Goal: Complete application form: Complete application form

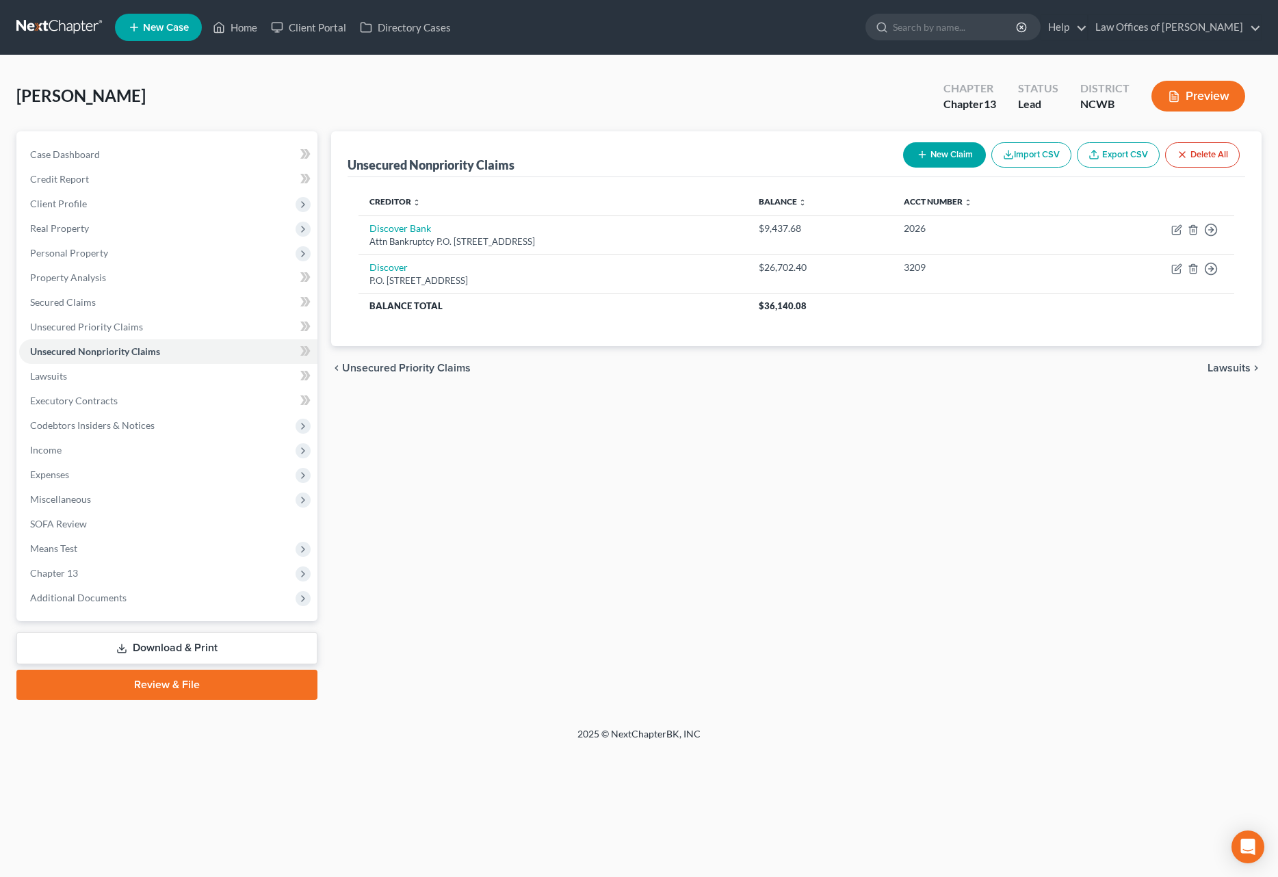
click at [962, 153] on button "New Claim" at bounding box center [944, 154] width 83 height 25
select select "2"
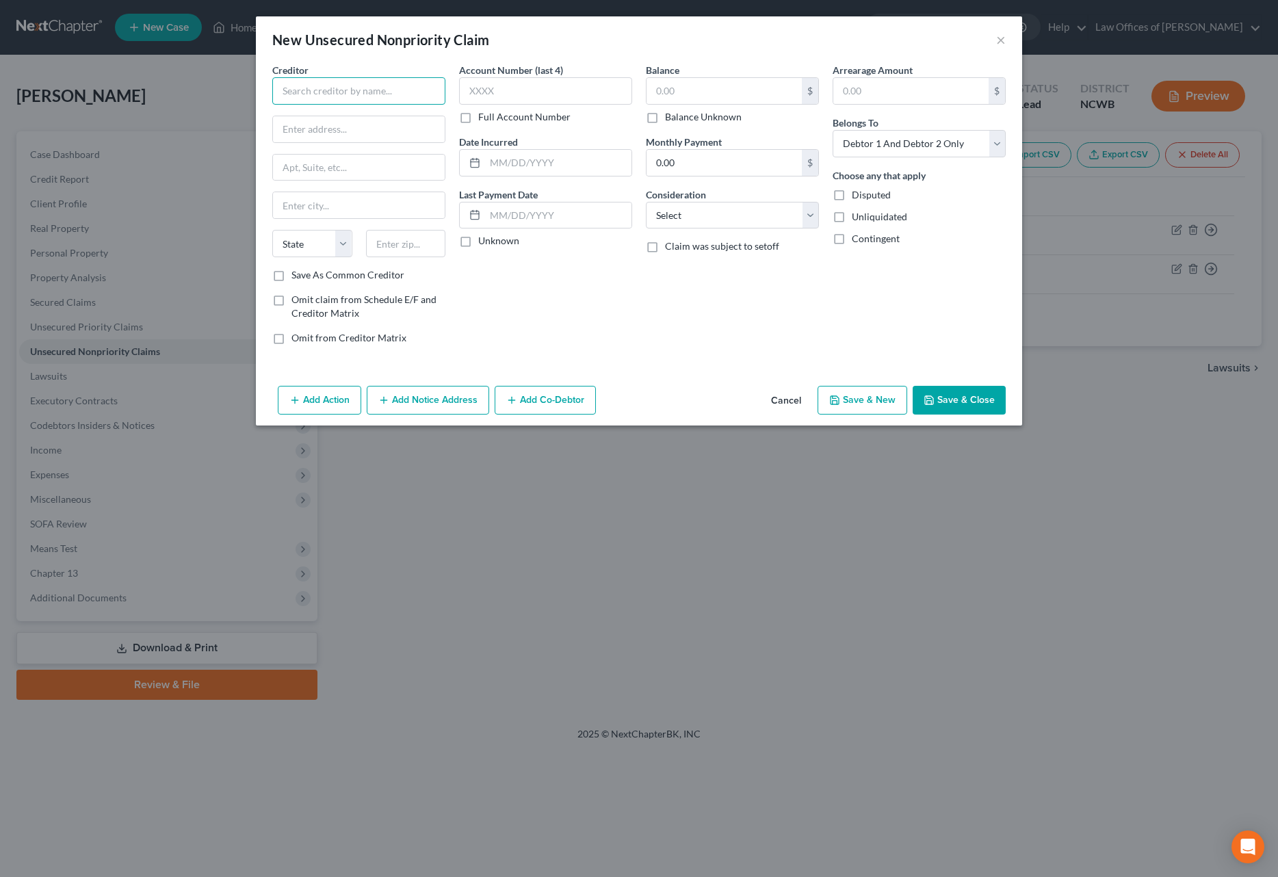
click at [360, 90] on input "text" at bounding box center [358, 90] width 173 height 27
type input "V"
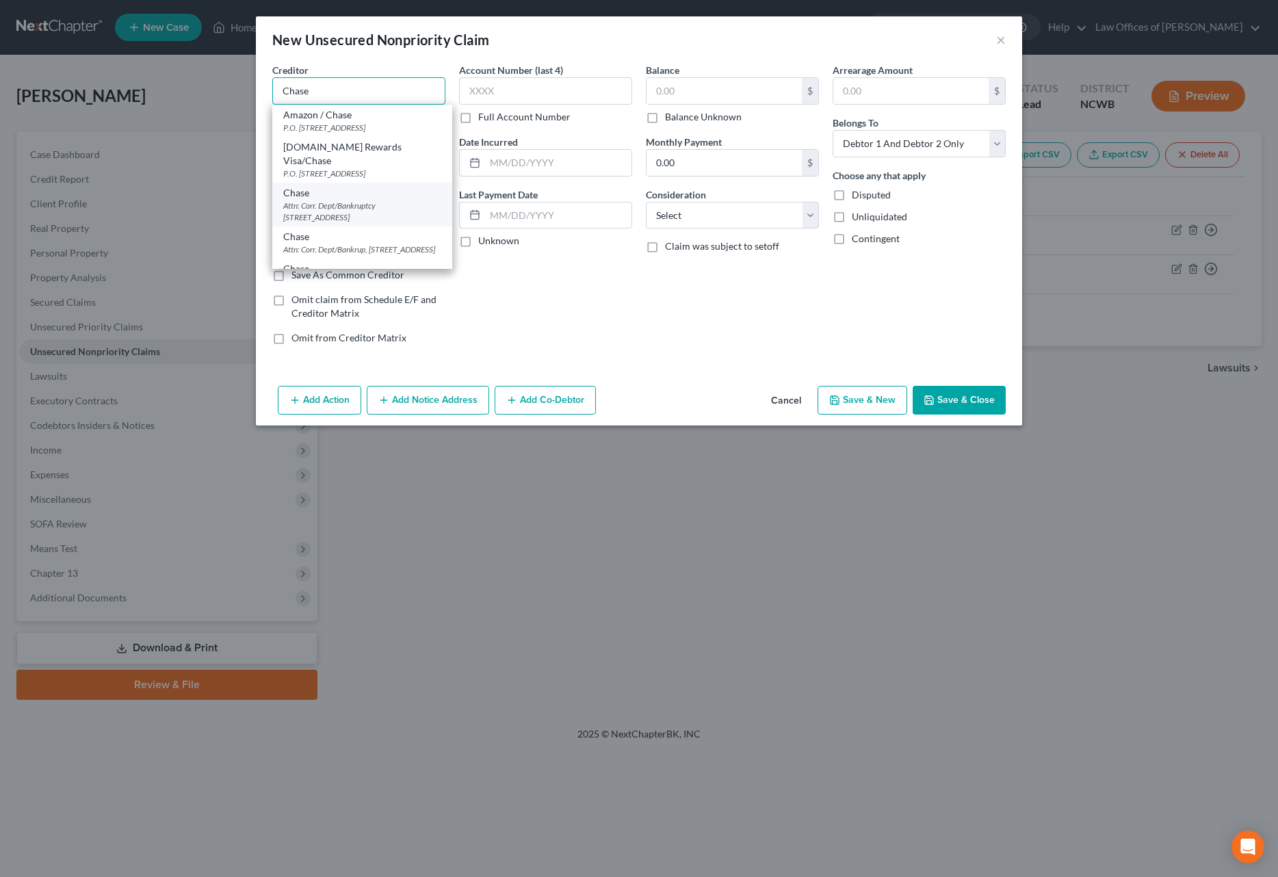
type input "Chase"
click at [365, 200] on div "Attn: Corr. Dept/Bankruptcy [STREET_ADDRESS]" at bounding box center [362, 211] width 158 height 23
type input "Attn: Corr. Dept/Bankruptcy"
type input "PO Box 15919"
type input "Wilmington"
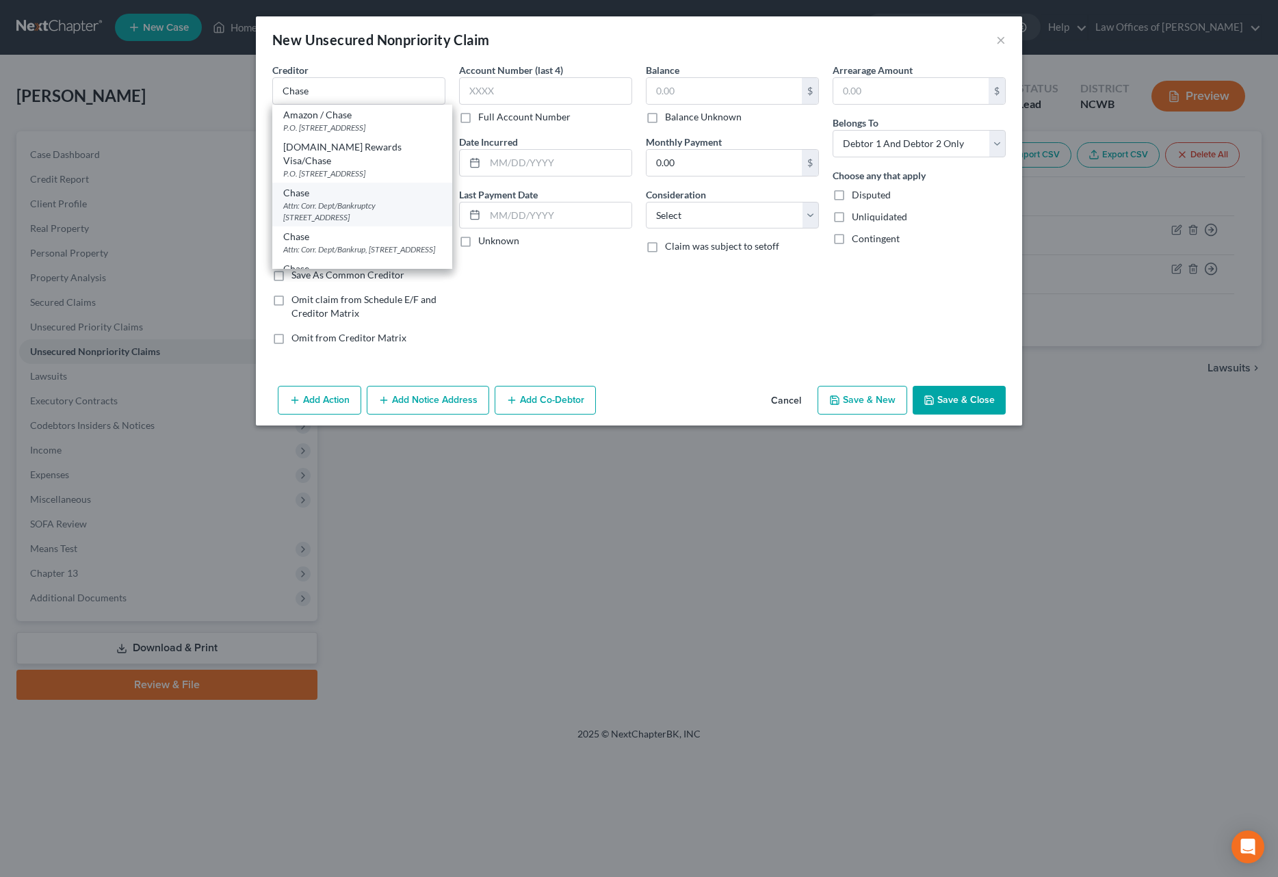
select select "7"
type input "19850"
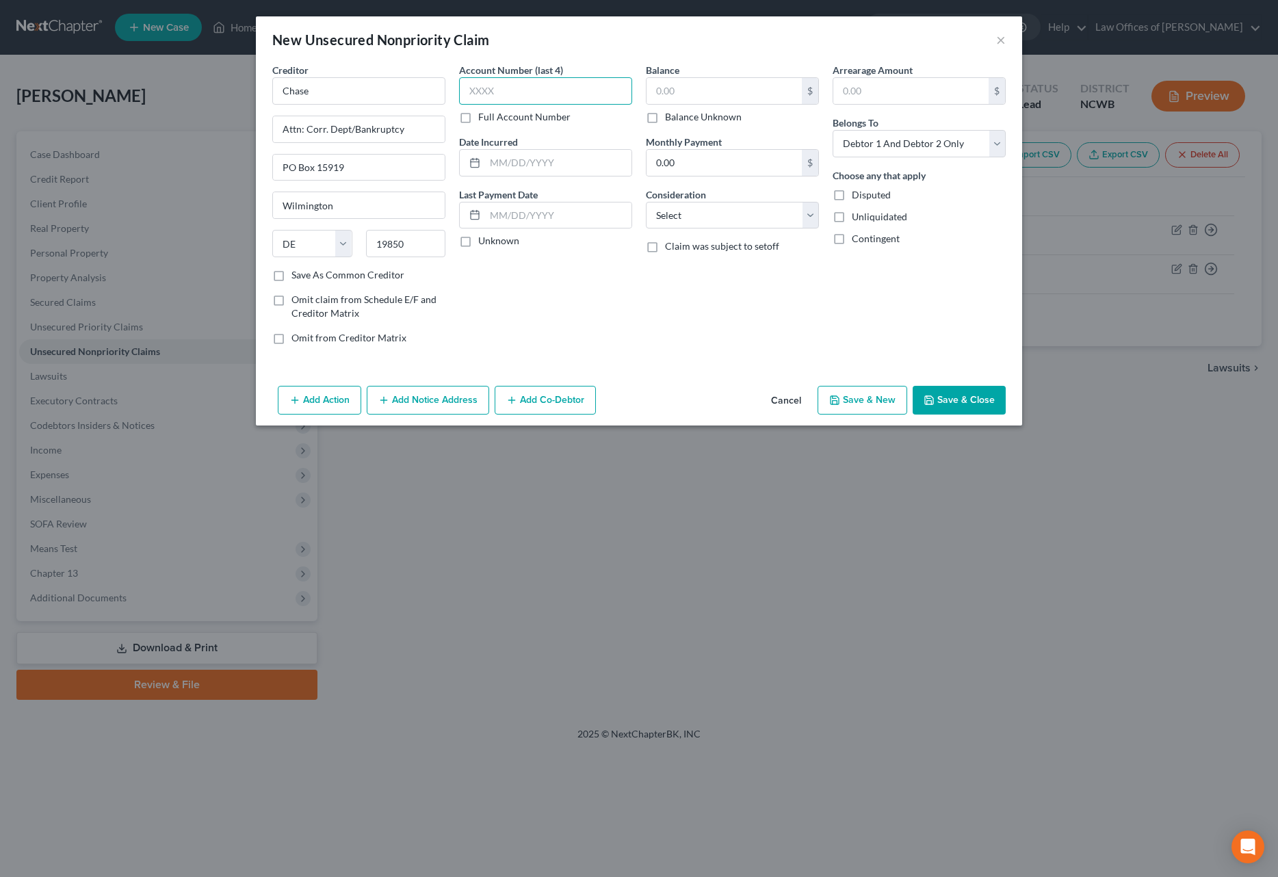
click at [576, 86] on input "text" at bounding box center [545, 90] width 173 height 27
type input "5815"
click at [709, 92] on input "text" at bounding box center [724, 91] width 155 height 26
type input "13,253.07"
click at [883, 142] on select "Select Debtor 1 Only Debtor 2 Only Debtor 1 And Debtor 2 Only At Least One Of T…" at bounding box center [919, 143] width 173 height 27
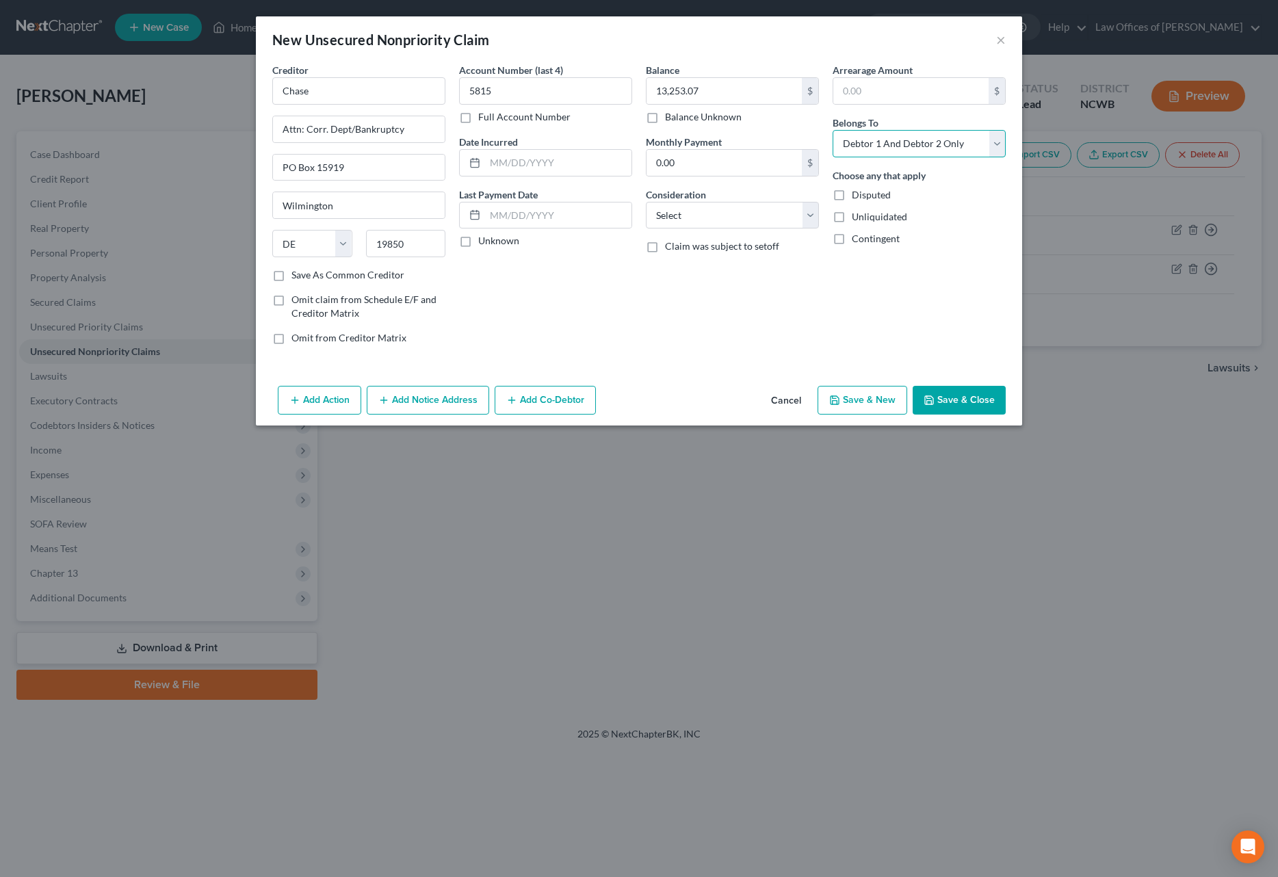
select select "0"
click at [833, 130] on select "Select Debtor 1 Only Debtor 2 Only Debtor 1 And Debtor 2 Only At Least One Of T…" at bounding box center [919, 143] width 173 height 27
click at [952, 404] on button "Save & Close" at bounding box center [959, 400] width 93 height 29
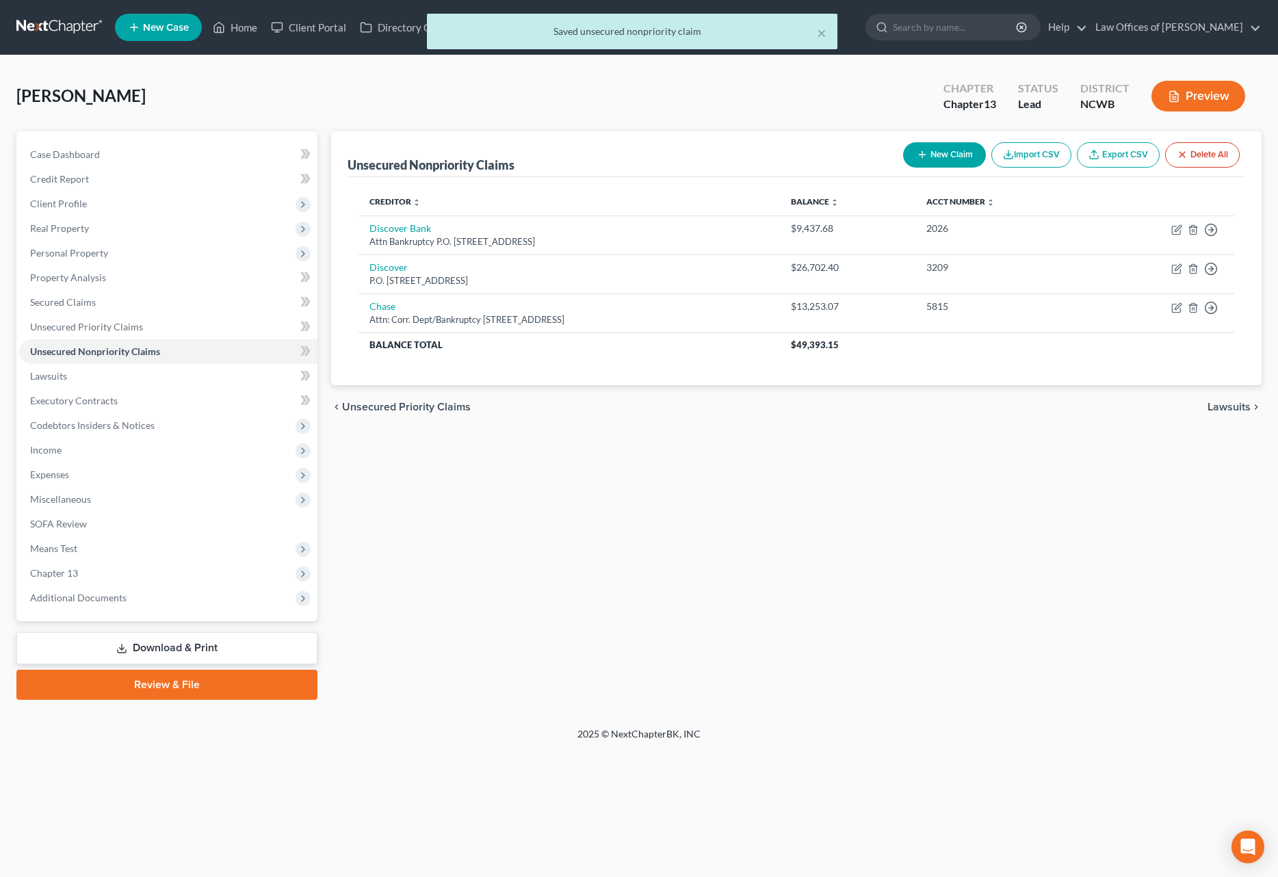
click at [949, 164] on button "New Claim" at bounding box center [944, 154] width 83 height 25
select select "2"
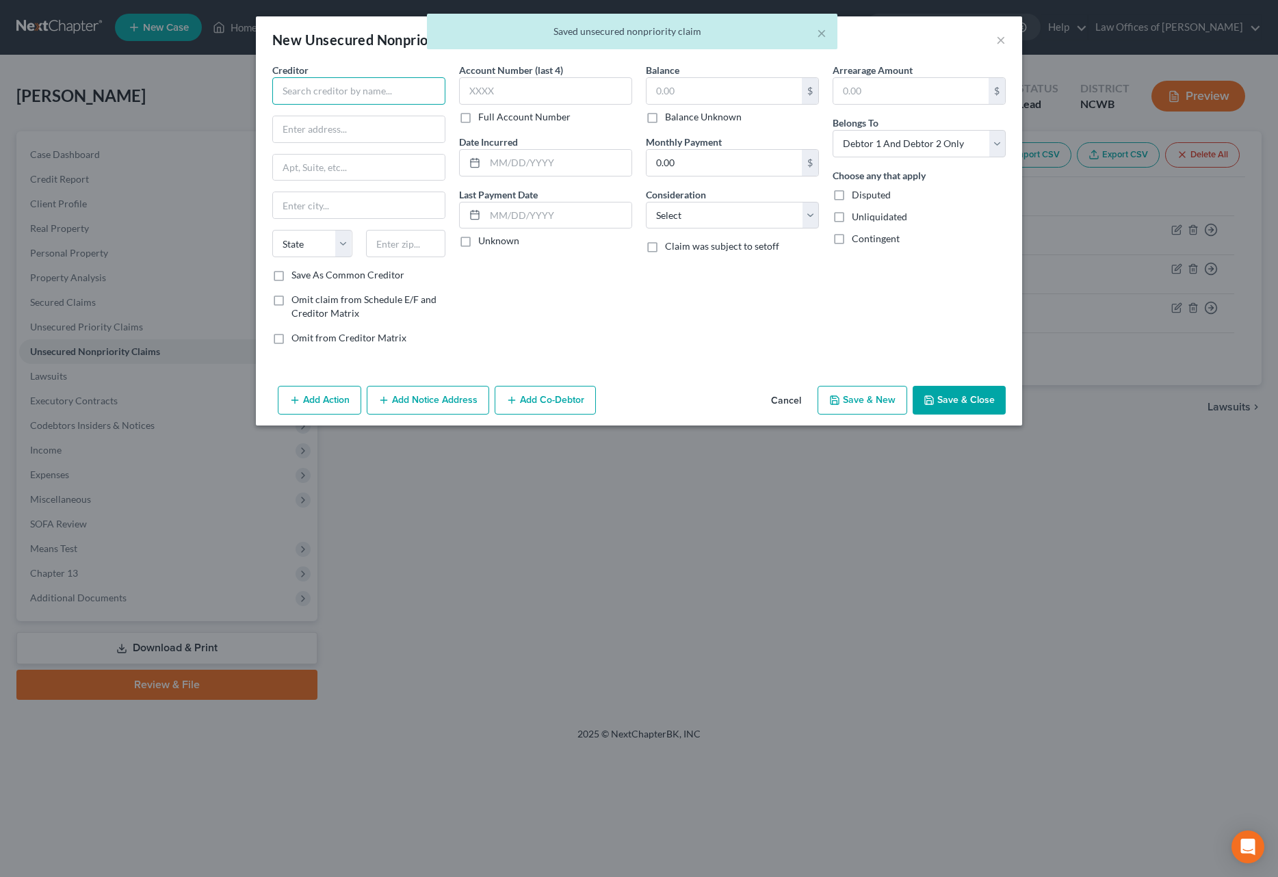
click at [339, 100] on input "text" at bounding box center [358, 90] width 173 height 27
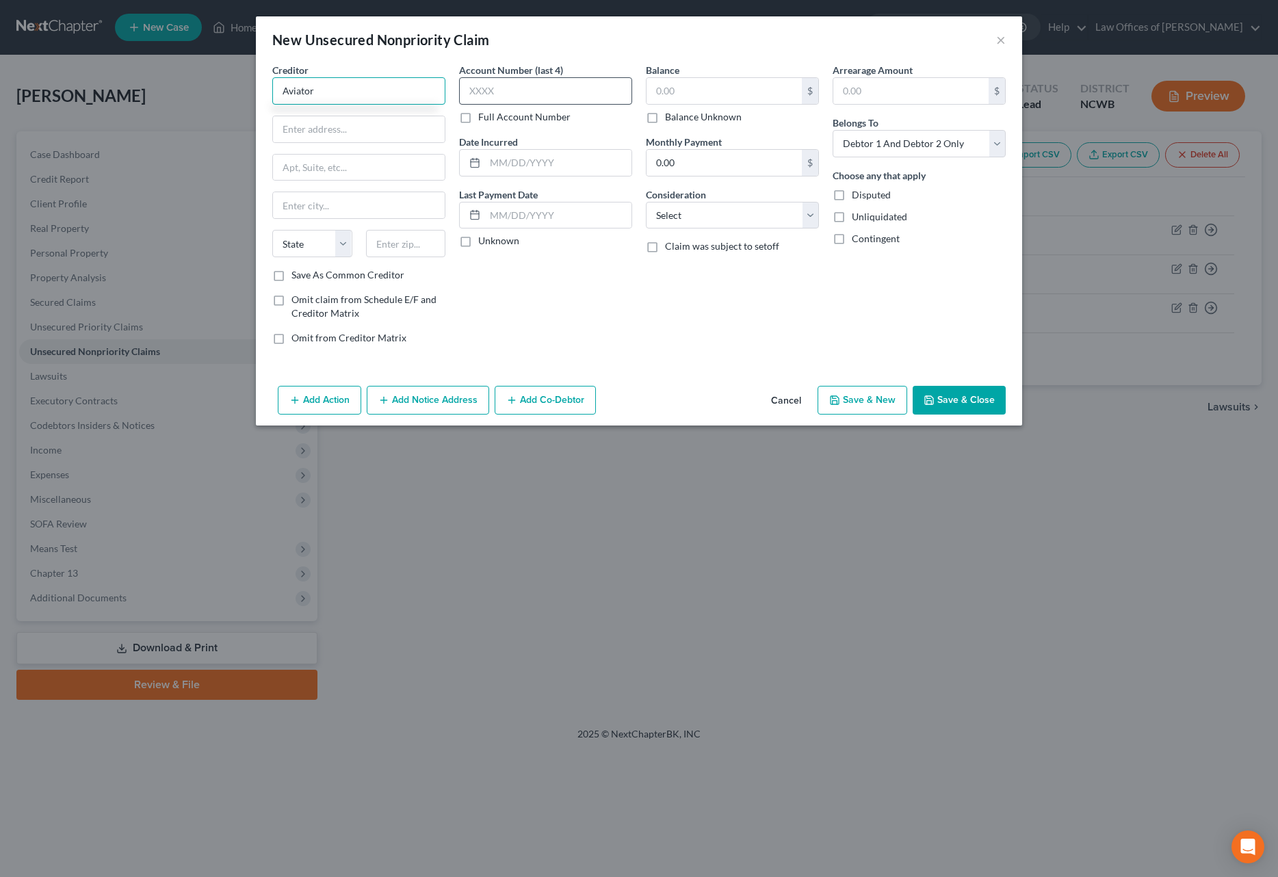
type input "Aviator"
click at [534, 88] on input "text" at bounding box center [545, 90] width 173 height 27
type input "0764"
click at [704, 100] on input "text" at bounding box center [724, 91] width 155 height 26
type input "23,748.32"
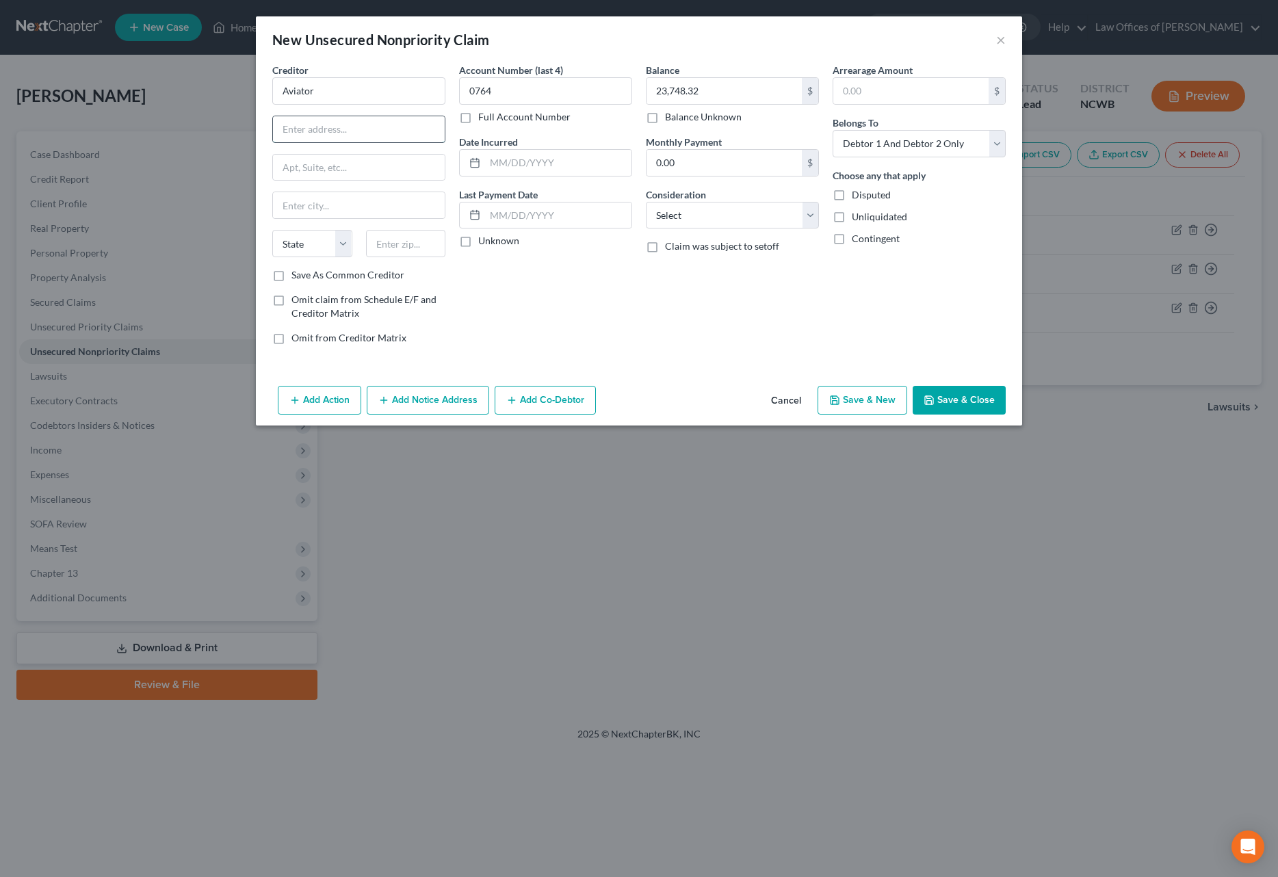
click at [377, 131] on input "text" at bounding box center [359, 129] width 172 height 26
type input "????"
click at [933, 405] on icon "button" at bounding box center [929, 400] width 11 height 11
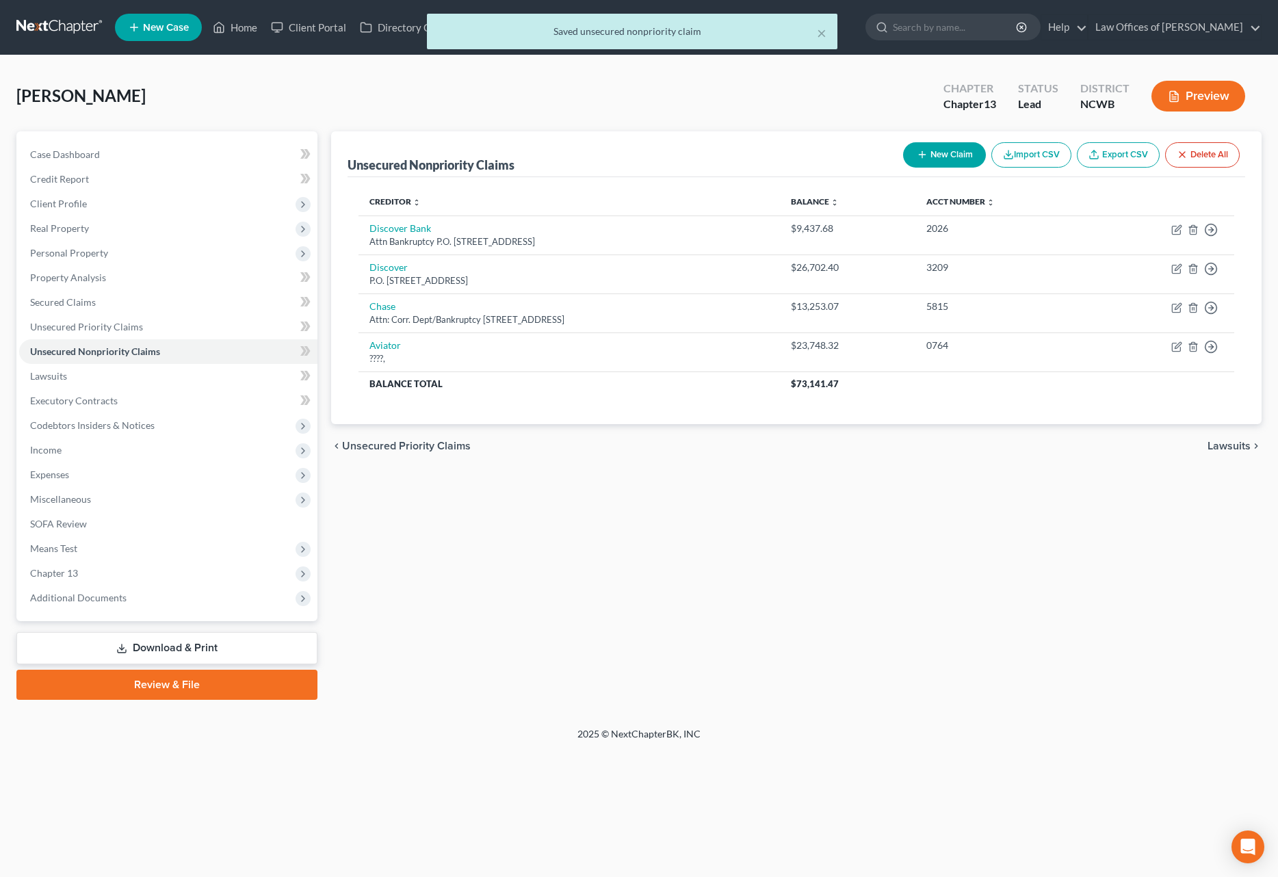
click at [930, 152] on button "New Claim" at bounding box center [944, 154] width 83 height 25
select select "2"
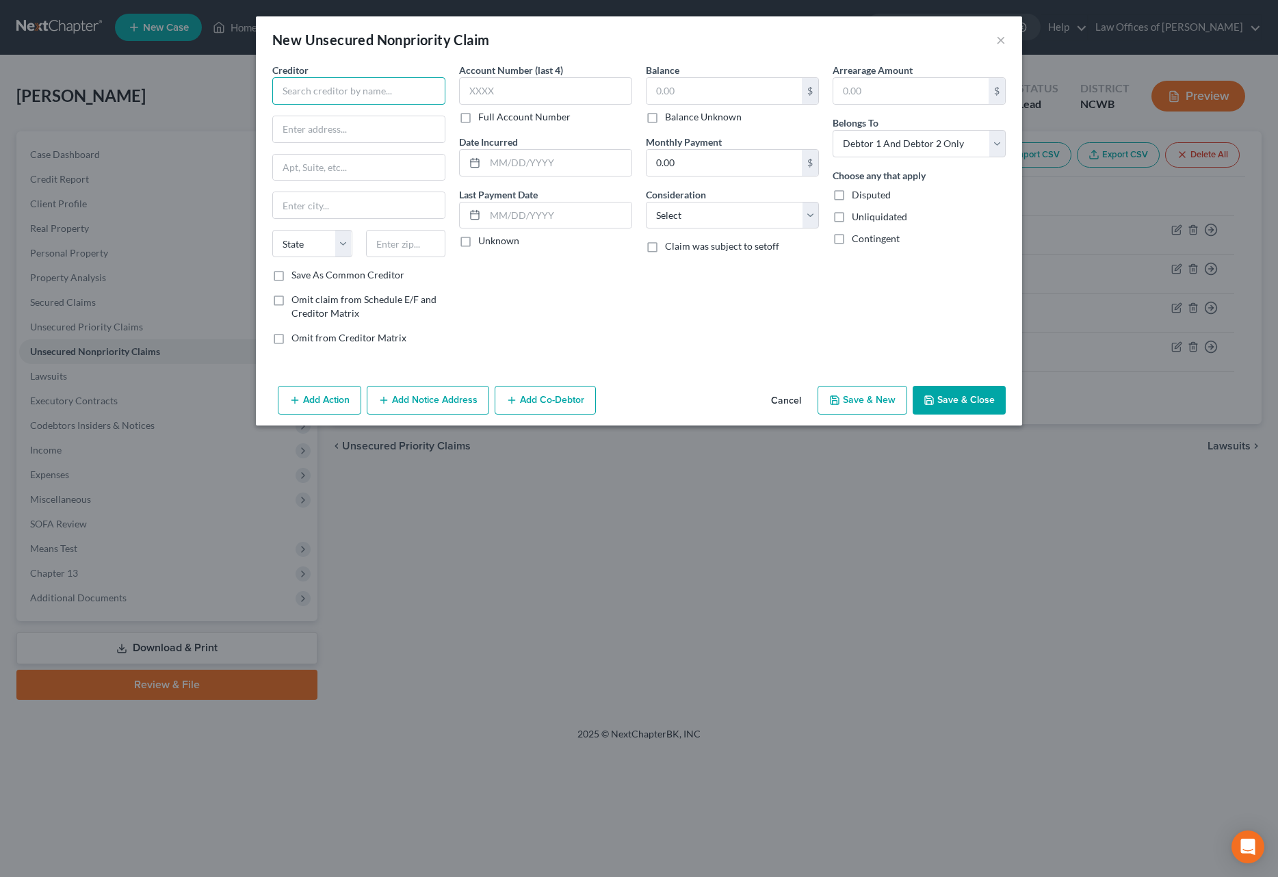
click at [366, 95] on input "text" at bounding box center [358, 90] width 173 height 27
type input "c"
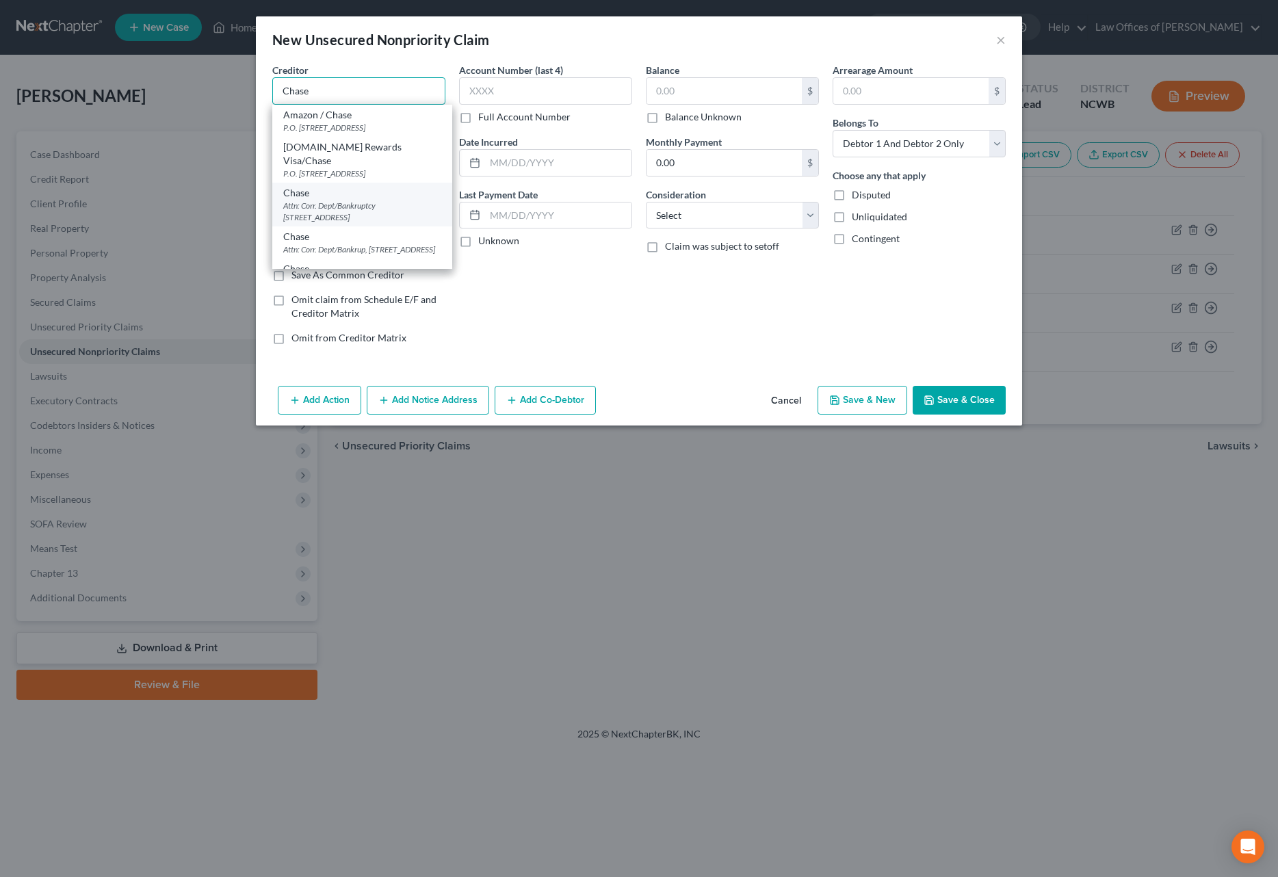
type input "Chase"
click at [346, 200] on div "Attn: Corr. Dept/Bankruptcy [STREET_ADDRESS]" at bounding box center [362, 211] width 158 height 23
type input "Attn: Corr. Dept/Bankruptcy"
type input "PO Box 15919"
type input "Wilmington"
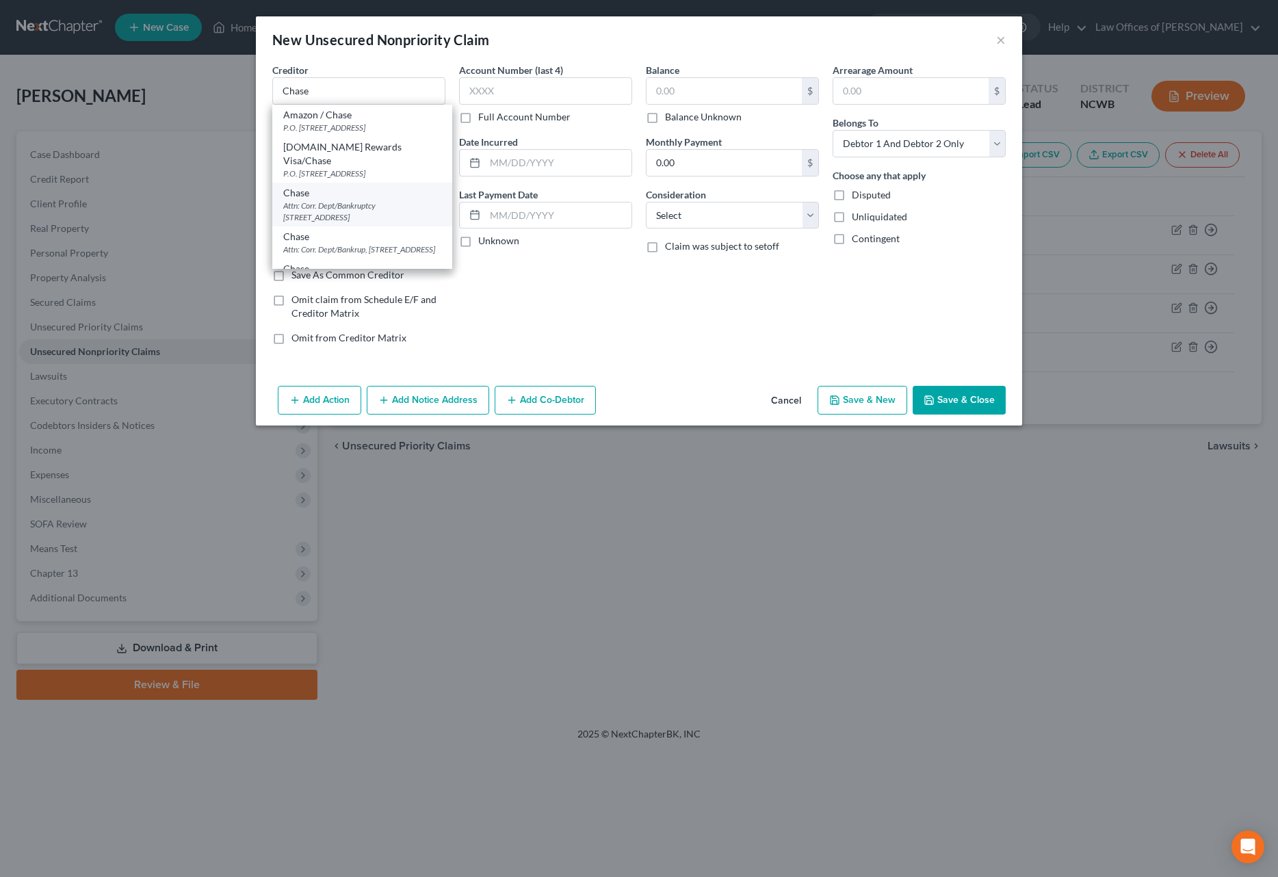
select select "7"
type input "19850"
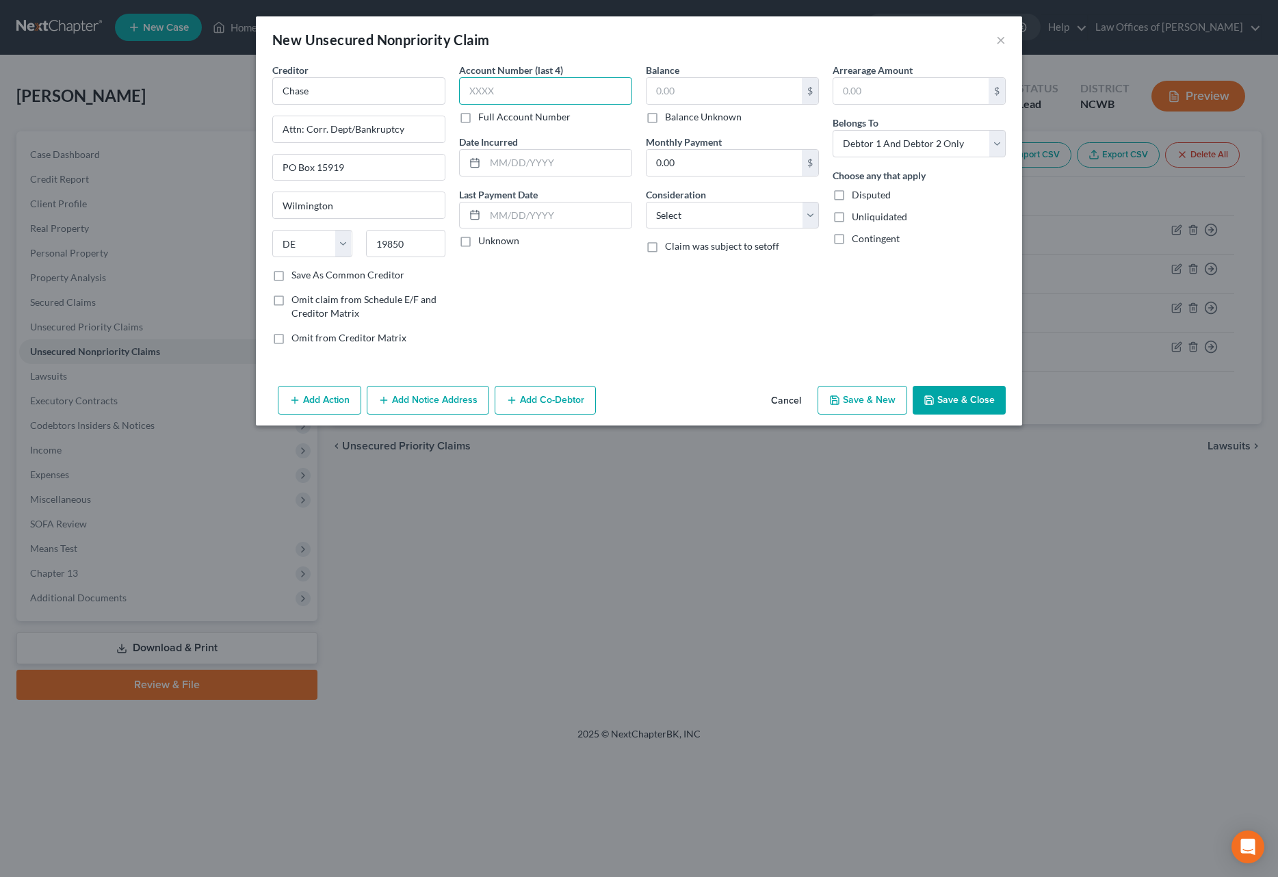
click at [532, 89] on input "text" at bounding box center [545, 90] width 173 height 27
type input "9433"
click at [757, 85] on input "text" at bounding box center [724, 91] width 155 height 26
type input "7,718.99"
click at [974, 401] on button "Save & Close" at bounding box center [959, 400] width 93 height 29
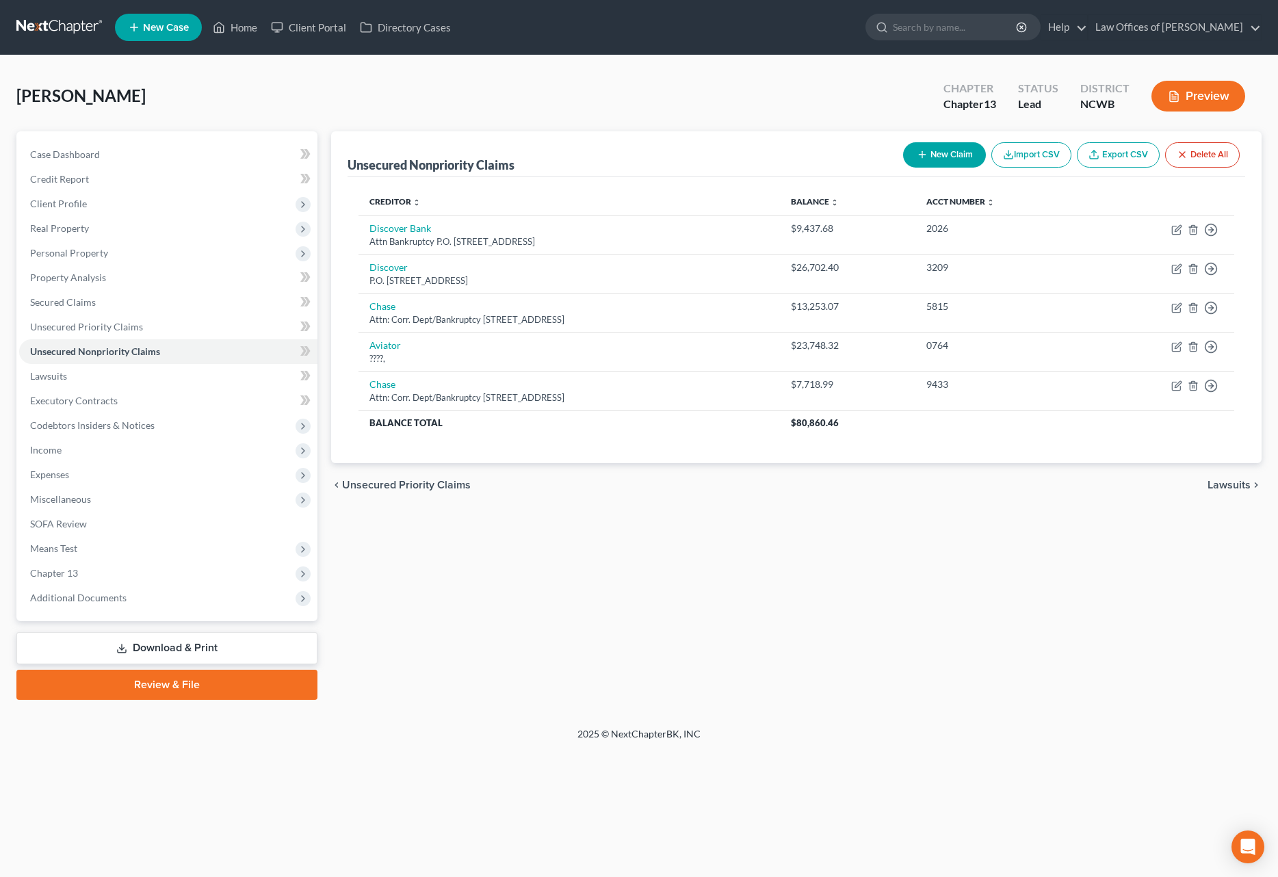
click at [933, 149] on button "New Claim" at bounding box center [944, 154] width 83 height 25
select select "2"
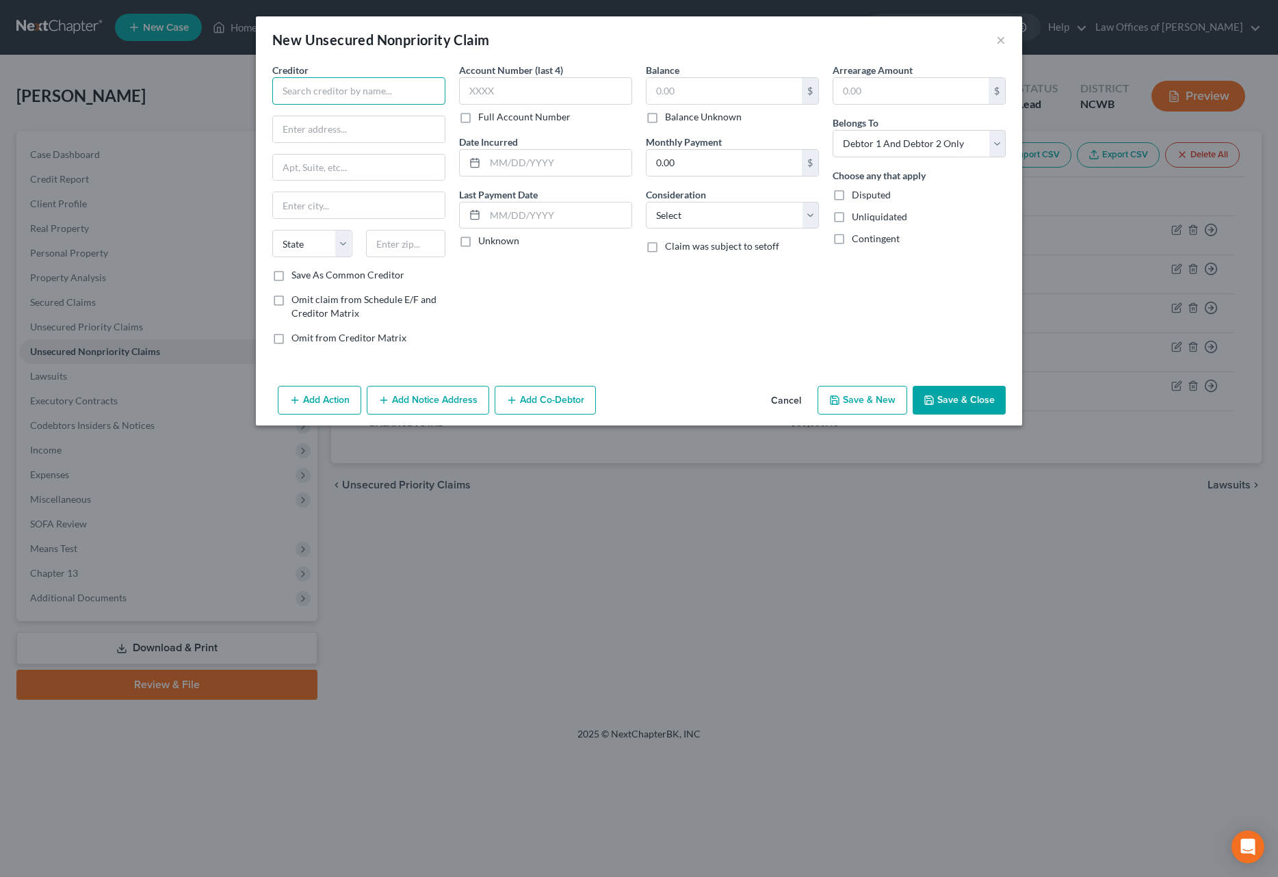
click at [301, 96] on input "text" at bounding box center [358, 90] width 173 height 27
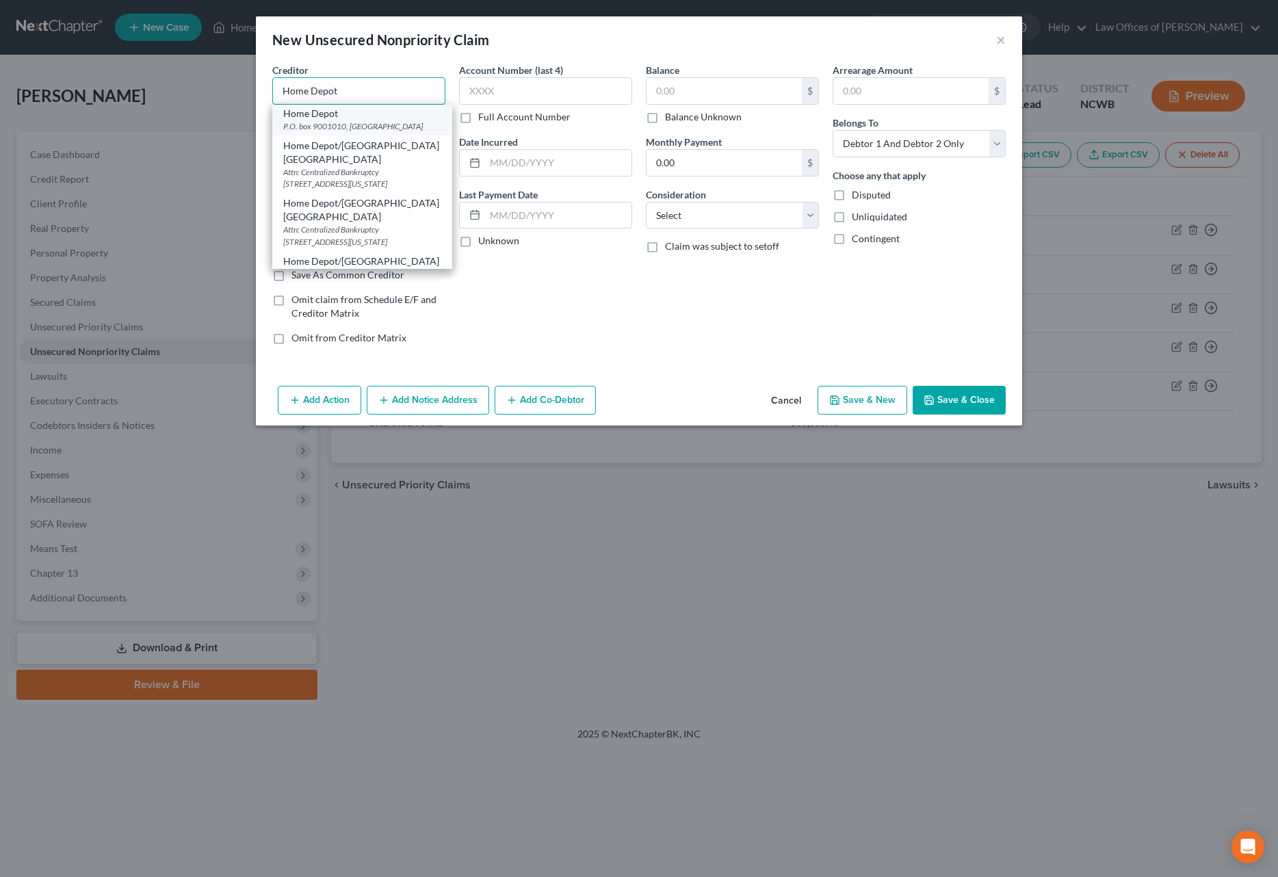
scroll to position [68, 0]
click at [355, 194] on div "Home Depot/[GEOGRAPHIC_DATA] [GEOGRAPHIC_DATA]" at bounding box center [362, 207] width 158 height 27
type input "Home Depot/[GEOGRAPHIC_DATA] [GEOGRAPHIC_DATA]"
type input "Attn: Centralized Bankruptcy"
type input "PO Box 20507"
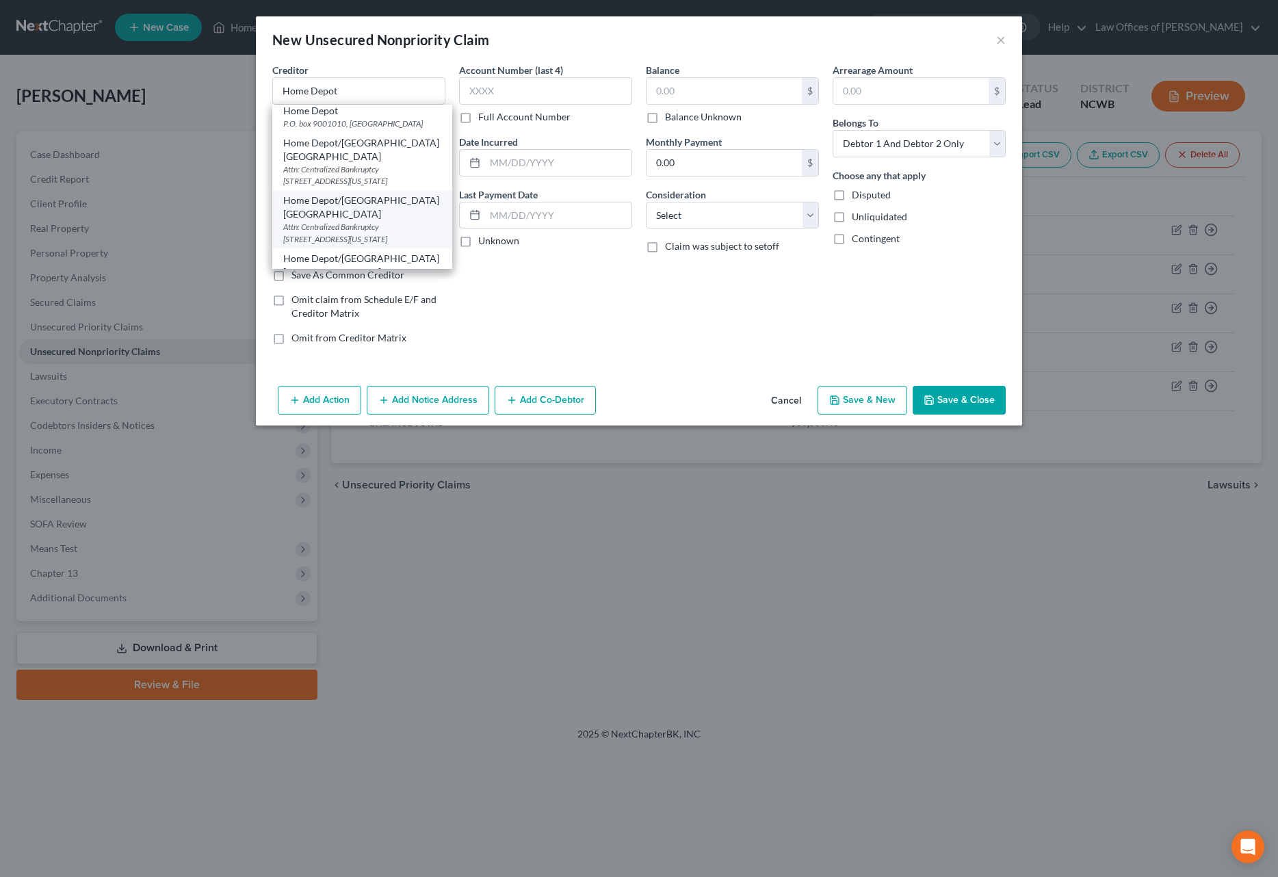
type input "[US_STATE][GEOGRAPHIC_DATA]"
select select "26"
type input "64195"
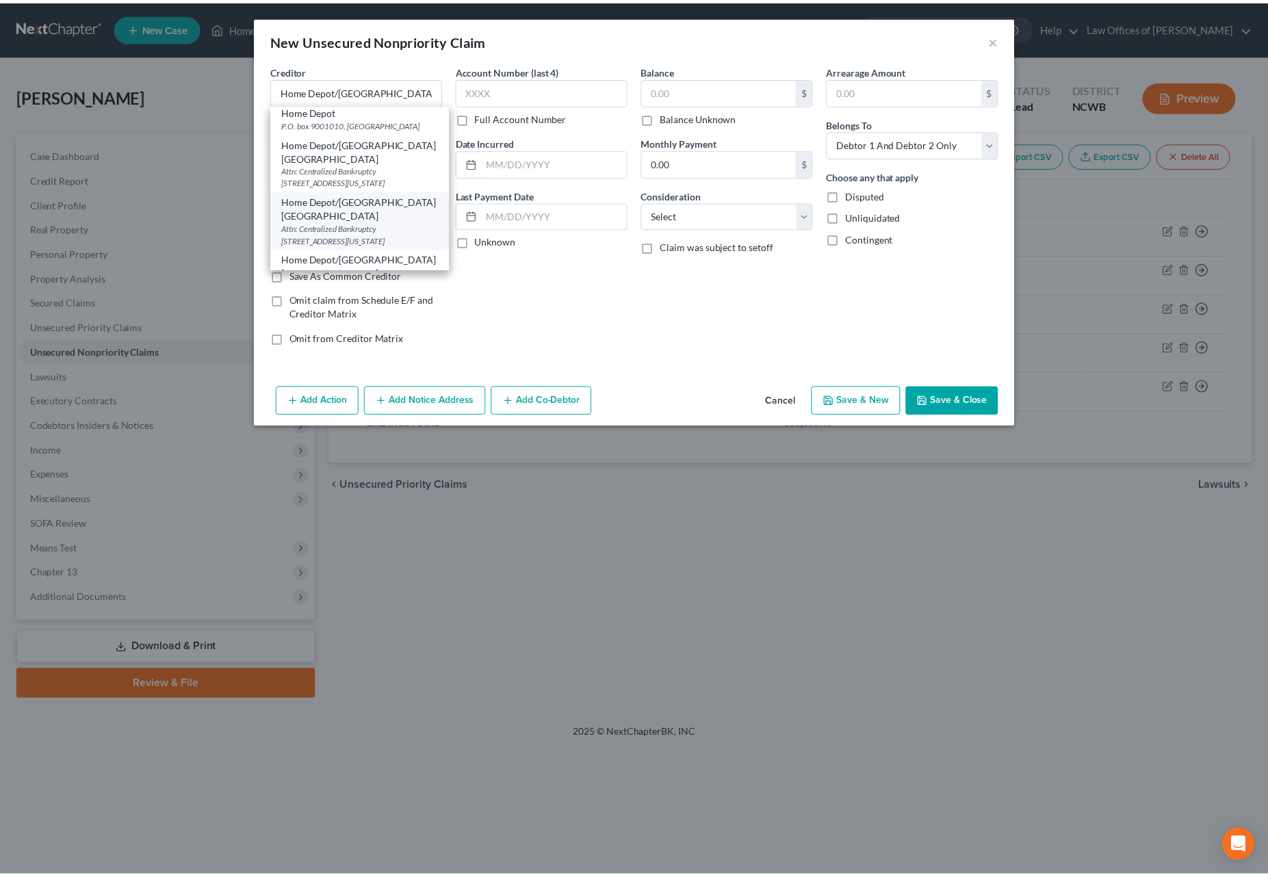
scroll to position [0, 0]
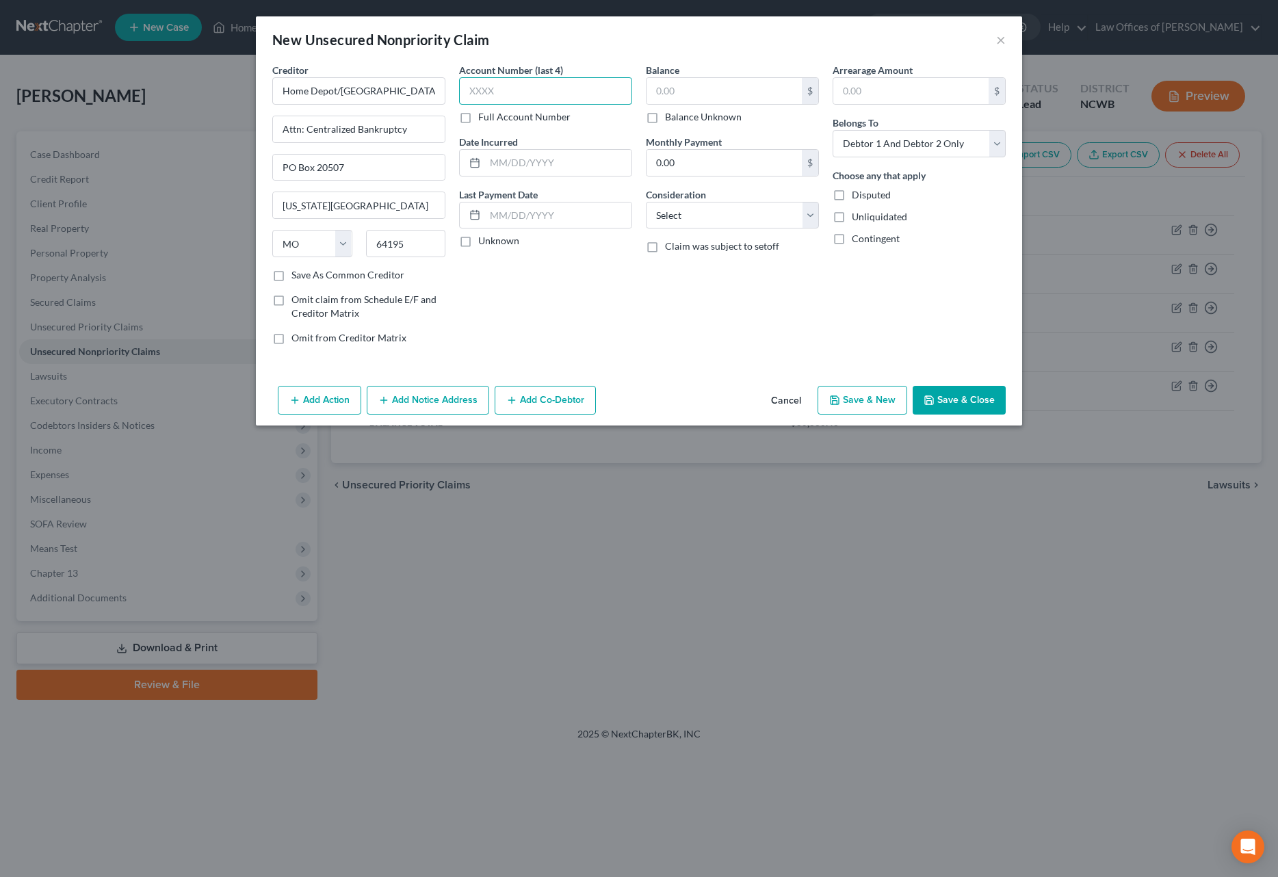
click at [527, 84] on input "text" at bounding box center [545, 90] width 173 height 27
click at [496, 88] on input "52" at bounding box center [545, 90] width 173 height 27
type input "5255"
click at [700, 100] on input "text" at bounding box center [724, 91] width 155 height 26
type input "8,995.85"
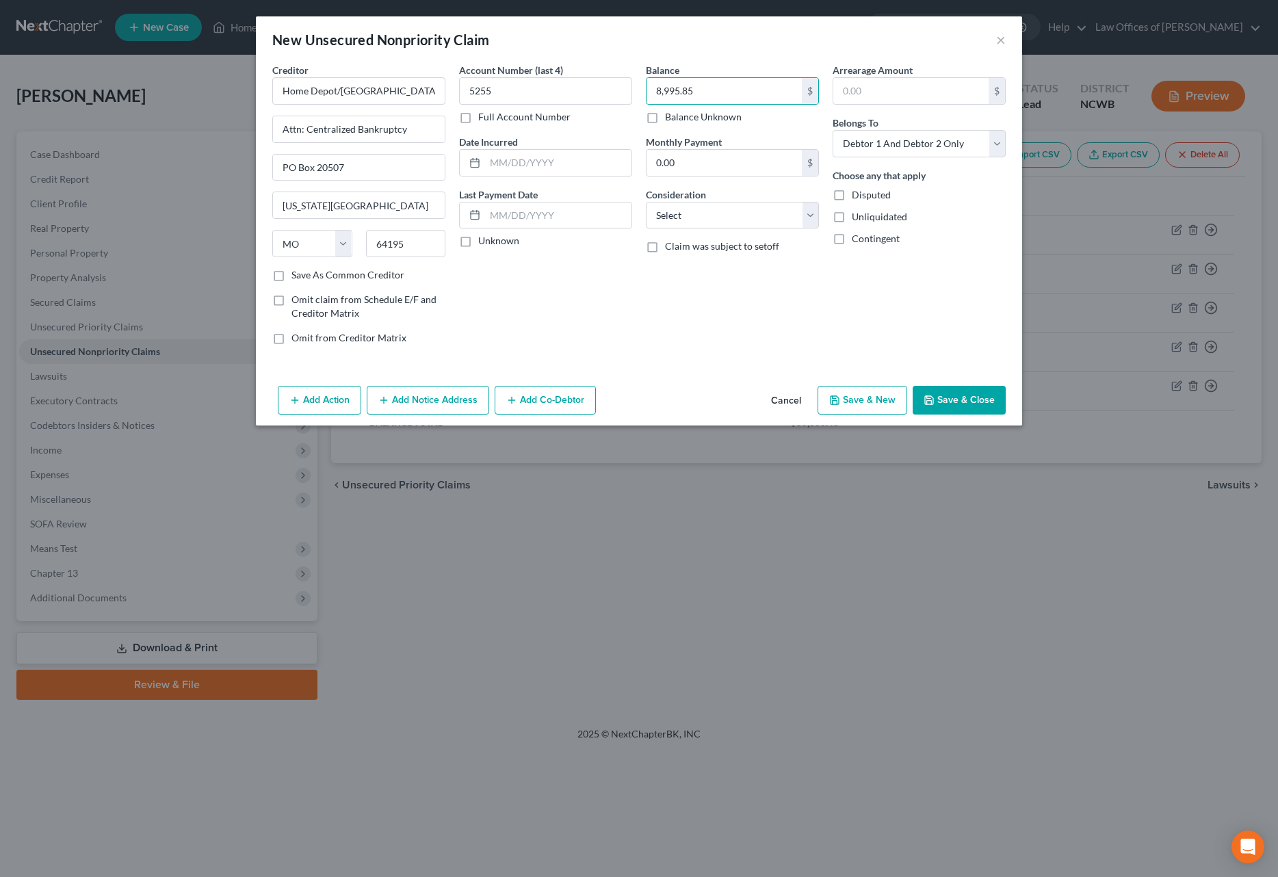
click at [965, 399] on button "Save & Close" at bounding box center [959, 400] width 93 height 29
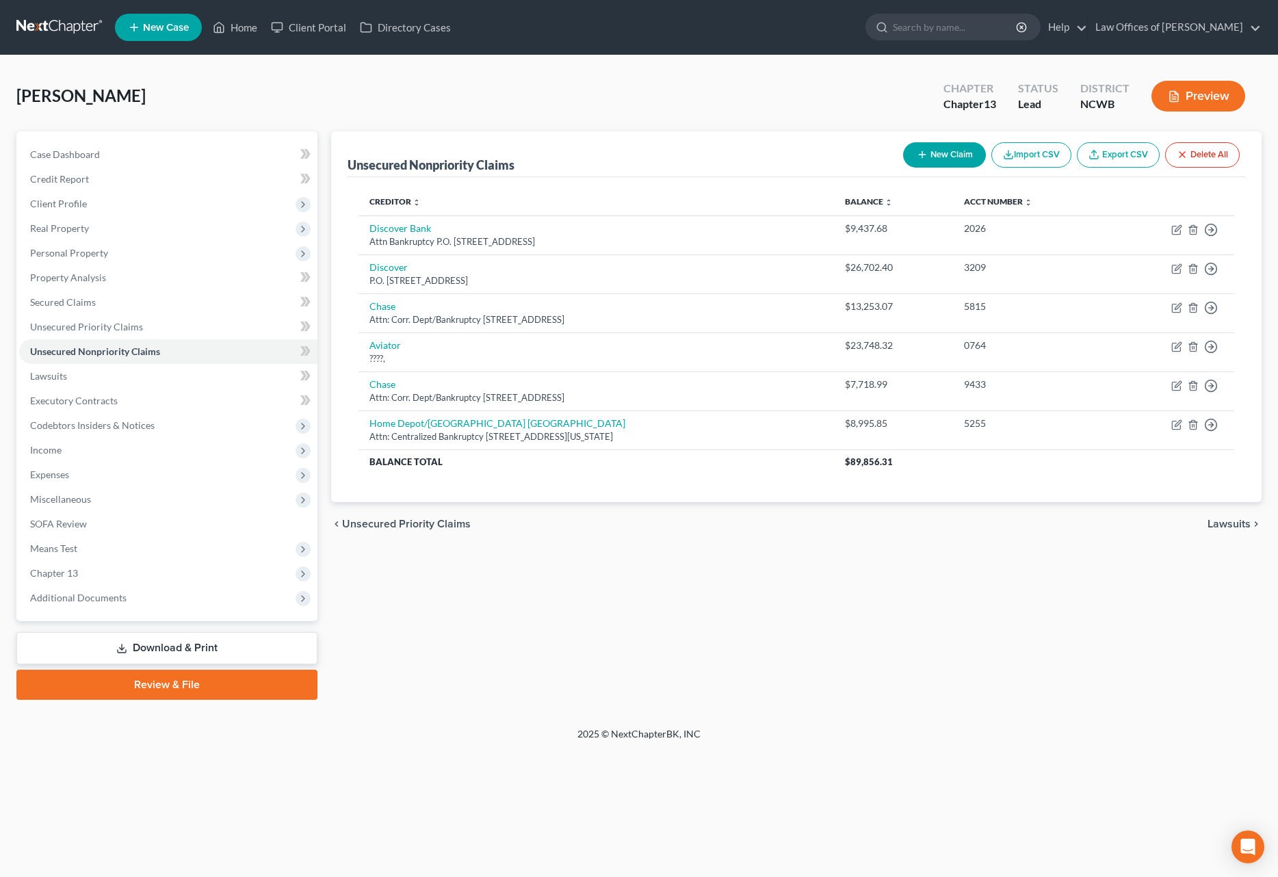
click at [955, 161] on button "New Claim" at bounding box center [944, 154] width 83 height 25
select select "2"
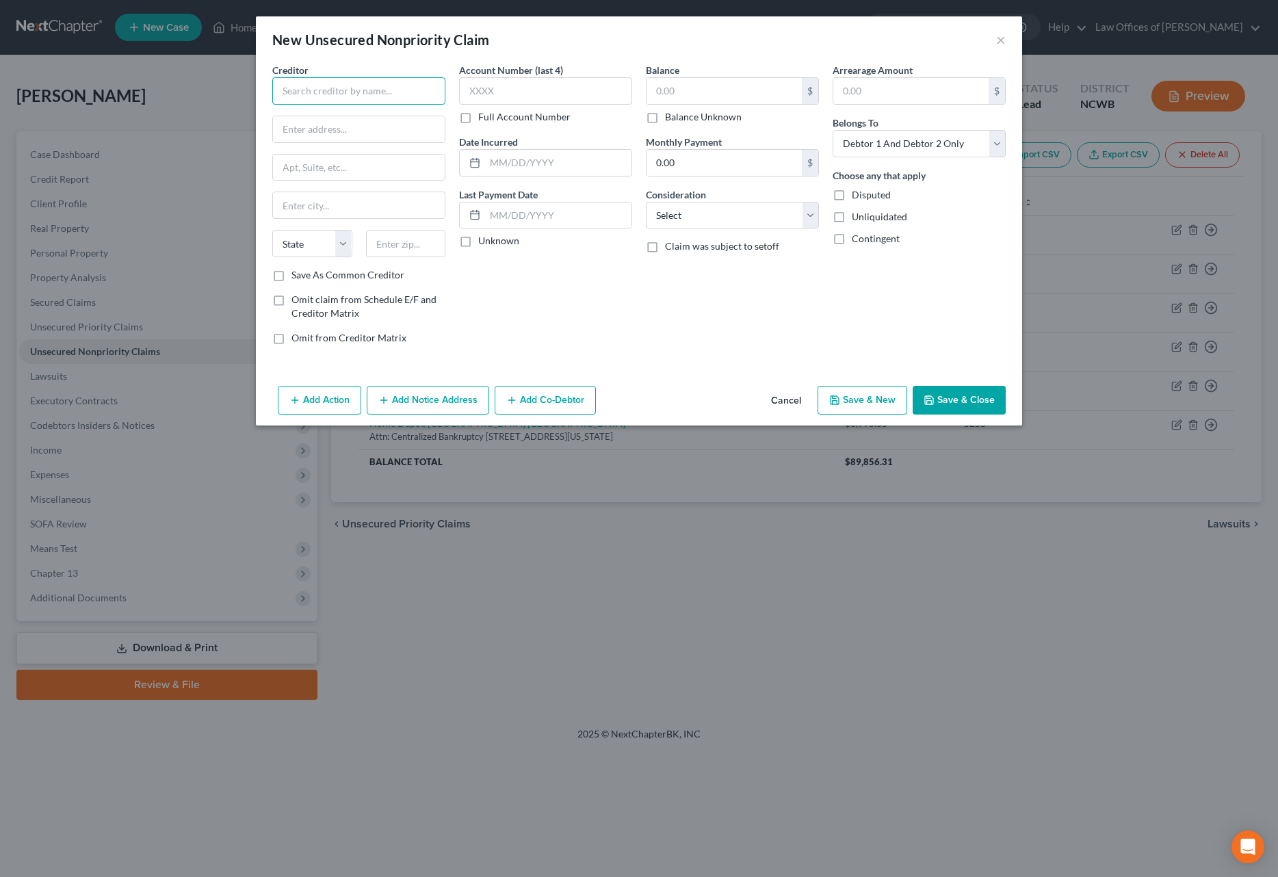
click at [313, 93] on input "text" at bounding box center [358, 90] width 173 height 27
click at [314, 151] on div "Revco Solutions Inc." at bounding box center [354, 147] width 142 height 14
type input "Revco Solutions Inc."
type input "P.O. Box 2589"
type input "Columbus"
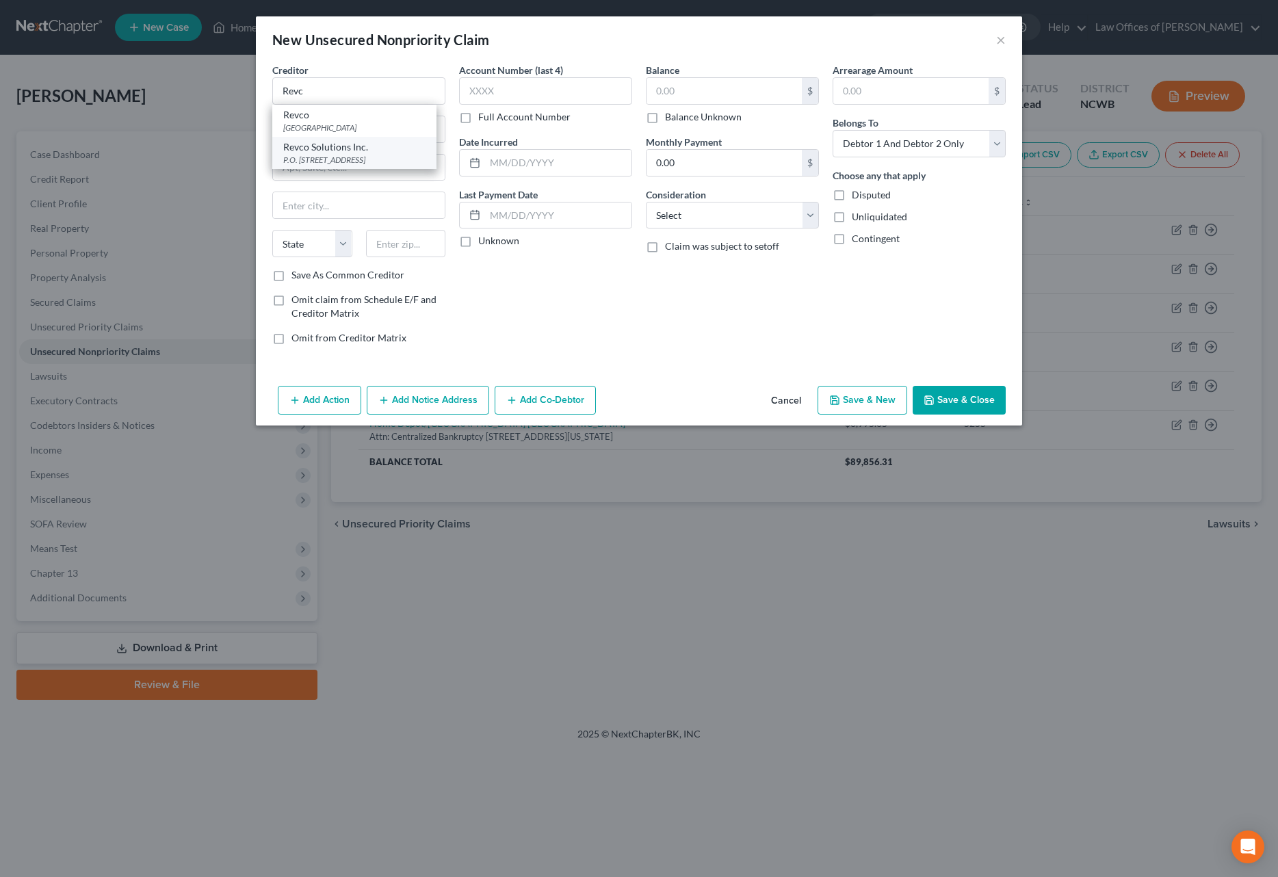
select select "36"
type input "43216-2589"
click at [474, 90] on input "text" at bounding box center [545, 90] width 173 height 27
type input "3664"
click at [671, 90] on input "text" at bounding box center [724, 91] width 155 height 26
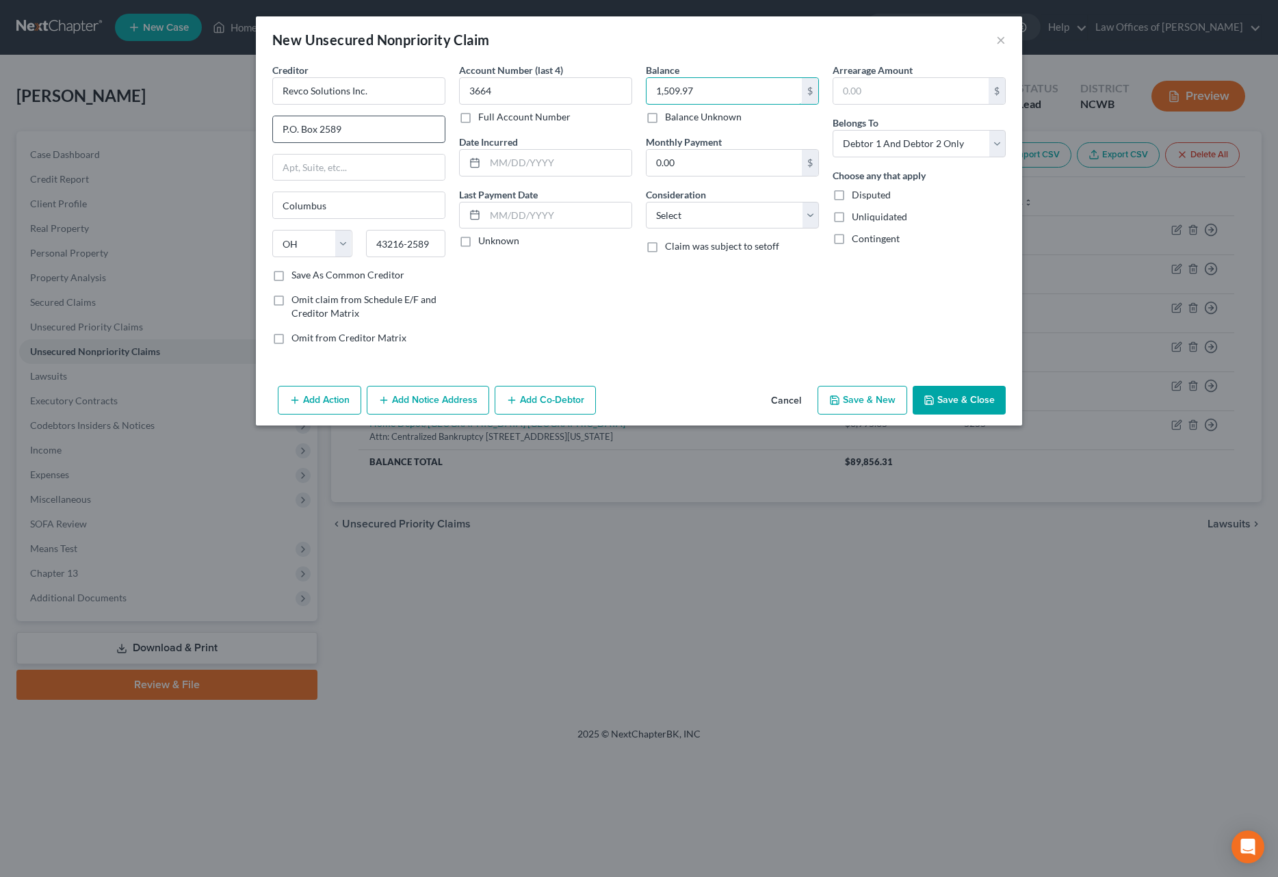
type input "1,509.97"
click at [367, 127] on input "P.O. Box 2589" at bounding box center [359, 129] width 172 height 26
type input "P.O. Box 163279"
type input "43216"
click at [351, 166] on input "text" at bounding box center [359, 168] width 172 height 26
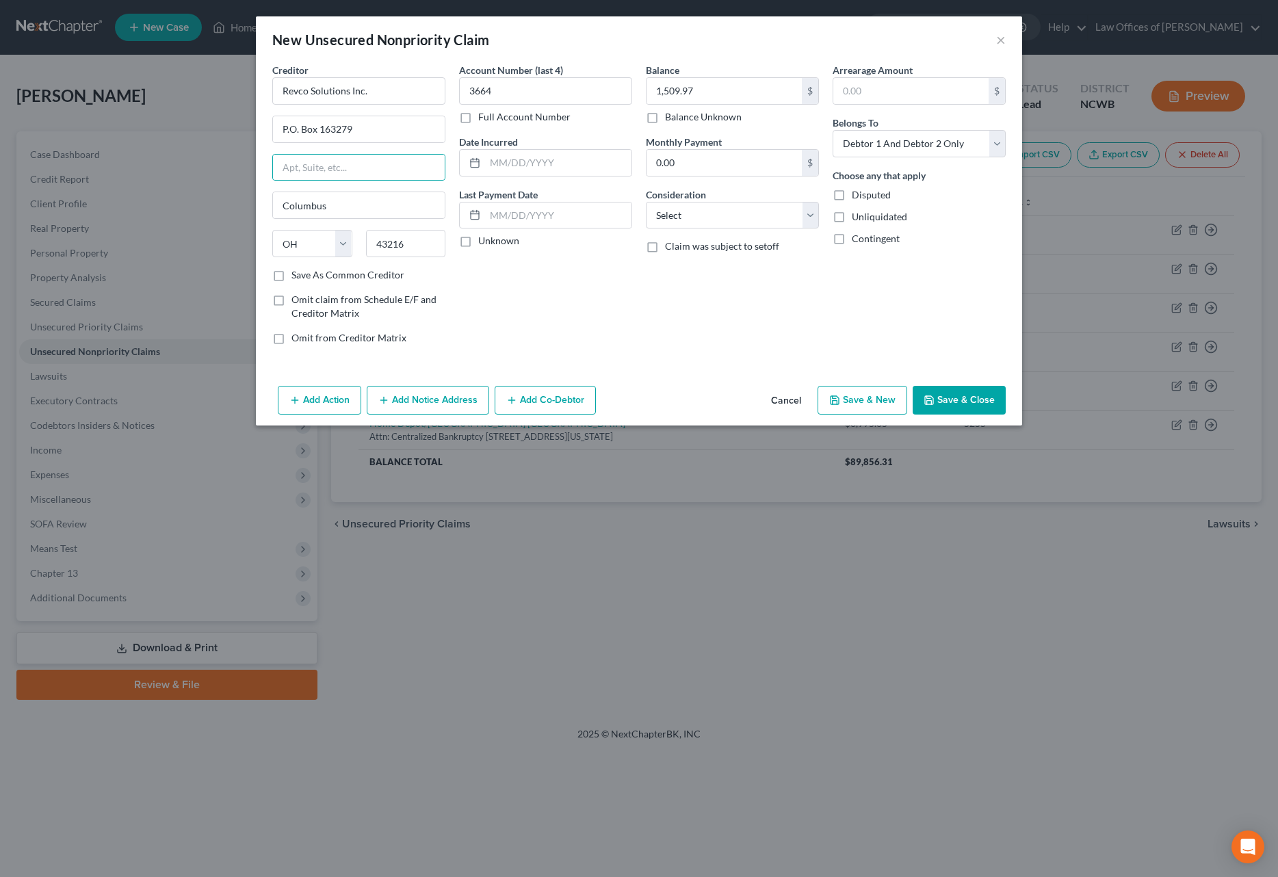
click at [989, 402] on button "Save & Close" at bounding box center [959, 400] width 93 height 29
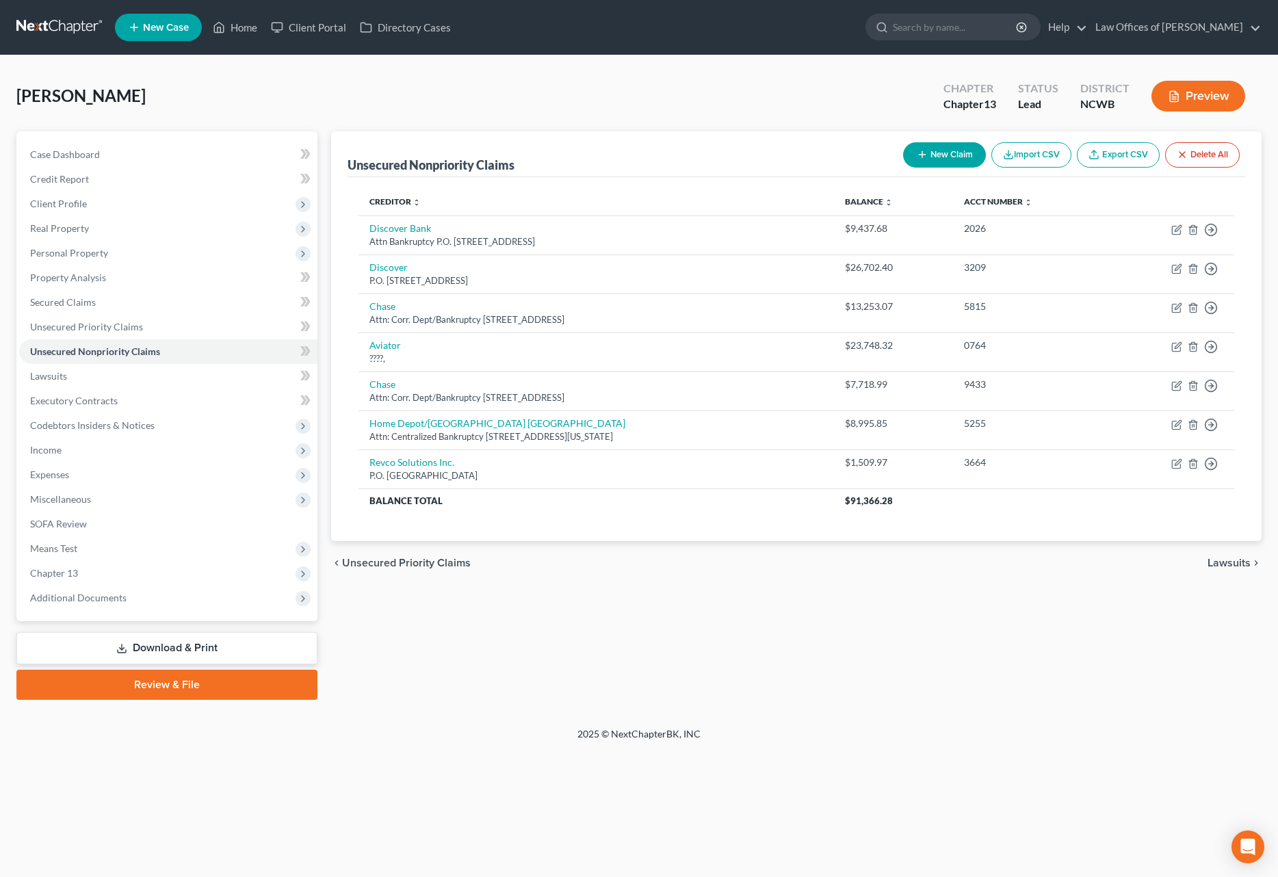
click at [922, 153] on icon "button" at bounding box center [922, 154] width 11 height 11
select select "2"
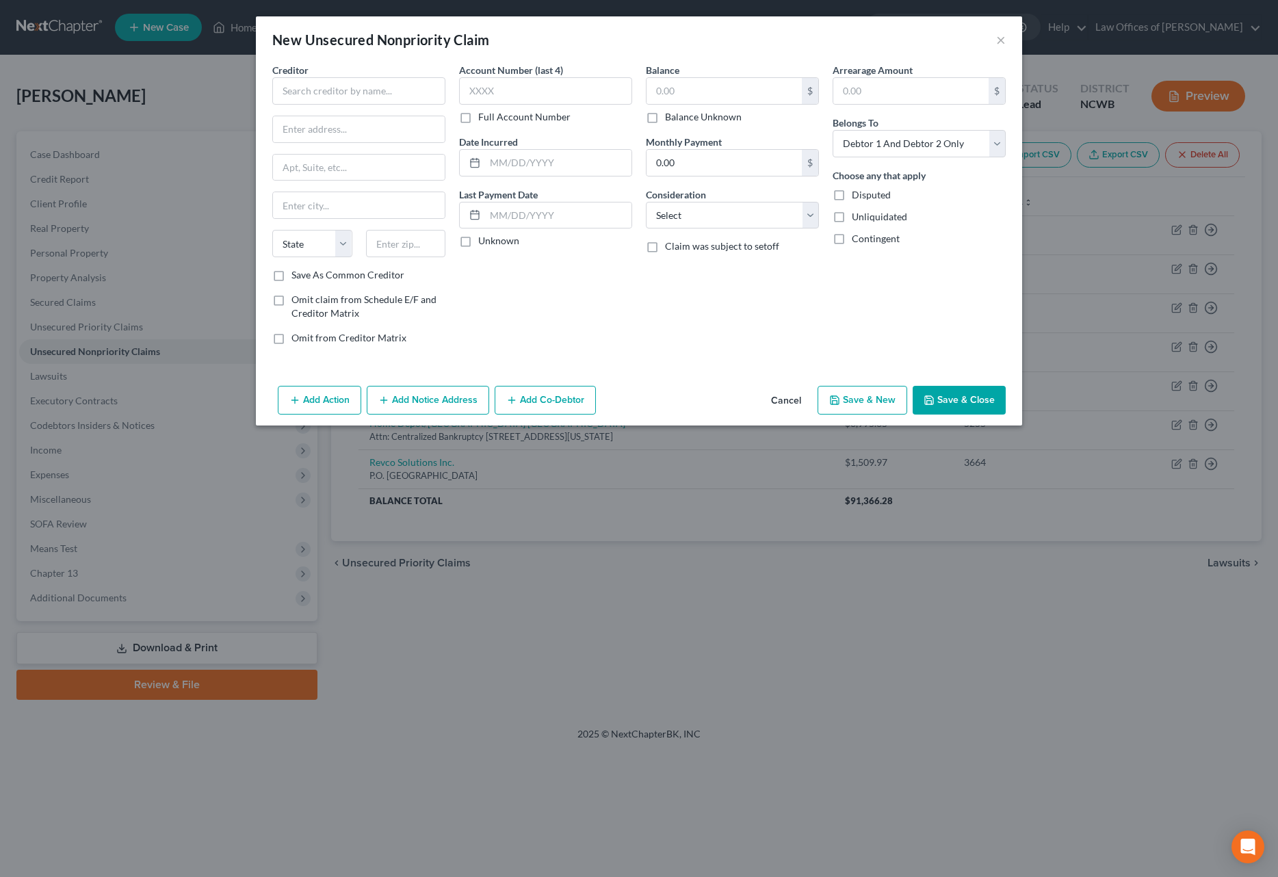
click at [363, 105] on div "Creditor * State [US_STATE] AK AR AZ CA CO [GEOGRAPHIC_DATA] DE DC [GEOGRAPHIC_…" at bounding box center [358, 165] width 173 height 205
click at [368, 101] on input "text" at bounding box center [358, 90] width 173 height 27
type input "Iredell [MEDICAL_DATA]"
type input "[STREET_ADDRESS]"
type input "28677"
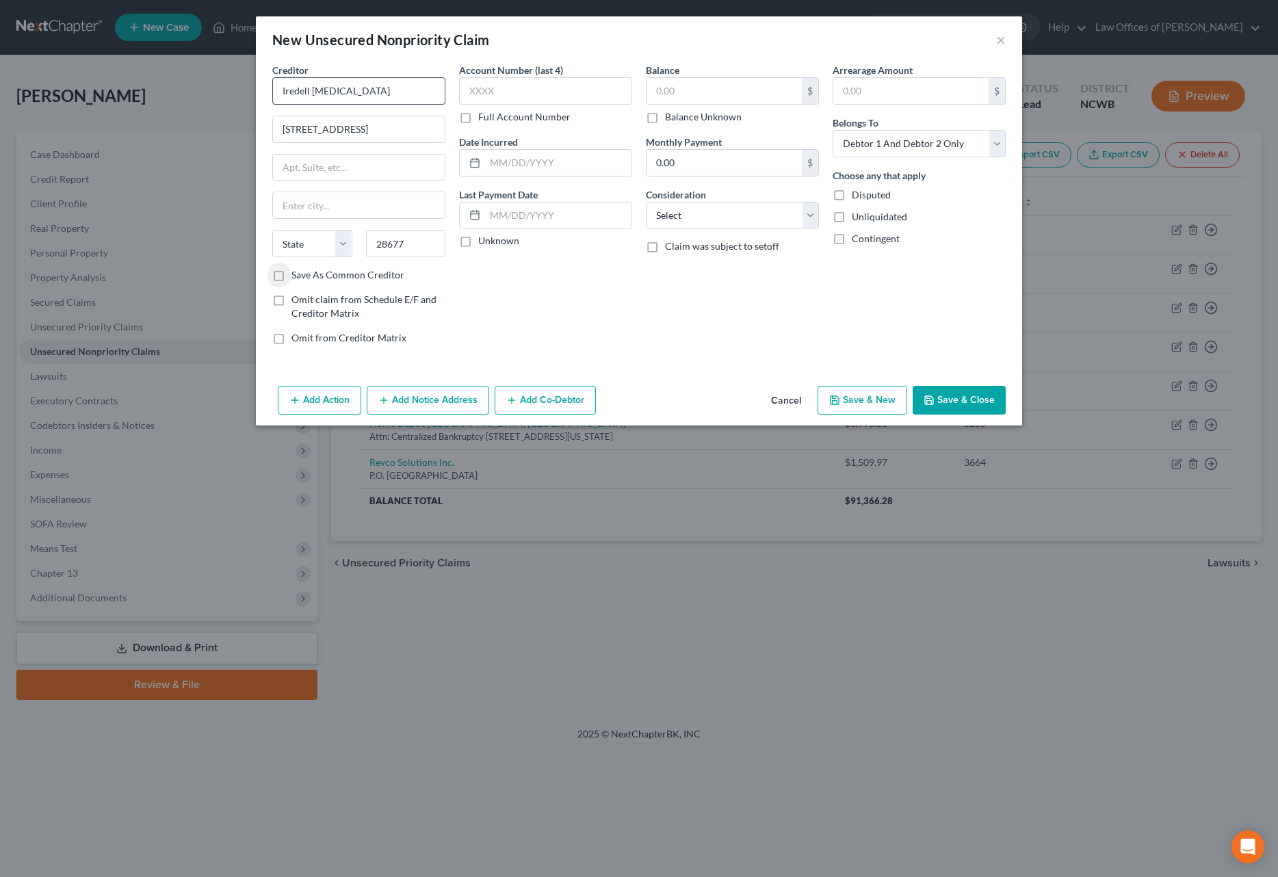
type input "[GEOGRAPHIC_DATA]"
select select "28"
click at [483, 88] on input "text" at bounding box center [545, 90] width 173 height 27
type input "2430"
click at [478, 117] on label "Full Account Number" at bounding box center [524, 117] width 92 height 14
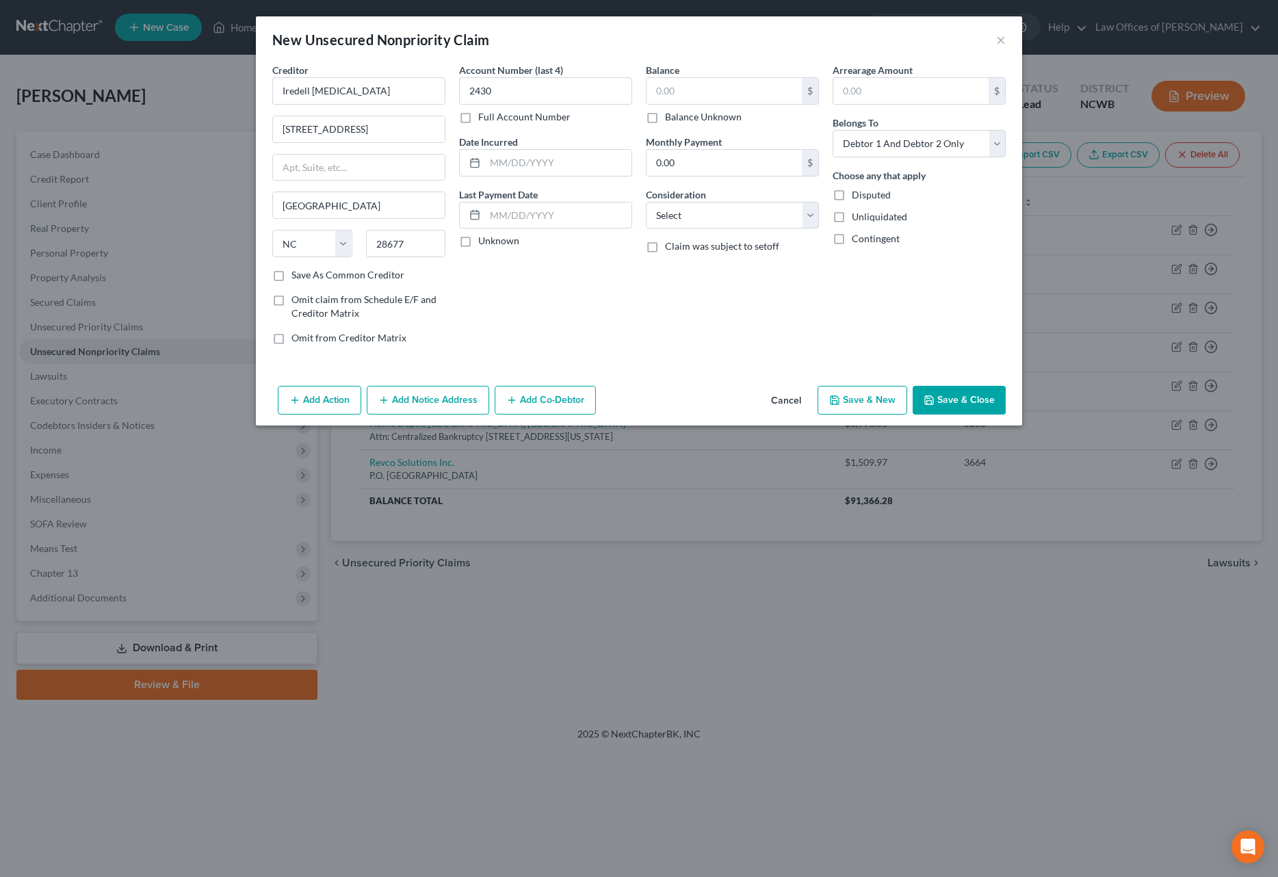
click at [484, 117] on input "Full Account Number" at bounding box center [488, 114] width 9 height 9
click at [510, 98] on input "2430" at bounding box center [545, 90] width 173 height 27
type input "2430 / various"
click at [667, 98] on input "text" at bounding box center [724, 91] width 155 height 26
type input "12.34"
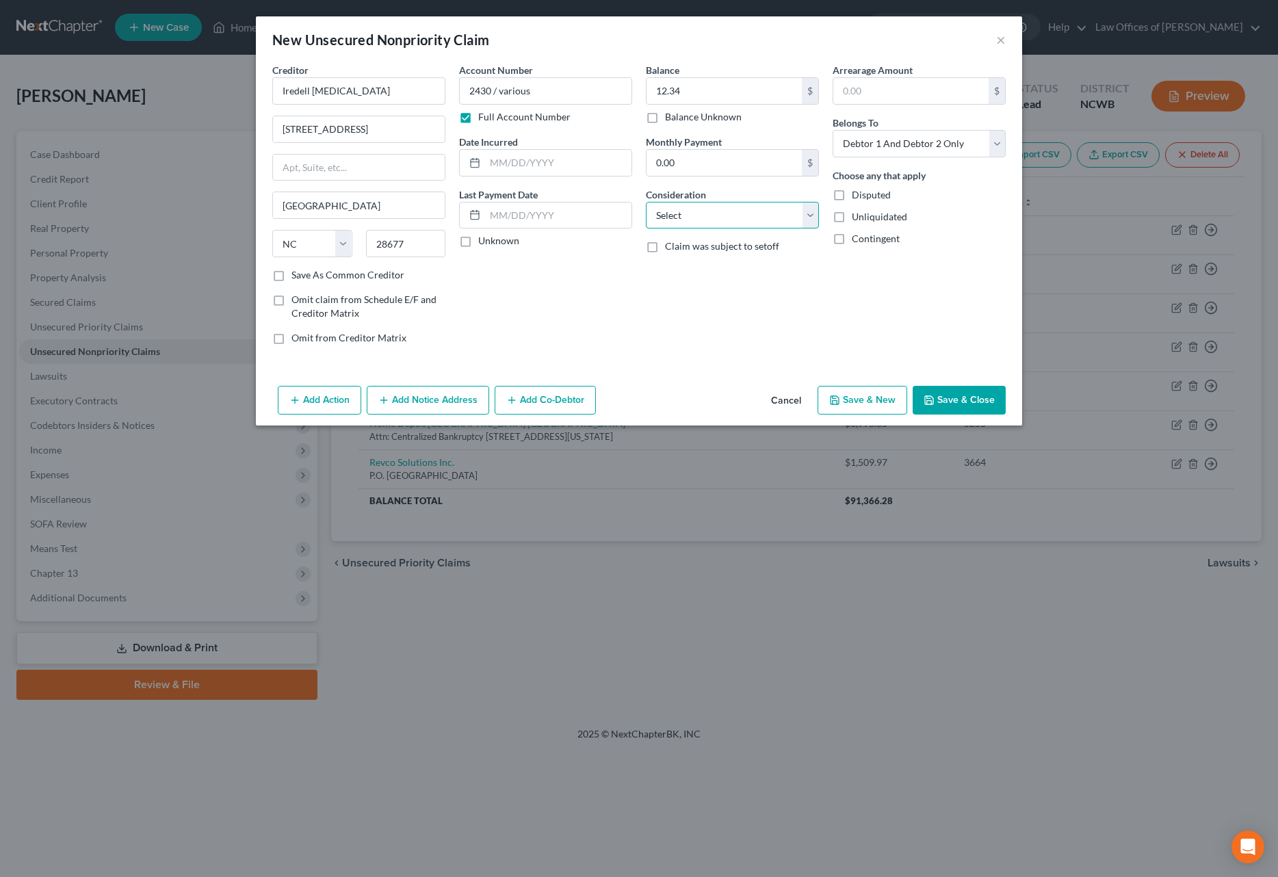
click at [753, 218] on select "Select Cable / Satellite Services Collection Agency Credit Card Debt Debt Couns…" at bounding box center [732, 215] width 173 height 27
select select "9"
click at [646, 202] on select "Select Cable / Satellite Services Collection Agency Credit Card Debt Debt Couns…" at bounding box center [732, 215] width 173 height 27
click at [956, 400] on button "Save & Close" at bounding box center [959, 400] width 93 height 29
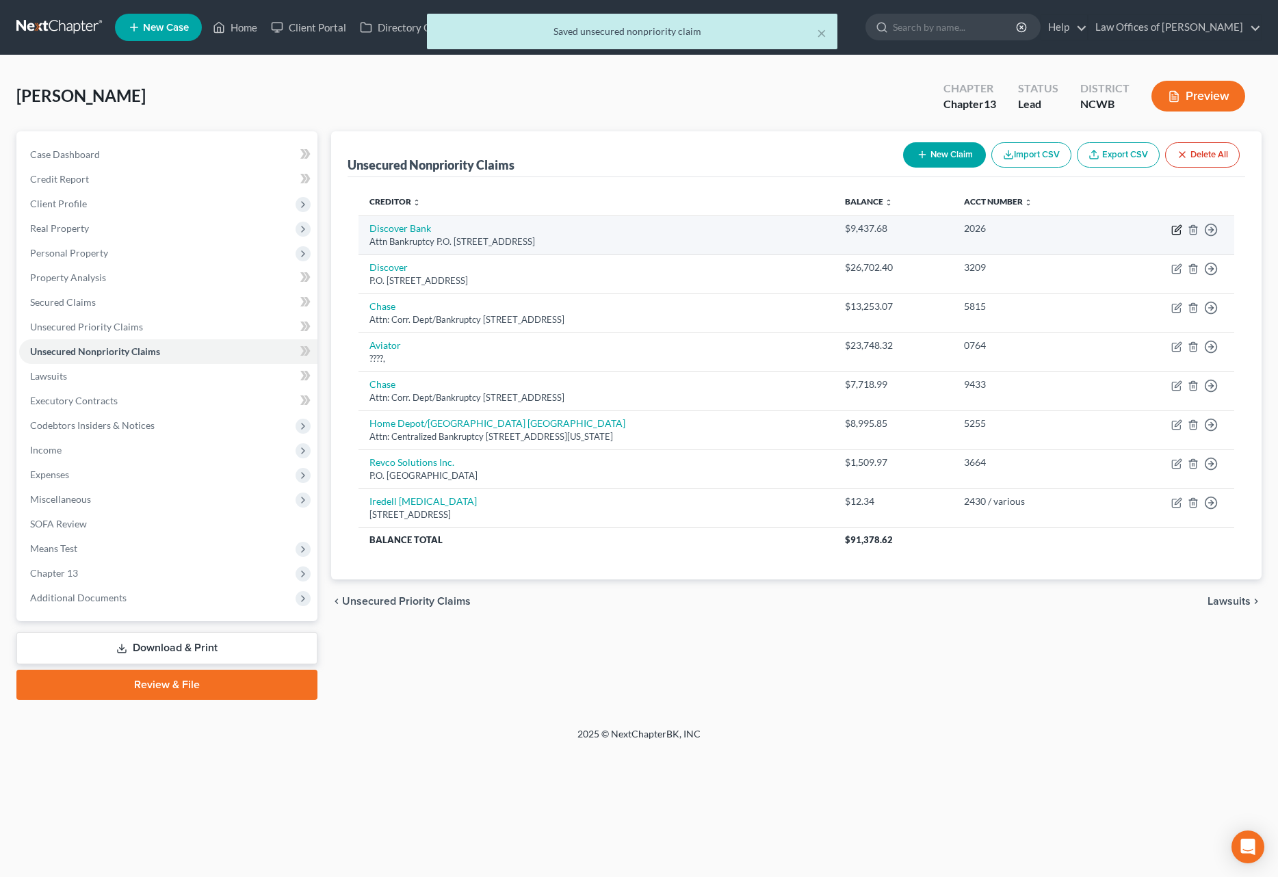
click at [1177, 230] on icon "button" at bounding box center [1178, 228] width 6 height 6
select select "36"
select select "0"
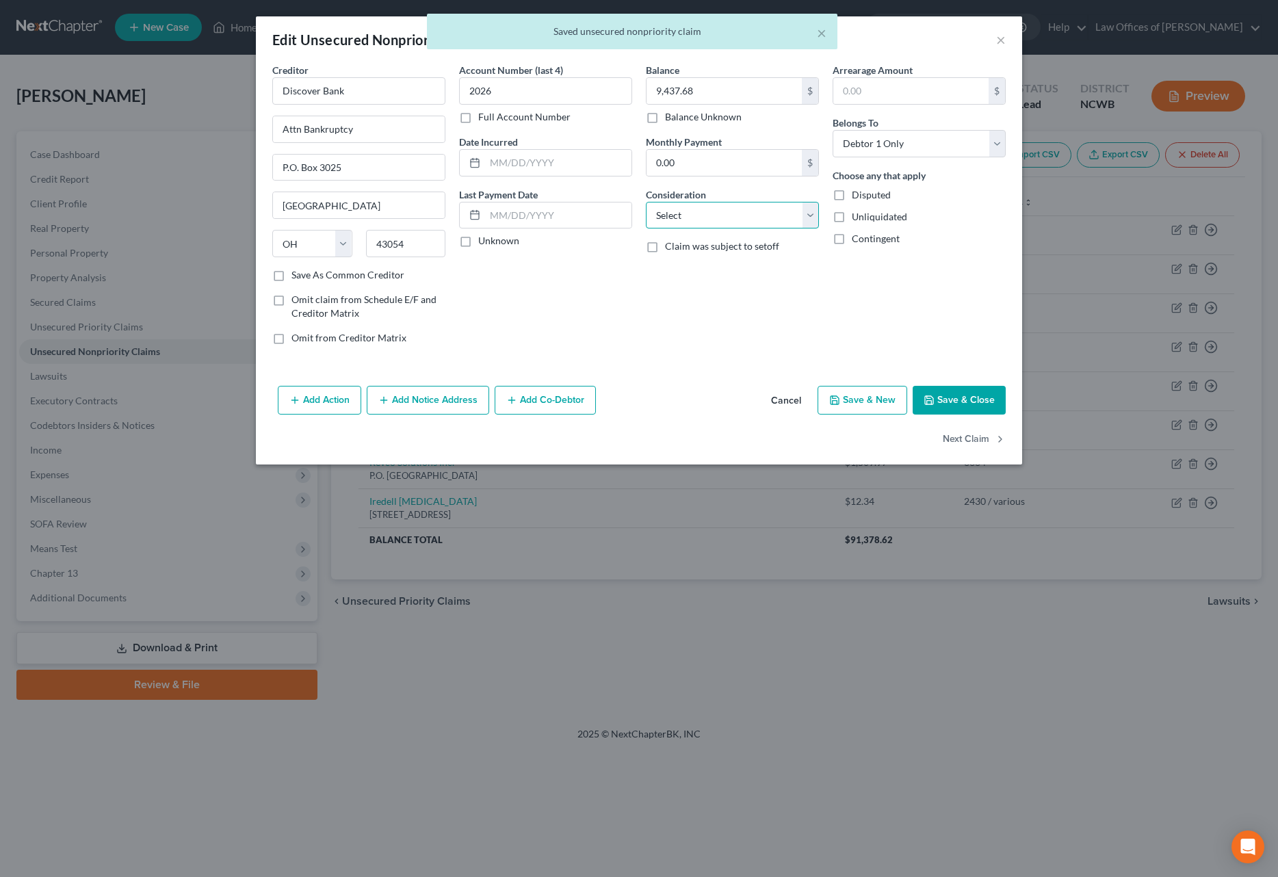
click at [681, 214] on select "Select Cable / Satellite Services Collection Agency Credit Card Debt Debt Couns…" at bounding box center [732, 215] width 173 height 27
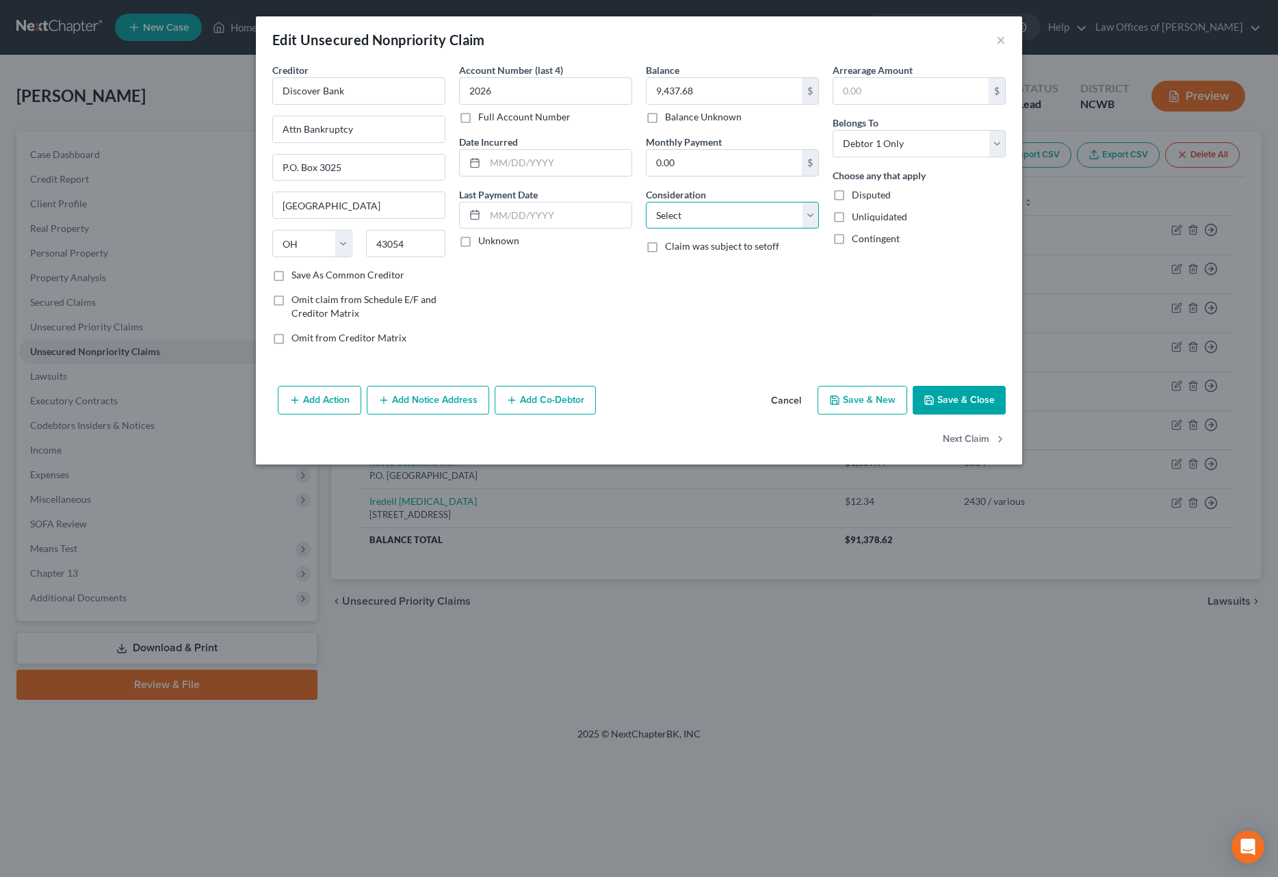
select select "2"
click at [646, 202] on select "Select Cable / Satellite Services Collection Agency Credit Card Debt Debt Couns…" at bounding box center [732, 215] width 173 height 27
click at [957, 406] on button "Save & Close" at bounding box center [959, 400] width 93 height 29
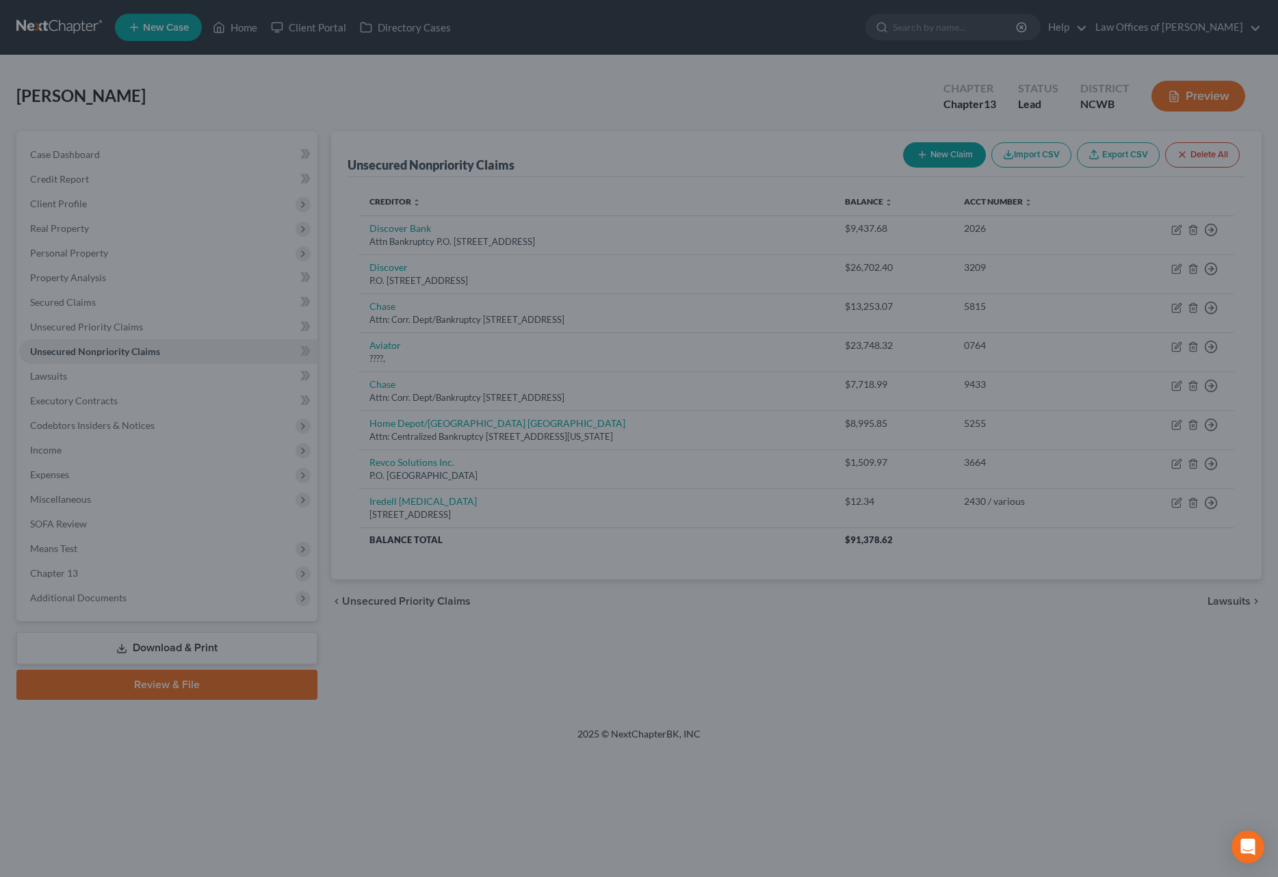
type input "0"
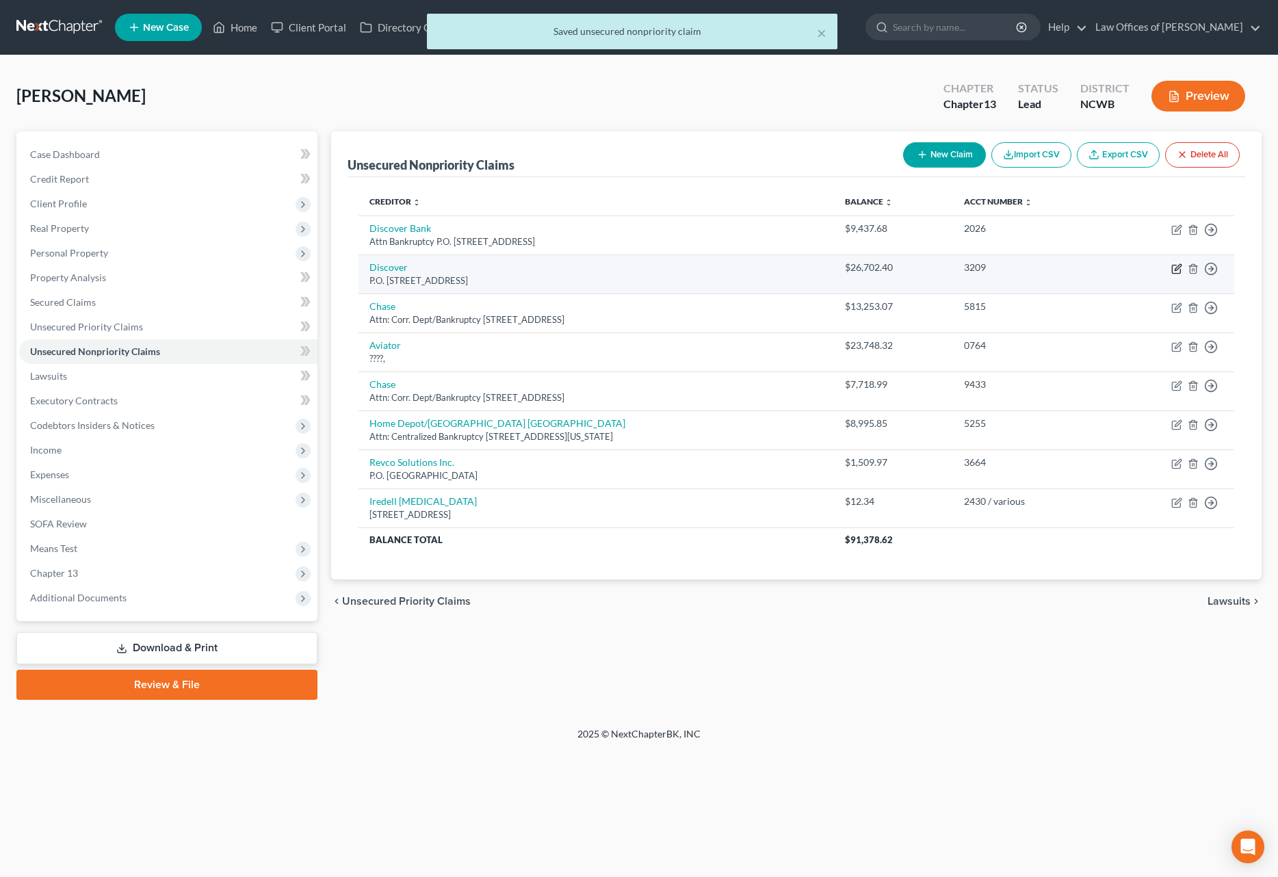
click at [1176, 270] on icon "button" at bounding box center [1178, 267] width 6 height 6
select select "14"
select select "0"
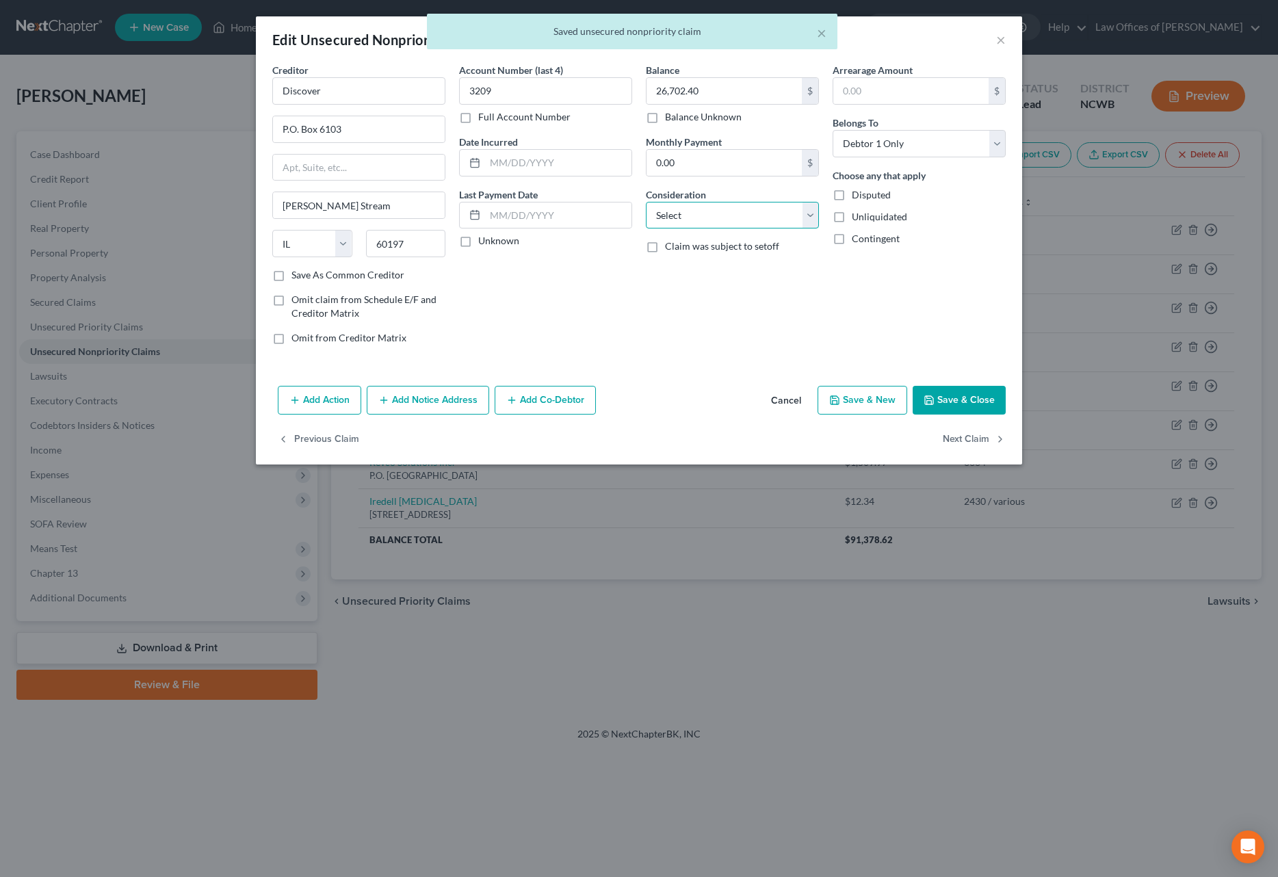
click at [688, 214] on select "Select Cable / Satellite Services Collection Agency Credit Card Debt Debt Couns…" at bounding box center [732, 215] width 173 height 27
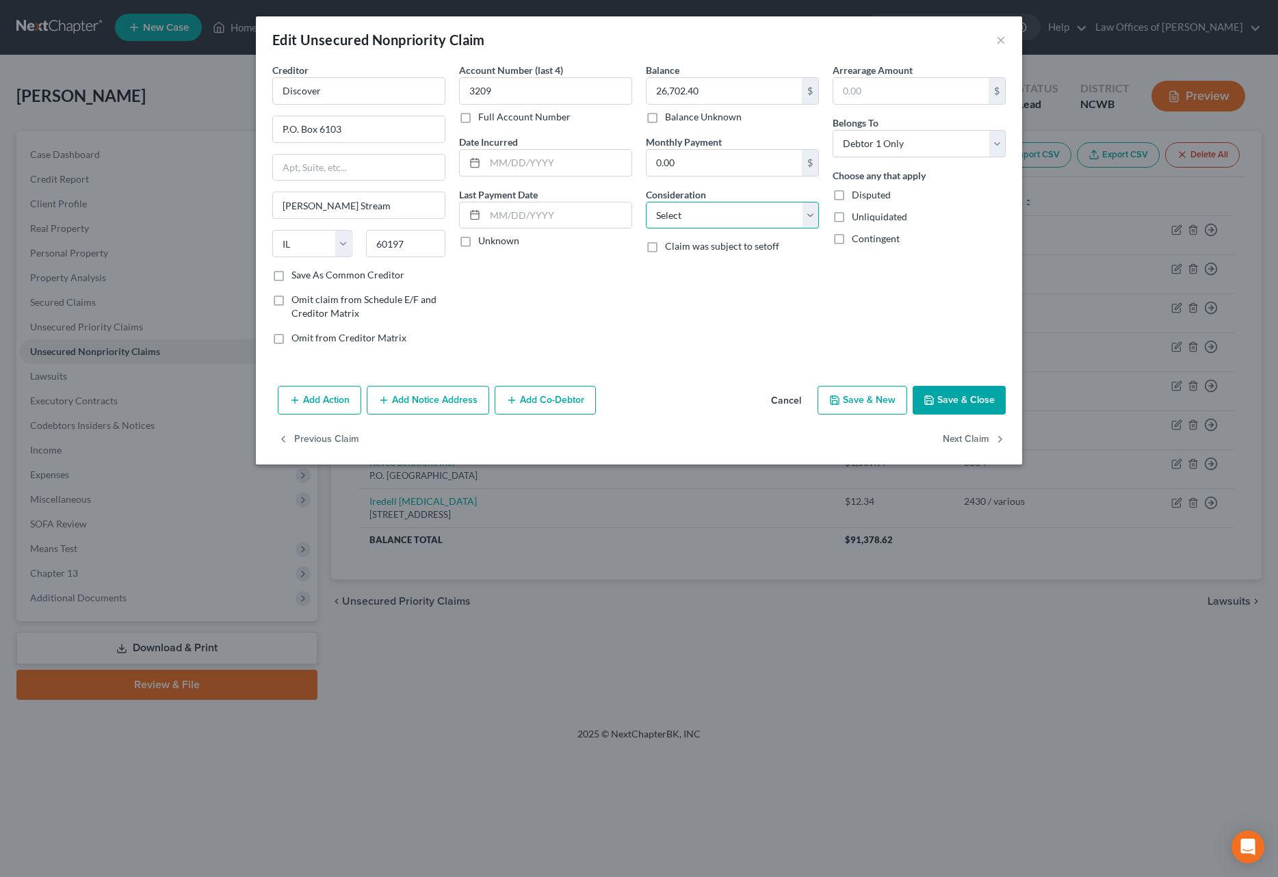
select select "2"
click at [646, 202] on select "Select Cable / Satellite Services Collection Agency Credit Card Debt Debt Couns…" at bounding box center [732, 215] width 173 height 27
click at [961, 402] on button "Save & Close" at bounding box center [959, 400] width 93 height 29
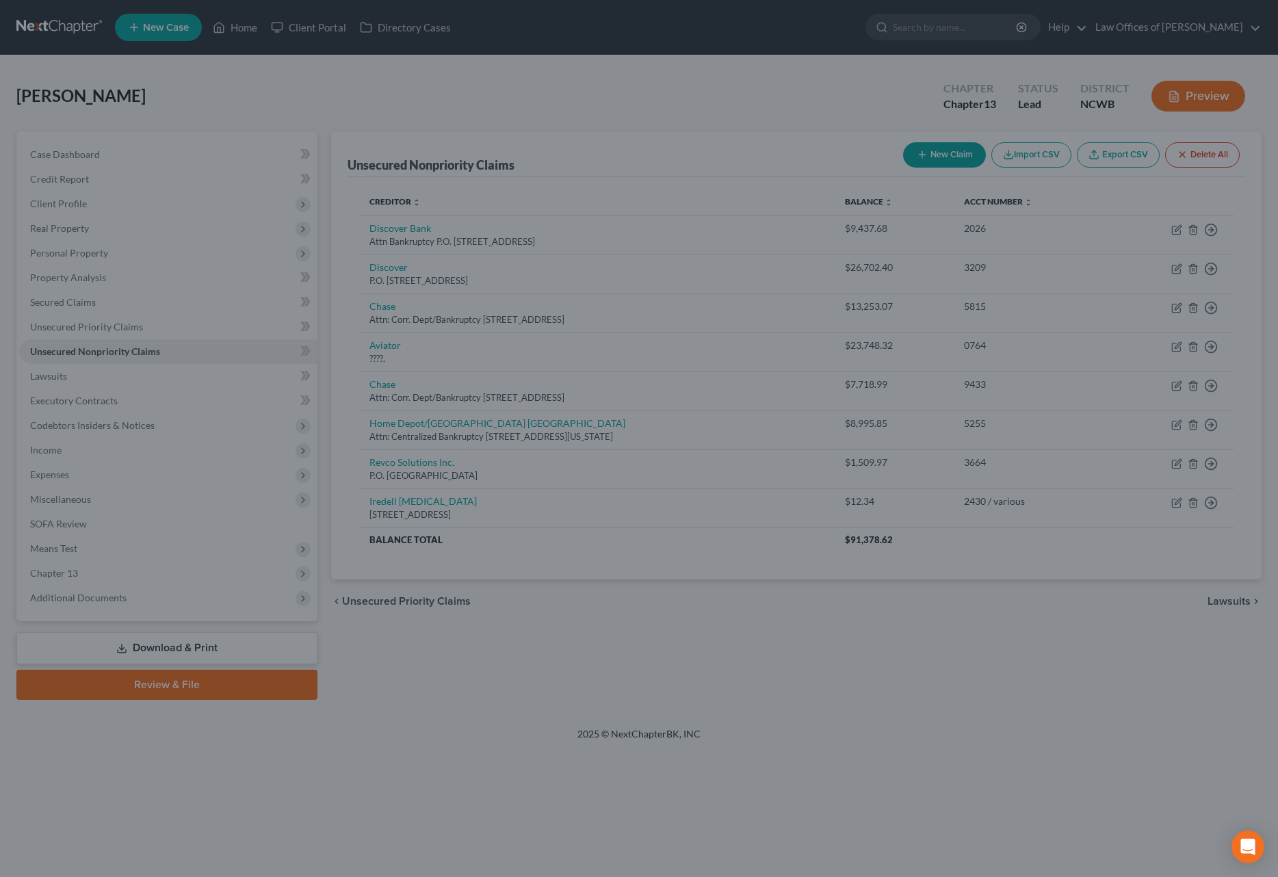
type input "0"
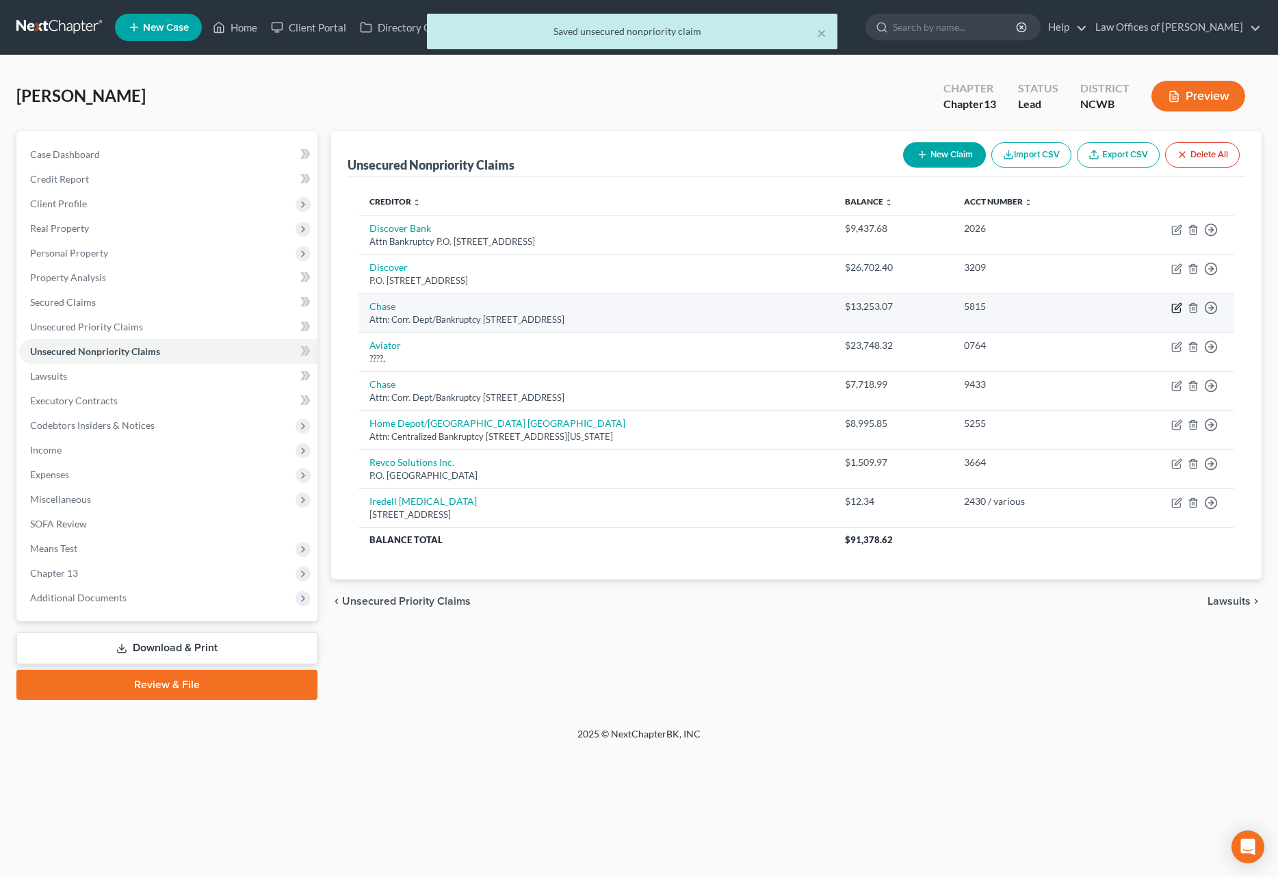
click at [1176, 309] on icon "button" at bounding box center [1178, 306] width 6 height 6
select select "7"
select select "0"
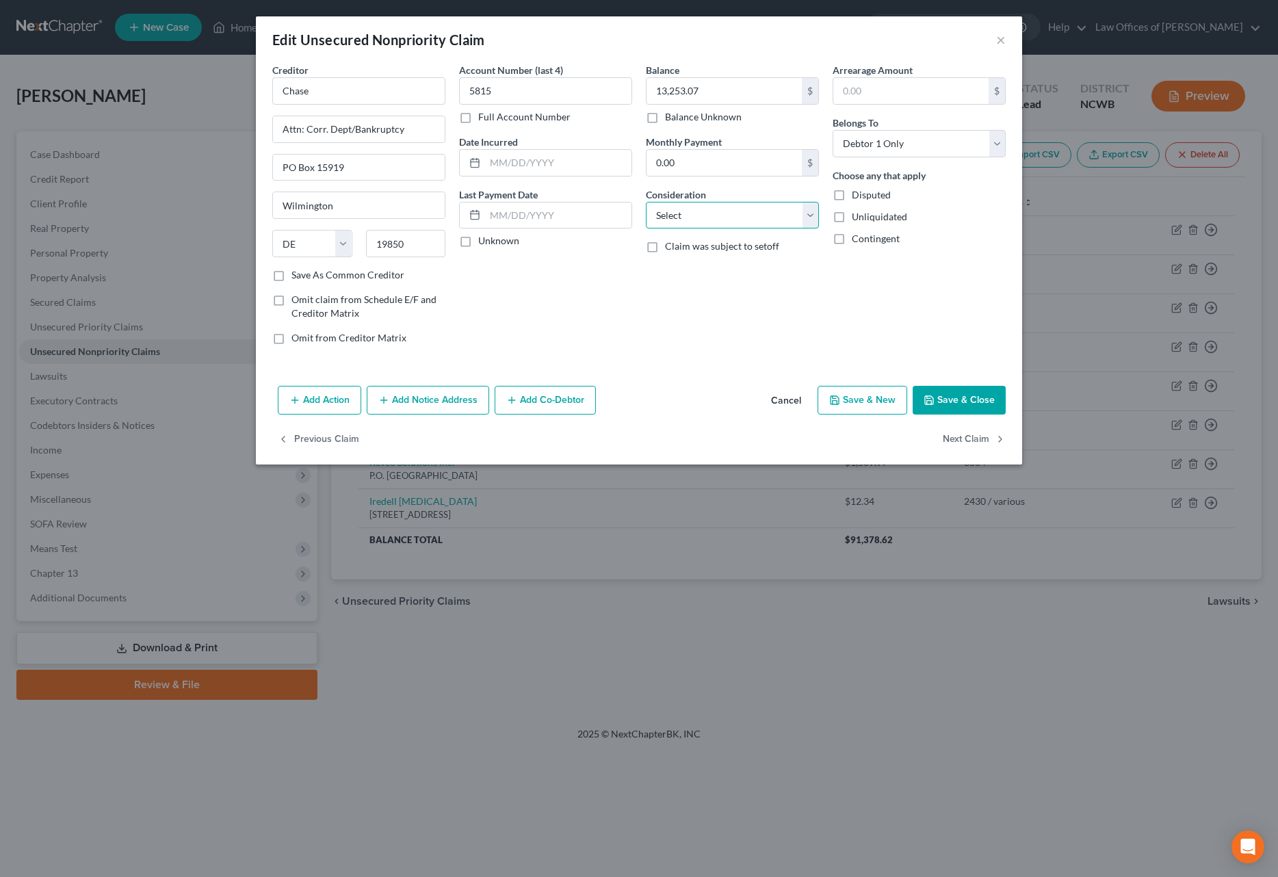
click at [769, 217] on select "Select Cable / Satellite Services Collection Agency Credit Card Debt Debt Couns…" at bounding box center [732, 215] width 173 height 27
select select "2"
click at [646, 202] on select "Select Cable / Satellite Services Collection Agency Credit Card Debt Debt Couns…" at bounding box center [732, 215] width 173 height 27
click at [941, 399] on button "Save & Close" at bounding box center [959, 400] width 93 height 29
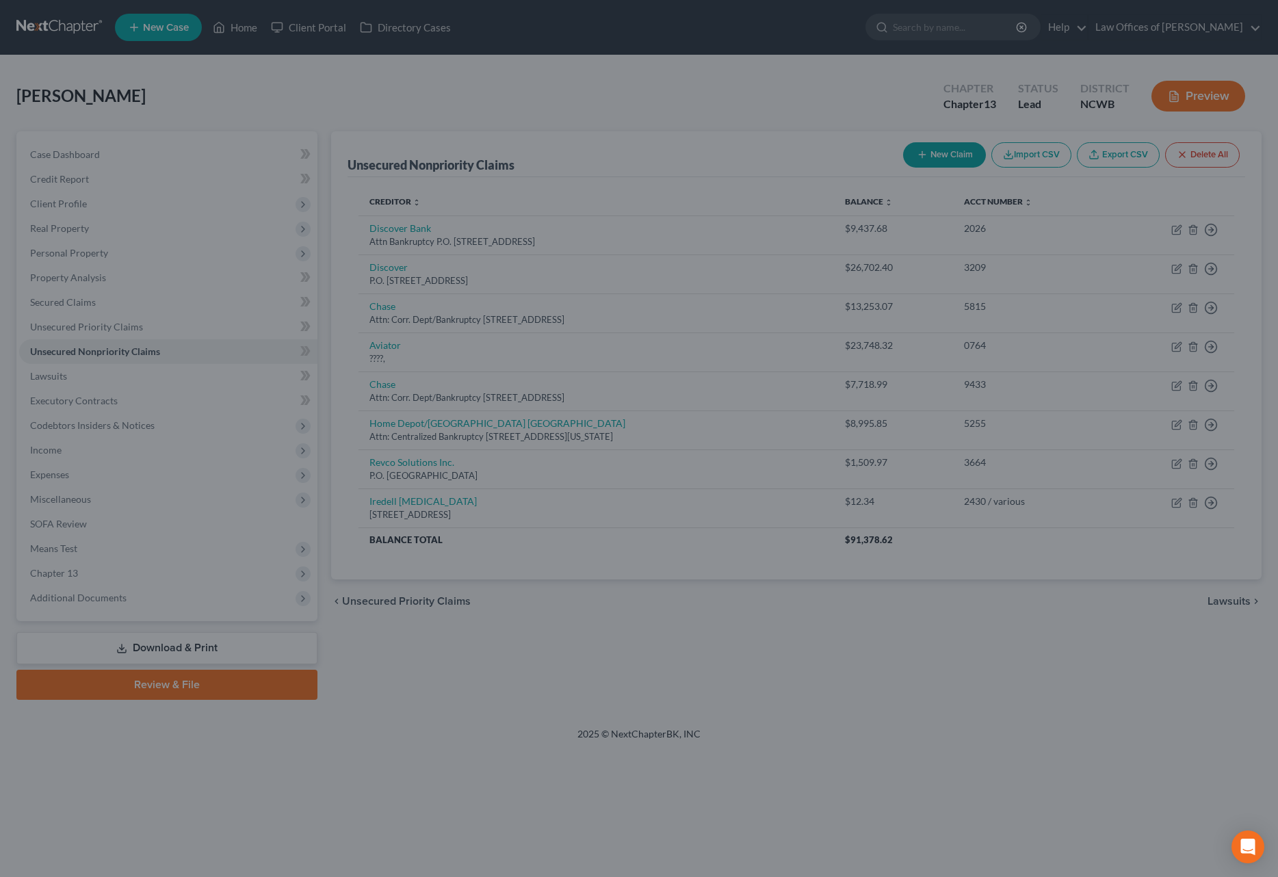
type input "0"
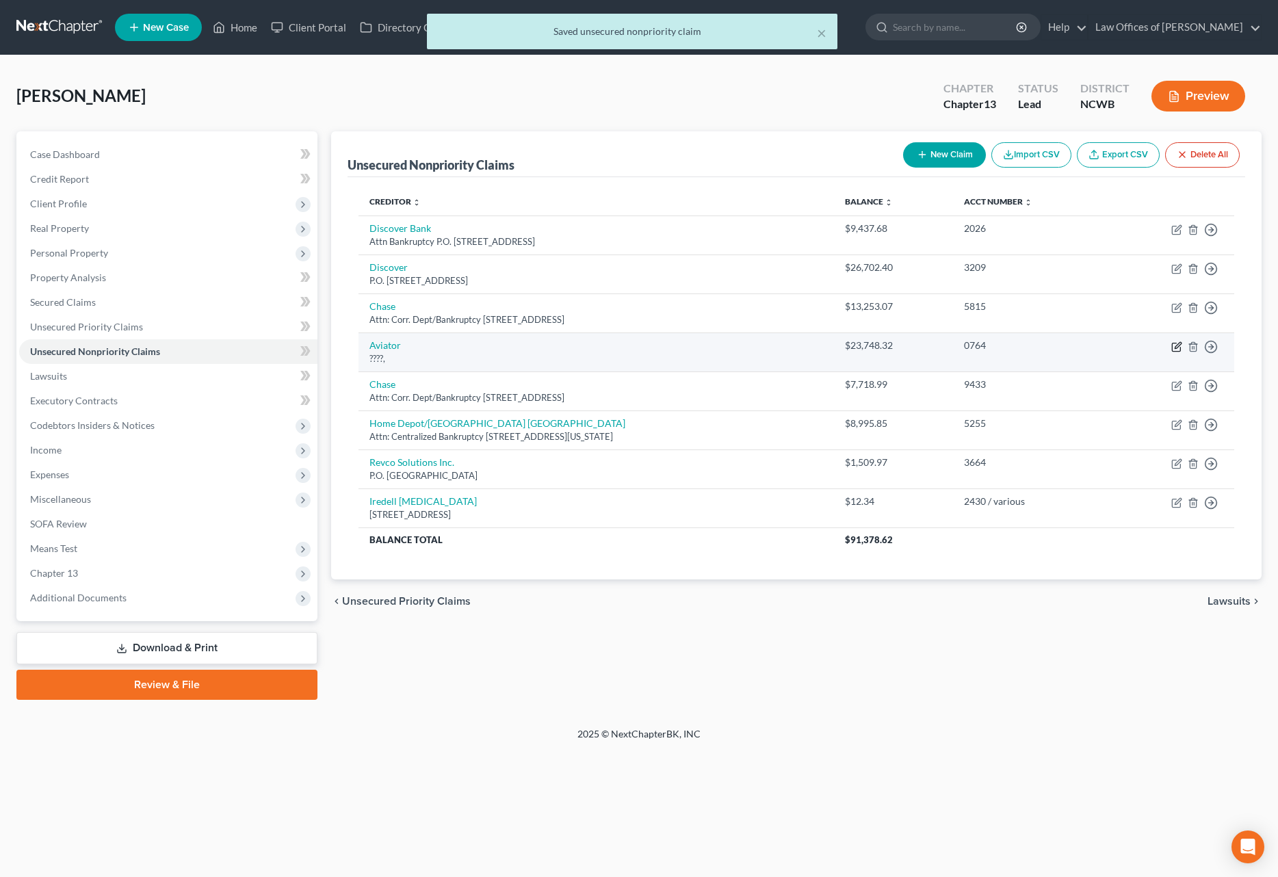
click at [1178, 348] on icon "button" at bounding box center [1176, 346] width 11 height 11
select select "2"
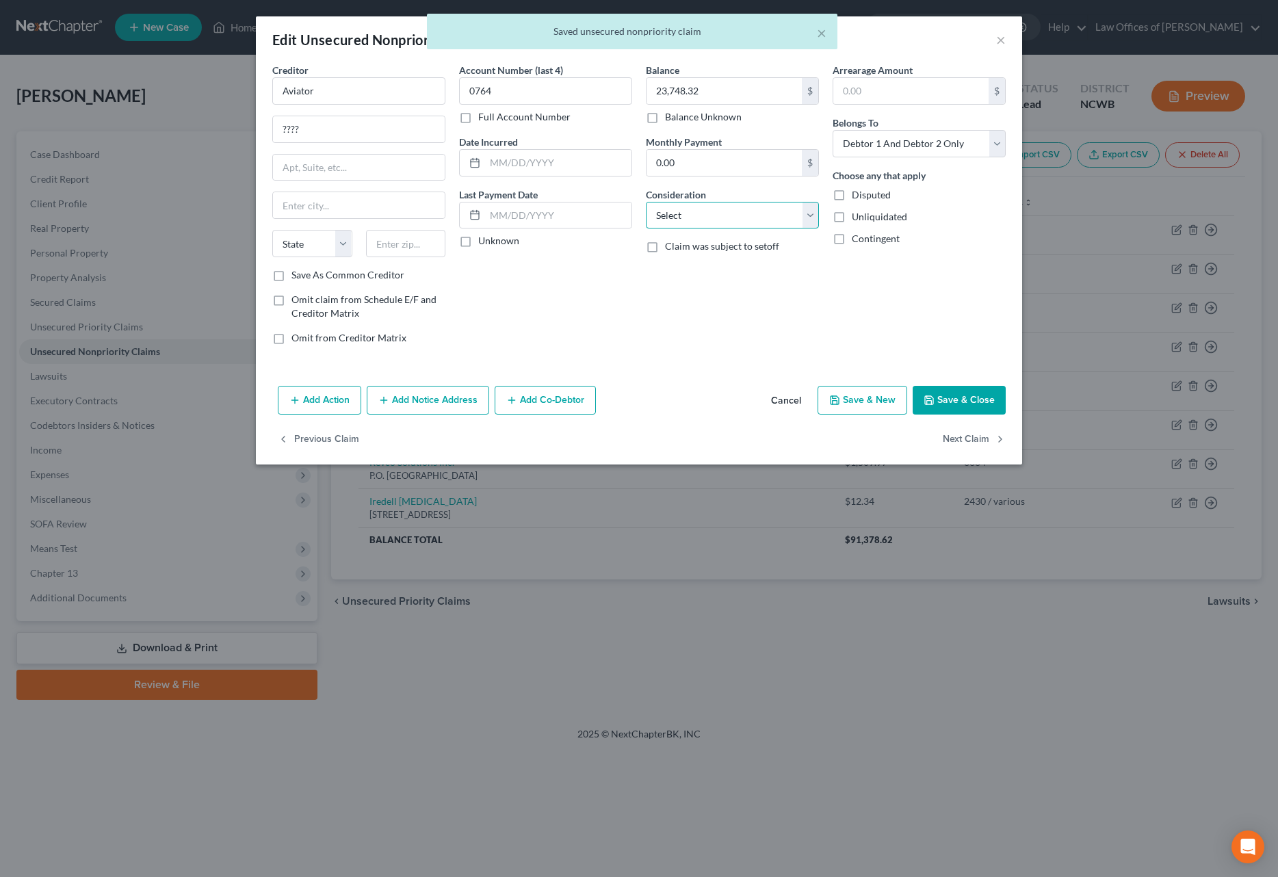
click at [704, 212] on select "Select Cable / Satellite Services Collection Agency Credit Card Debt Debt Couns…" at bounding box center [732, 215] width 173 height 27
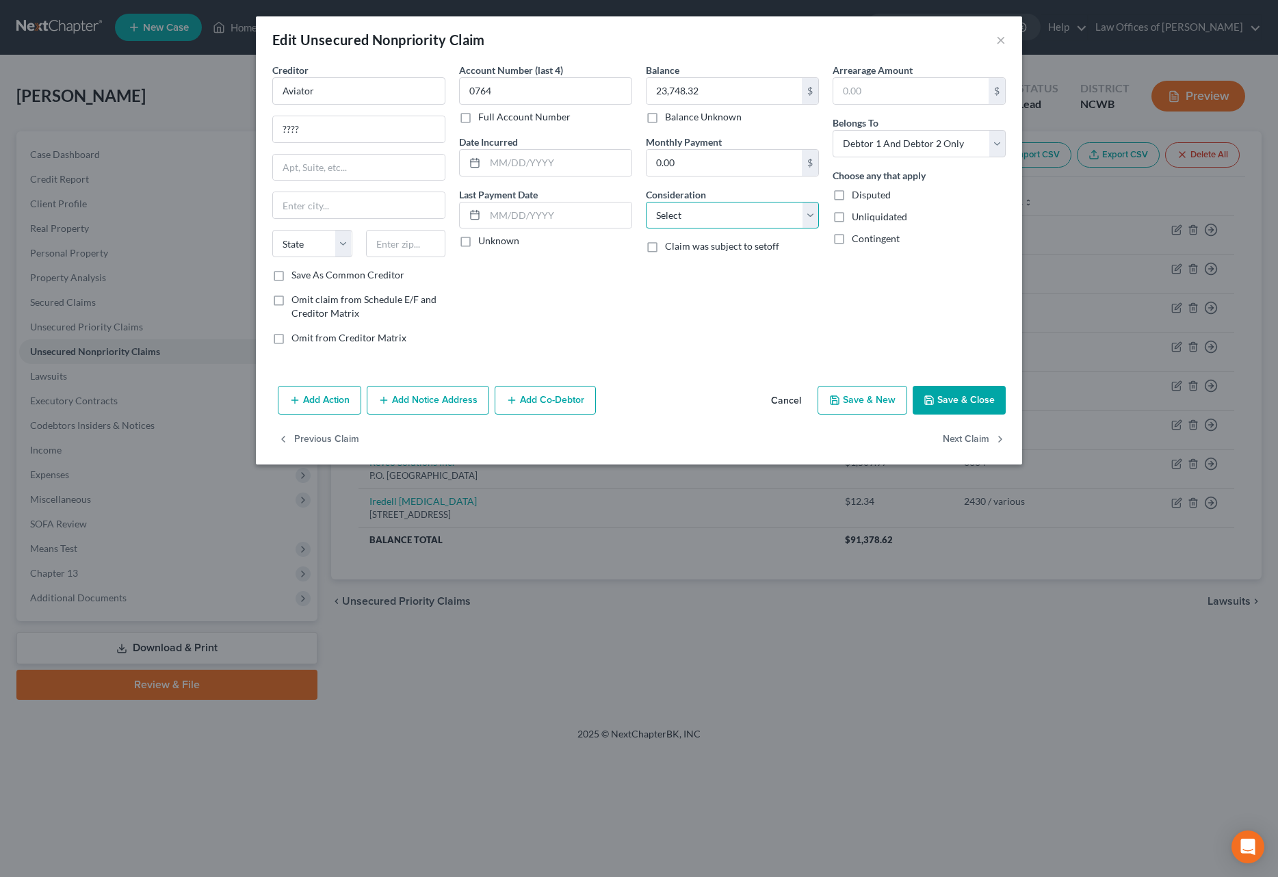
select select "2"
click at [646, 202] on select "Select Cable / Satellite Services Collection Agency Credit Card Debt Debt Couns…" at bounding box center [732, 215] width 173 height 27
click at [961, 393] on button "Save & Close" at bounding box center [959, 400] width 93 height 29
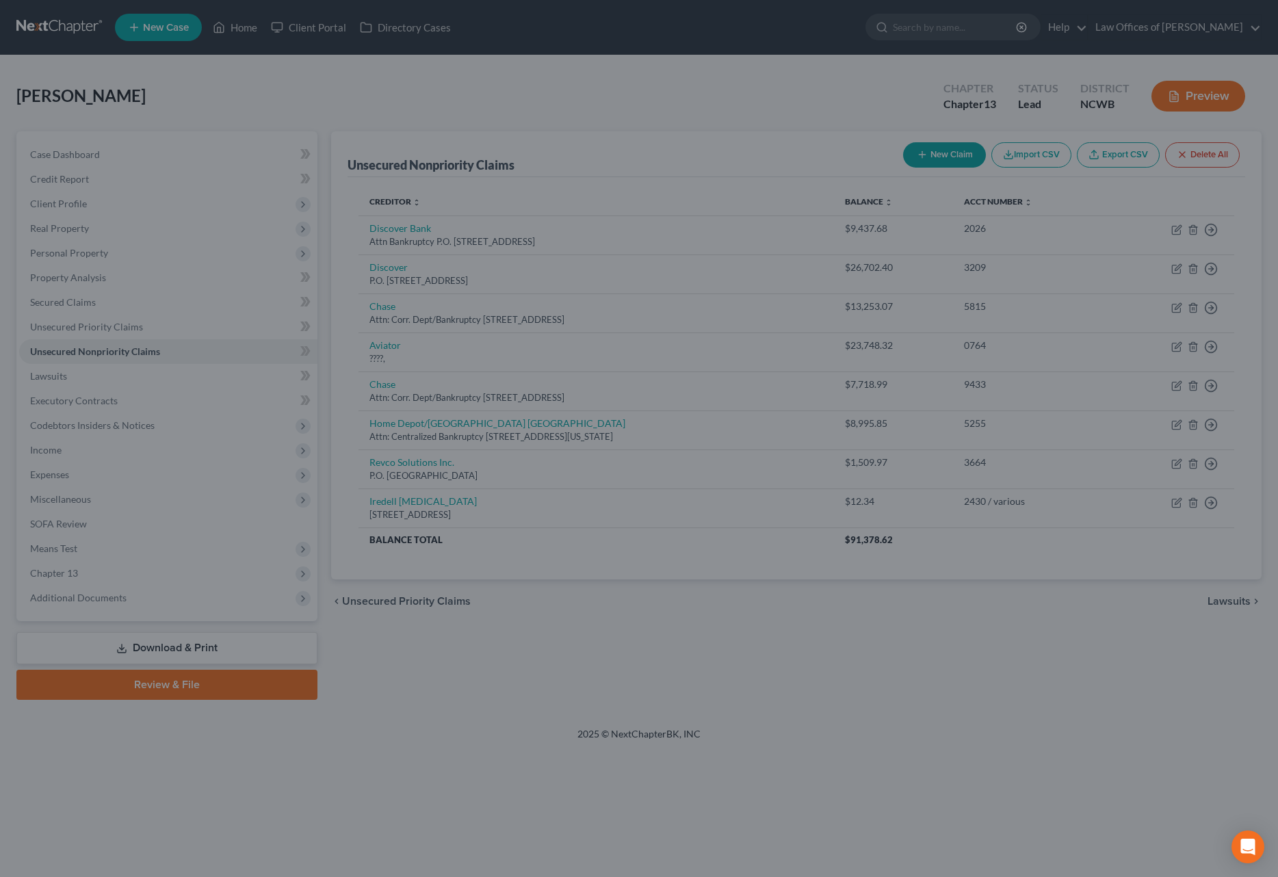
type input "0"
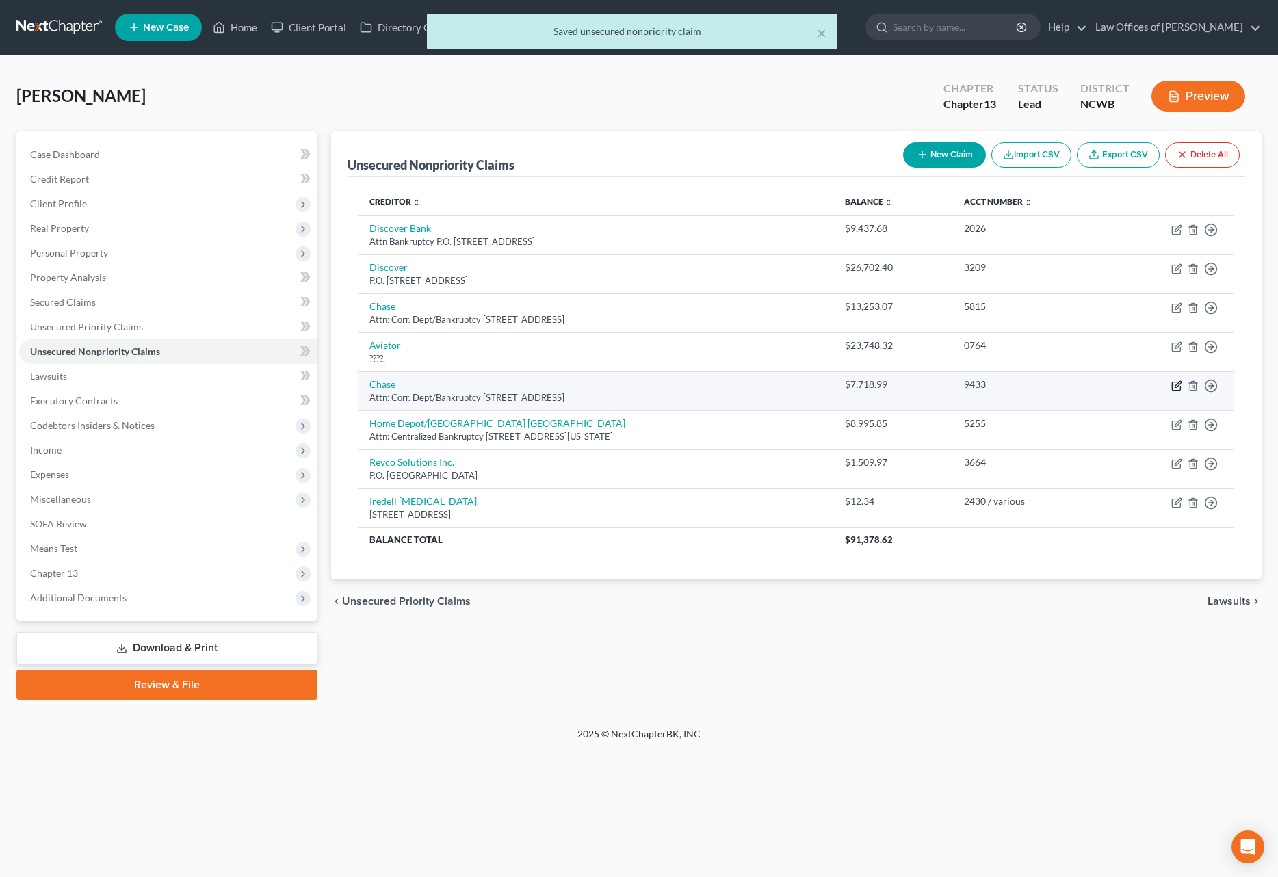
click at [1180, 387] on icon "button" at bounding box center [1176, 386] width 8 height 8
select select "7"
select select "2"
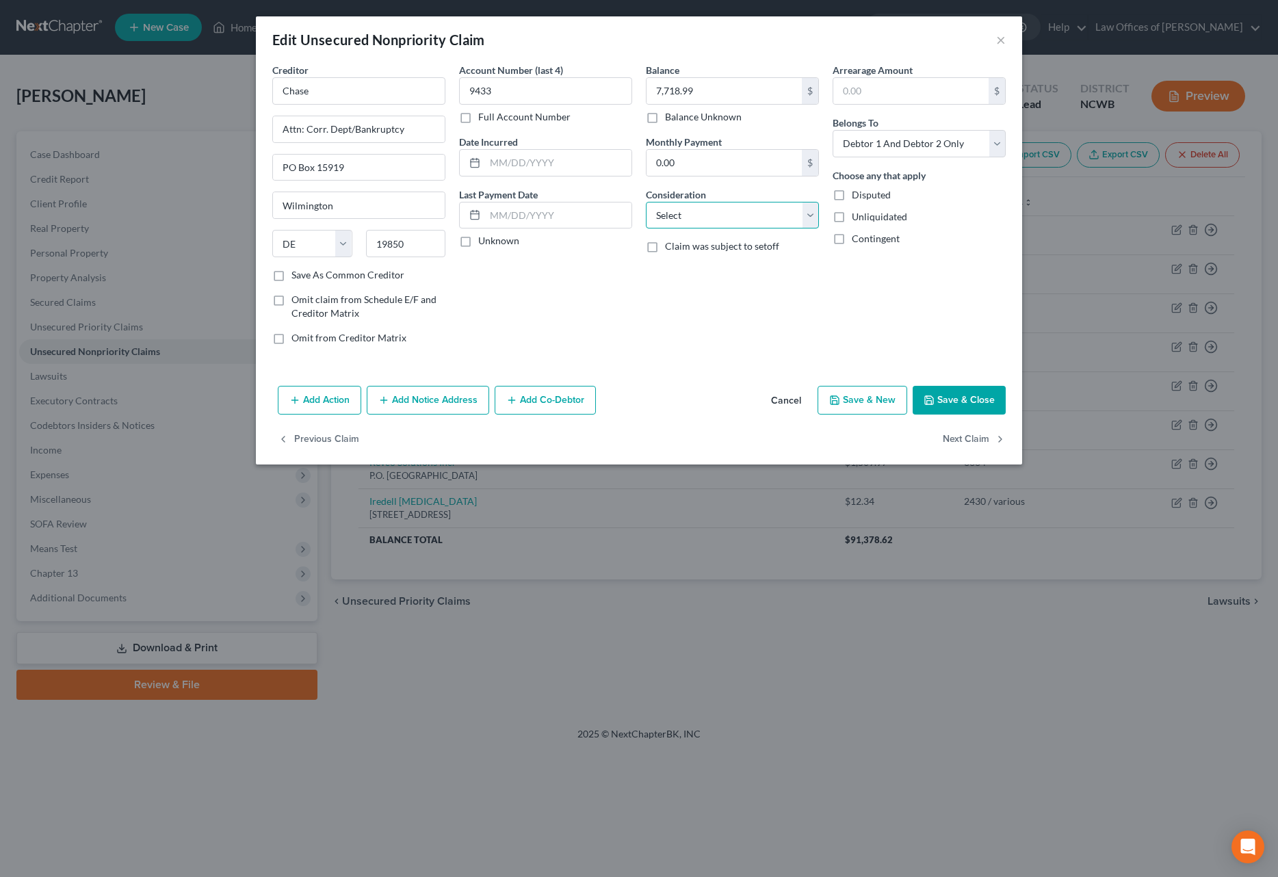
click at [784, 217] on select "Select Cable / Satellite Services Collection Agency Credit Card Debt Debt Couns…" at bounding box center [732, 215] width 173 height 27
select select "2"
click at [646, 202] on select "Select Cable / Satellite Services Collection Agency Credit Card Debt Debt Couns…" at bounding box center [732, 215] width 173 height 27
click at [973, 398] on button "Save & Close" at bounding box center [959, 400] width 93 height 29
type input "0"
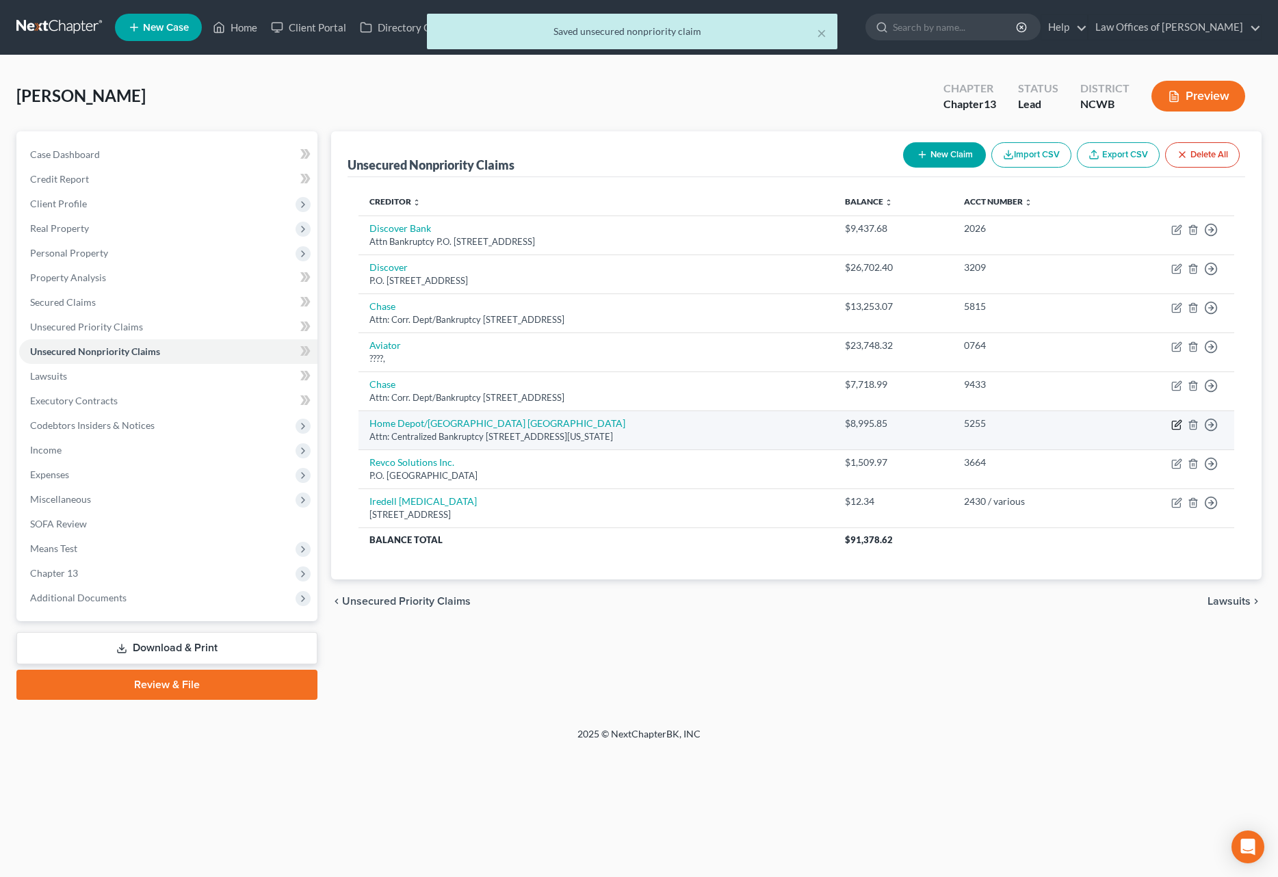
click at [1179, 424] on icon "button" at bounding box center [1178, 423] width 6 height 6
select select "26"
select select "2"
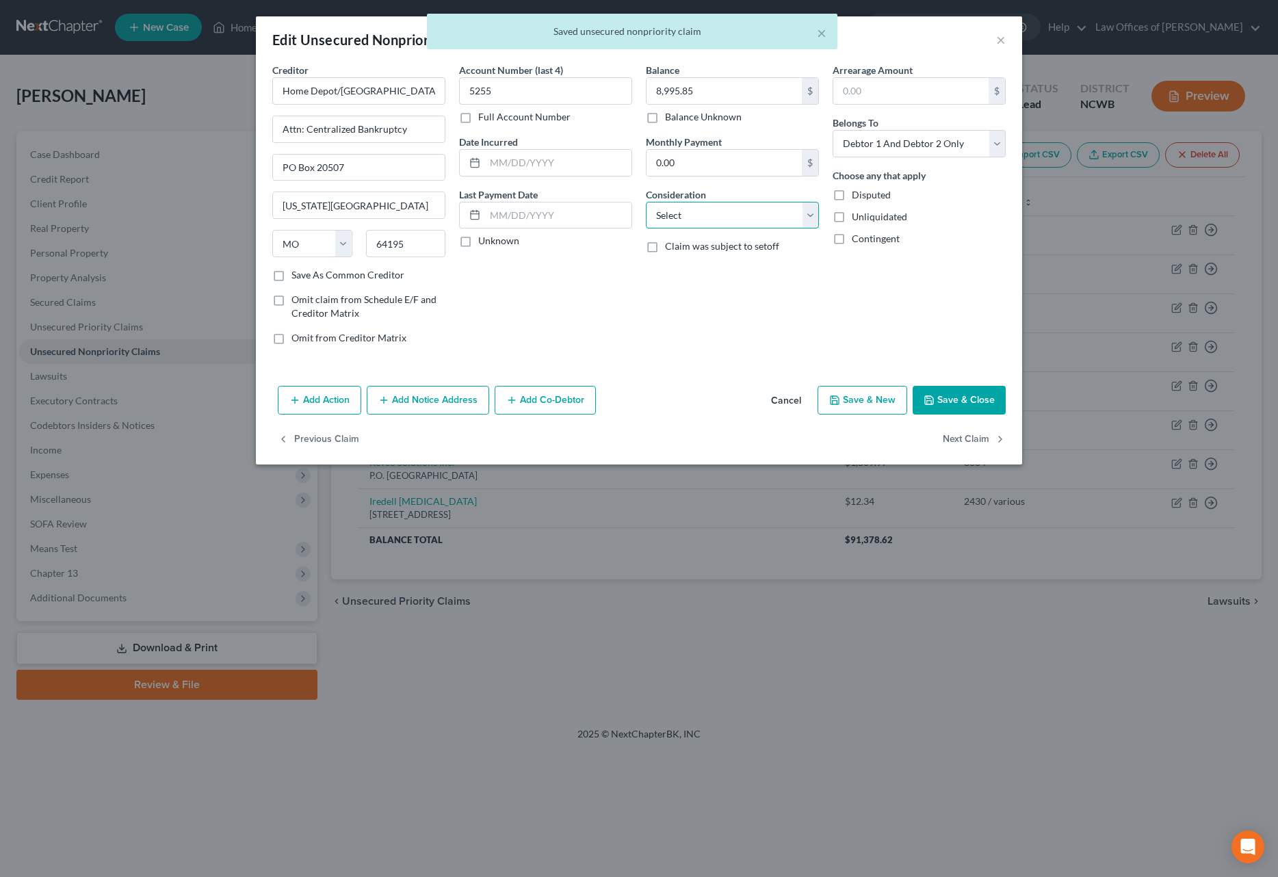
click at [708, 222] on select "Select Cable / Satellite Services Collection Agency Credit Card Debt Debt Couns…" at bounding box center [732, 215] width 173 height 27
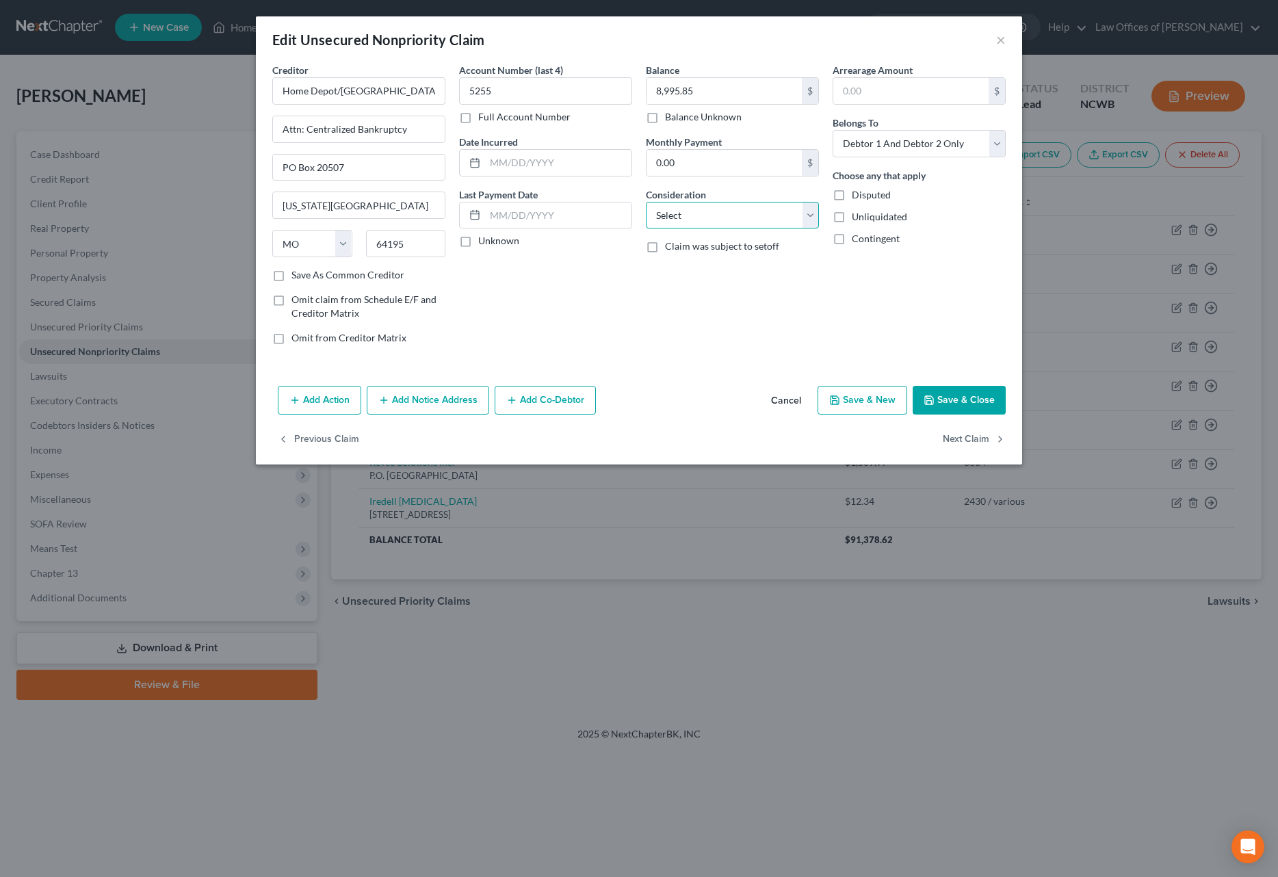
select select "2"
click at [646, 202] on select "Select Cable / Satellite Services Collection Agency Credit Card Debt Debt Couns…" at bounding box center [732, 215] width 173 height 27
click at [949, 398] on button "Save & Close" at bounding box center [959, 400] width 93 height 29
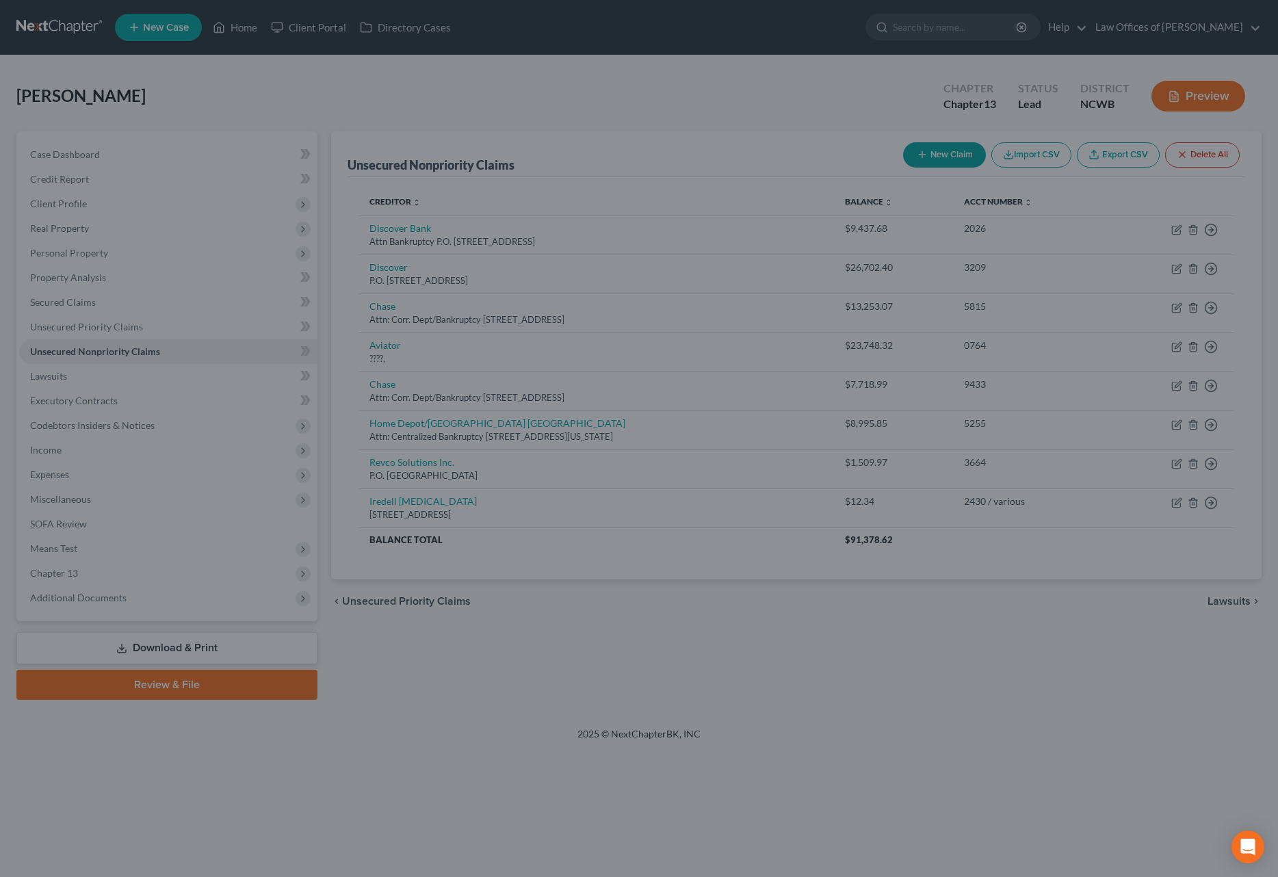
type input "0"
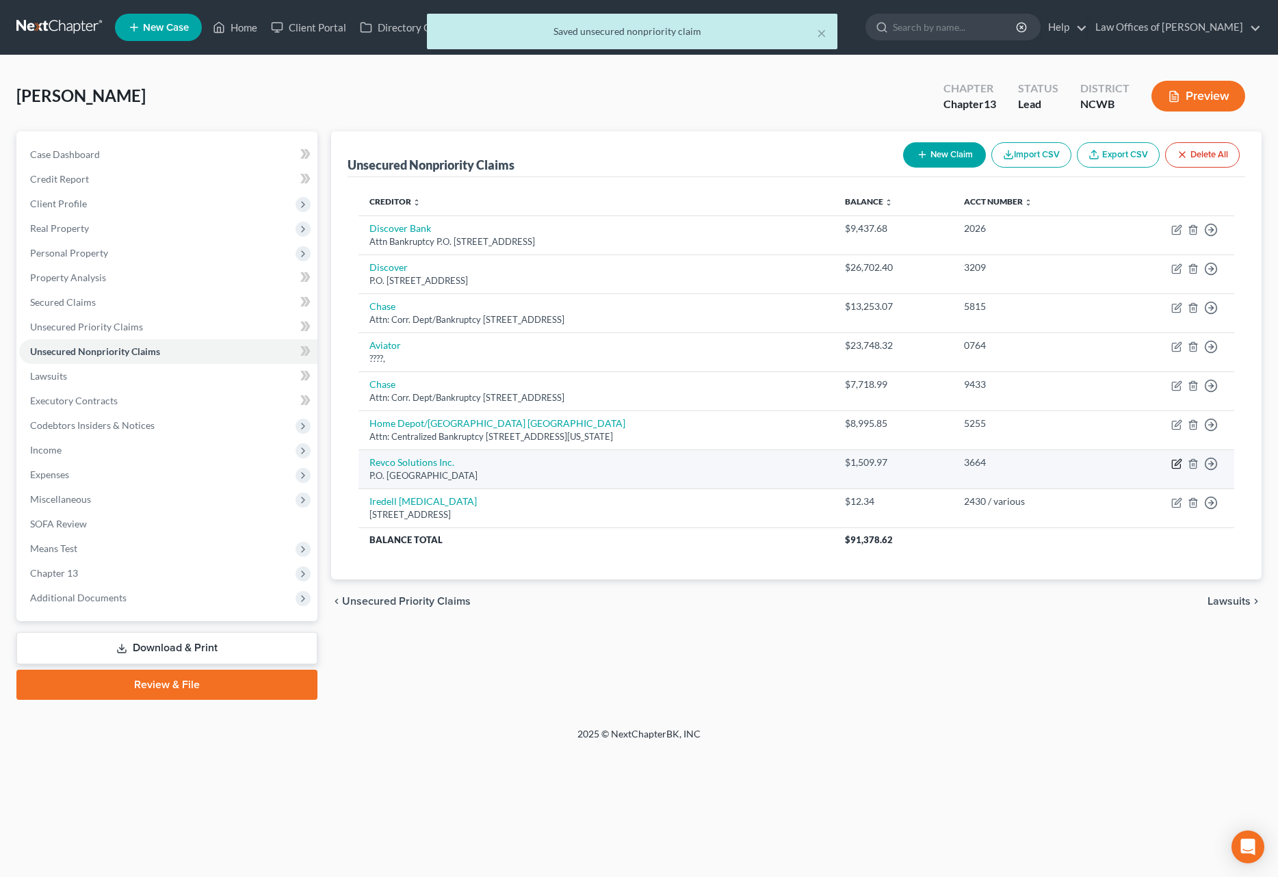
click at [1179, 461] on icon "button" at bounding box center [1176, 463] width 11 height 11
select select "36"
select select "2"
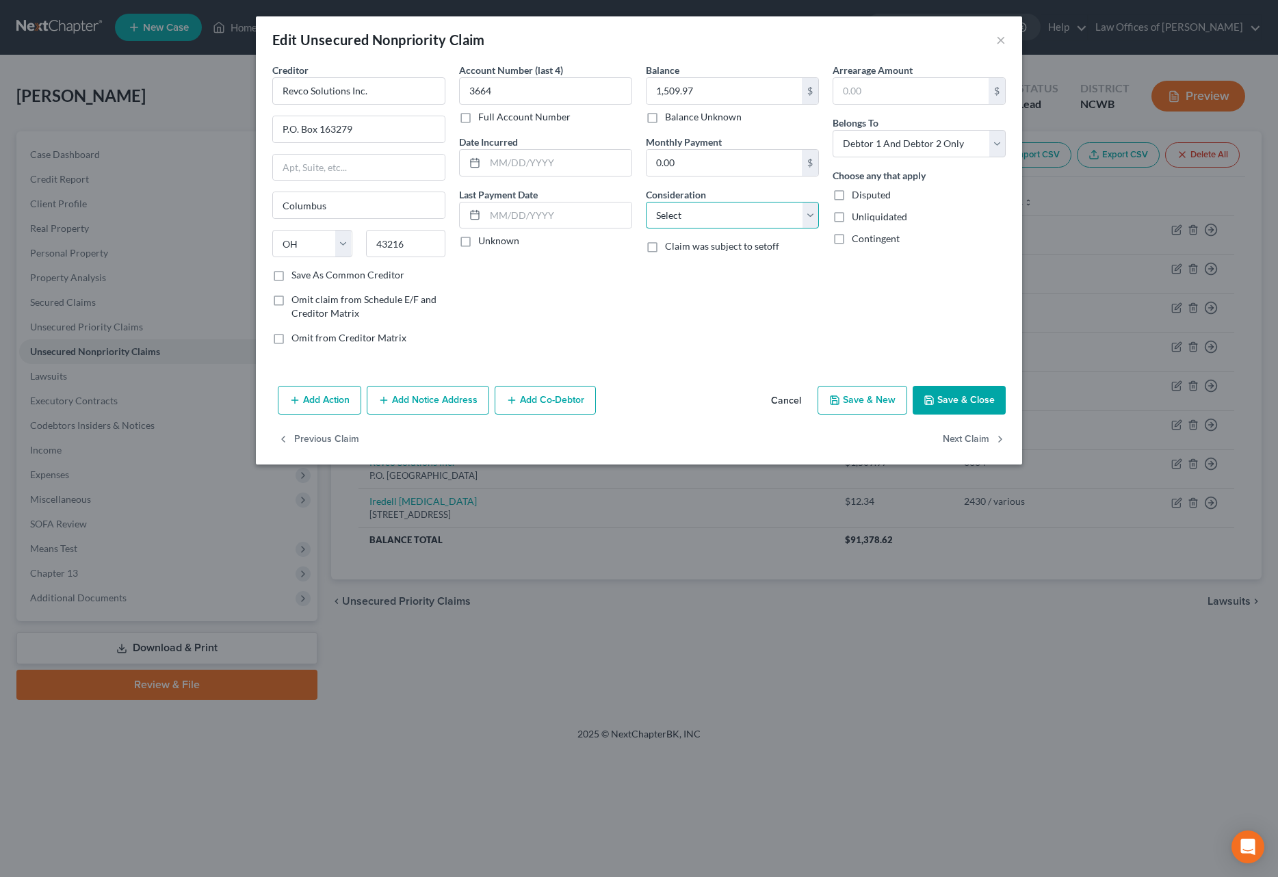
click at [712, 218] on select "Select Cable / Satellite Services Collection Agency Credit Card Debt Debt Couns…" at bounding box center [732, 215] width 173 height 27
select select "1"
click at [646, 202] on select "Select Cable / Satellite Services Collection Agency Credit Card Debt Debt Couns…" at bounding box center [732, 215] width 173 height 27
click at [959, 397] on button "Save & Close" at bounding box center [959, 400] width 93 height 29
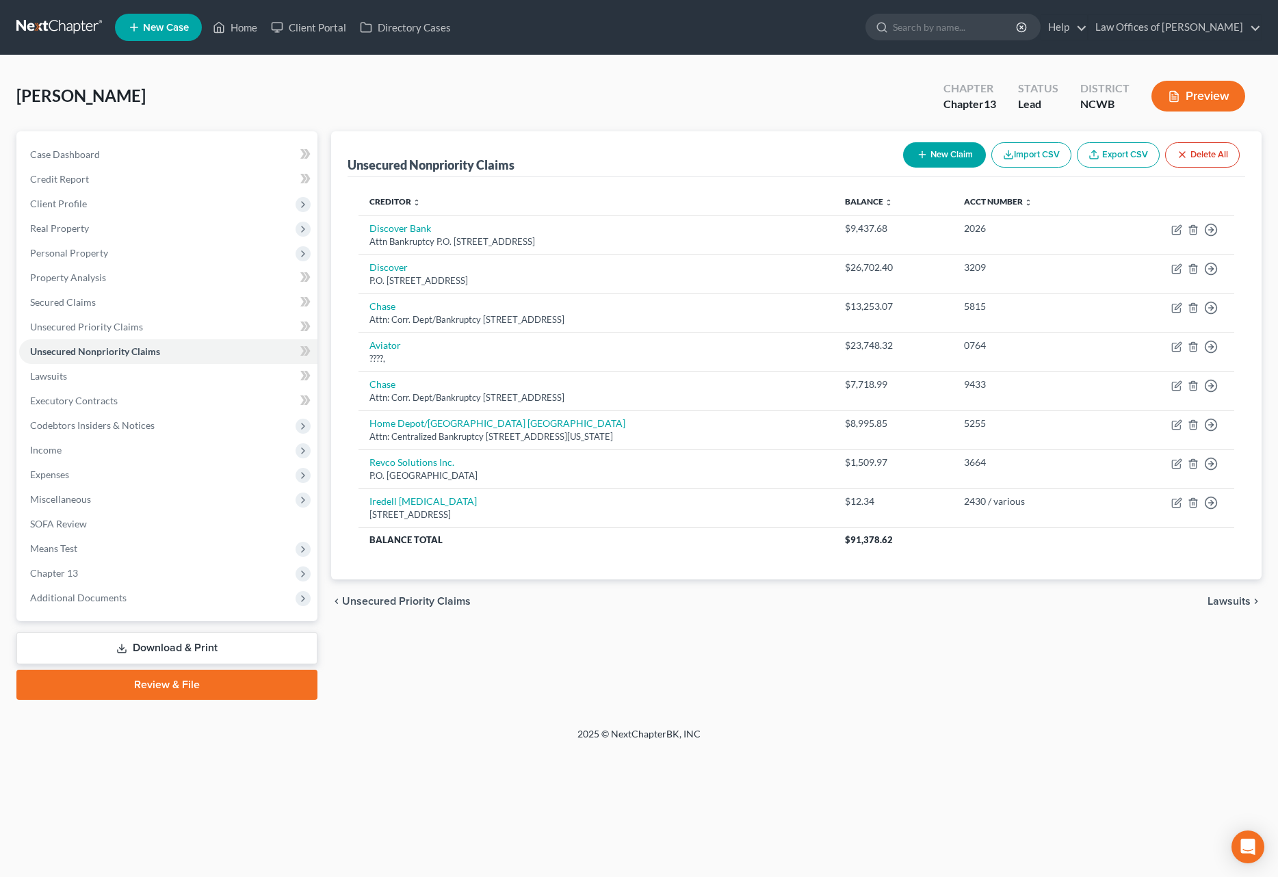
click at [949, 155] on button "New Claim" at bounding box center [944, 154] width 83 height 25
select select "2"
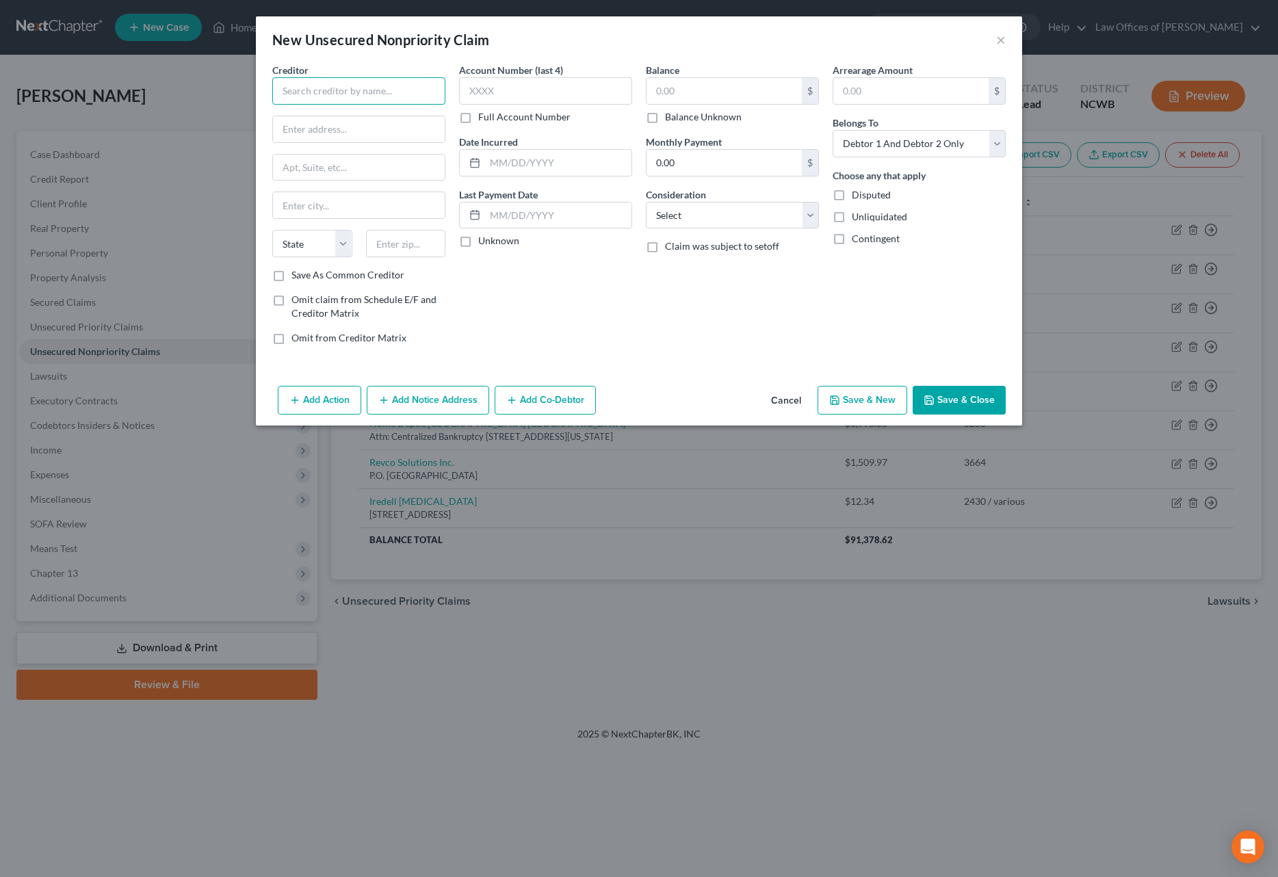
click at [313, 91] on input "text" at bounding box center [358, 90] width 173 height 27
type input "Carolina Anesthia Assoc."
type input "PO Box 4860"
type input "29576"
type input "Murrells Inlet"
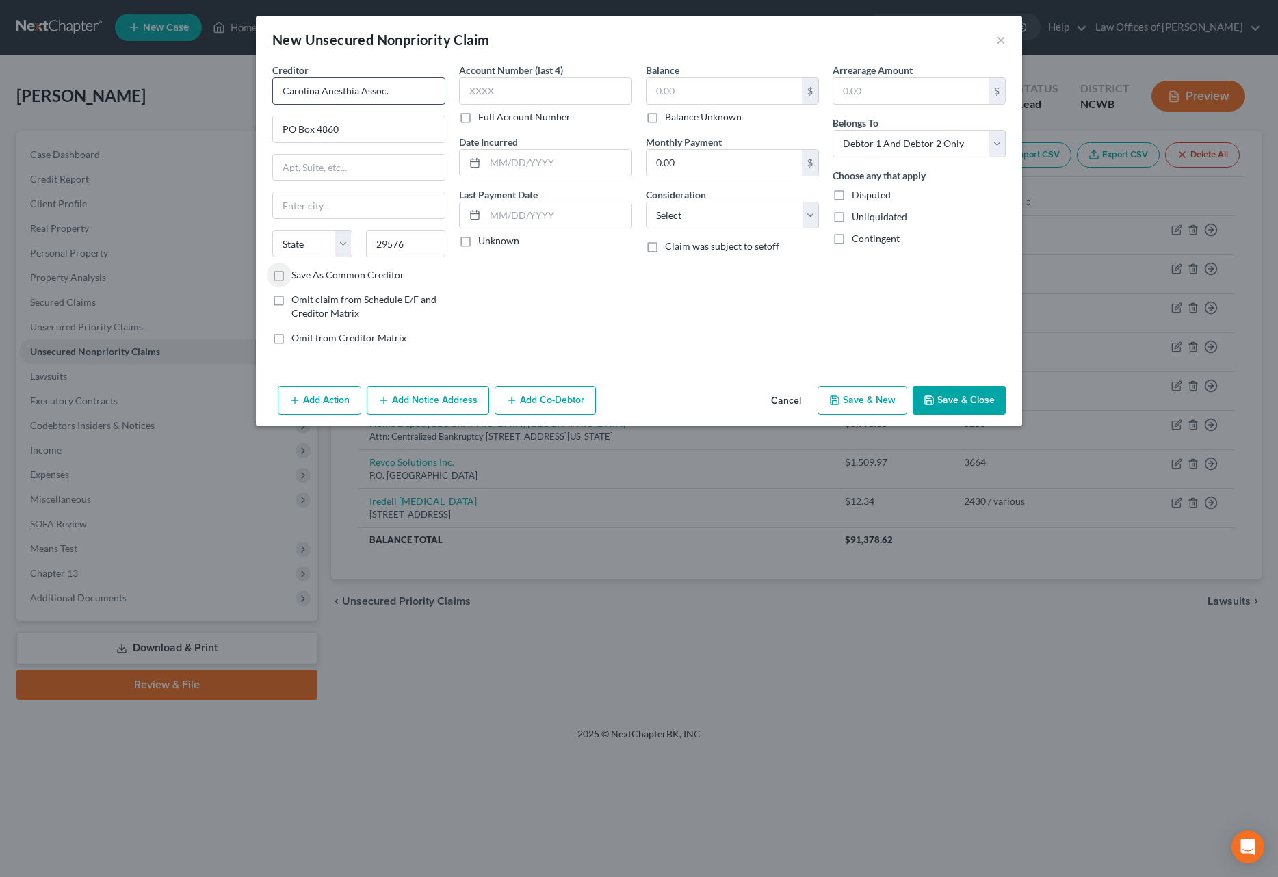
select select "42"
click at [471, 98] on input "text" at bounding box center [545, 90] width 173 height 27
click at [478, 118] on label "Full Account Number" at bounding box center [524, 117] width 92 height 14
click at [484, 118] on input "Full Account Number" at bounding box center [488, 114] width 9 height 9
click at [481, 90] on input "text" at bounding box center [545, 90] width 173 height 27
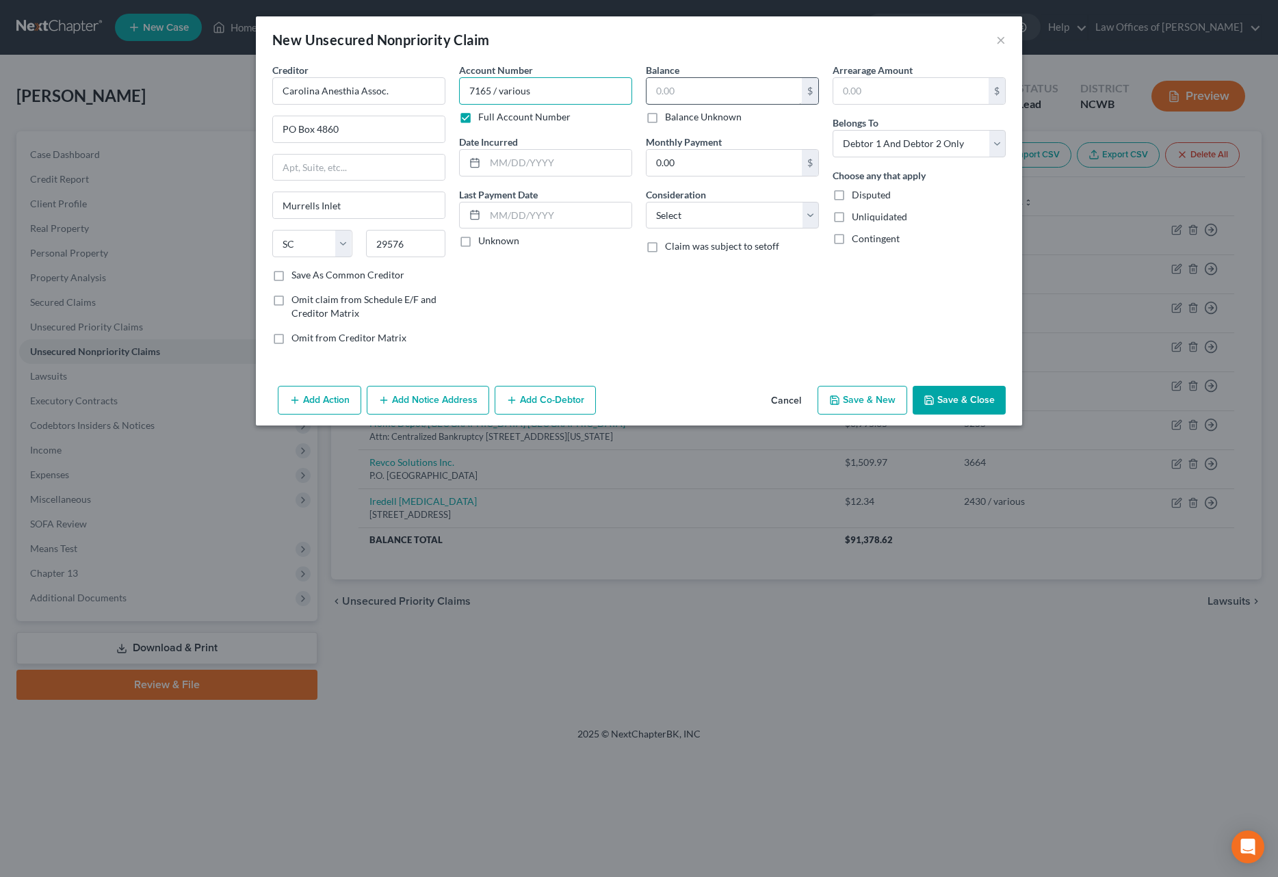
type input "7165 / various"
click at [742, 93] on input "text" at bounding box center [724, 91] width 155 height 26
type input "27.48"
click at [718, 213] on select "Select Cable / Satellite Services Collection Agency Credit Card Debt Debt Couns…" at bounding box center [732, 215] width 173 height 27
select select "9"
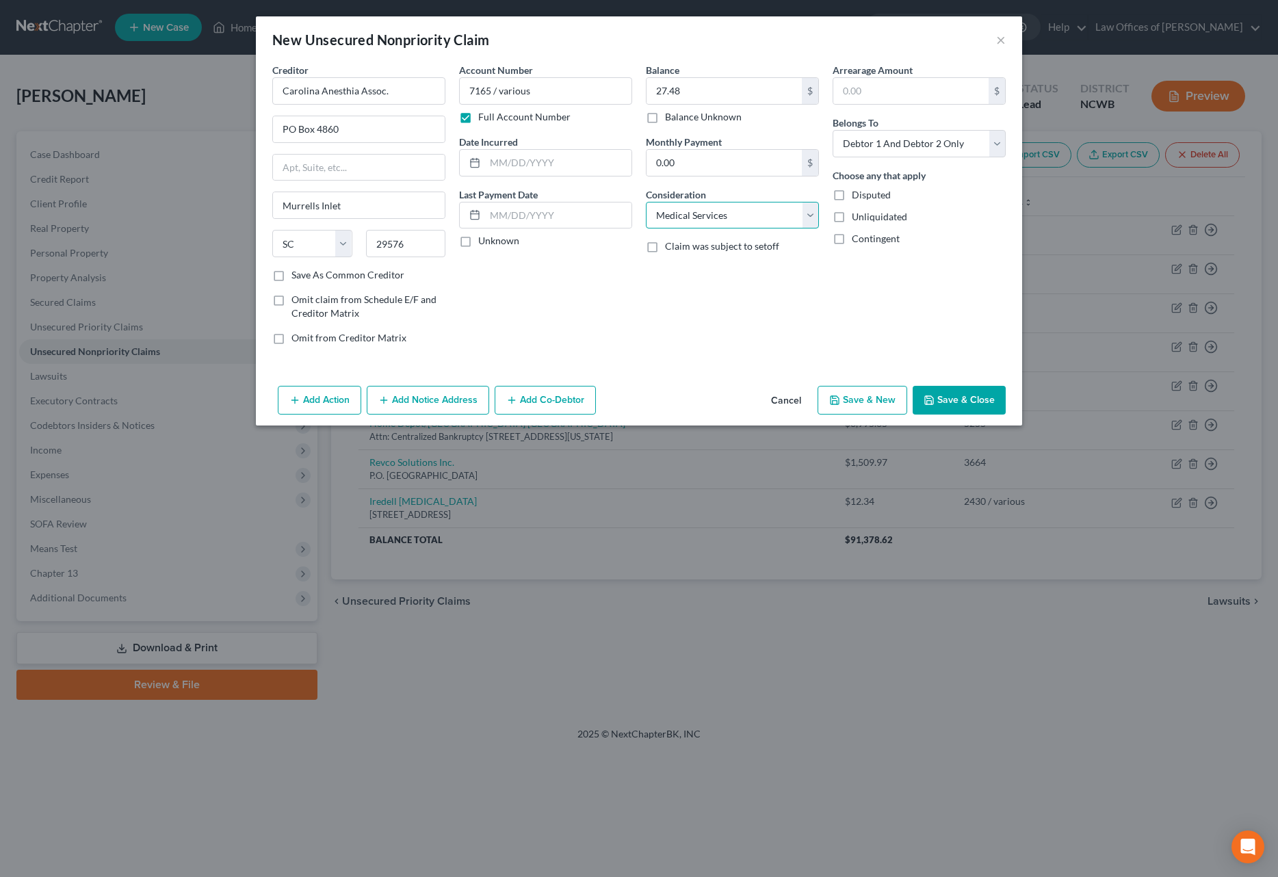
click at [646, 202] on select "Select Cable / Satellite Services Collection Agency Credit Card Debt Debt Couns…" at bounding box center [732, 215] width 173 height 27
click at [875, 147] on select "Select Debtor 1 Only Debtor 2 Only Debtor 1 And Debtor 2 Only At Least One Of T…" at bounding box center [919, 143] width 173 height 27
select select "0"
click at [833, 130] on select "Select Debtor 1 Only Debtor 2 Only Debtor 1 And Debtor 2 Only At Least One Of T…" at bounding box center [919, 143] width 173 height 27
click at [941, 393] on button "Save & Close" at bounding box center [959, 400] width 93 height 29
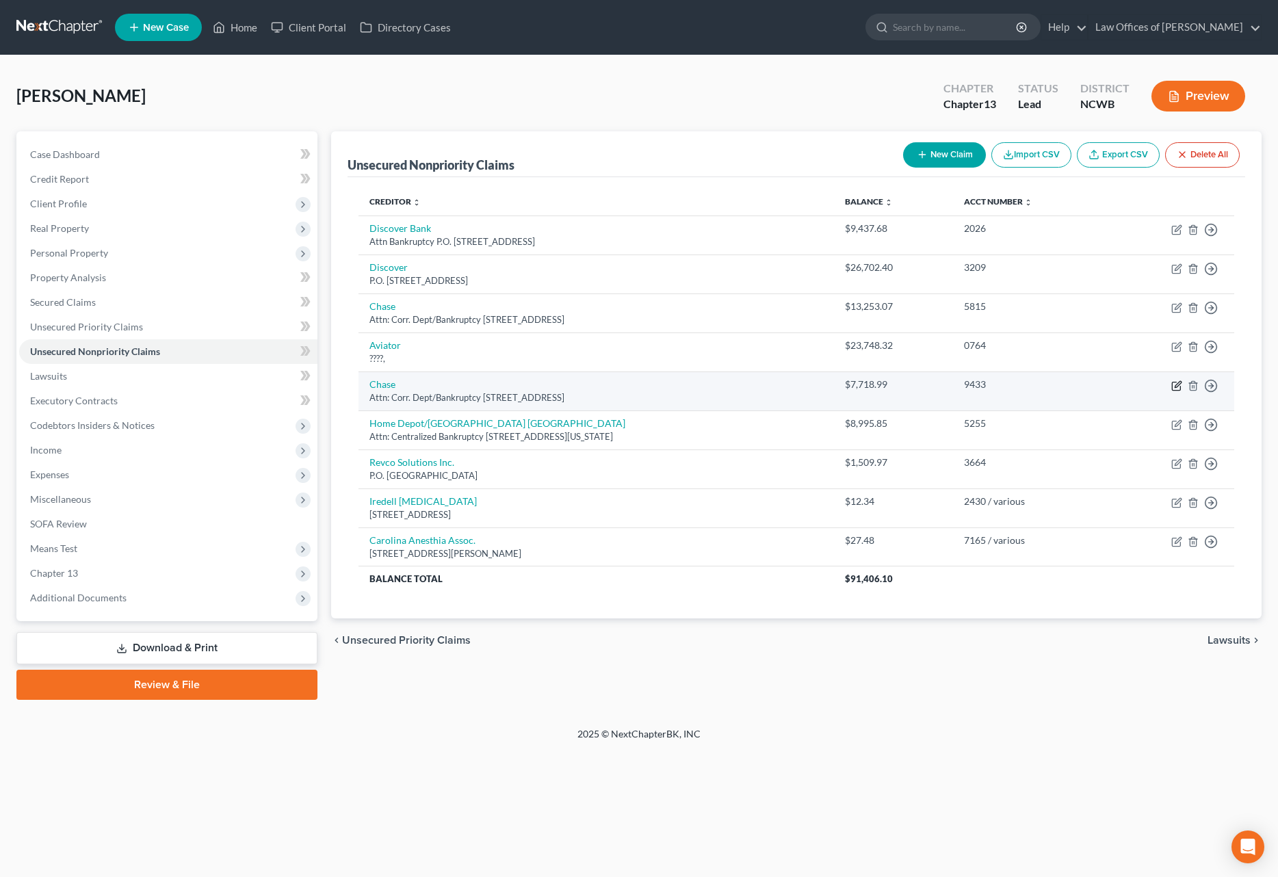
click at [1178, 384] on icon "button" at bounding box center [1176, 385] width 11 height 11
select select "7"
select select "2"
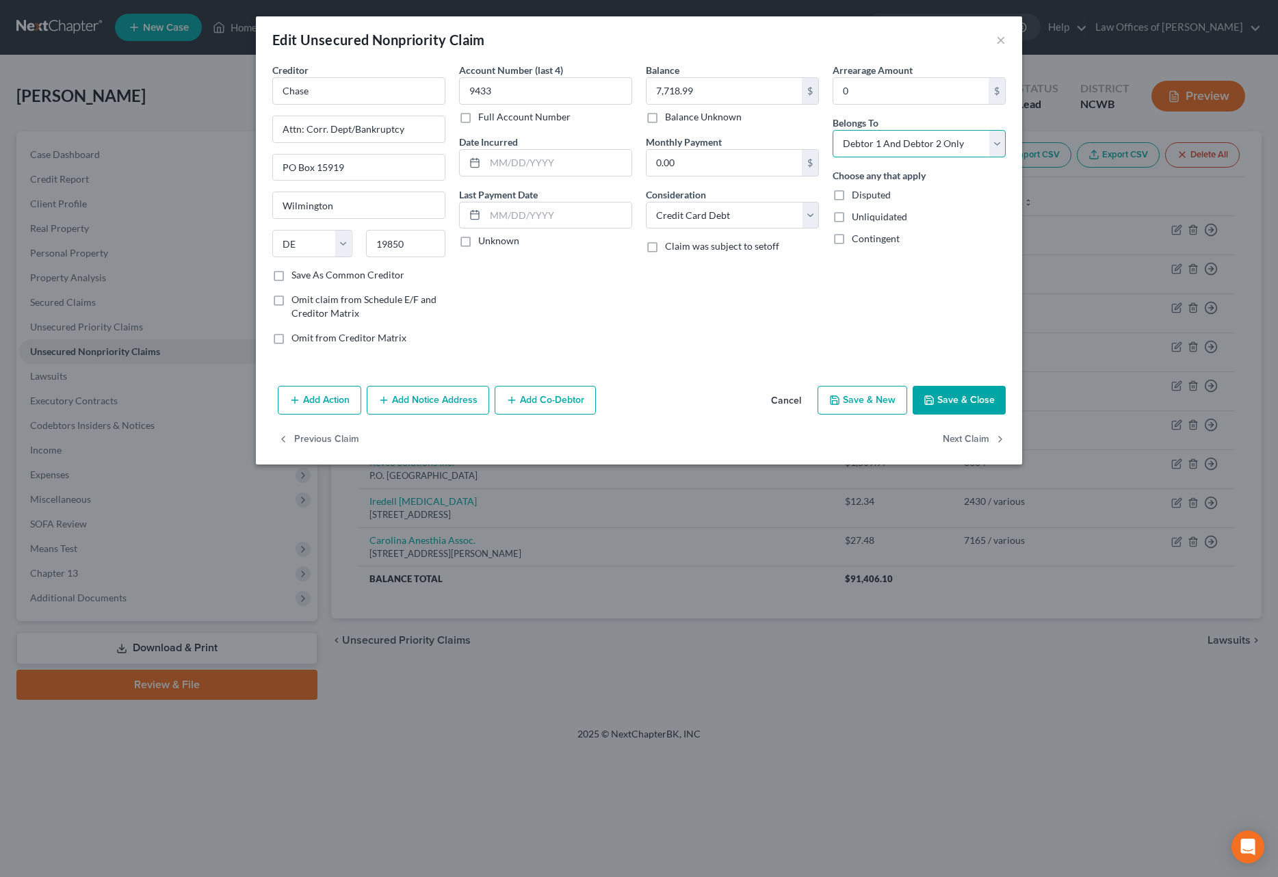
click at [869, 140] on select "Select Debtor 1 Only Debtor 2 Only Debtor 1 And Debtor 2 Only At Least One Of T…" at bounding box center [919, 143] width 173 height 27
select select "1"
click at [833, 130] on select "Select Debtor 1 Only Debtor 2 Only Debtor 1 And Debtor 2 Only At Least One Of T…" at bounding box center [919, 143] width 173 height 27
click at [967, 394] on button "Save & Close" at bounding box center [959, 400] width 93 height 29
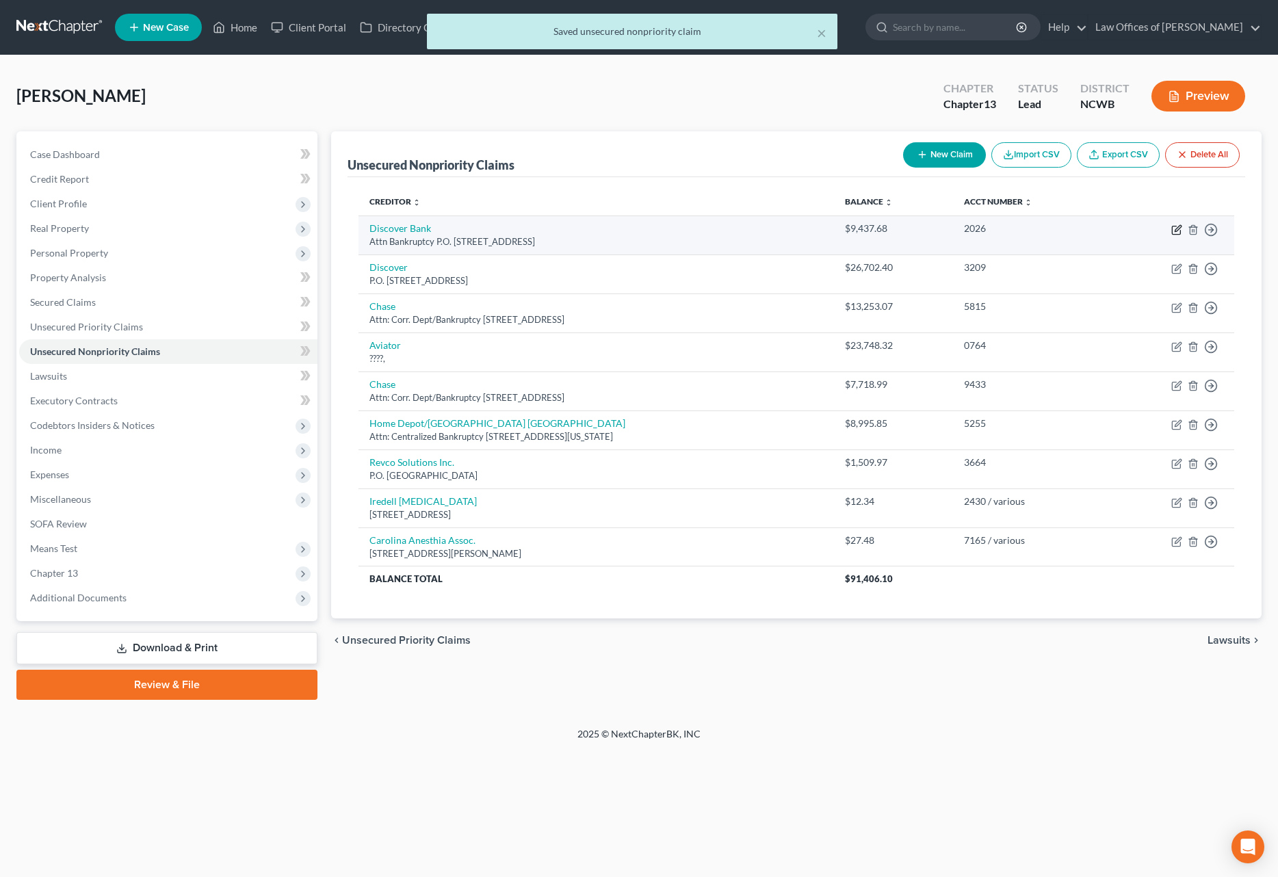
click at [1176, 232] on icon "button" at bounding box center [1176, 229] width 11 height 11
select select "36"
select select "2"
select select "0"
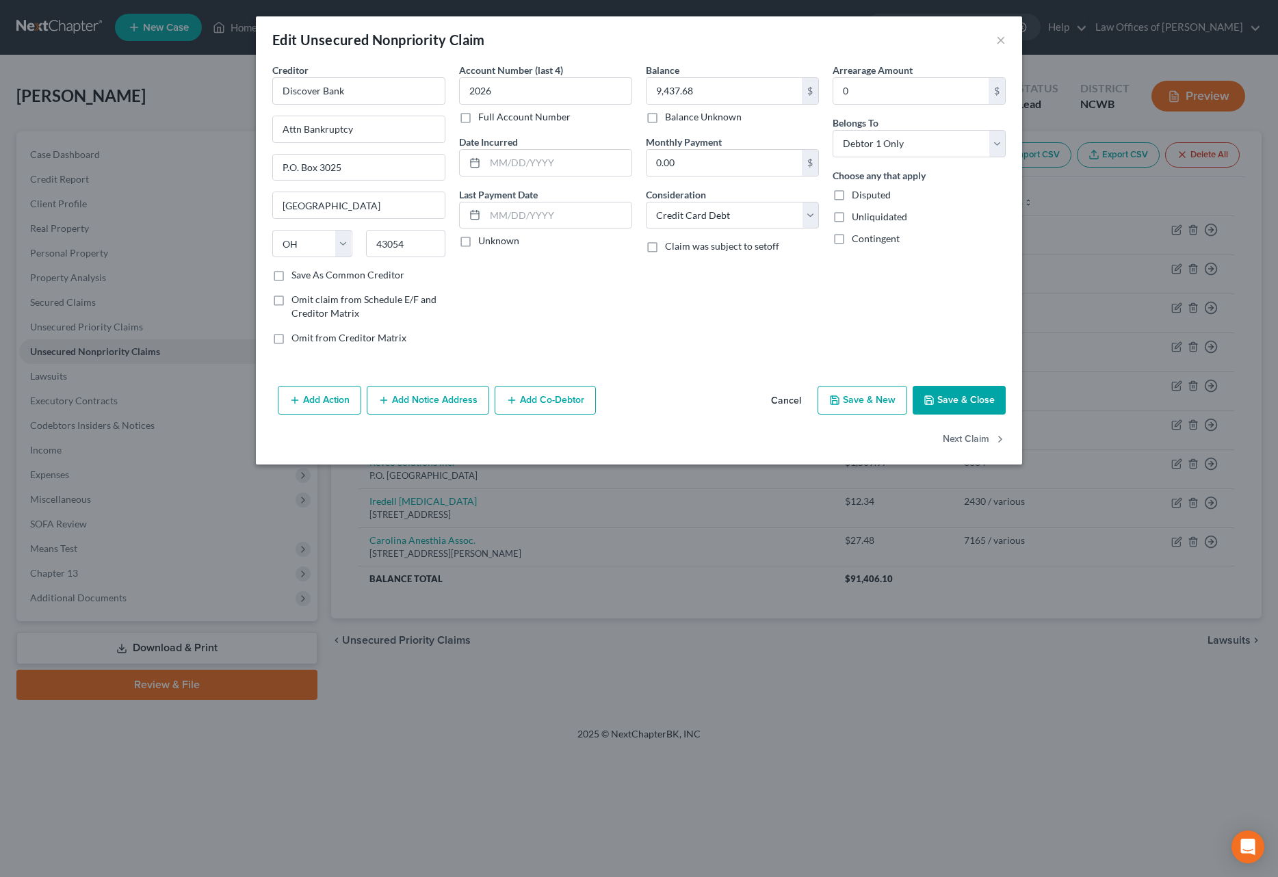
click at [949, 395] on button "Save & Close" at bounding box center [959, 400] width 93 height 29
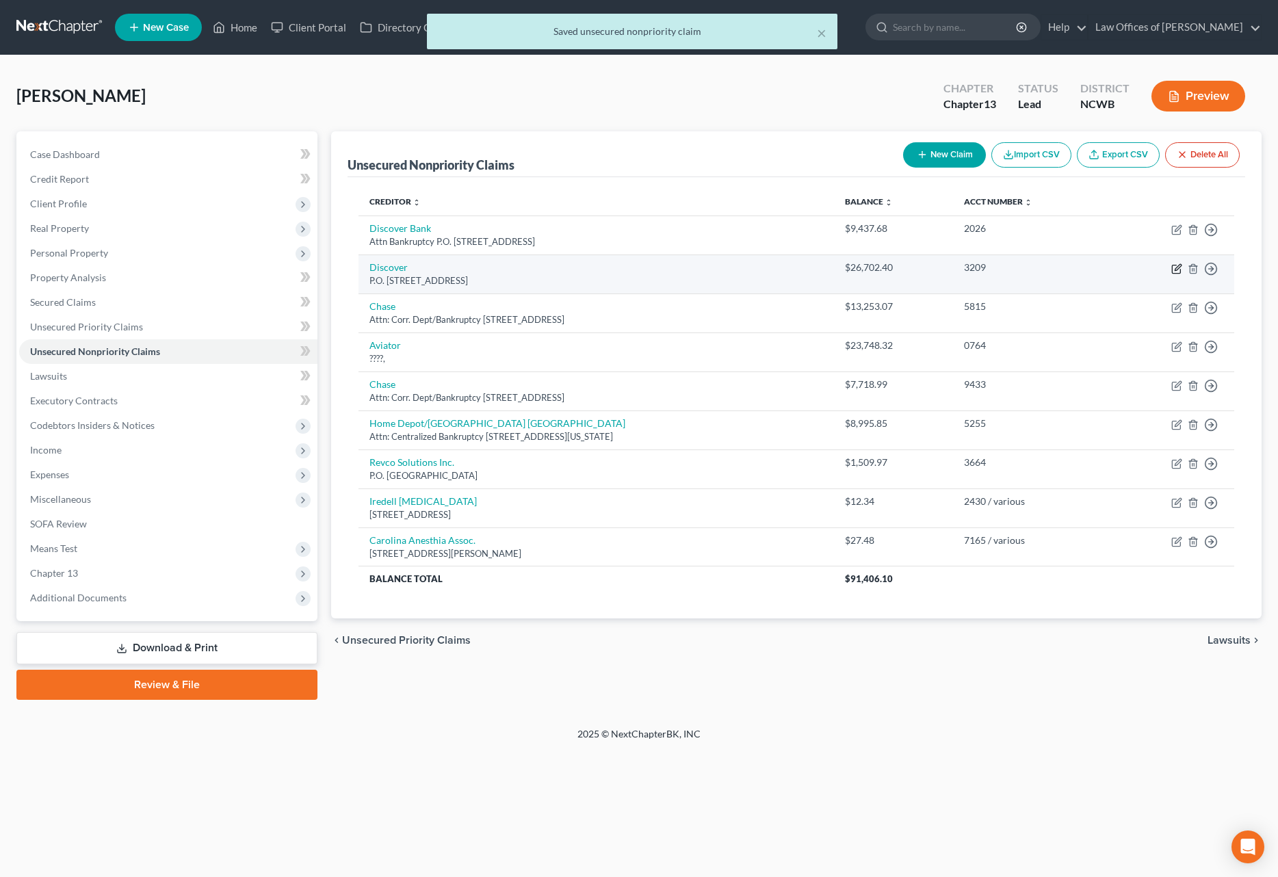
click at [1177, 268] on icon "button" at bounding box center [1178, 267] width 6 height 6
select select "14"
select select "2"
select select "0"
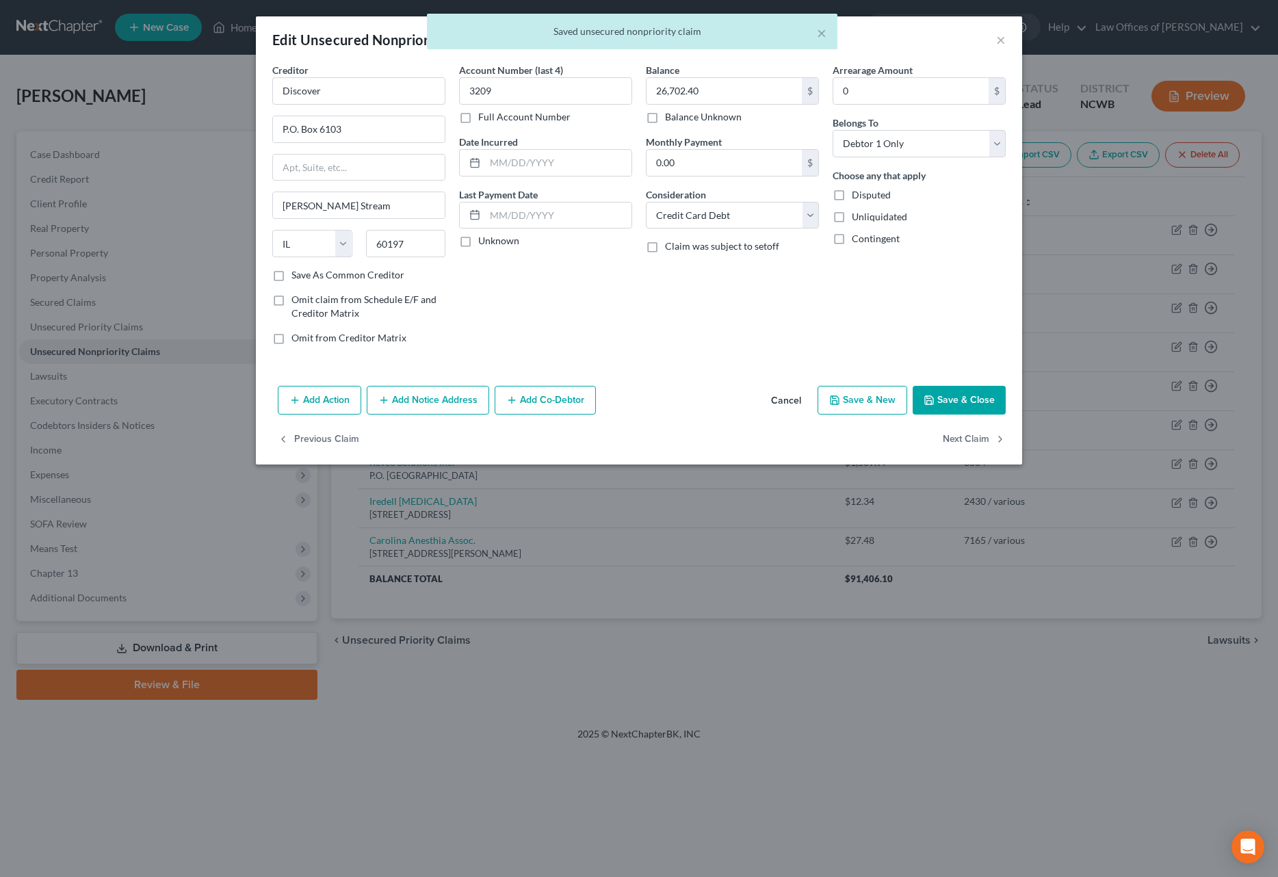
click at [928, 395] on icon "button" at bounding box center [929, 400] width 11 height 11
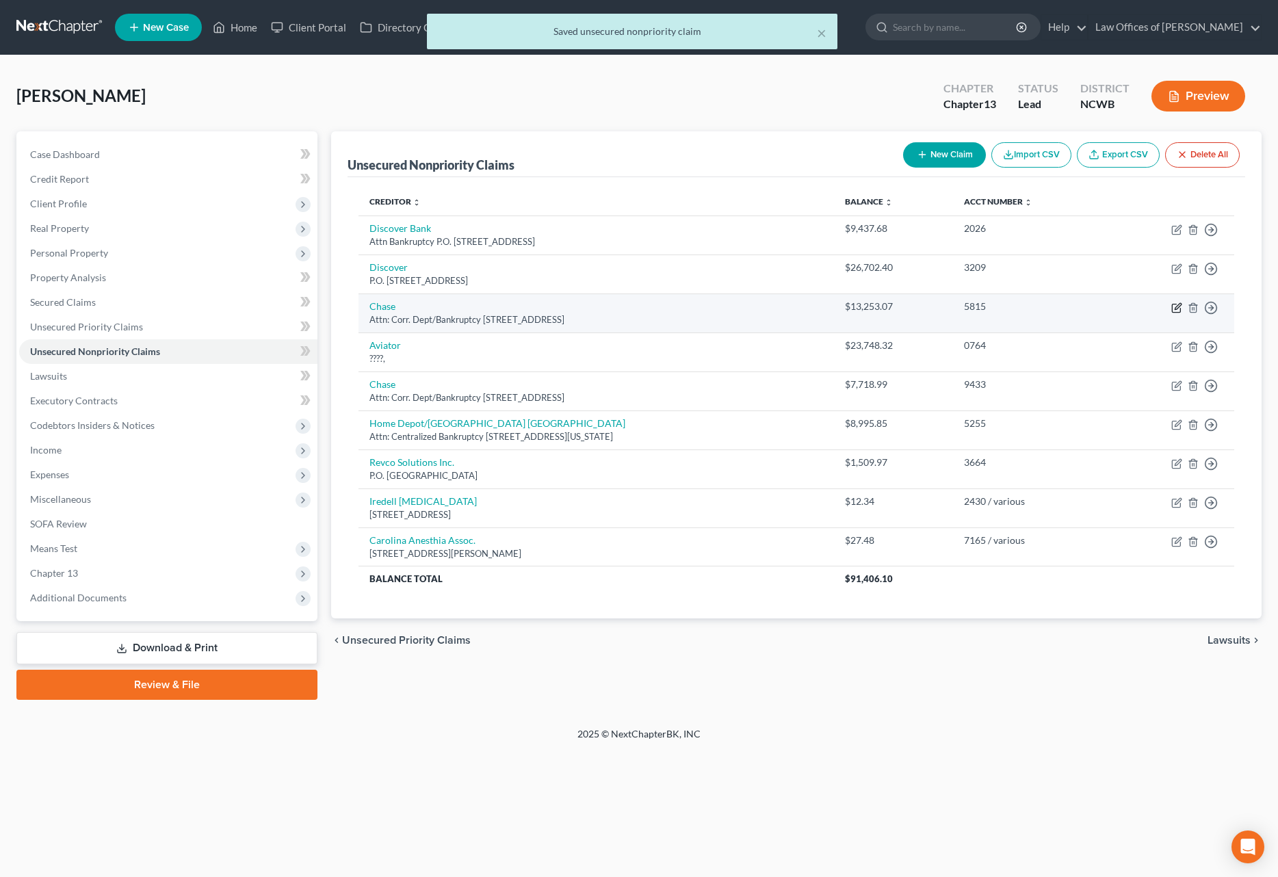
click at [1177, 309] on icon "button" at bounding box center [1178, 306] width 6 height 6
select select "7"
select select "2"
select select "0"
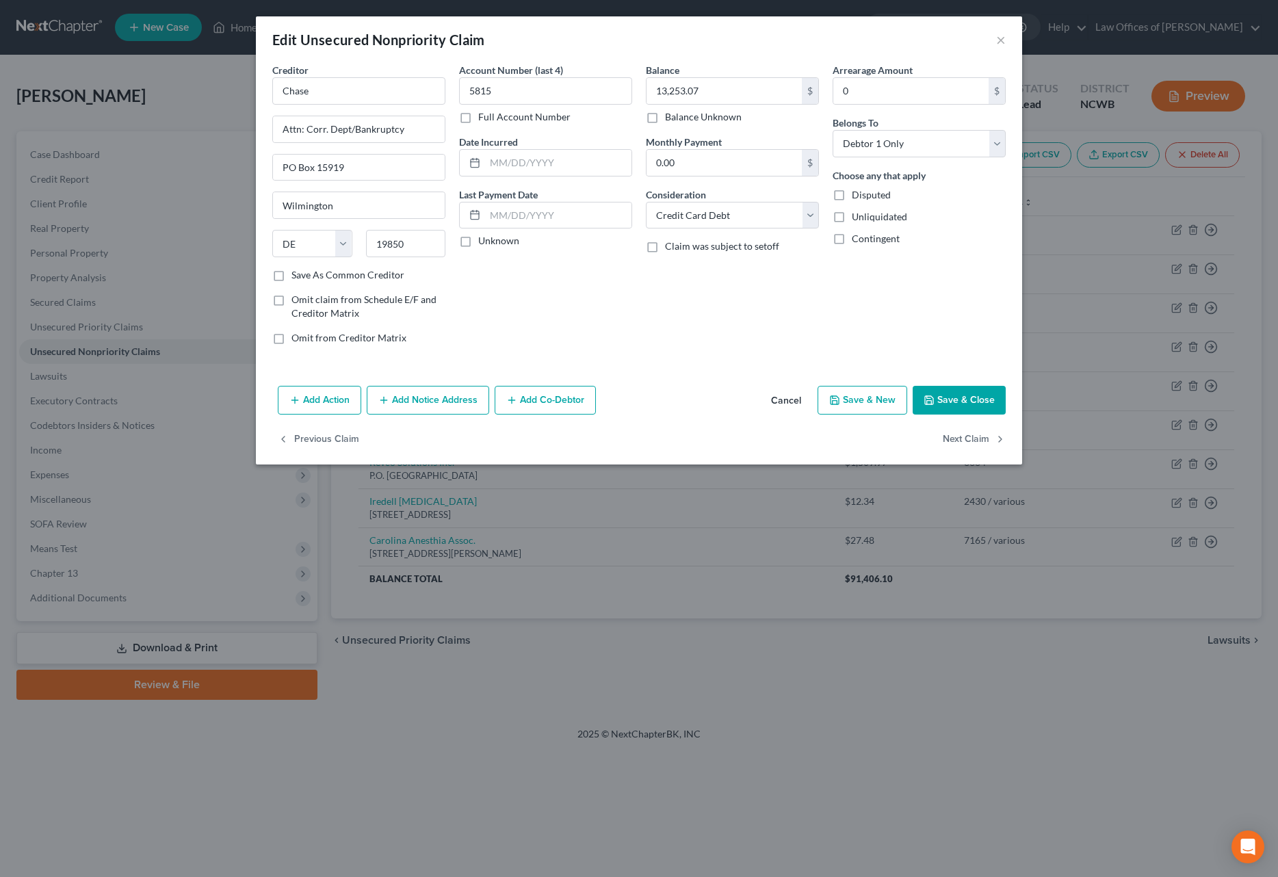
click at [956, 397] on button "Save & Close" at bounding box center [959, 400] width 93 height 29
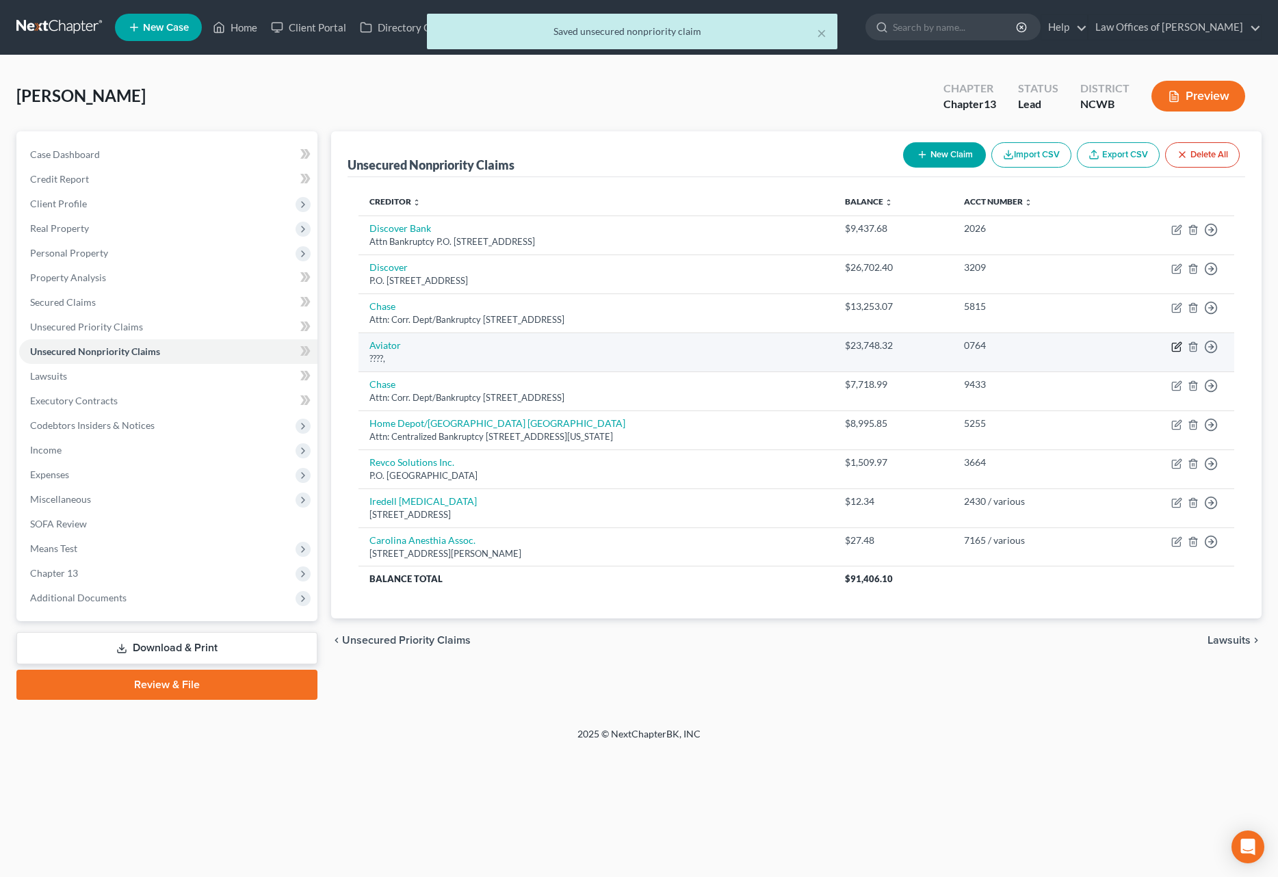
click at [1175, 345] on icon "button" at bounding box center [1176, 346] width 11 height 11
select select "2"
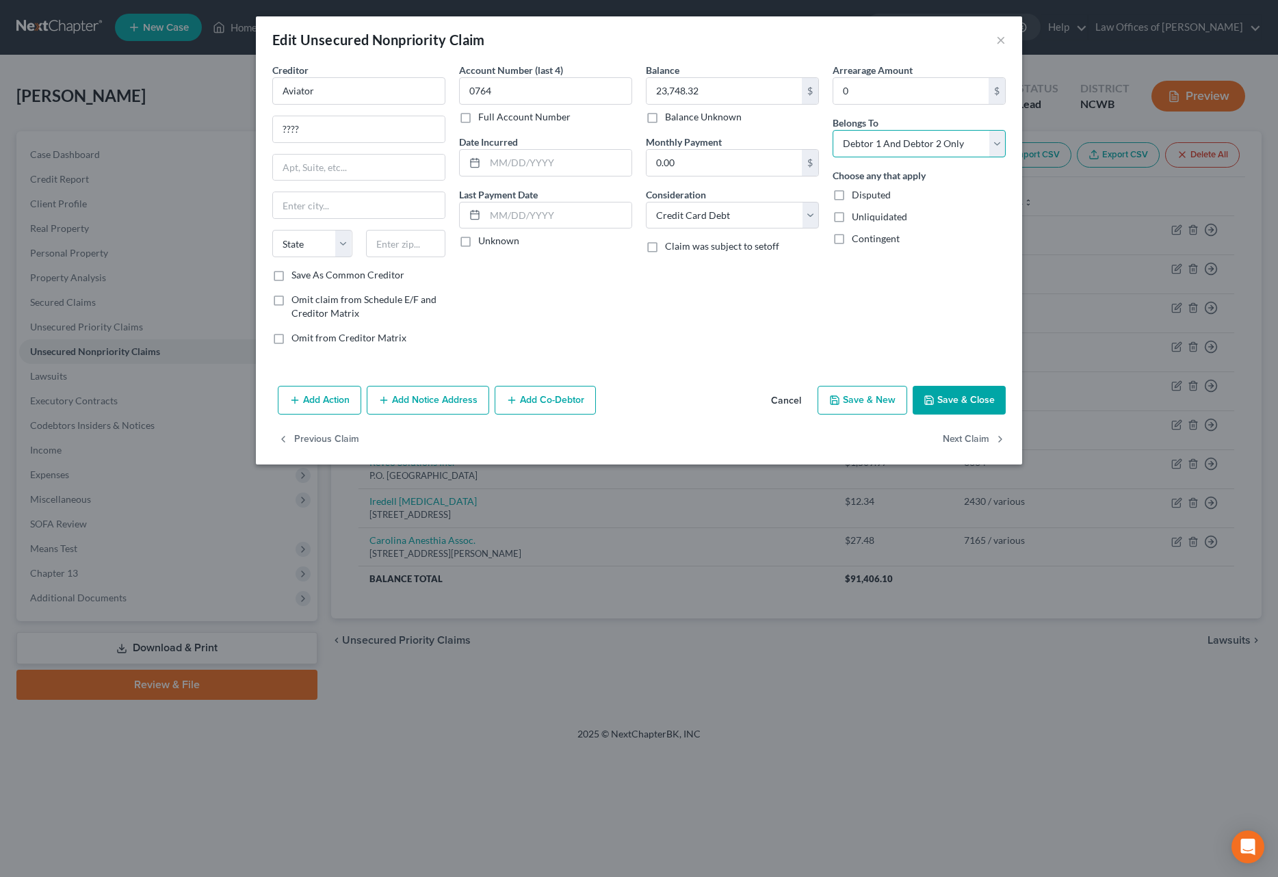
click at [941, 142] on select "Select Debtor 1 Only Debtor 2 Only Debtor 1 And Debtor 2 Only At Least One Of T…" at bounding box center [919, 143] width 173 height 27
select select "0"
click at [833, 130] on select "Select Debtor 1 Only Debtor 2 Only Debtor 1 And Debtor 2 Only At Least One Of T…" at bounding box center [919, 143] width 173 height 27
click at [937, 398] on button "Save & Close" at bounding box center [959, 400] width 93 height 29
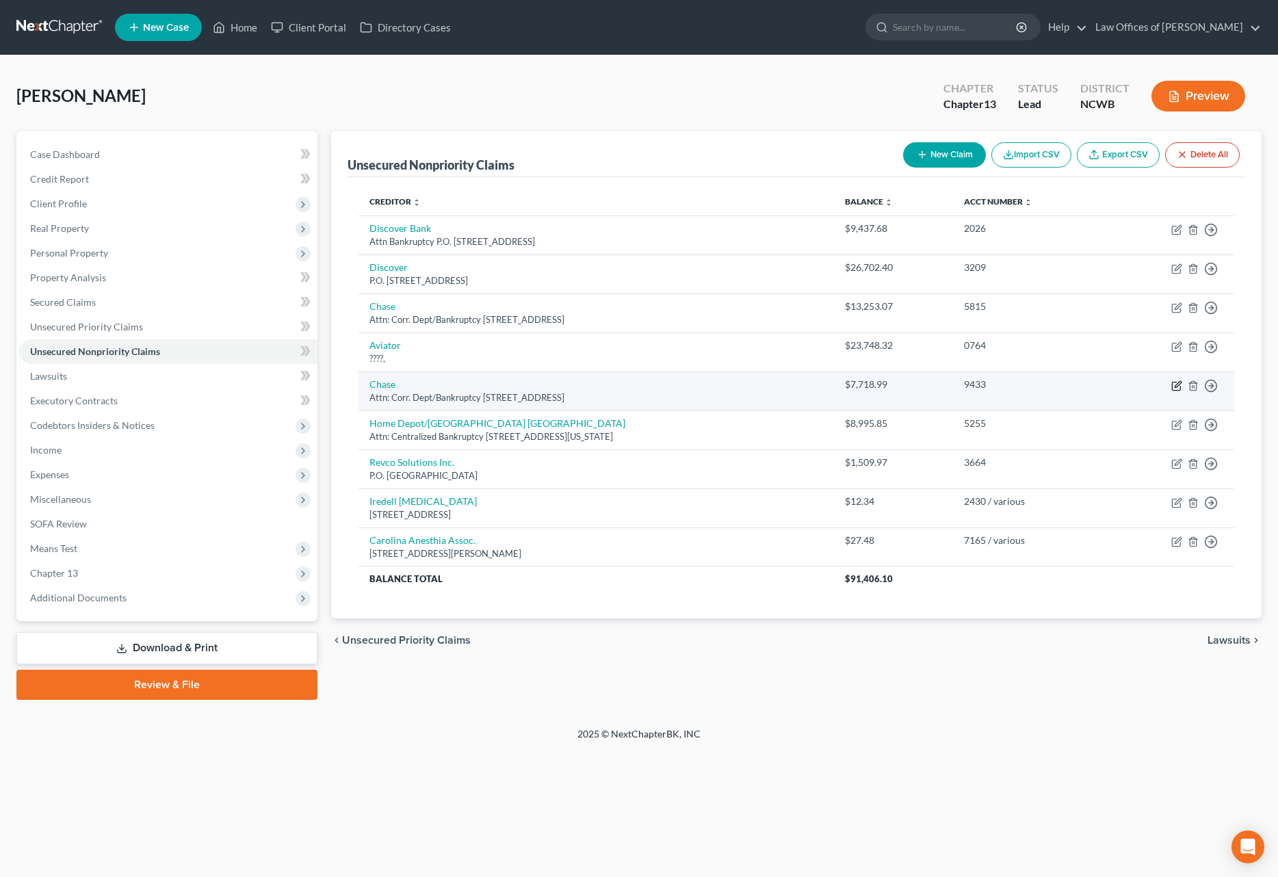
click at [1178, 383] on icon "button" at bounding box center [1178, 384] width 6 height 6
select select "7"
select select "2"
select select "1"
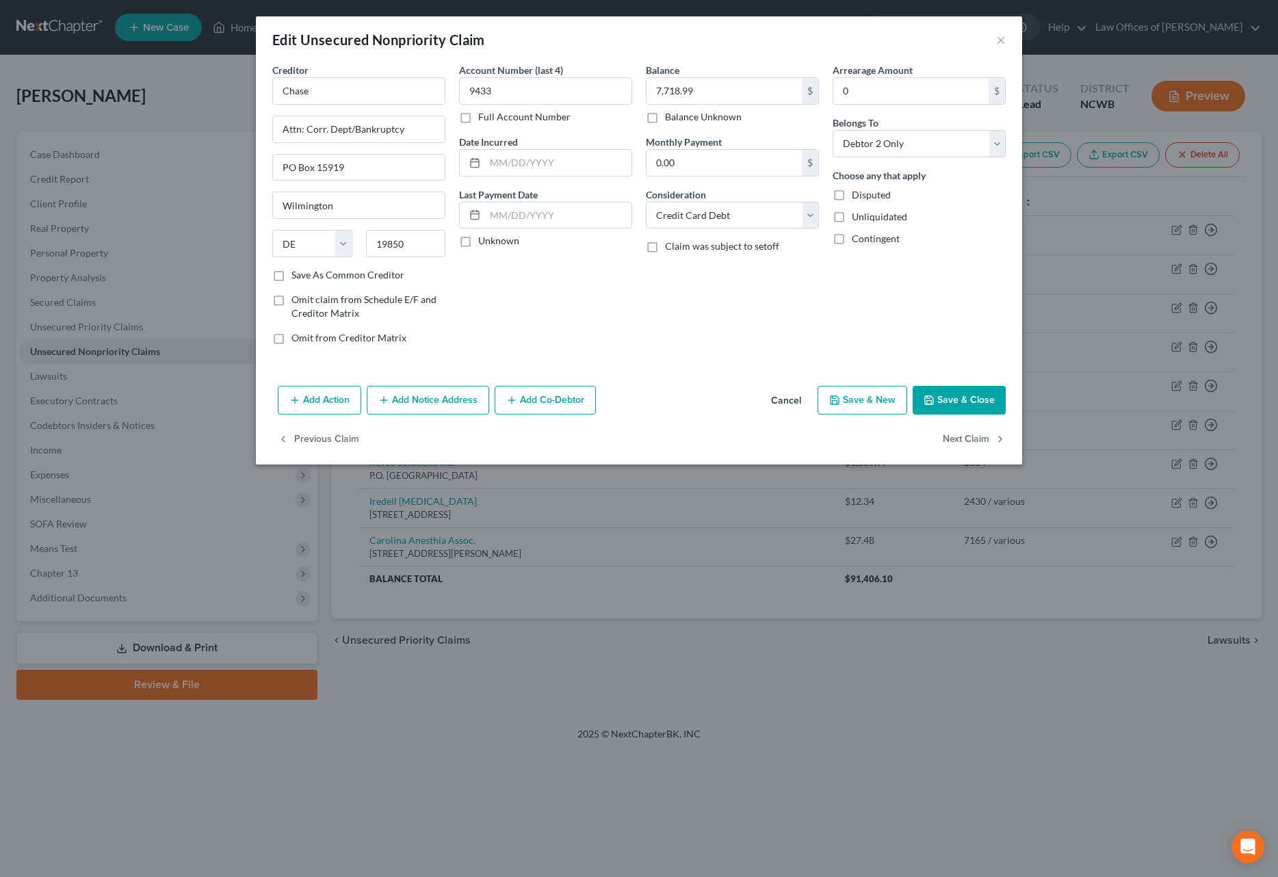
click at [983, 394] on button "Save & Close" at bounding box center [959, 400] width 93 height 29
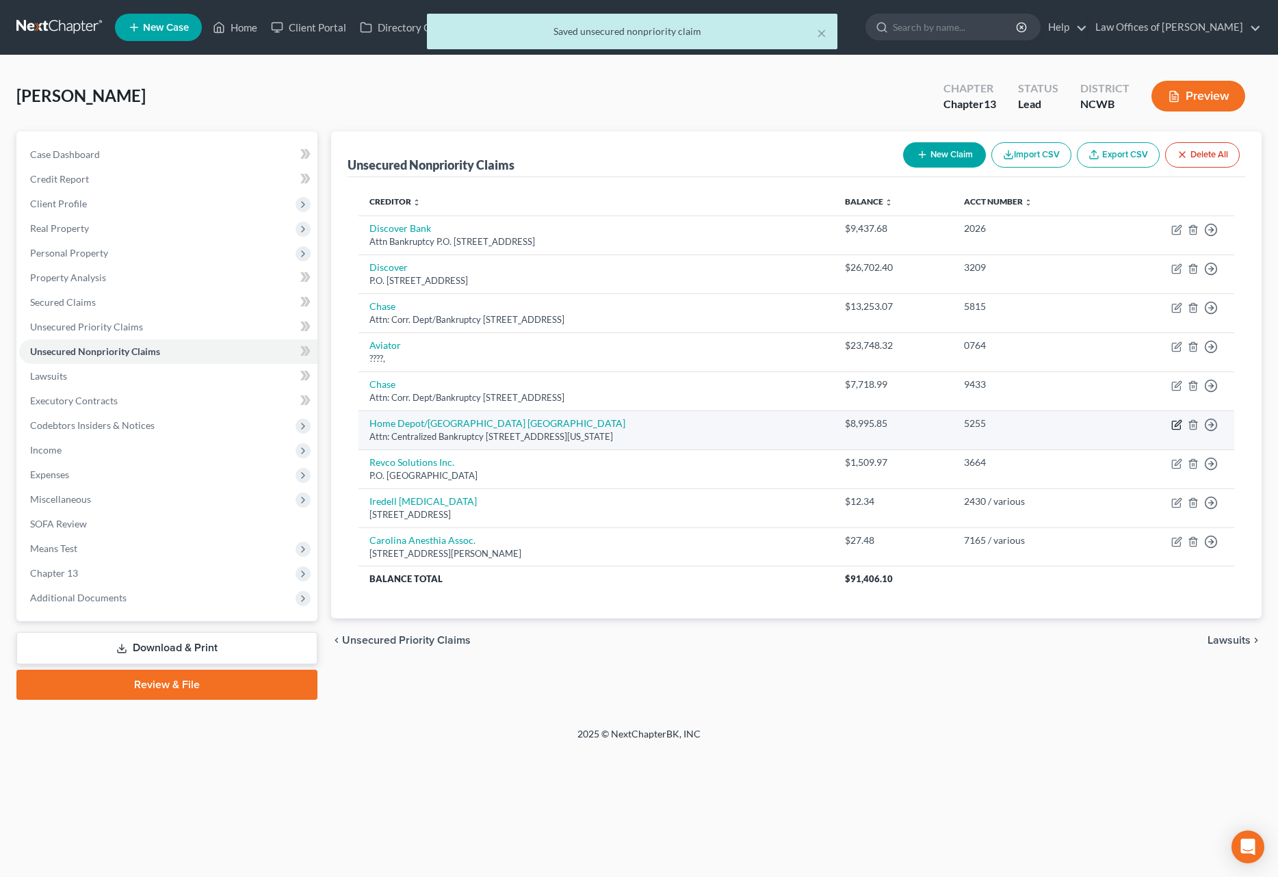
click at [1175, 424] on icon "button" at bounding box center [1176, 424] width 11 height 11
select select "26"
select select "2"
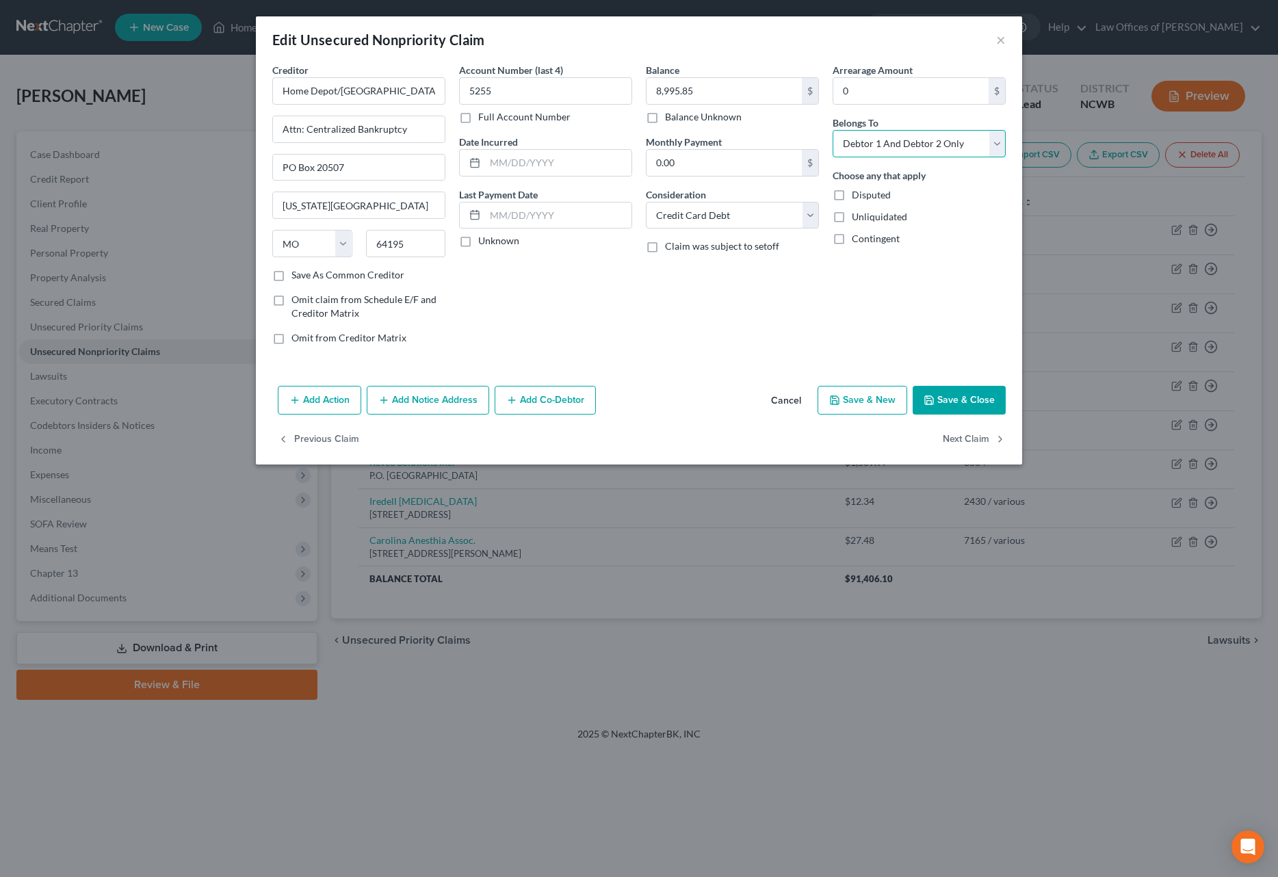
click at [920, 150] on select "Select Debtor 1 Only Debtor 2 Only Debtor 1 And Debtor 2 Only At Least One Of T…" at bounding box center [919, 143] width 173 height 27
select select "1"
click at [833, 130] on select "Select Debtor 1 Only Debtor 2 Only Debtor 1 And Debtor 2 Only At Least One Of T…" at bounding box center [919, 143] width 173 height 27
click at [952, 395] on button "Save & Close" at bounding box center [959, 400] width 93 height 29
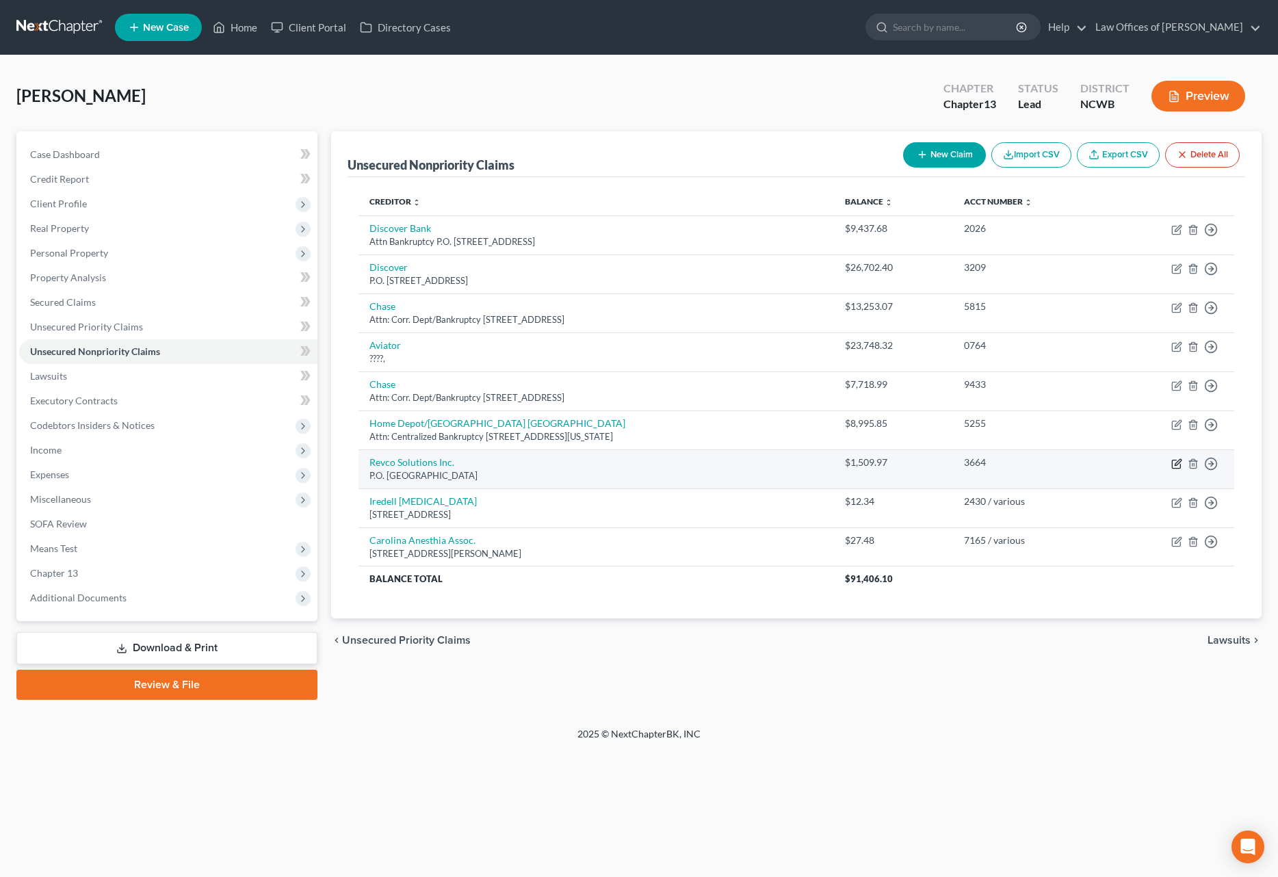
click at [1176, 465] on icon "button" at bounding box center [1178, 462] width 6 height 6
select select "36"
select select "1"
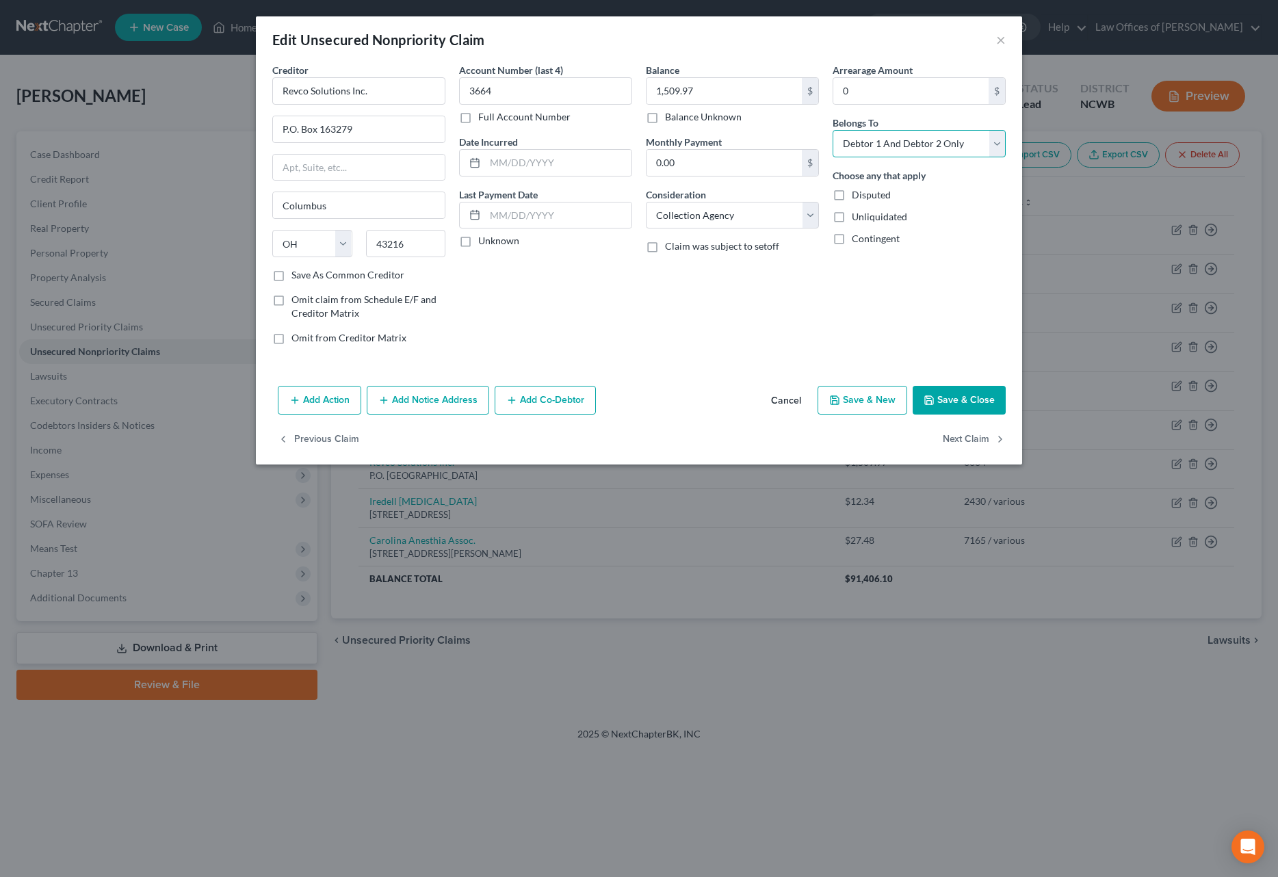
click at [918, 145] on select "Select Debtor 1 Only Debtor 2 Only Debtor 1 And Debtor 2 Only At Least One Of T…" at bounding box center [919, 143] width 173 height 27
select select "1"
click at [833, 130] on select "Select Debtor 1 Only Debtor 2 Only Debtor 1 And Debtor 2 Only At Least One Of T…" at bounding box center [919, 143] width 173 height 27
click at [978, 400] on button "Save & Close" at bounding box center [959, 400] width 93 height 29
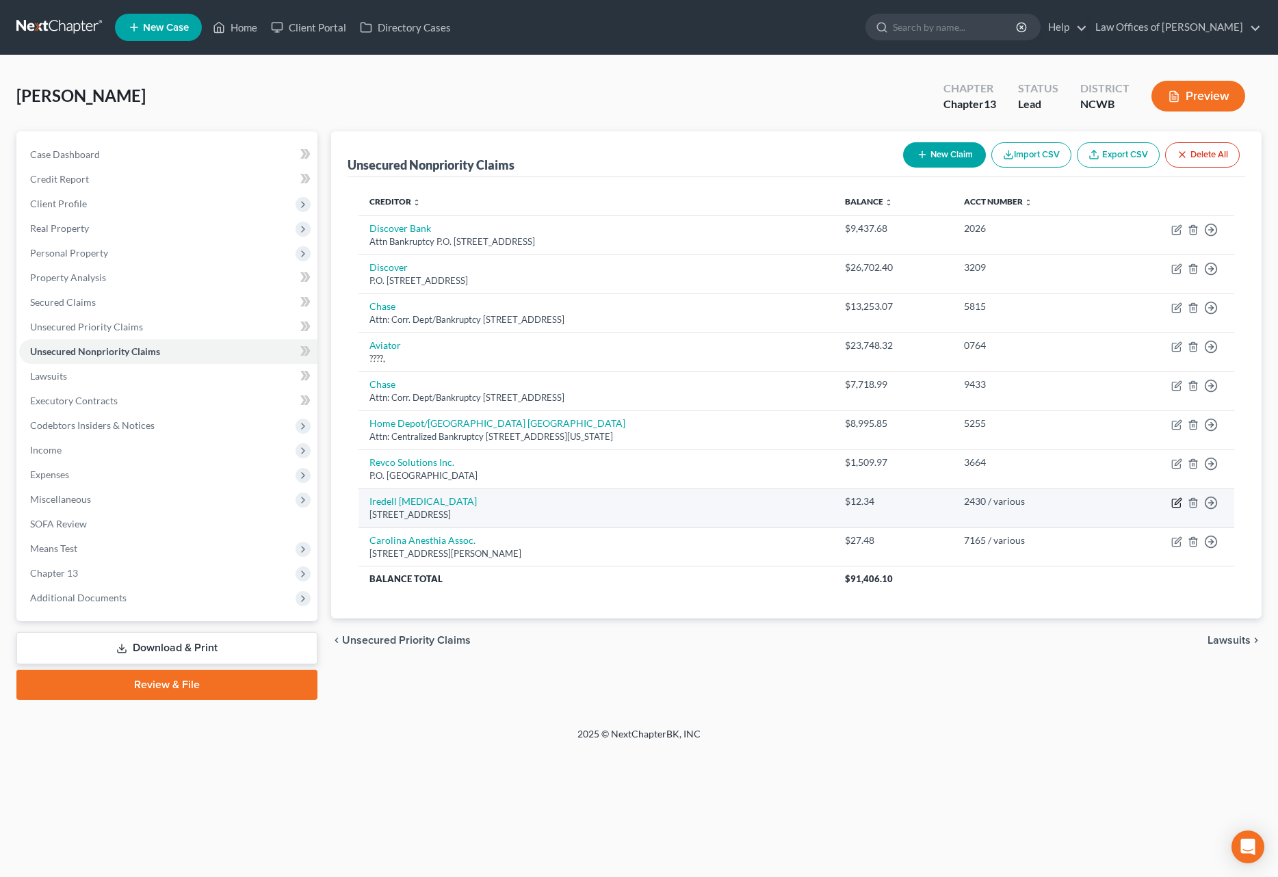
click at [1178, 504] on icon "button" at bounding box center [1176, 502] width 11 height 11
select select "28"
select select "9"
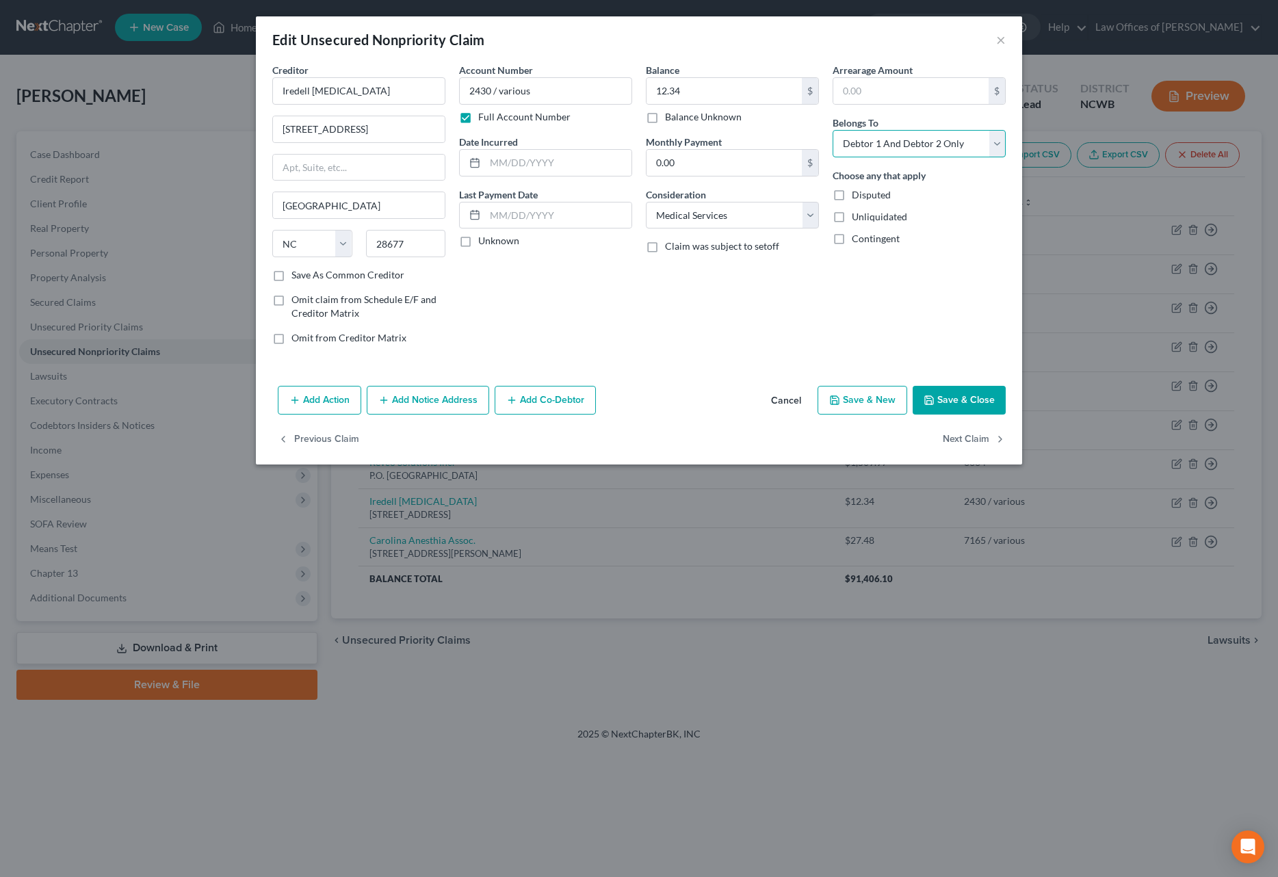
click at [915, 141] on select "Select Debtor 1 Only Debtor 2 Only Debtor 1 And Debtor 2 Only At Least One Of T…" at bounding box center [919, 143] width 173 height 27
select select "1"
click at [833, 130] on select "Select Debtor 1 Only Debtor 2 Only Debtor 1 And Debtor 2 Only At Least One Of T…" at bounding box center [919, 143] width 173 height 27
click at [963, 408] on button "Save & Close" at bounding box center [959, 400] width 93 height 29
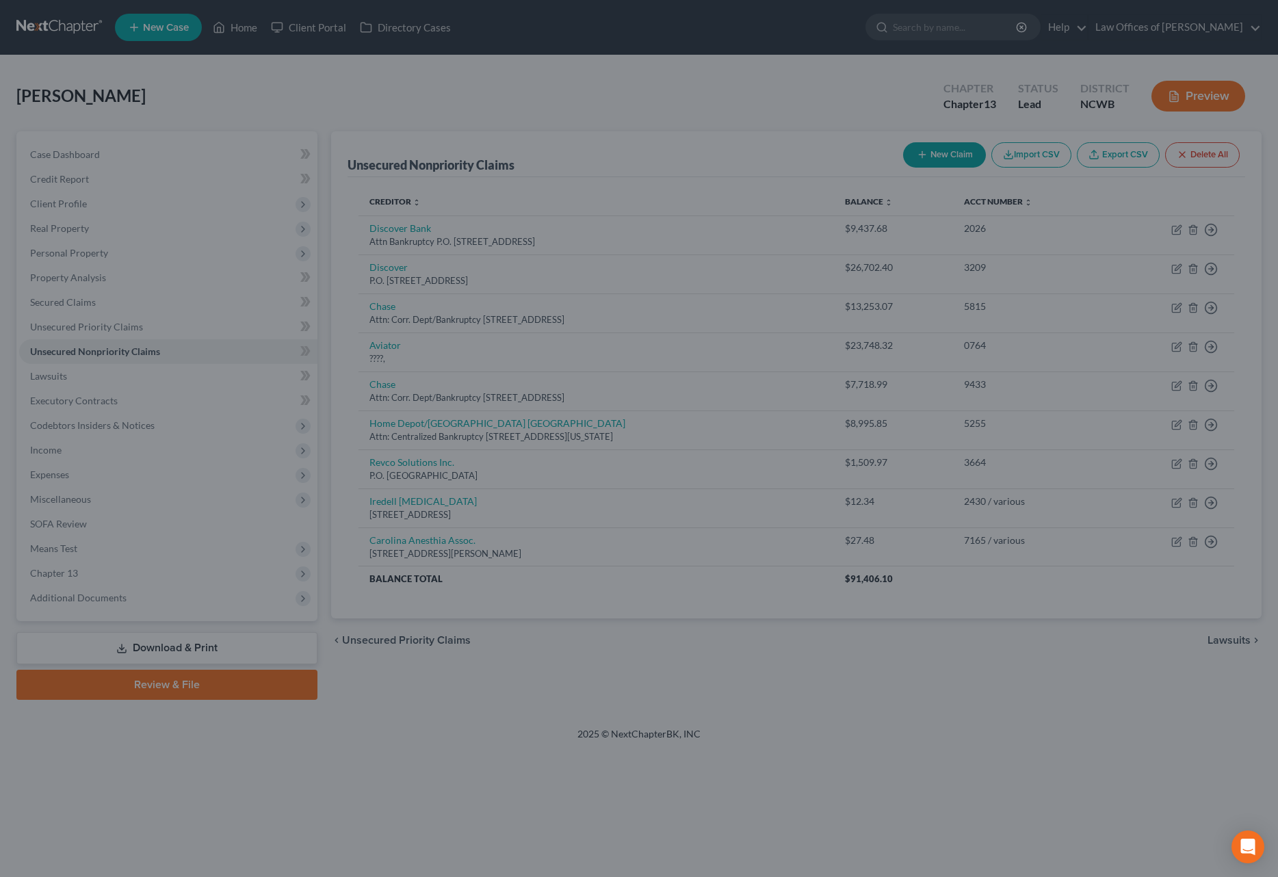
type input "0"
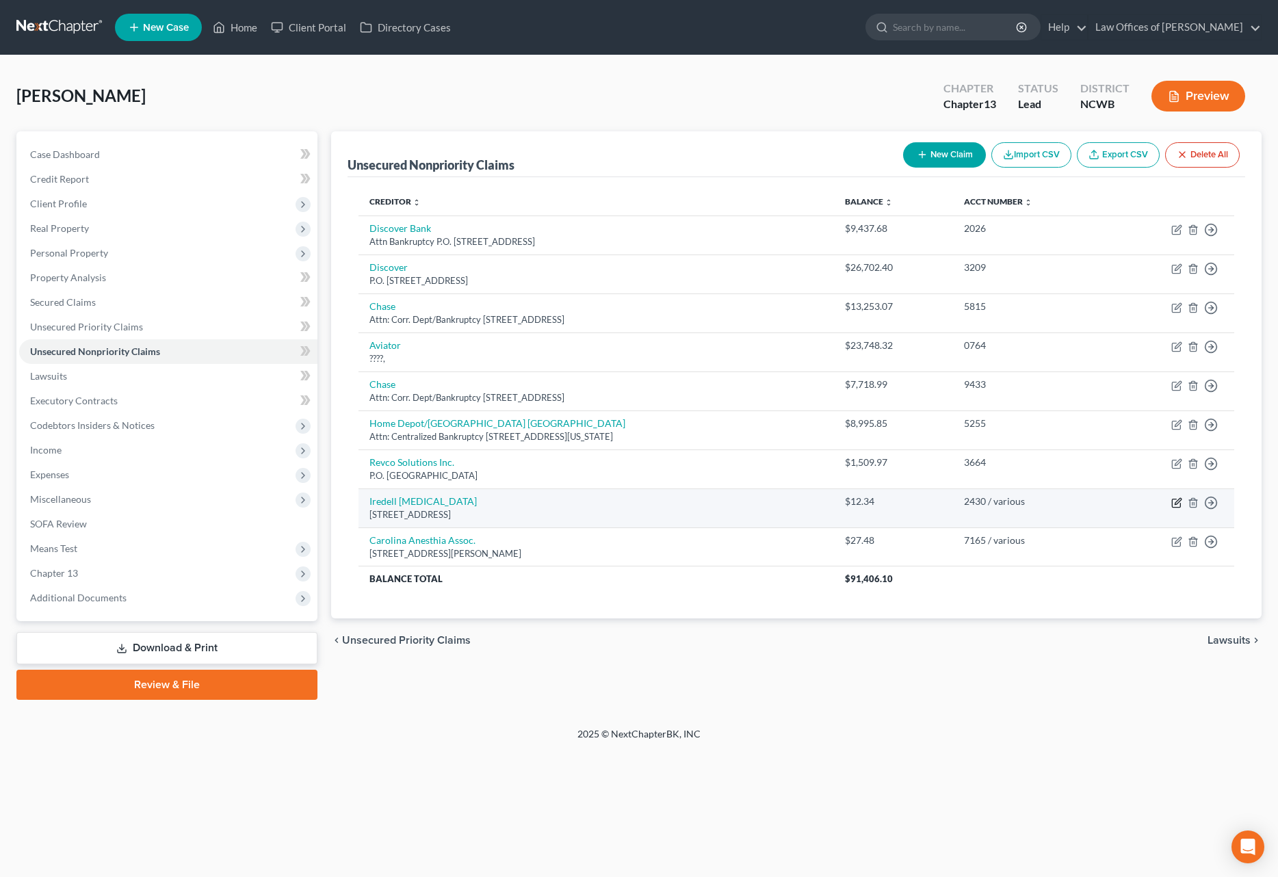
click at [1175, 505] on icon "button" at bounding box center [1176, 502] width 11 height 11
select select "28"
select select "9"
select select "1"
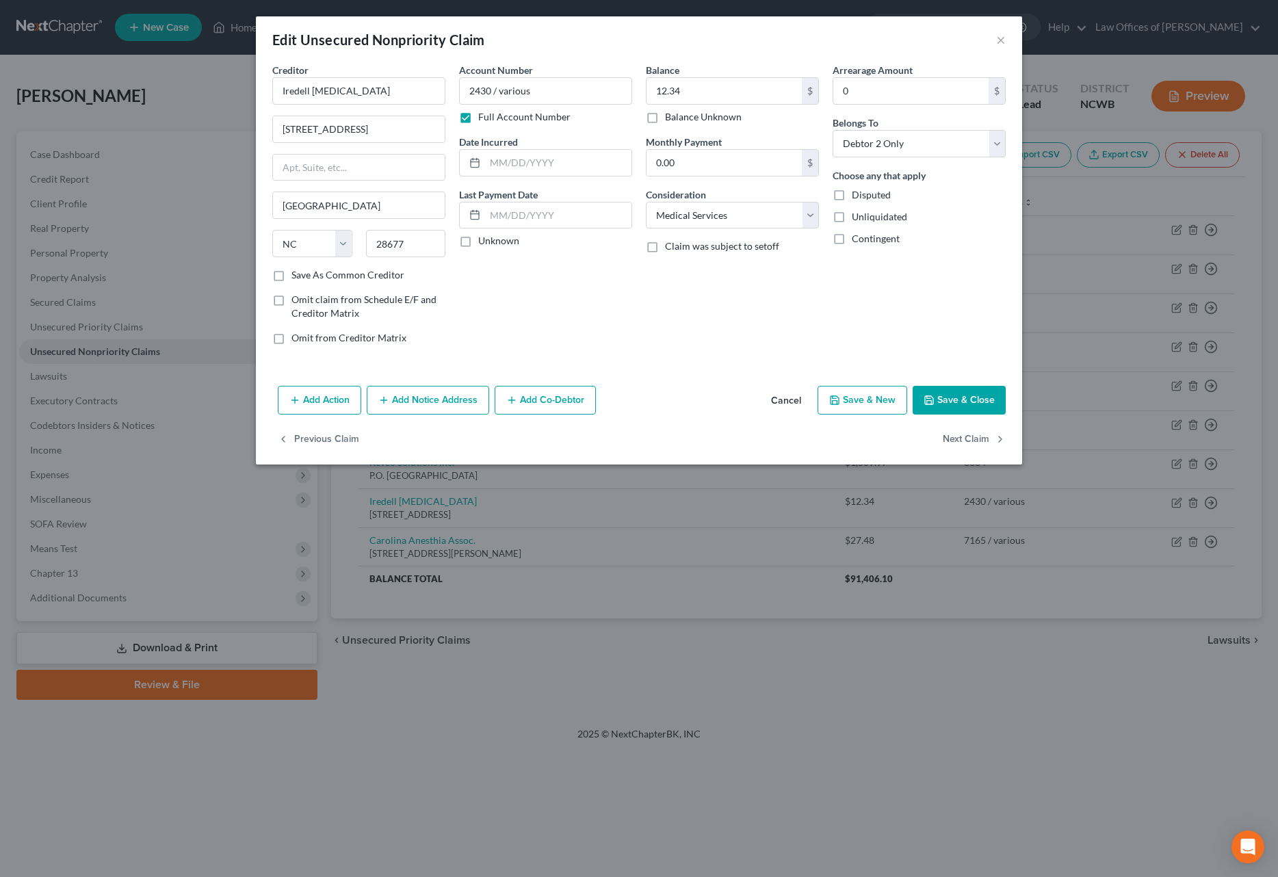
click at [996, 411] on button "Save & Close" at bounding box center [959, 400] width 93 height 29
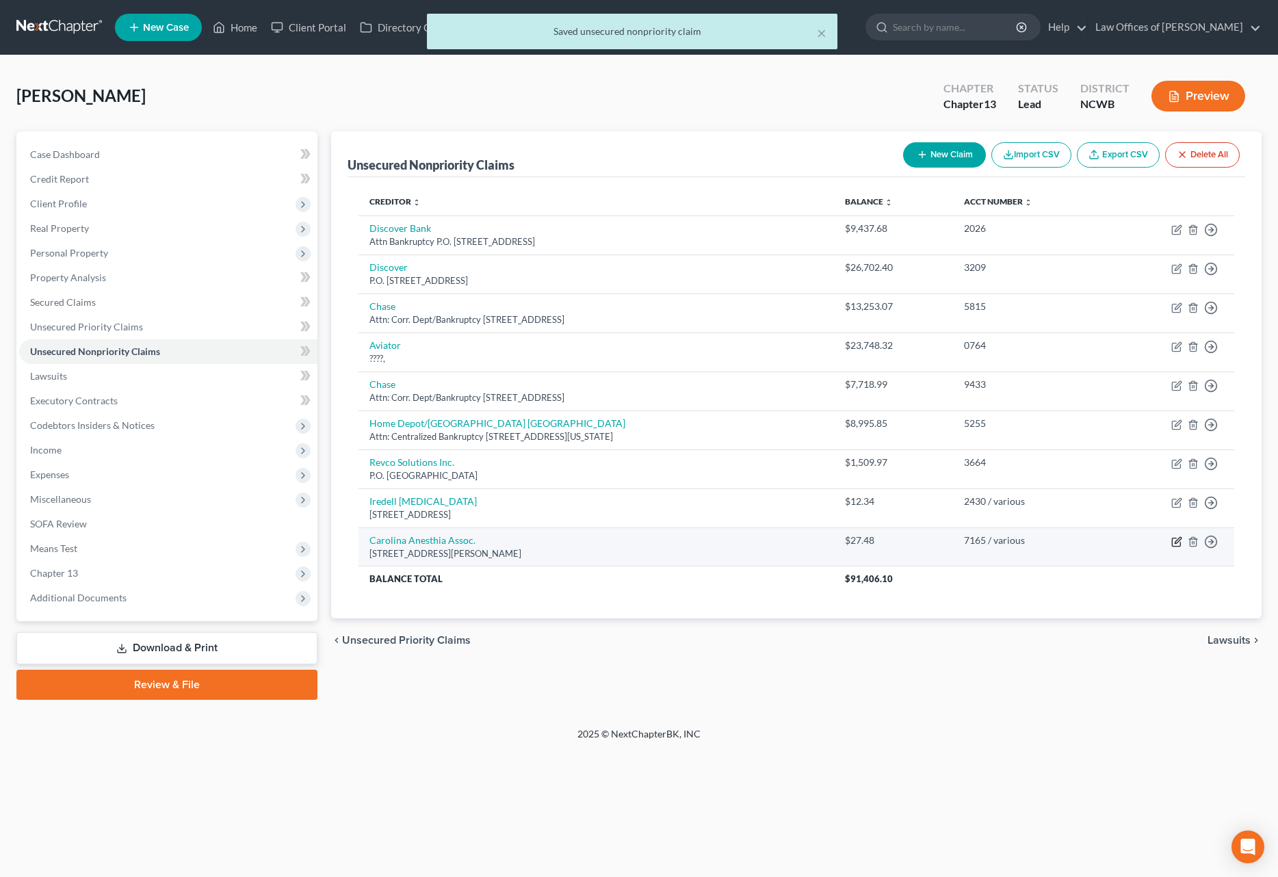
click at [1177, 543] on icon "button" at bounding box center [1178, 540] width 6 height 6
select select "42"
select select "9"
select select "0"
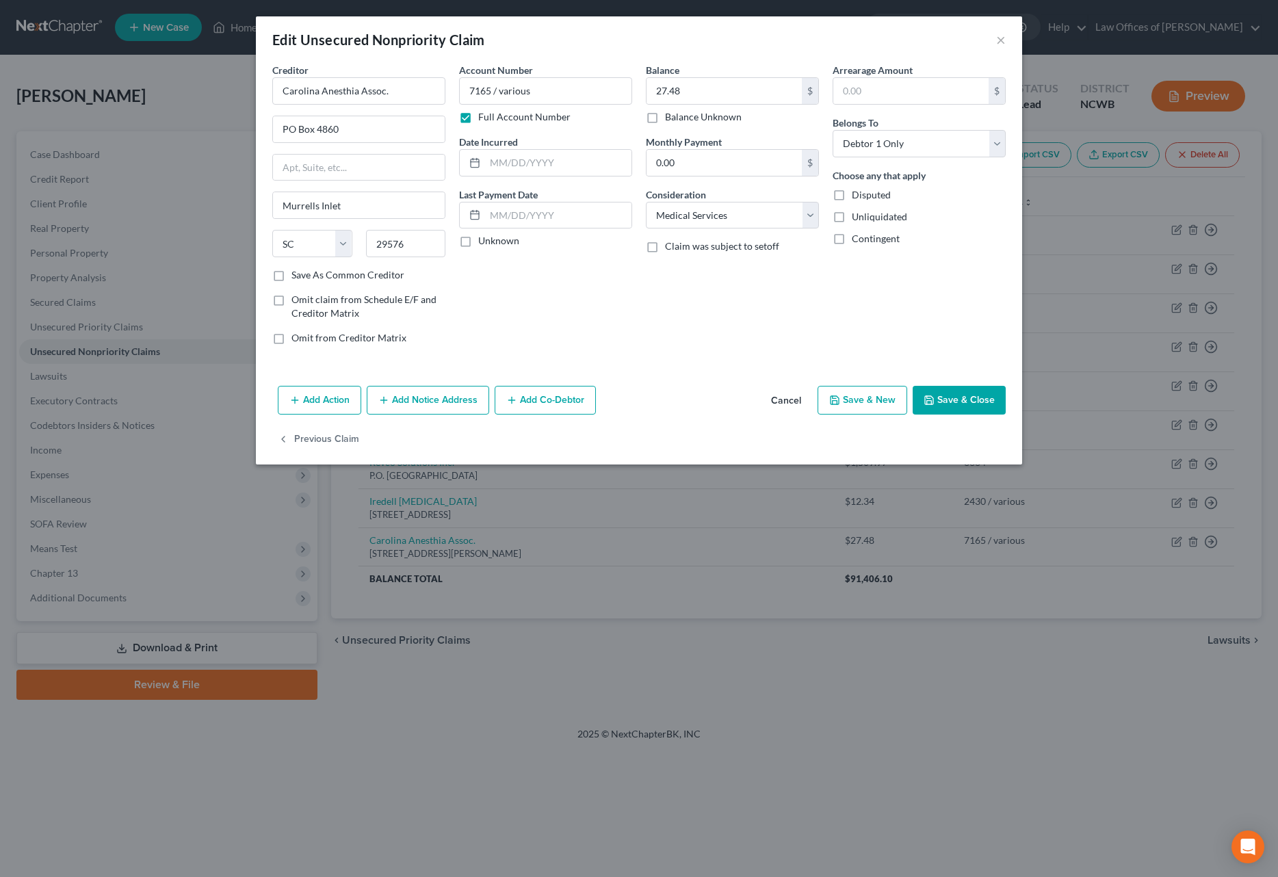
click at [979, 403] on button "Save & Close" at bounding box center [959, 400] width 93 height 29
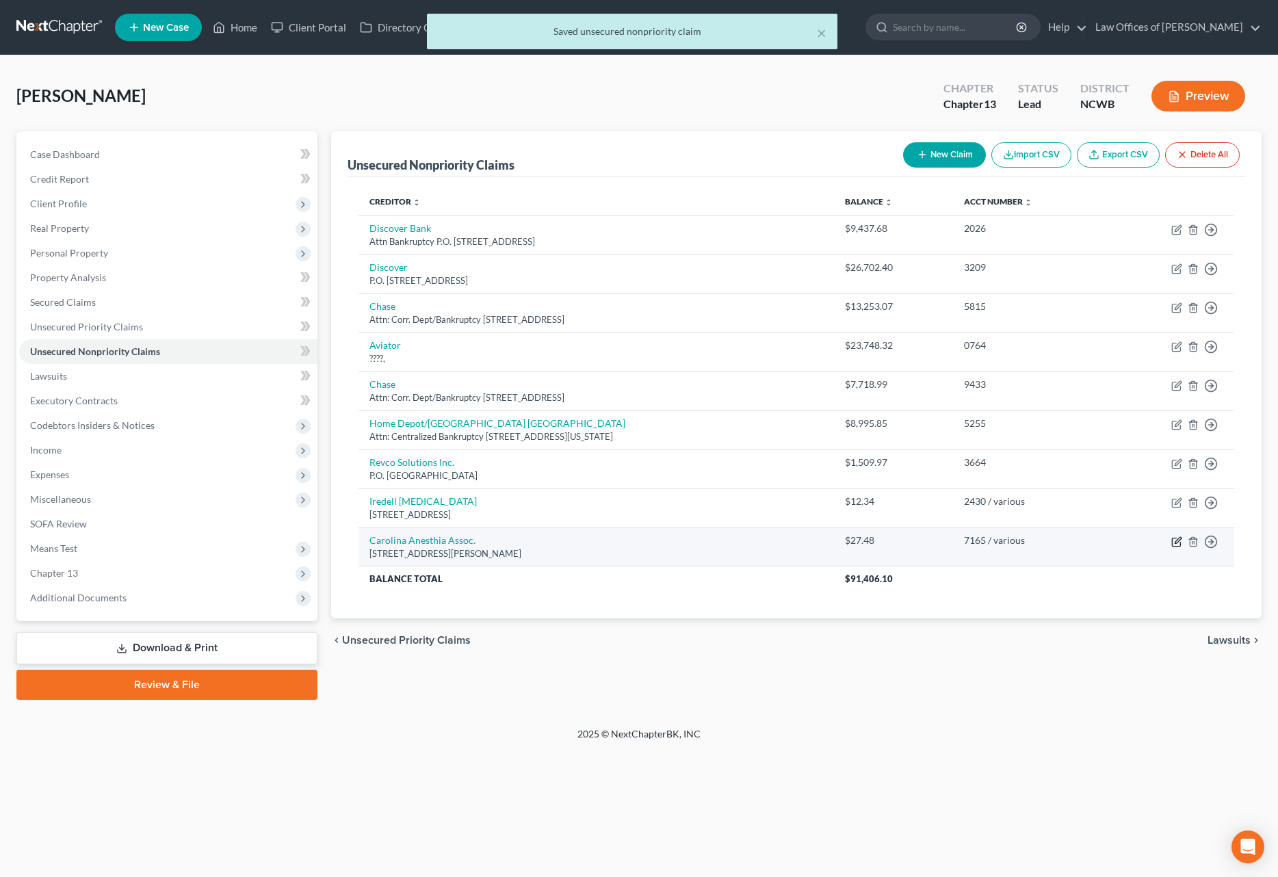
click at [1174, 541] on icon "button" at bounding box center [1176, 541] width 11 height 11
select select "42"
select select "9"
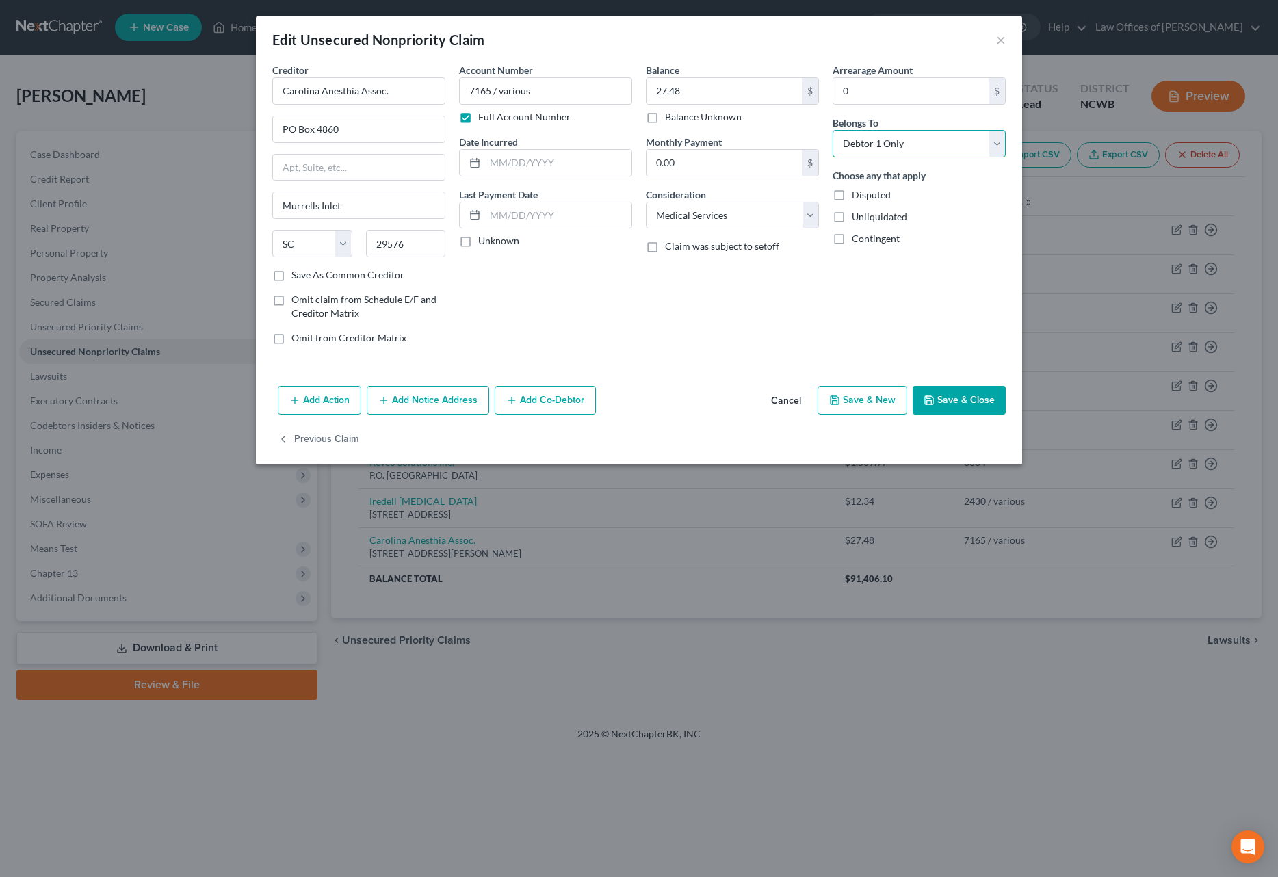
click at [876, 146] on select "Select Debtor 1 Only Debtor 2 Only Debtor 1 And Debtor 2 Only At Least One Of T…" at bounding box center [919, 143] width 173 height 27
select select "1"
click at [833, 130] on select "Select Debtor 1 Only Debtor 2 Only Debtor 1 And Debtor 2 Only At Least One Of T…" at bounding box center [919, 143] width 173 height 27
click at [963, 398] on button "Save & Close" at bounding box center [959, 400] width 93 height 29
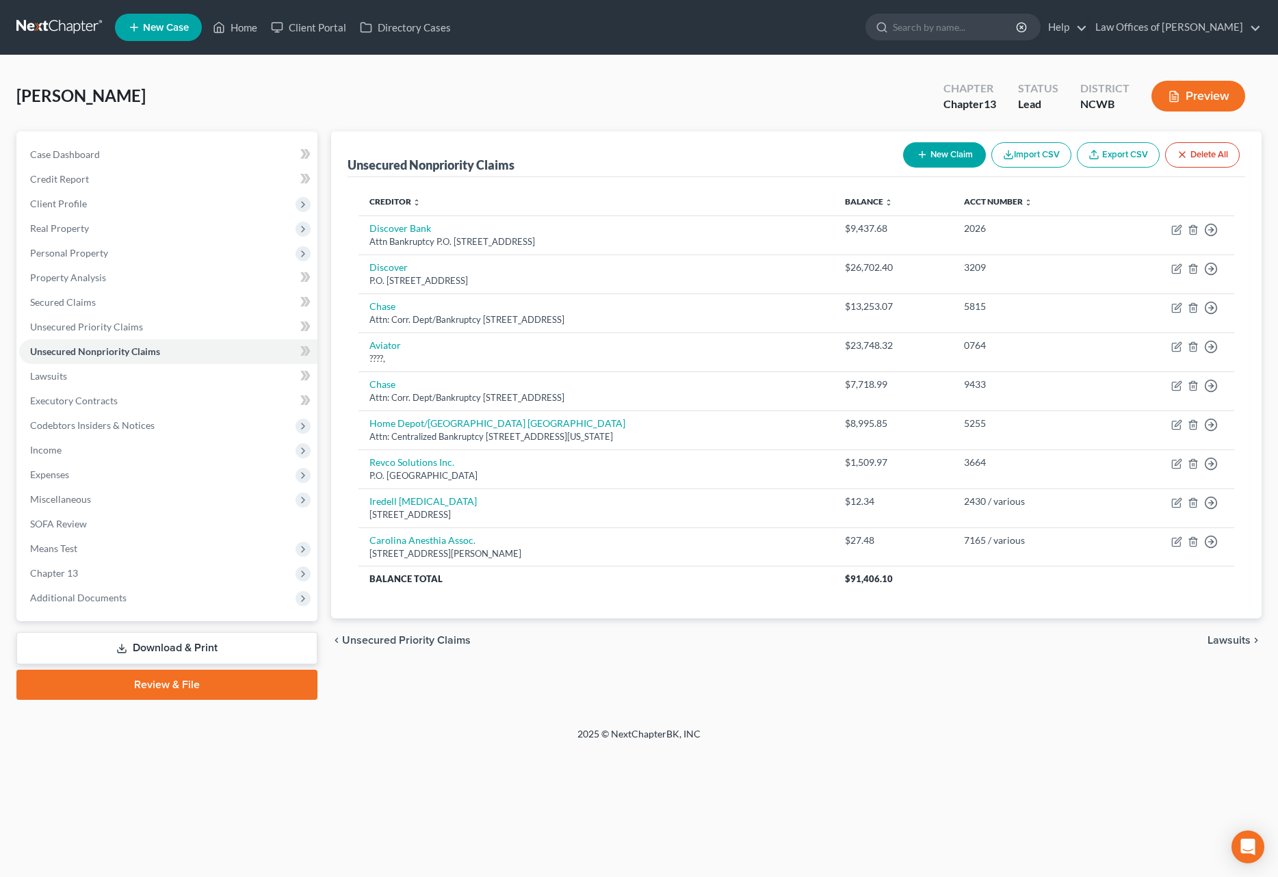
click at [946, 161] on button "New Claim" at bounding box center [944, 154] width 83 height 25
select select "2"
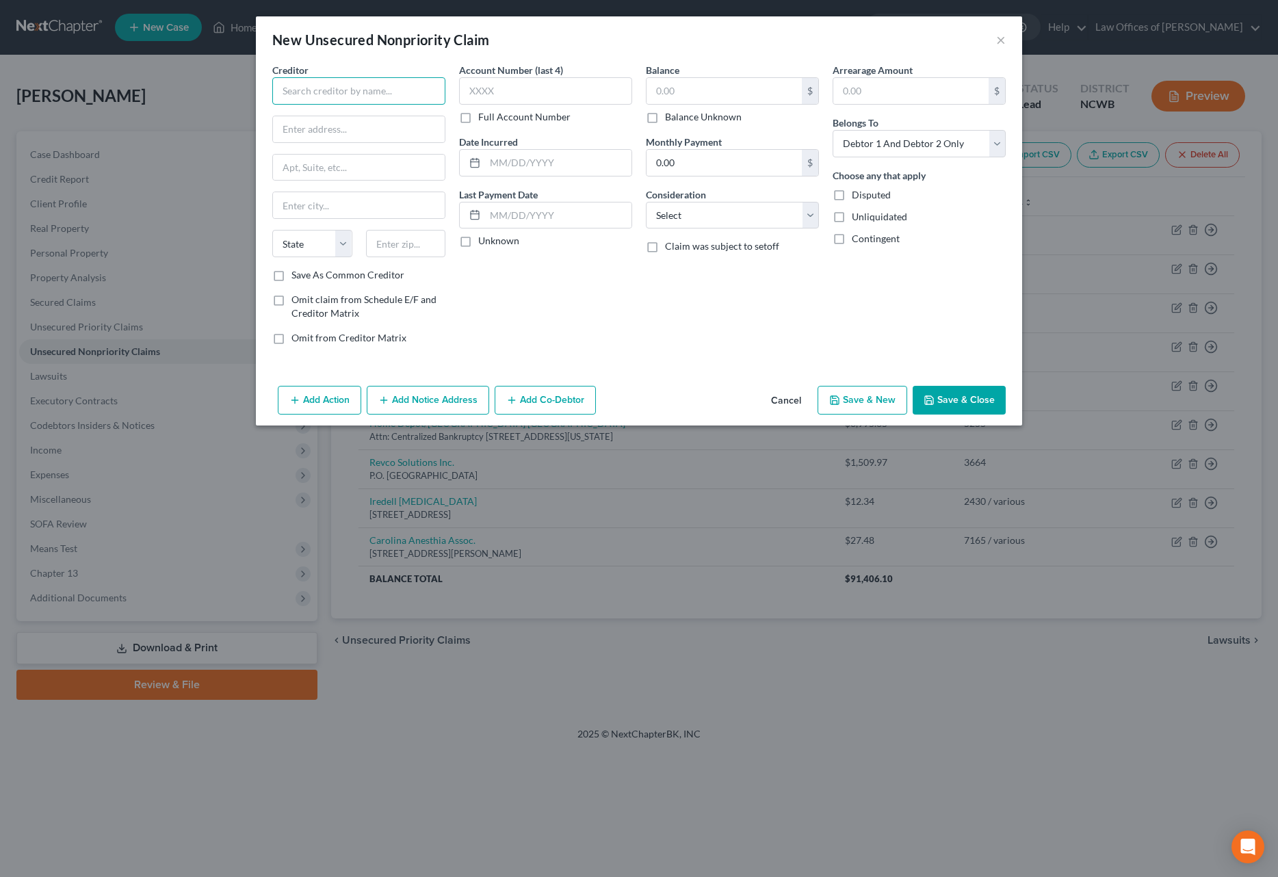
click at [298, 94] on input "text" at bounding box center [358, 90] width 173 height 27
type input "Optimed Hospitalist PLLC"
type input "PO Box 2530"
type input "28036"
type input "Davidson"
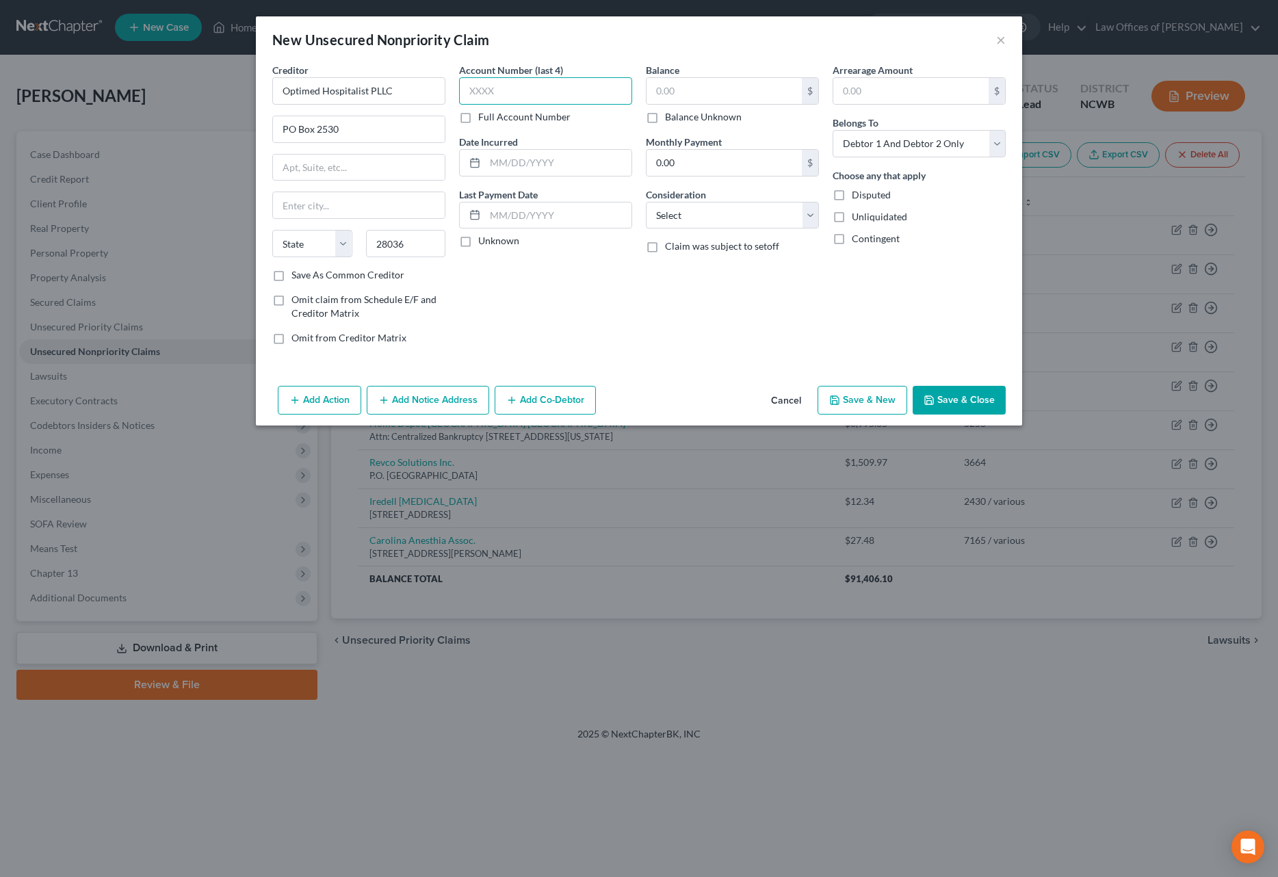
select select "28"
click at [507, 95] on input "text" at bounding box center [545, 90] width 173 height 27
click at [478, 121] on label "Full Account Number" at bounding box center [524, 117] width 92 height 14
click at [484, 119] on input "Full Account Number" at bounding box center [488, 114] width 9 height 9
click at [480, 93] on input "text" at bounding box center [545, 90] width 173 height 27
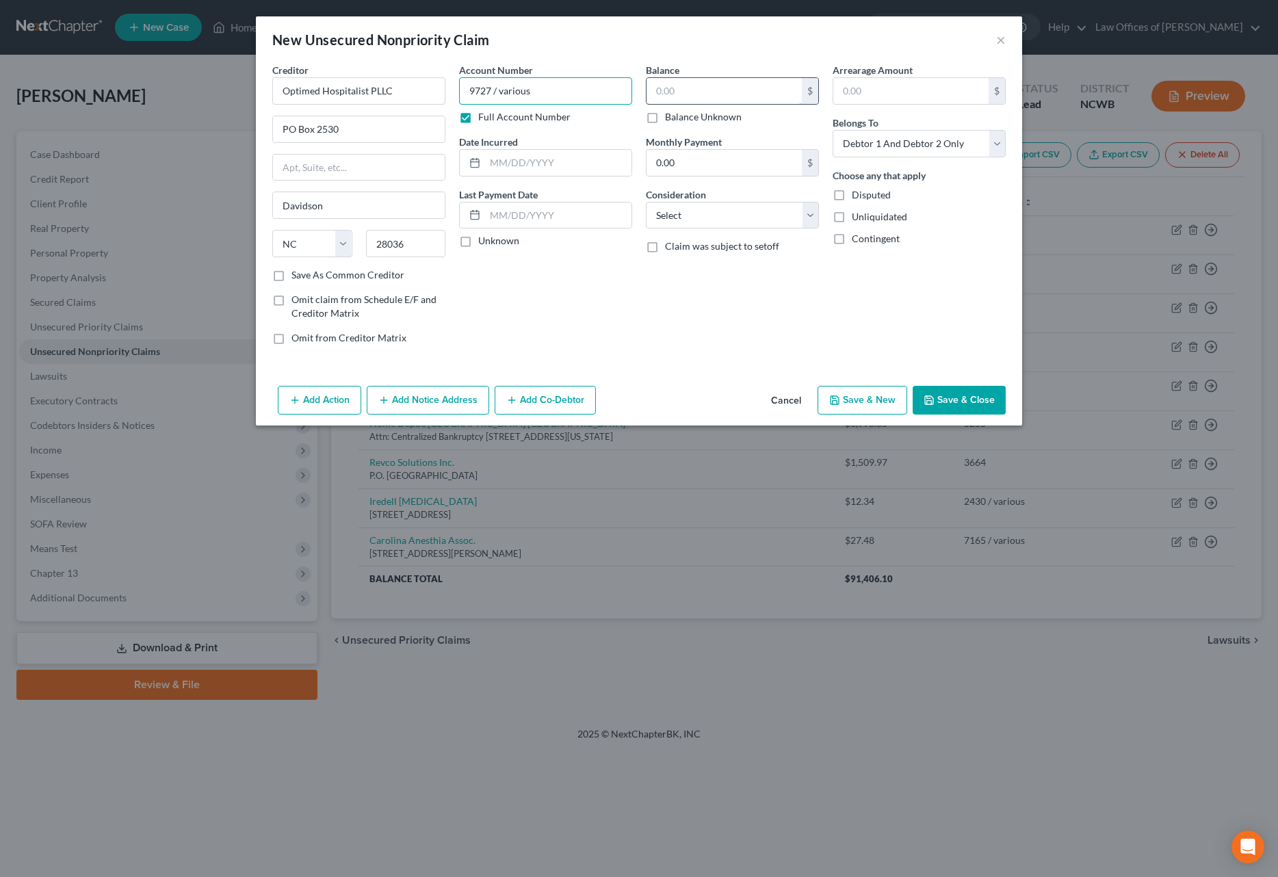
type input "9727 / various"
click at [707, 92] on input "text" at bounding box center [724, 91] width 155 height 26
type input "316"
click at [865, 140] on select "Select Debtor 1 Only Debtor 2 Only Debtor 1 And Debtor 2 Only At Least One Of T…" at bounding box center [919, 143] width 173 height 27
select select "1"
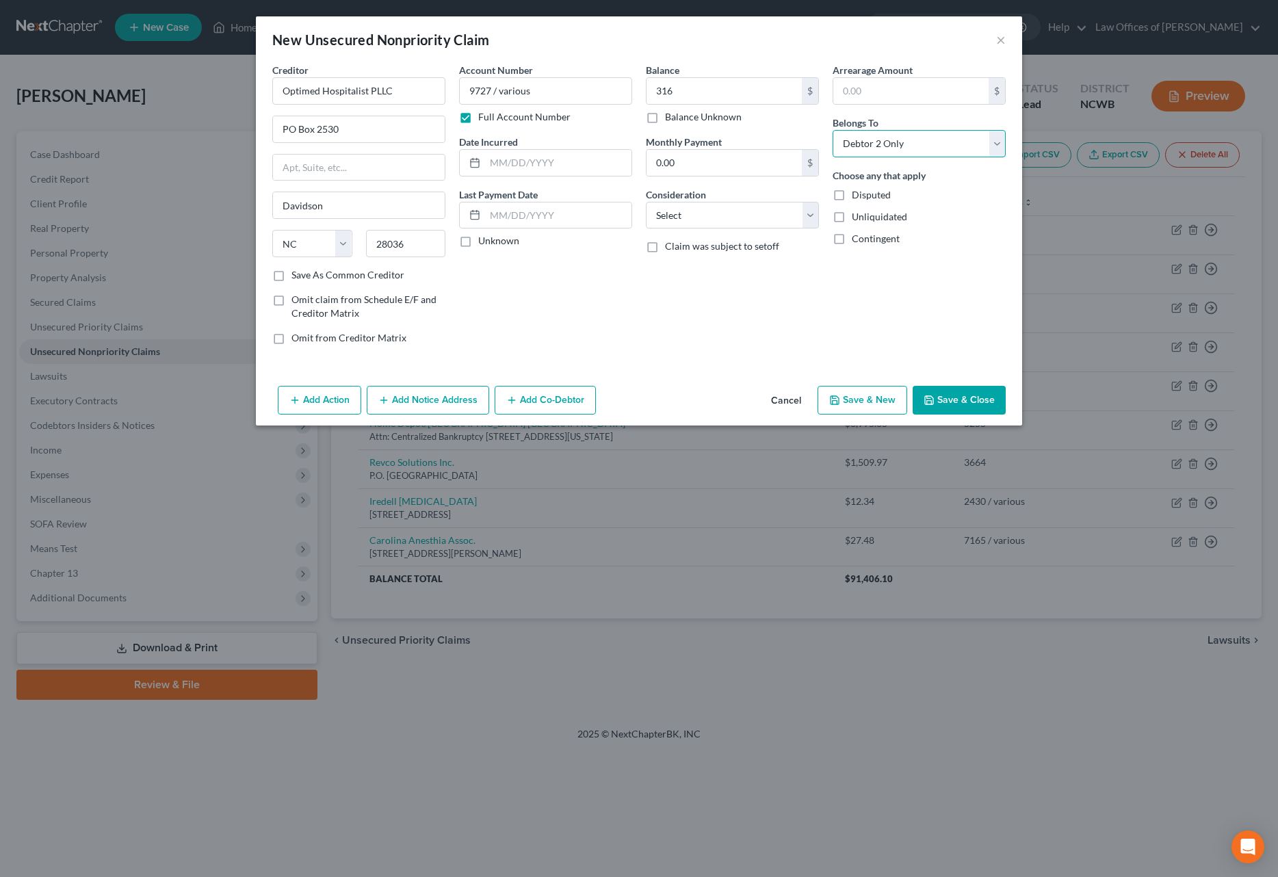
click at [833, 130] on select "Select Debtor 1 Only Debtor 2 Only Debtor 1 And Debtor 2 Only At Least One Of T…" at bounding box center [919, 143] width 173 height 27
click at [715, 212] on select "Select Cable / Satellite Services Collection Agency Credit Card Debt Debt Couns…" at bounding box center [732, 215] width 173 height 27
select select "9"
click at [646, 202] on select "Select Cable / Satellite Services Collection Agency Credit Card Debt Debt Couns…" at bounding box center [732, 215] width 173 height 27
click at [956, 404] on button "Save & Close" at bounding box center [959, 400] width 93 height 29
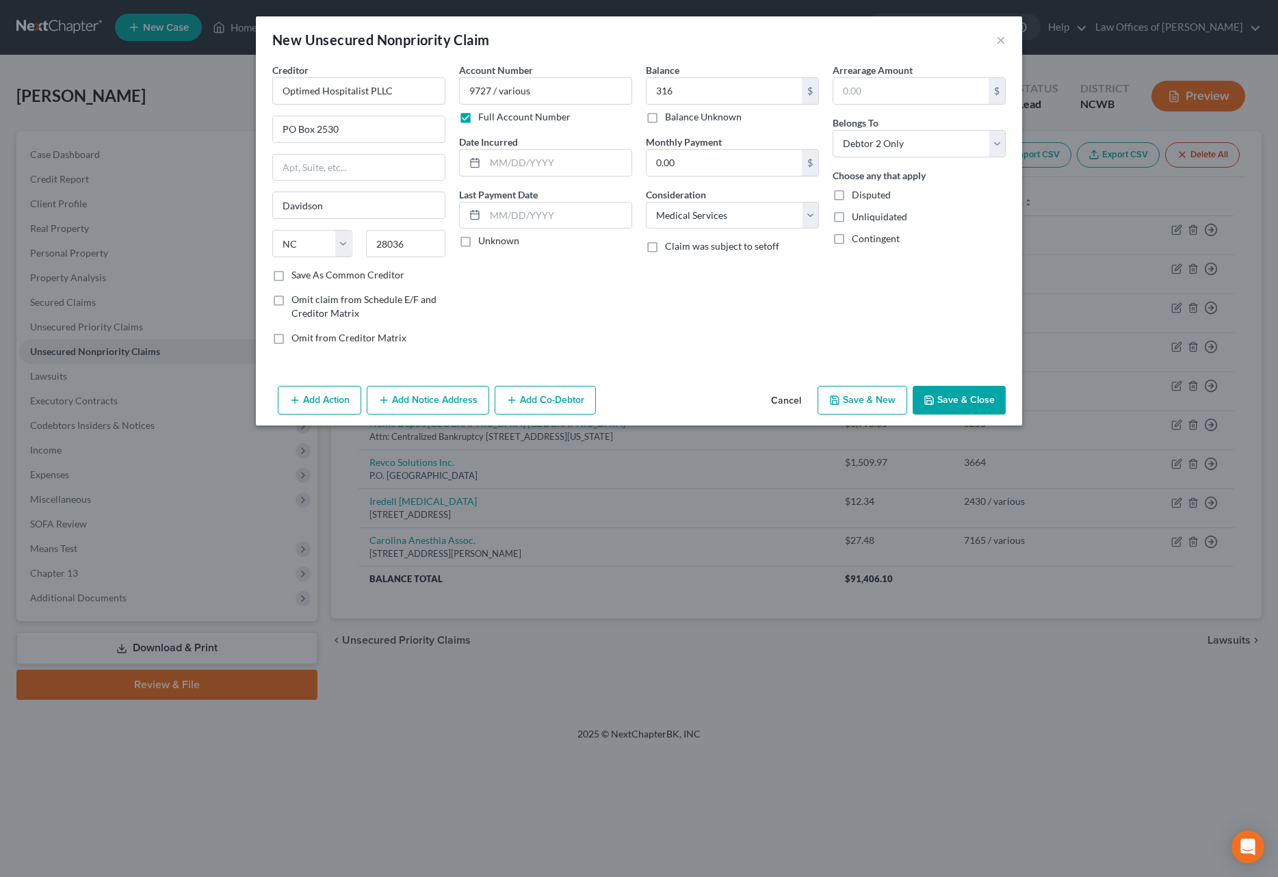
type input "316.00"
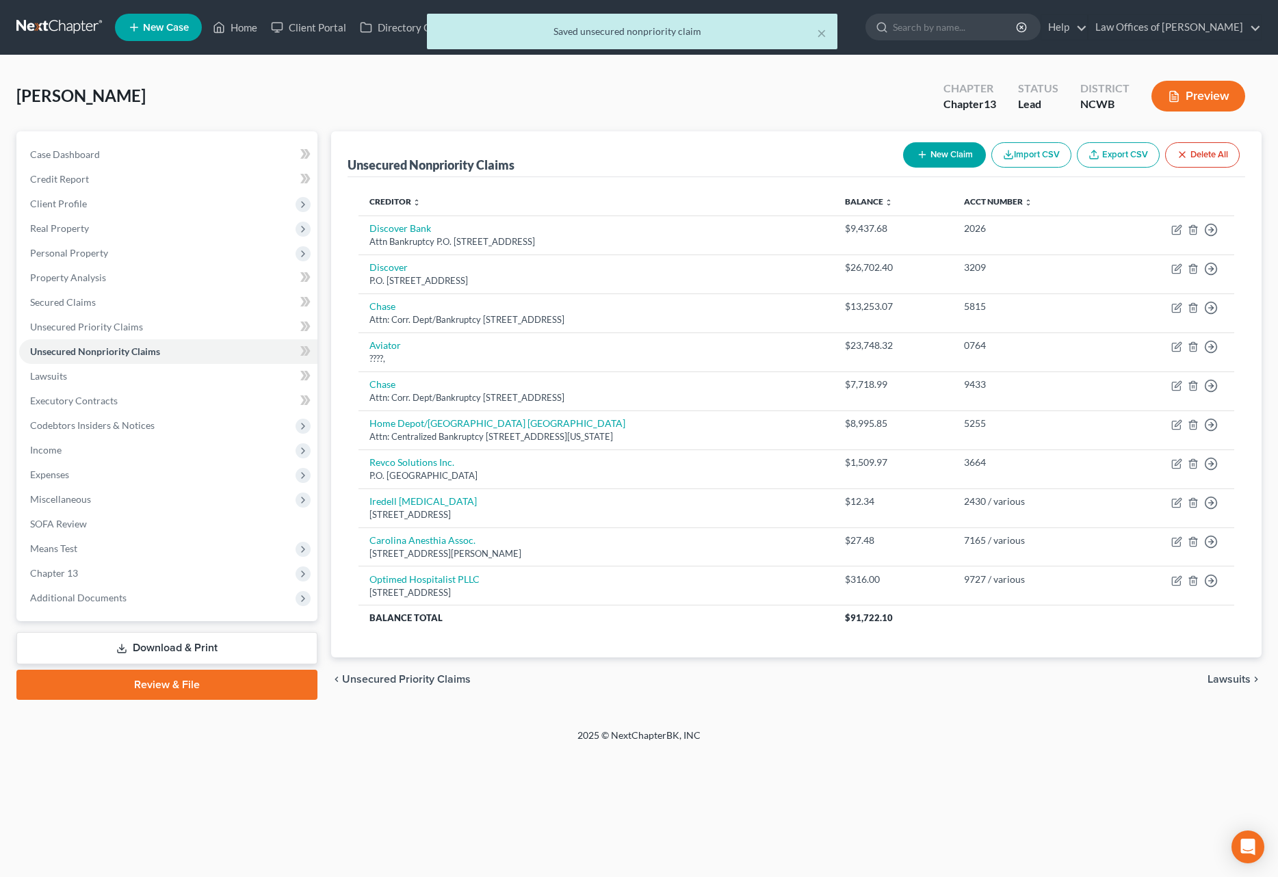
click at [935, 153] on button "New Claim" at bounding box center [944, 154] width 83 height 25
select select "2"
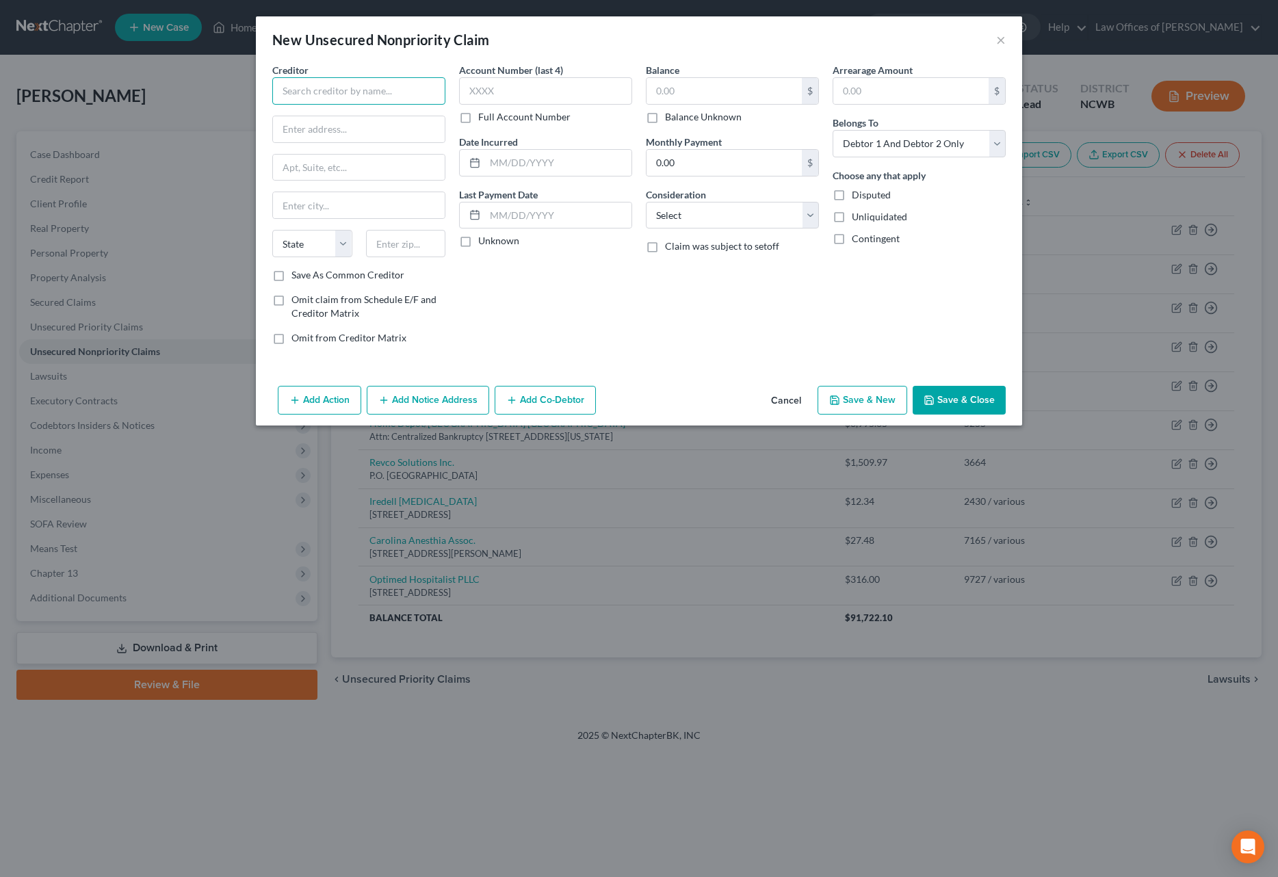
click at [369, 96] on input "text" at bounding box center [358, 90] width 173 height 27
type input "Revco Solutions"
type input "PO Box 163279"
type input "43216"
click at [478, 114] on label "Full Account Number" at bounding box center [524, 117] width 92 height 14
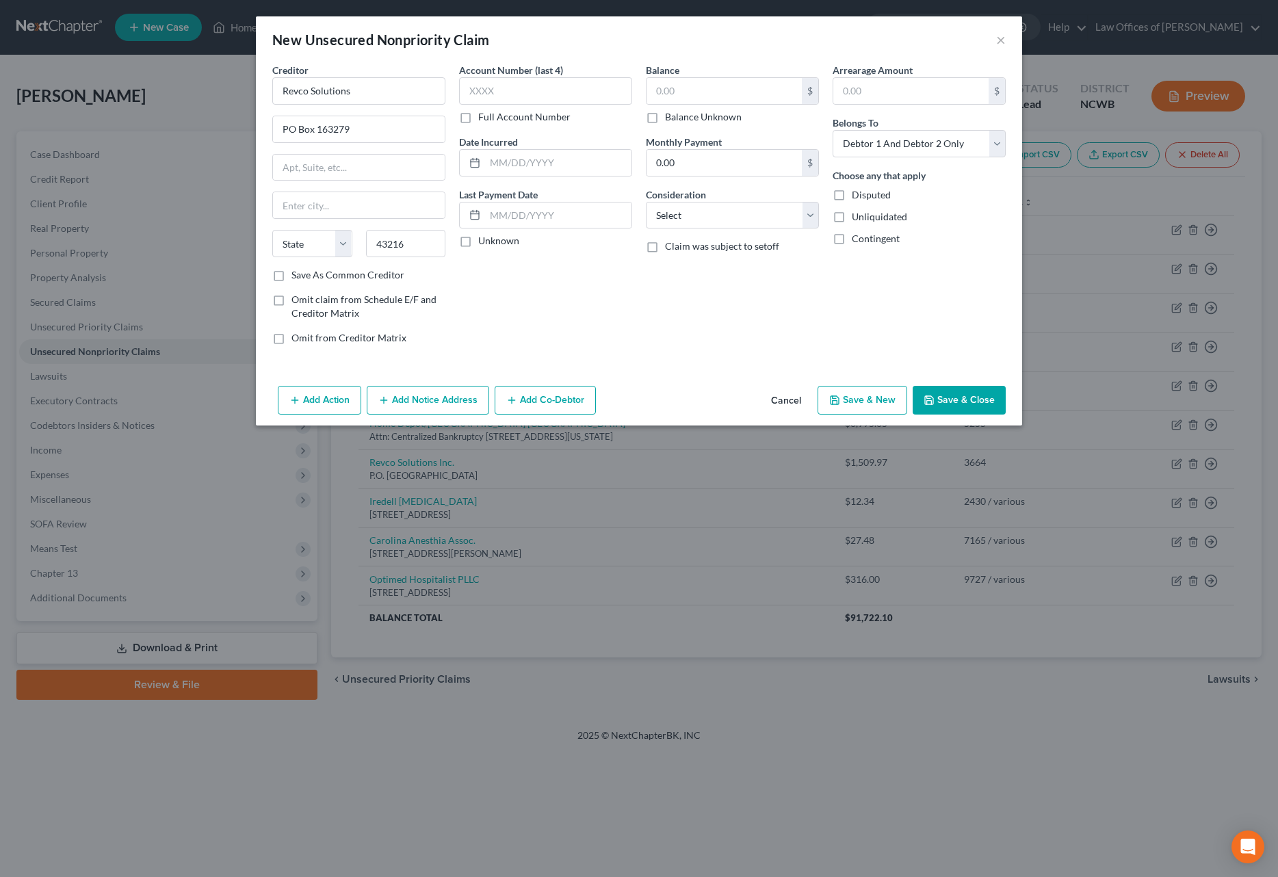
click at [484, 114] on input "Full Account Number" at bounding box center [488, 114] width 9 height 9
type input "Columbus"
select select "36"
click at [484, 94] on input "text" at bounding box center [545, 90] width 173 height 27
type input "1872 / various"
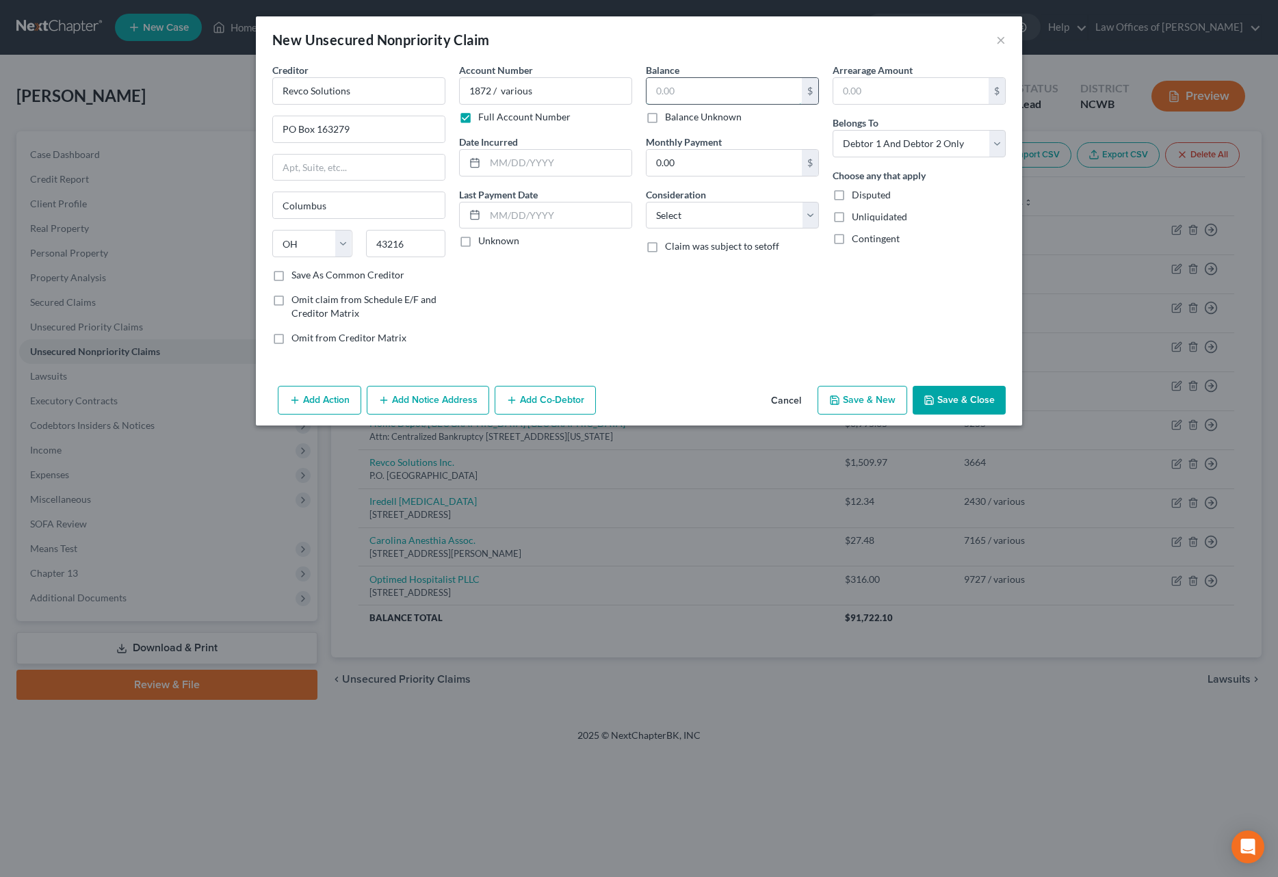
click at [718, 87] on input "text" at bounding box center [724, 91] width 155 height 26
type input "2,173.29"
click at [870, 154] on select "Select Debtor 1 Only Debtor 2 Only Debtor 1 And Debtor 2 Only At Least One Of T…" at bounding box center [919, 143] width 173 height 27
select select "1"
click at [833, 130] on select "Select Debtor 1 Only Debtor 2 Only Debtor 1 And Debtor 2 Only At Least One Of T…" at bounding box center [919, 143] width 173 height 27
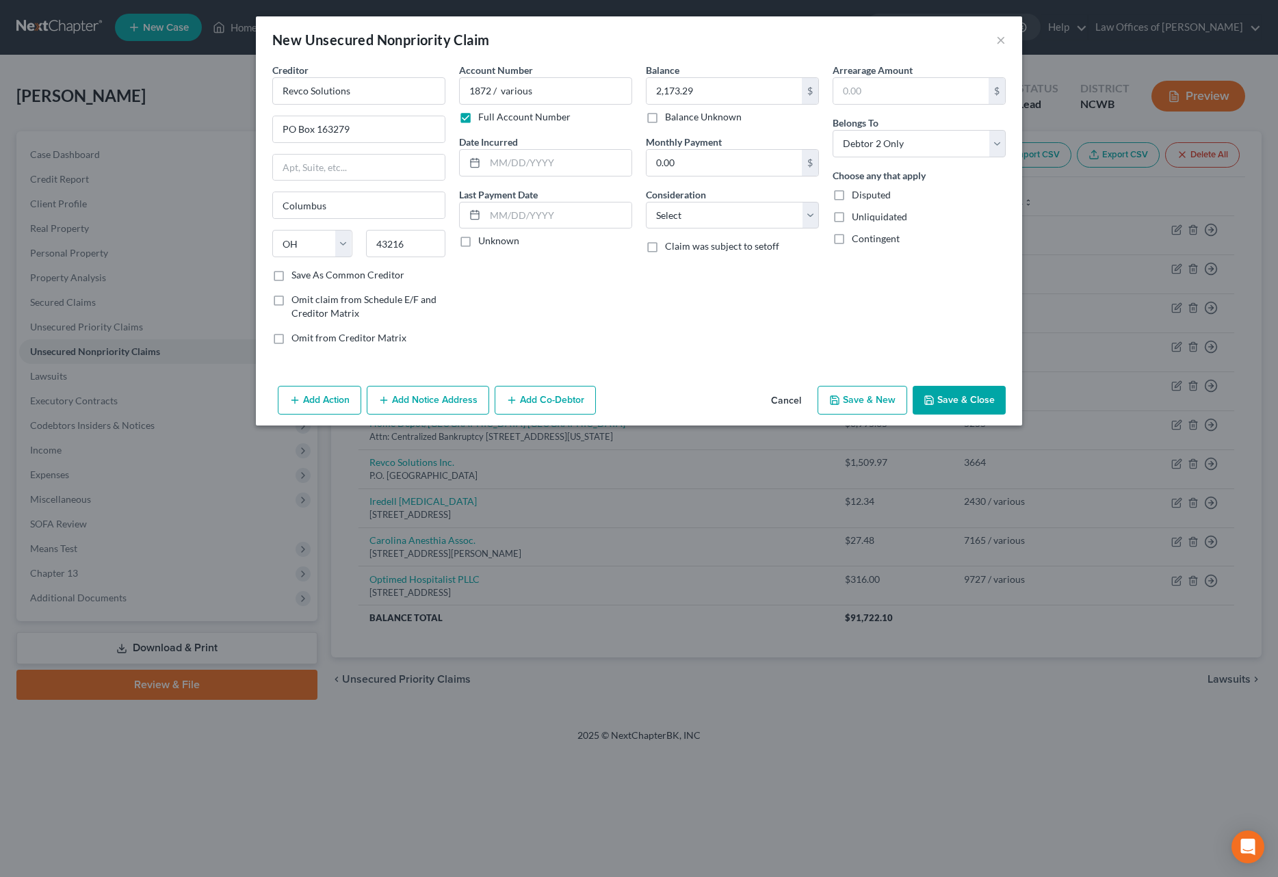
click at [937, 400] on button "Save & Close" at bounding box center [959, 400] width 93 height 29
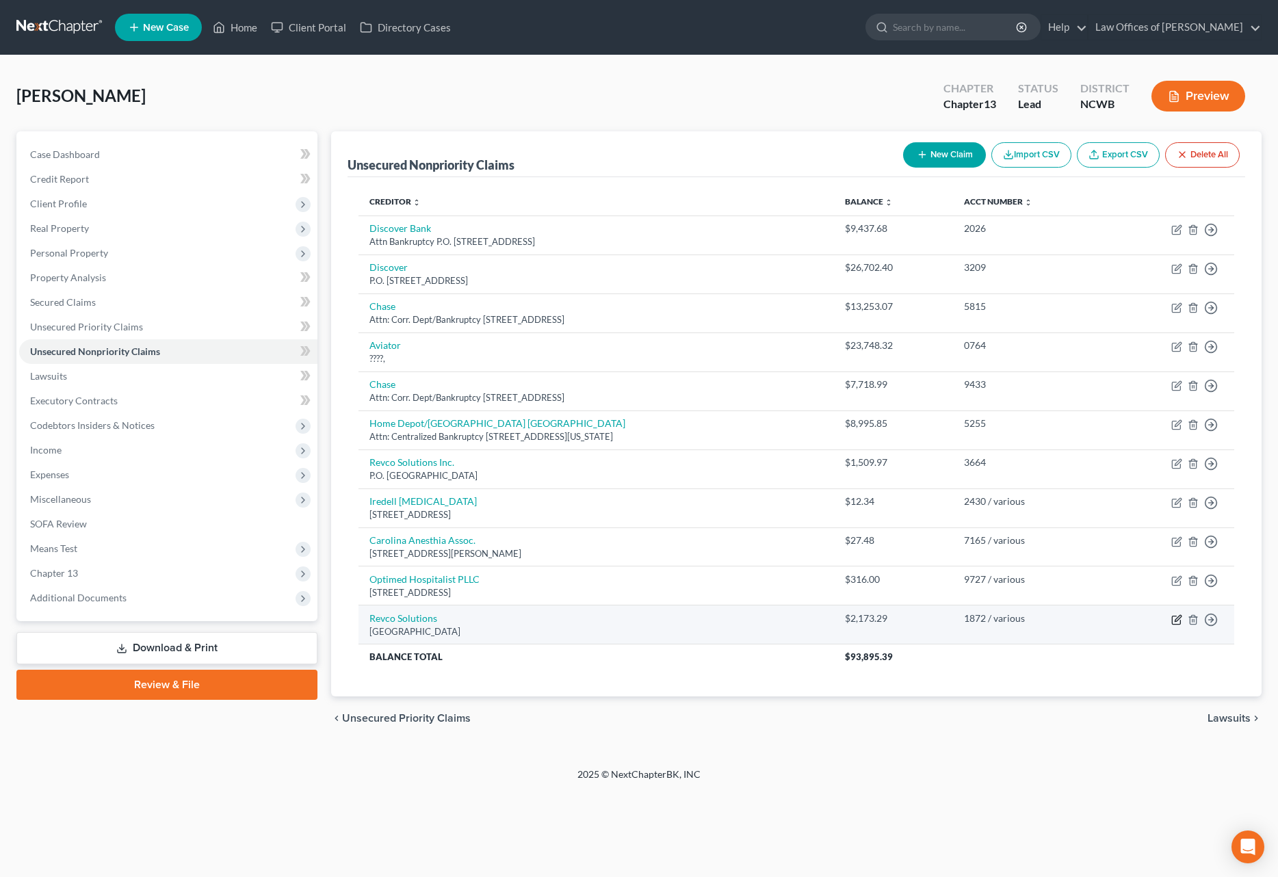
click at [1175, 618] on icon "button" at bounding box center [1176, 619] width 11 height 11
select select "36"
select select "1"
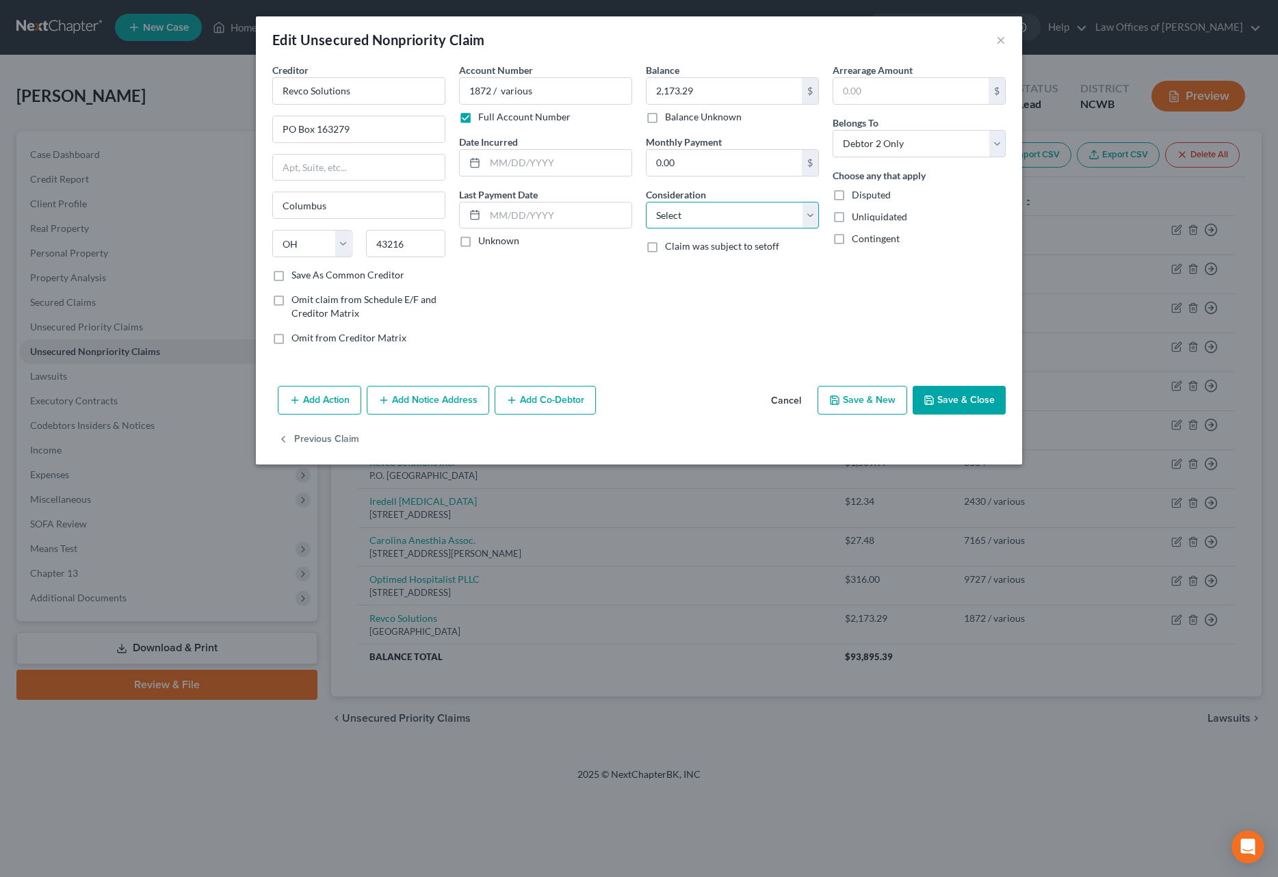
click at [707, 213] on select "Select Cable / Satellite Services Collection Agency Credit Card Debt Debt Couns…" at bounding box center [732, 215] width 173 height 27
select select "1"
click at [646, 202] on select "Select Cable / Satellite Services Collection Agency Credit Card Debt Debt Couns…" at bounding box center [732, 215] width 173 height 27
click at [980, 401] on button "Save & Close" at bounding box center [959, 400] width 93 height 29
type input "0"
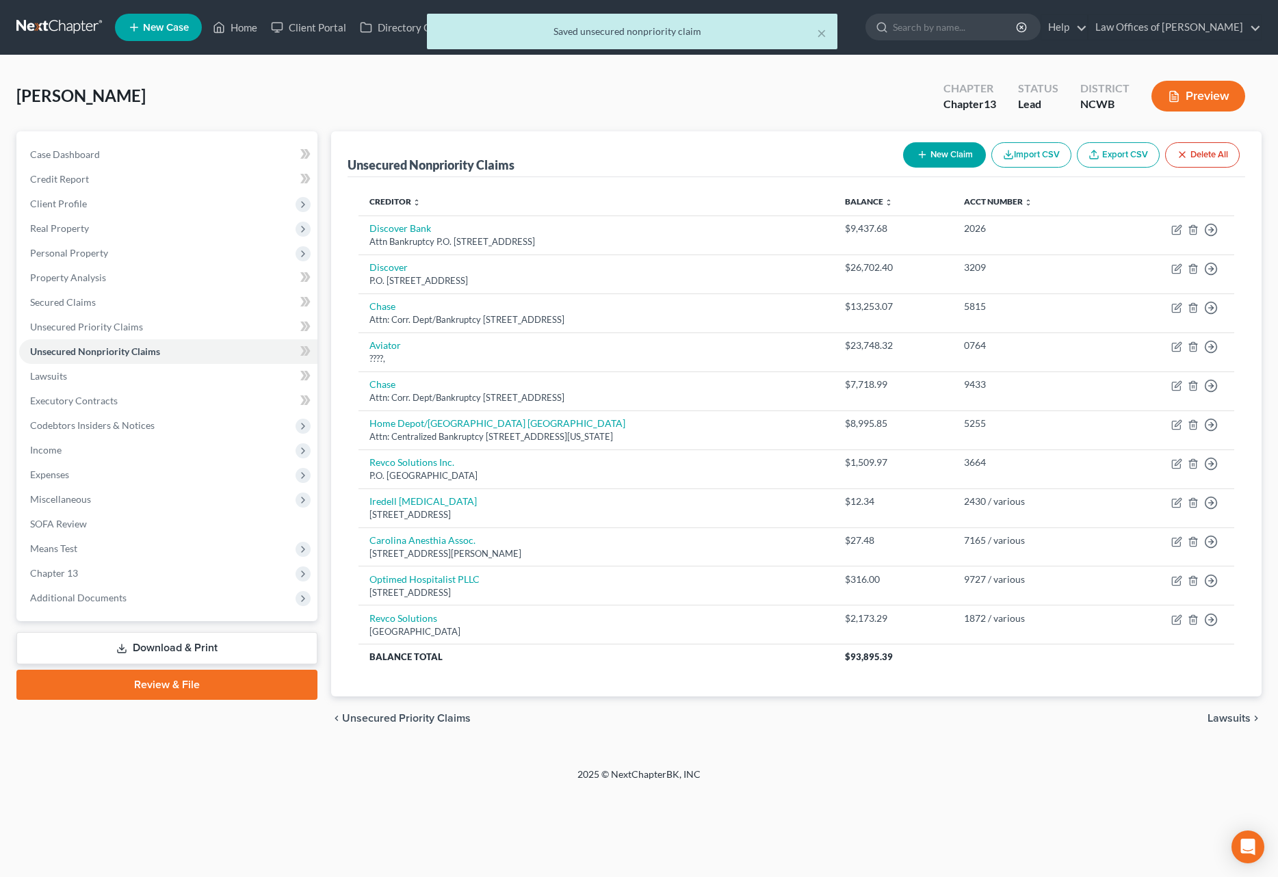
click at [947, 155] on button "New Claim" at bounding box center [944, 154] width 83 height 25
select select "2"
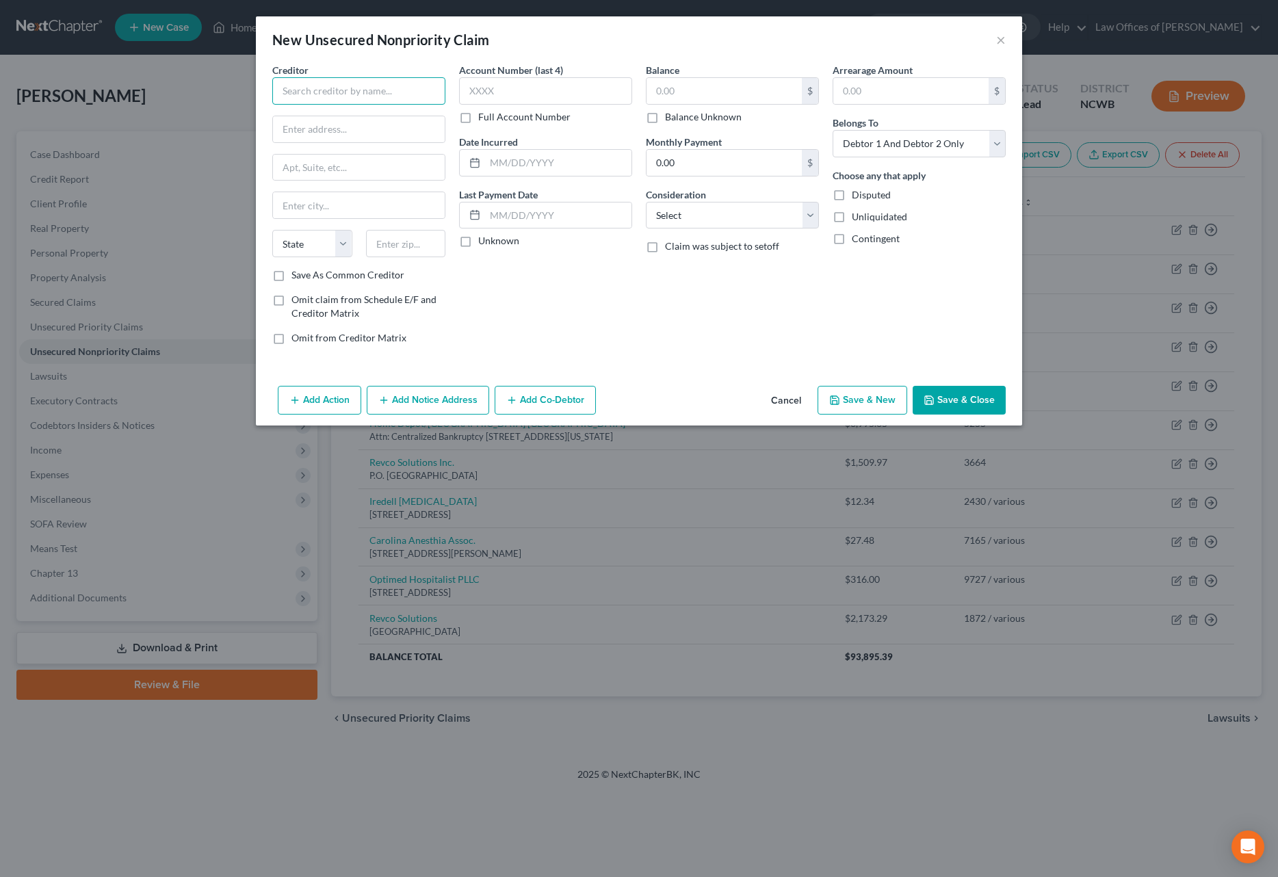
click at [403, 88] on input "text" at bounding box center [358, 90] width 173 height 27
type input "Iredell [MEDICAL_DATA] Assoc."
type input "[STREET_ADDRESS]"
click at [478, 118] on label "Full Account Number" at bounding box center [524, 117] width 92 height 14
click at [484, 118] on input "Full Account Number" at bounding box center [488, 114] width 9 height 9
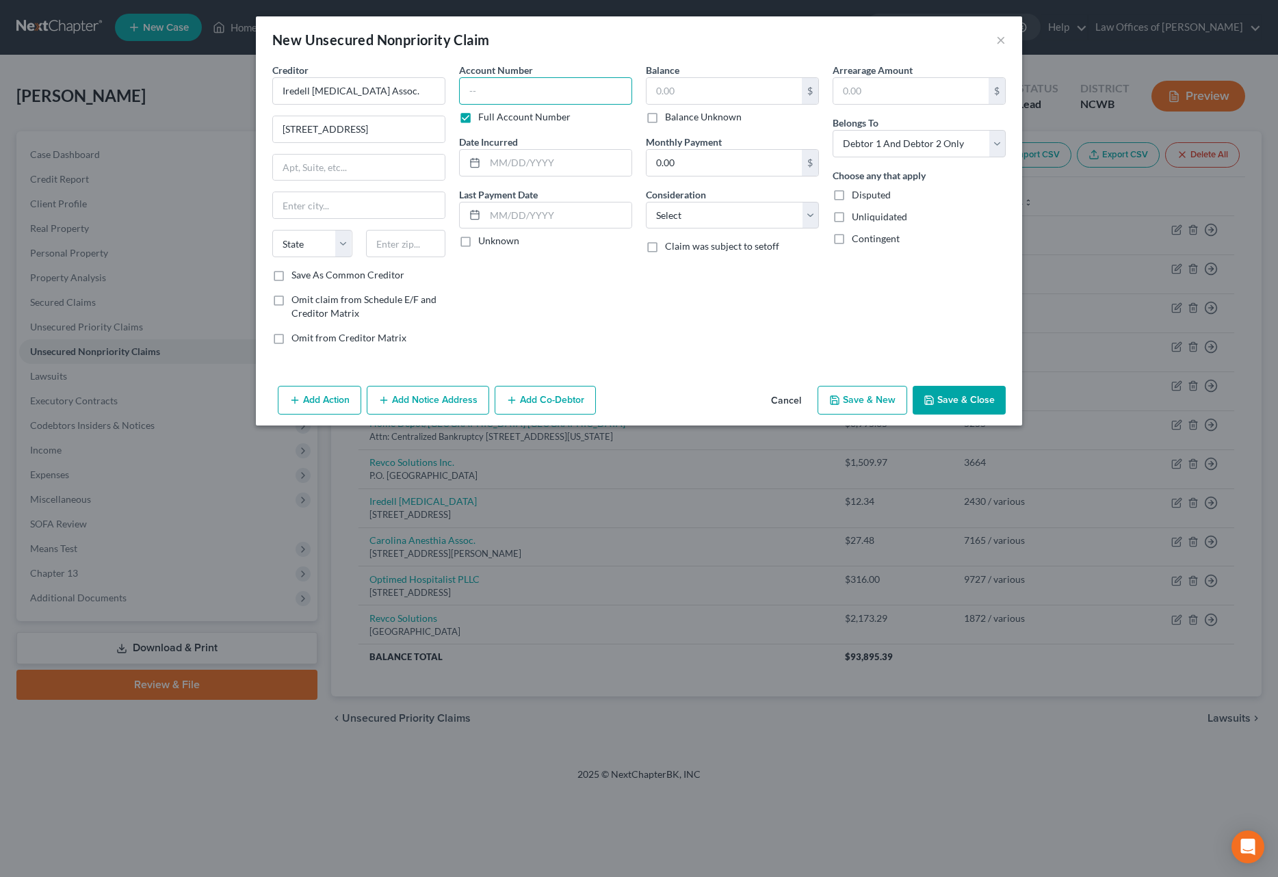
click at [482, 101] on input "text" at bounding box center [545, 90] width 173 height 27
type input "2430 / various"
click at [724, 93] on input "text" at bounding box center [724, 91] width 155 height 26
type input "32"
click at [725, 216] on select "Select Cable / Satellite Services Collection Agency Credit Card Debt Debt Couns…" at bounding box center [732, 215] width 173 height 27
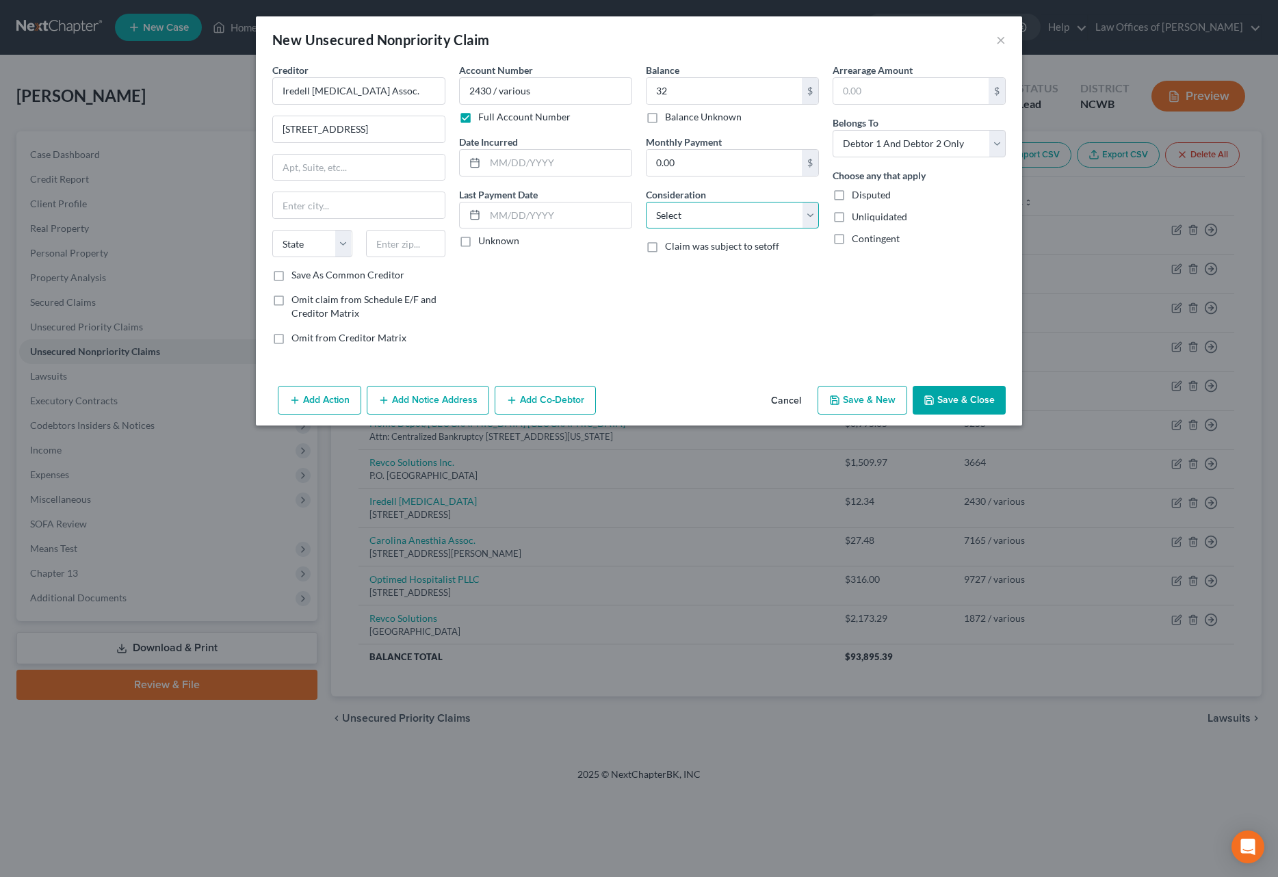
select select "9"
click at [646, 202] on select "Select Cable / Satellite Services Collection Agency Credit Card Debt Debt Couns…" at bounding box center [732, 215] width 173 height 27
click at [402, 249] on input "text" at bounding box center [406, 243] width 80 height 27
type input "28677"
type input "[GEOGRAPHIC_DATA]"
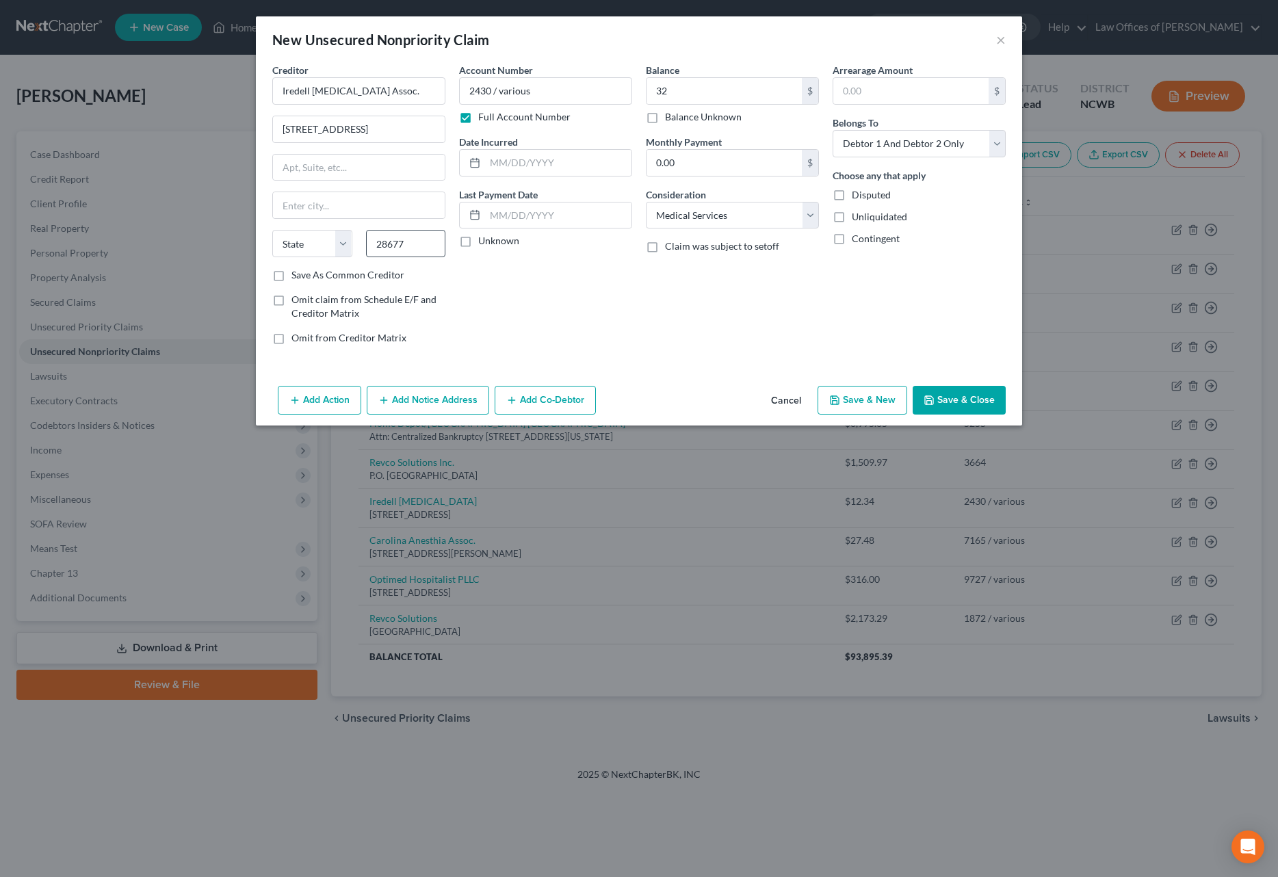
select select "28"
click at [758, 96] on input "32" at bounding box center [724, 91] width 155 height 26
type input "32.00"
click at [935, 139] on select "Select Debtor 1 Only Debtor 2 Only Debtor 1 And Debtor 2 Only At Least One Of T…" at bounding box center [919, 143] width 173 height 27
select select "1"
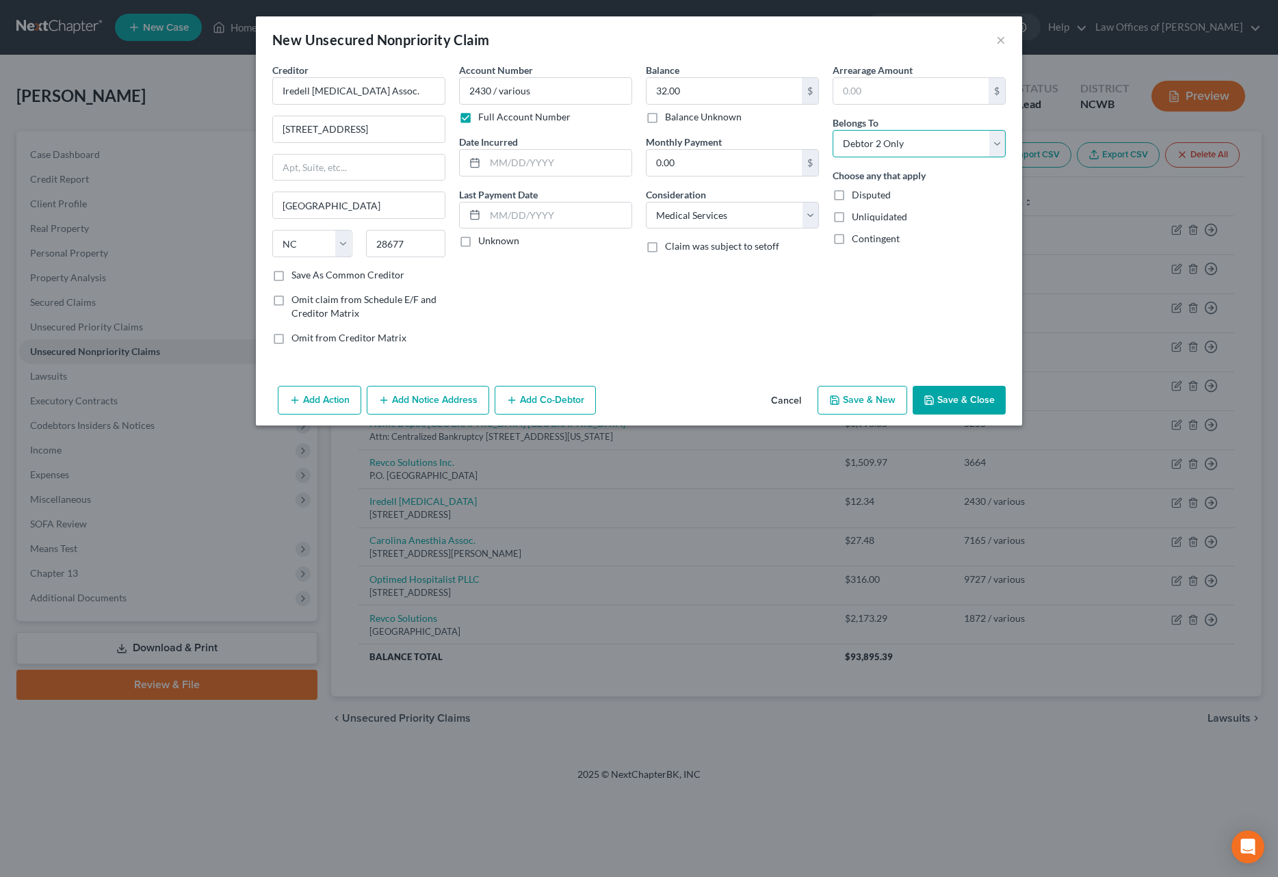
click at [833, 130] on select "Select Debtor 1 Only Debtor 2 Only Debtor 1 And Debtor 2 Only At Least One Of T…" at bounding box center [919, 143] width 173 height 27
click at [950, 398] on button "Save & Close" at bounding box center [959, 400] width 93 height 29
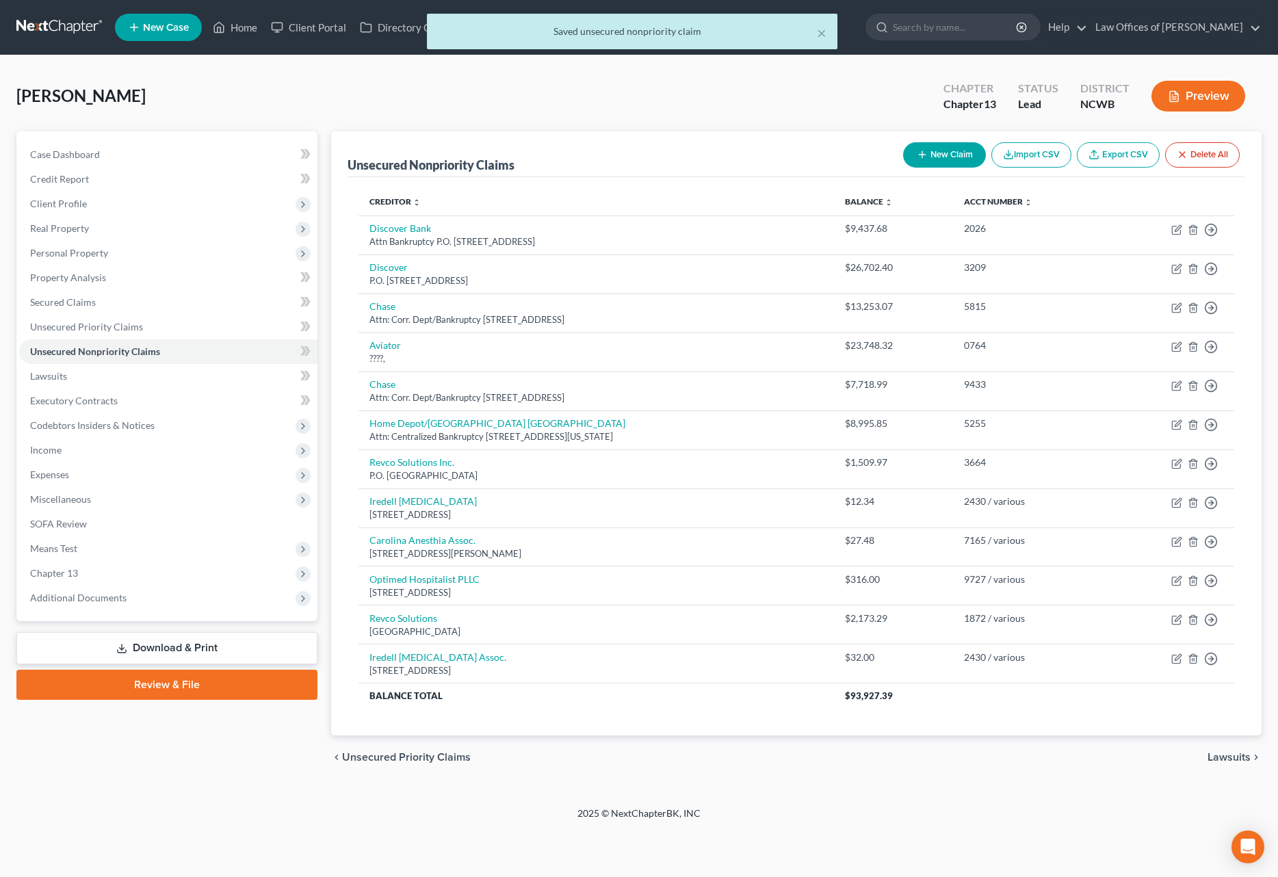
click at [936, 158] on button "New Claim" at bounding box center [944, 154] width 83 height 25
select select "2"
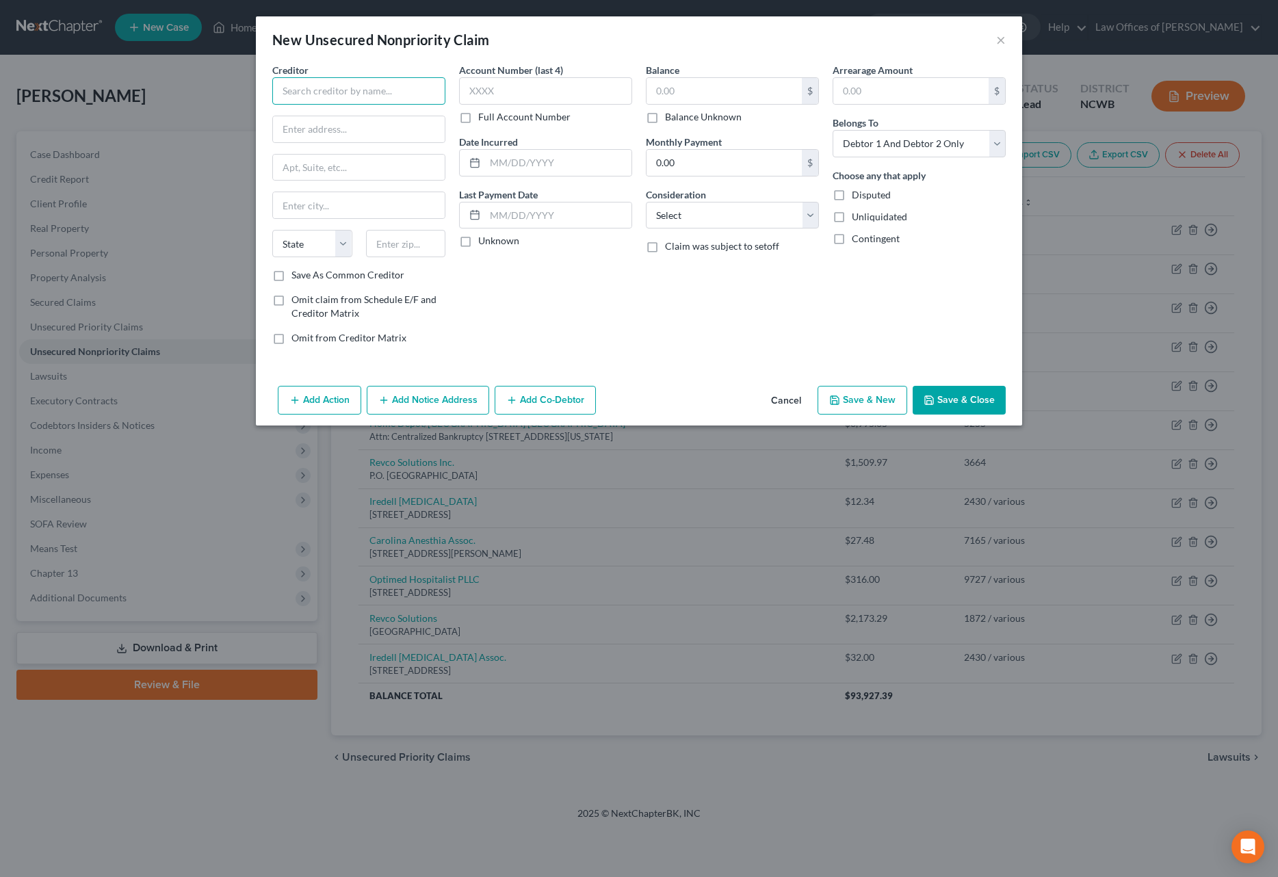
click at [357, 90] on input "text" at bounding box center [358, 90] width 173 height 27
type input "Iredell Physician Network"
type input "PO Box 896199"
type input "28289"
type input "Charlotte"
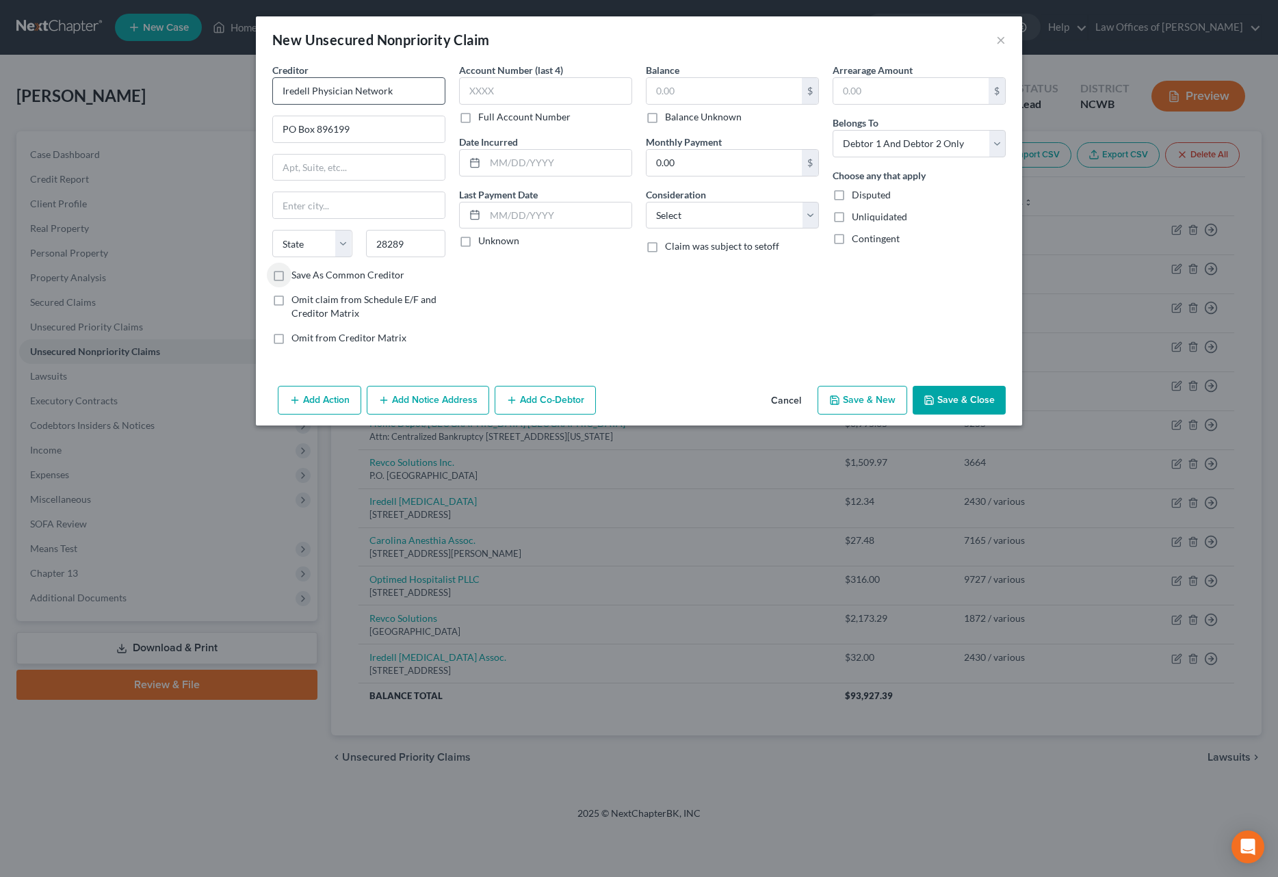
select select "28"
click at [507, 85] on input "text" at bounding box center [545, 90] width 173 height 27
click at [478, 117] on label "Full Account Number" at bounding box center [524, 117] width 92 height 14
click at [484, 117] on input "Full Account Number" at bounding box center [488, 114] width 9 height 9
click at [477, 96] on input "text" at bounding box center [545, 90] width 173 height 27
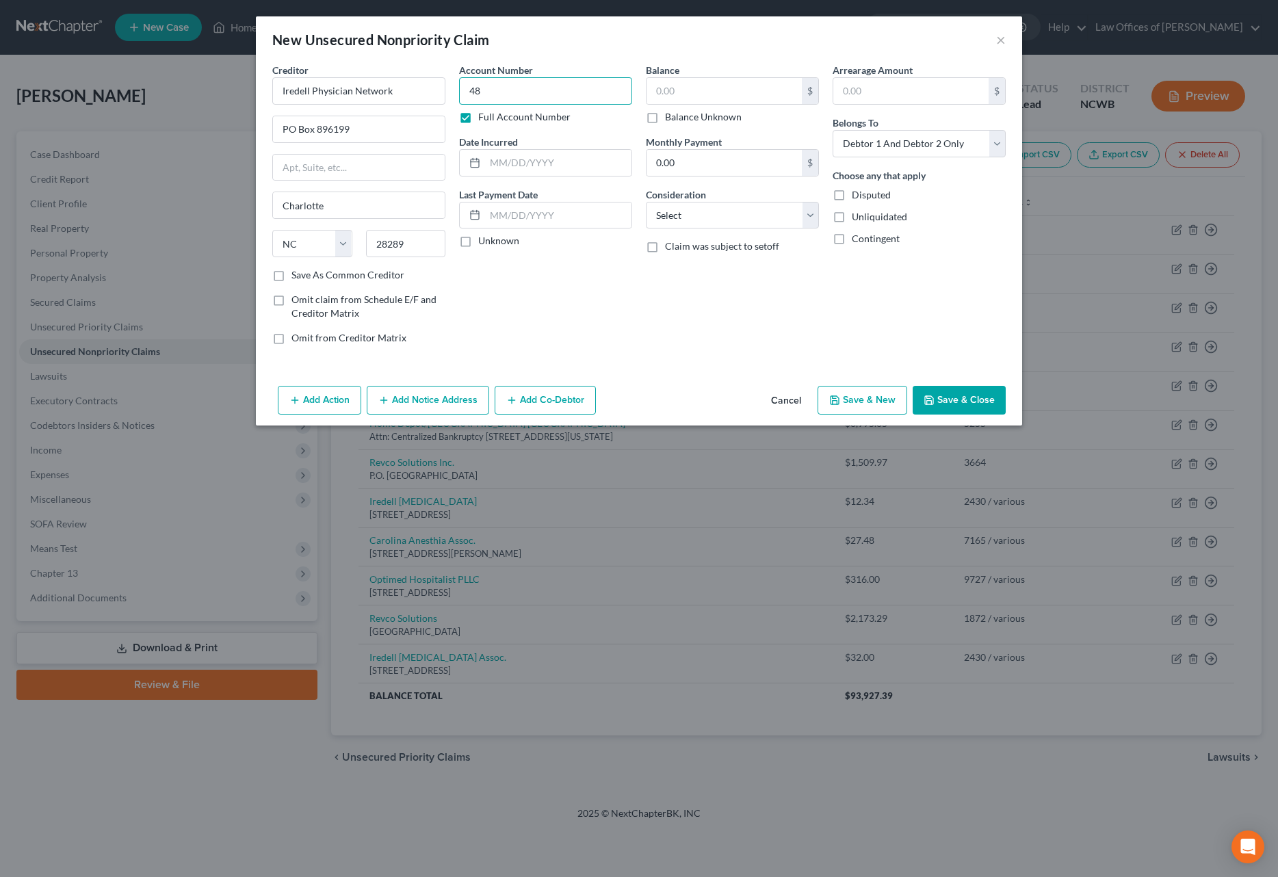
type input "4"
type input "4877 / various"
click at [677, 95] on input "text" at bounding box center [724, 91] width 155 height 26
type input "181.39"
click at [857, 144] on select "Select Debtor 1 Only Debtor 2 Only Debtor 1 And Debtor 2 Only At Least One Of T…" at bounding box center [919, 143] width 173 height 27
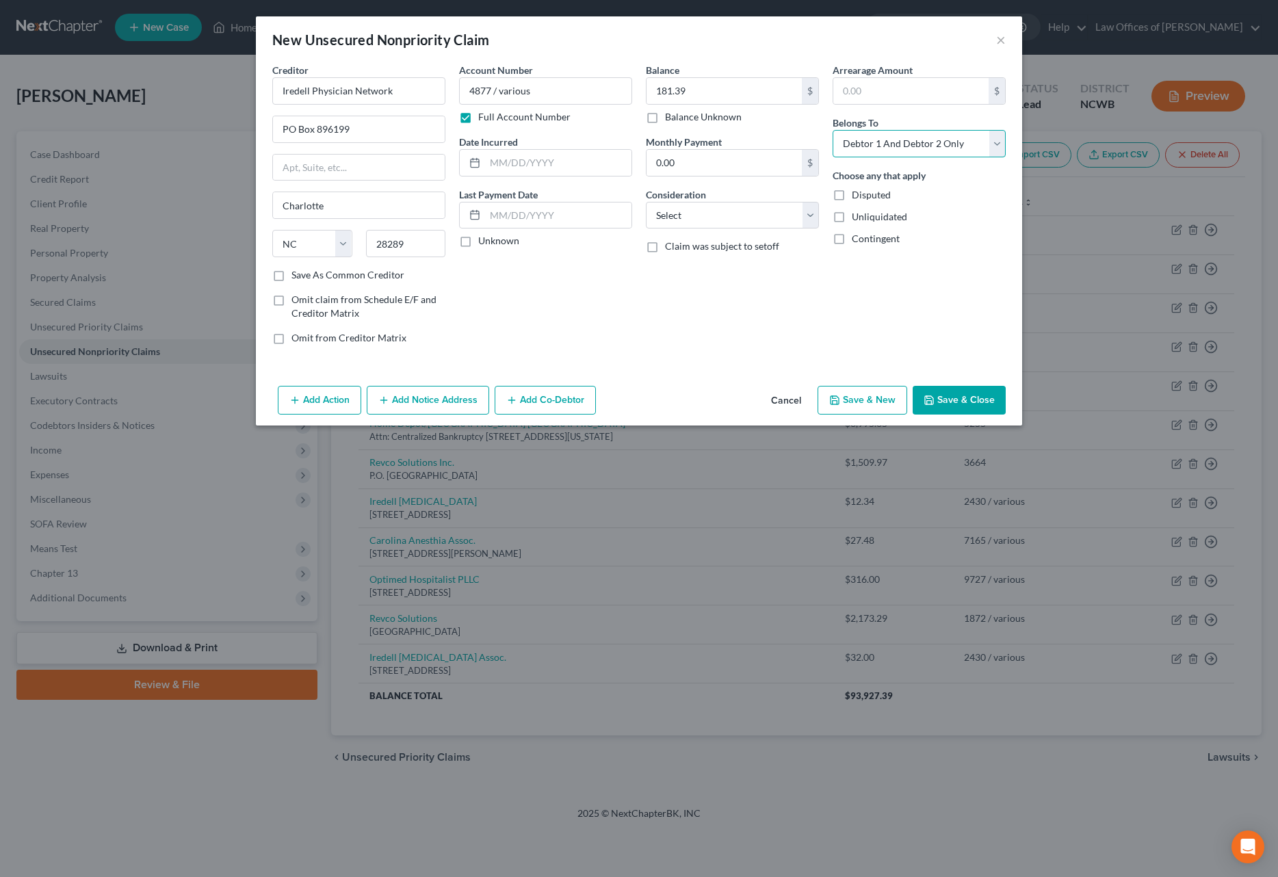
select select "1"
click at [833, 130] on select "Select Debtor 1 Only Debtor 2 Only Debtor 1 And Debtor 2 Only At Least One Of T…" at bounding box center [919, 143] width 173 height 27
click at [722, 216] on select "Select Cable / Satellite Services Collection Agency Credit Card Debt Debt Couns…" at bounding box center [732, 215] width 173 height 27
select select "9"
click at [646, 202] on select "Select Cable / Satellite Services Collection Agency Credit Card Debt Debt Couns…" at bounding box center [732, 215] width 173 height 27
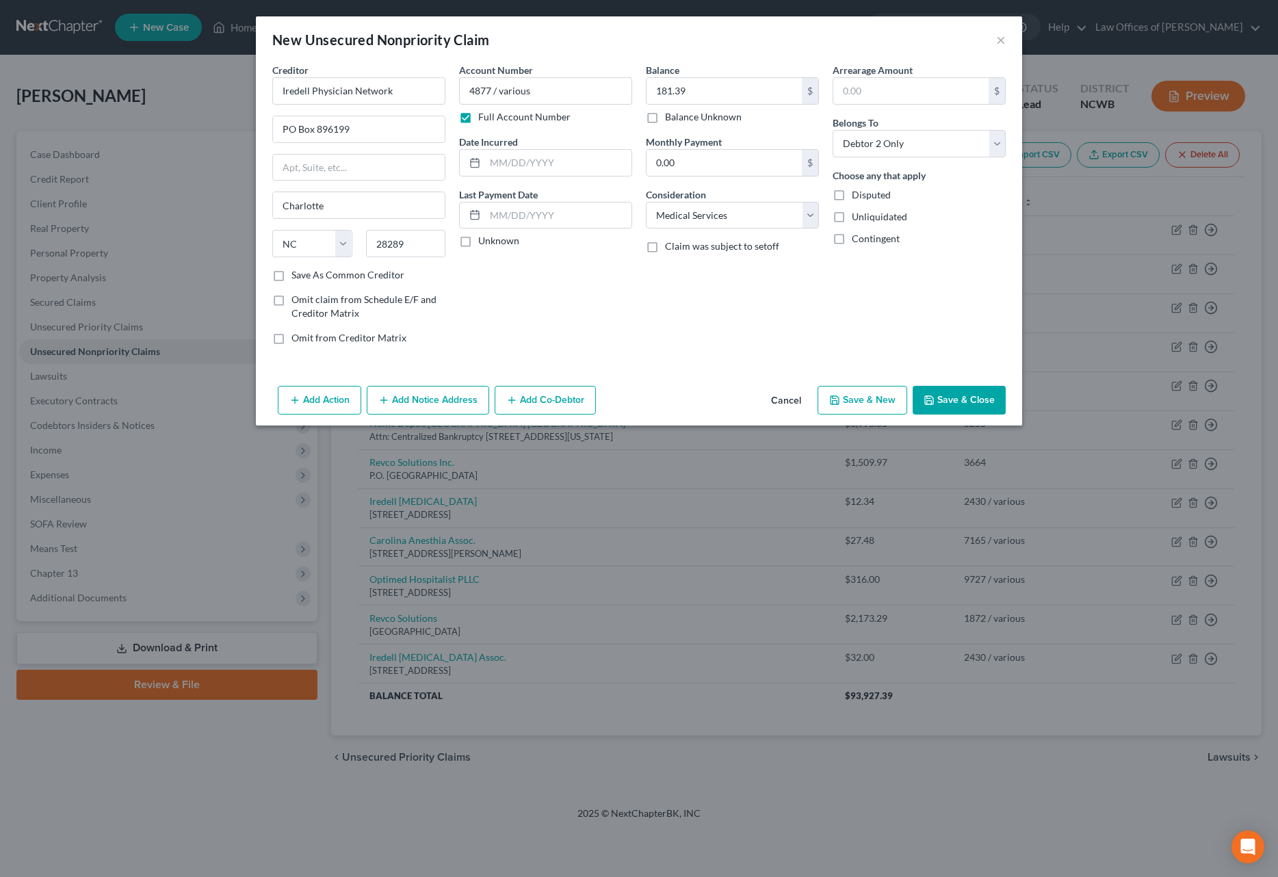
click at [950, 400] on button "Save & Close" at bounding box center [959, 400] width 93 height 29
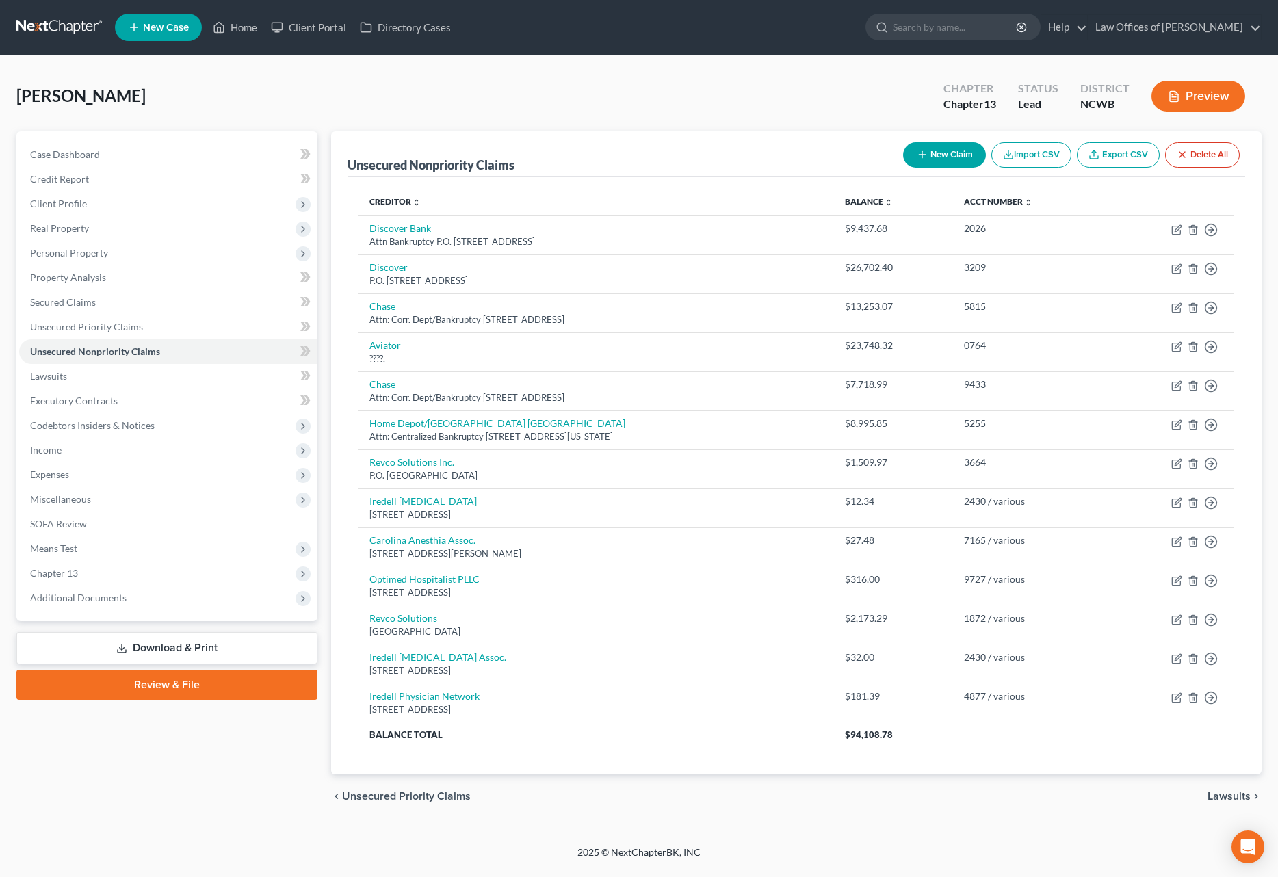
click at [932, 153] on button "New Claim" at bounding box center [944, 154] width 83 height 25
select select "2"
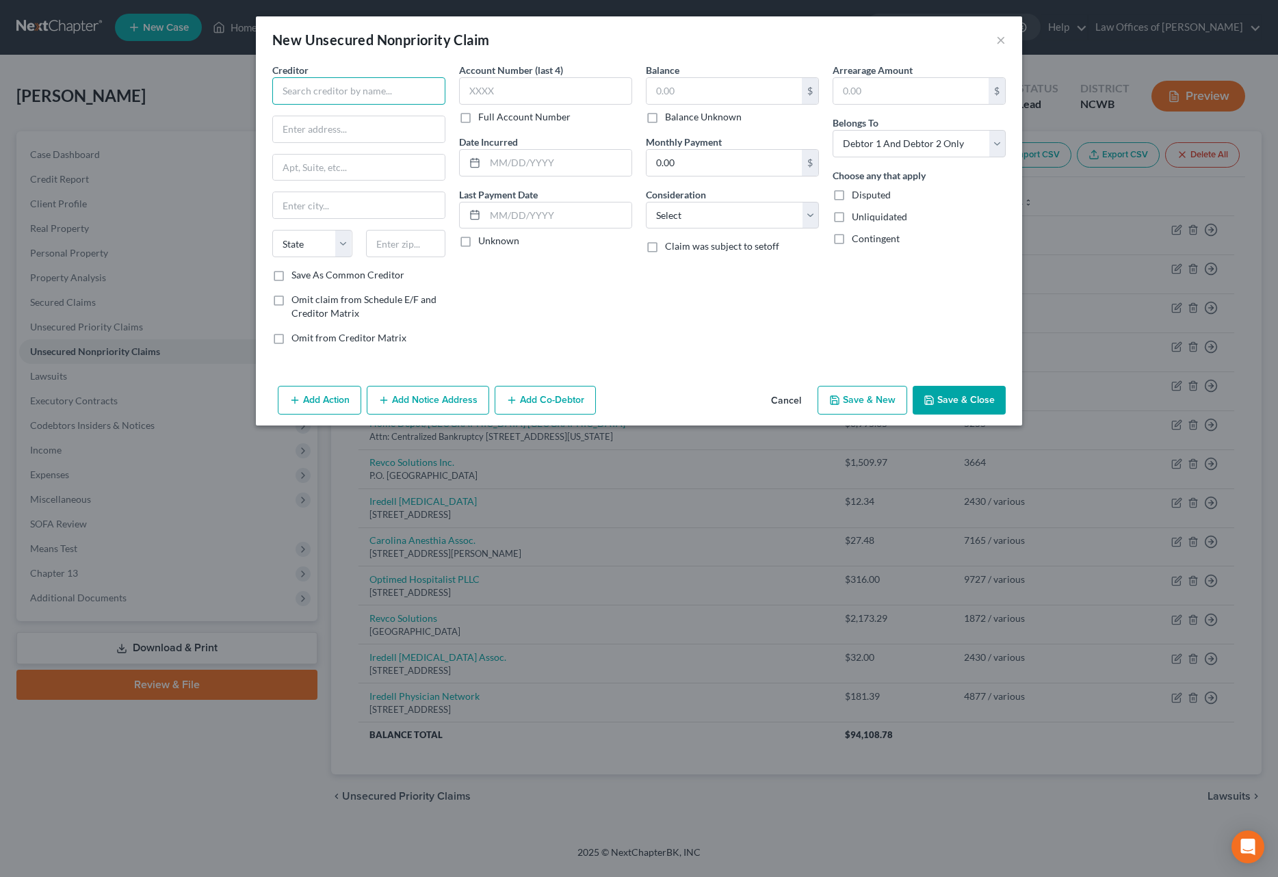
click at [391, 103] on input "text" at bounding box center [358, 90] width 173 height 27
type input "iredell [MEDICAL_DATA] Assoc."
type input "[STREET_ADDRESS]"
type input "[GEOGRAPHIC_DATA]"
type input "28677"
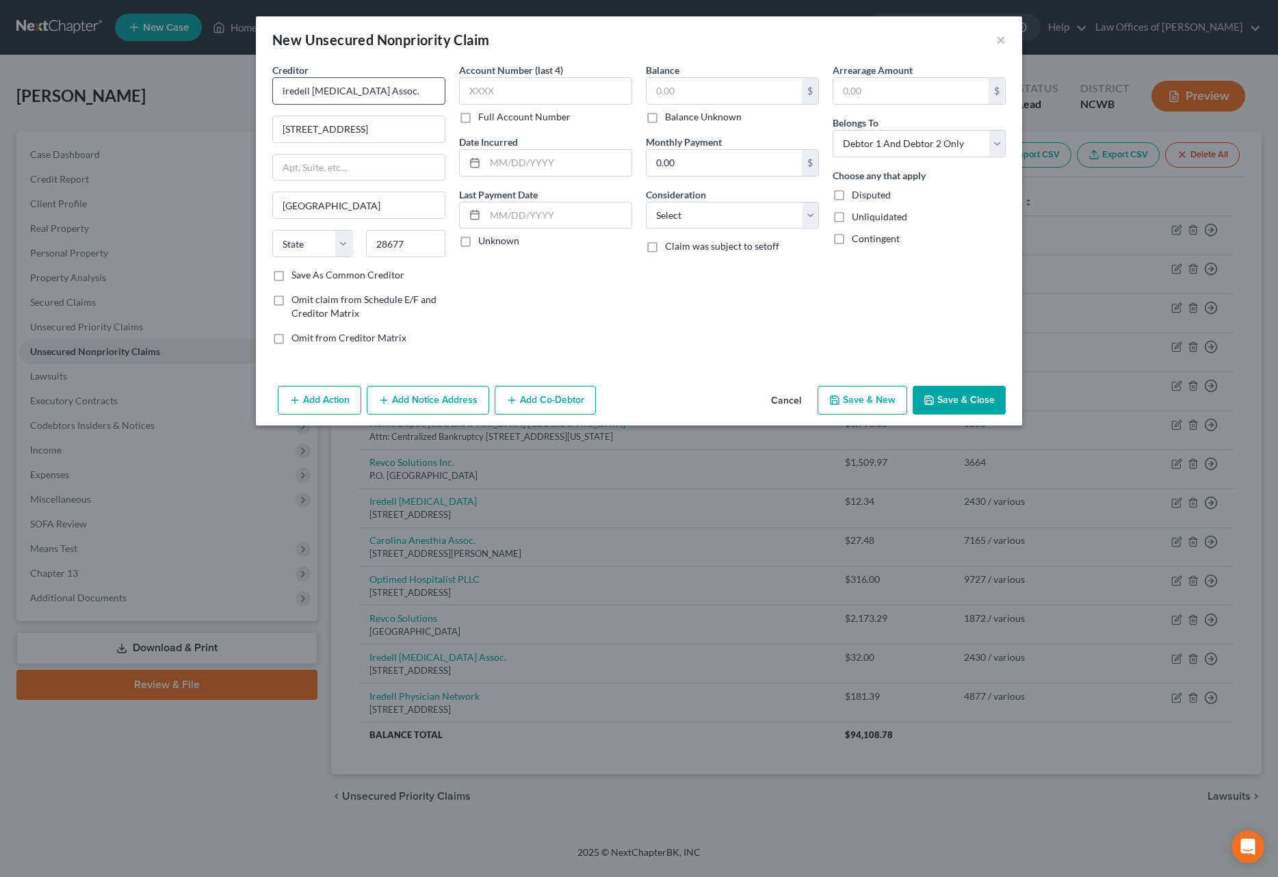
select select "28"
click at [497, 93] on input "text" at bounding box center [545, 90] width 173 height 27
click at [478, 120] on label "Full Account Number" at bounding box center [524, 117] width 92 height 14
click at [484, 119] on input "Full Account Number" at bounding box center [488, 114] width 9 height 9
click at [489, 90] on input "text" at bounding box center [545, 90] width 173 height 27
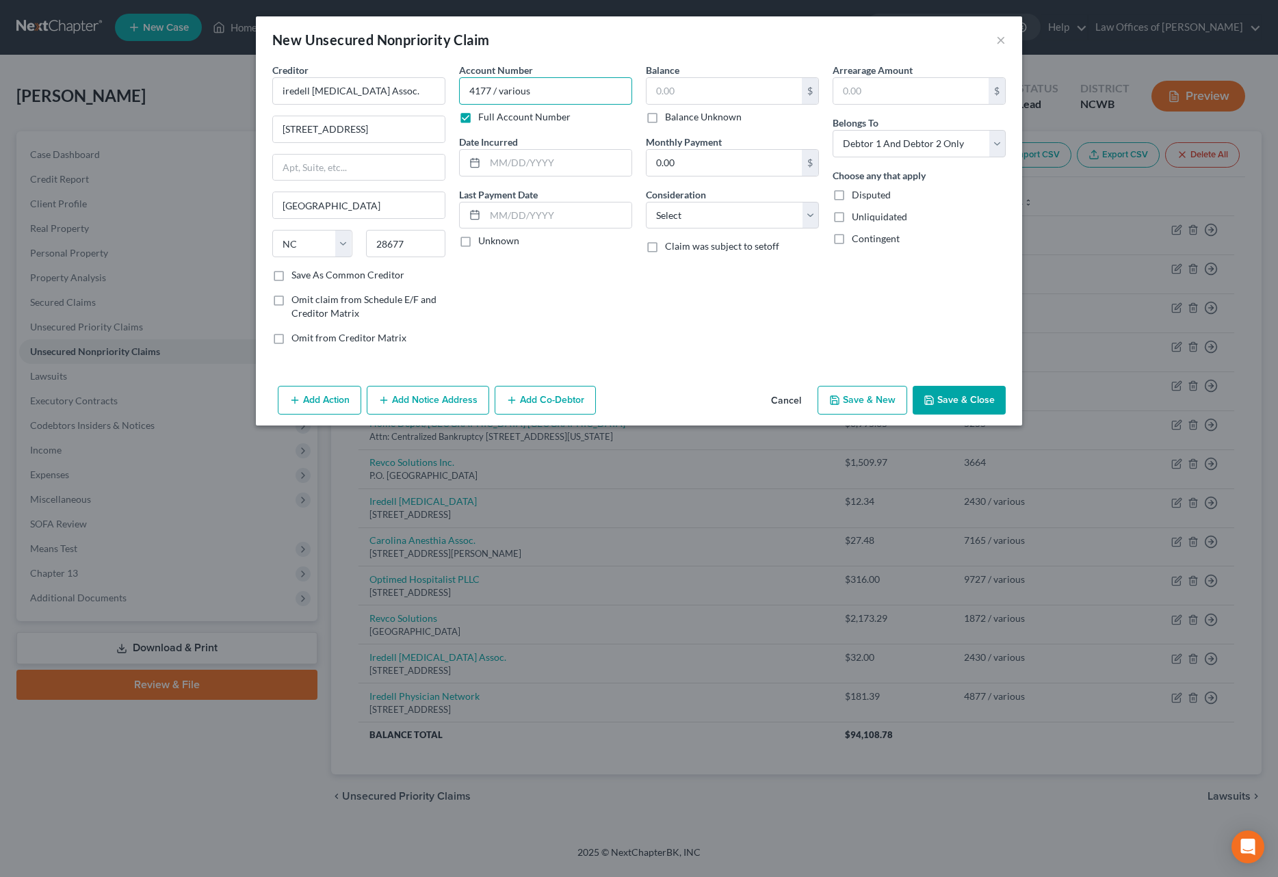
type input "4177 / various"
click at [725, 88] on input "text" at bounding box center [724, 91] width 155 height 26
type input "513"
click at [712, 214] on select "Select Cable / Satellite Services Collection Agency Credit Card Debt Debt Couns…" at bounding box center [732, 215] width 173 height 27
select select "9"
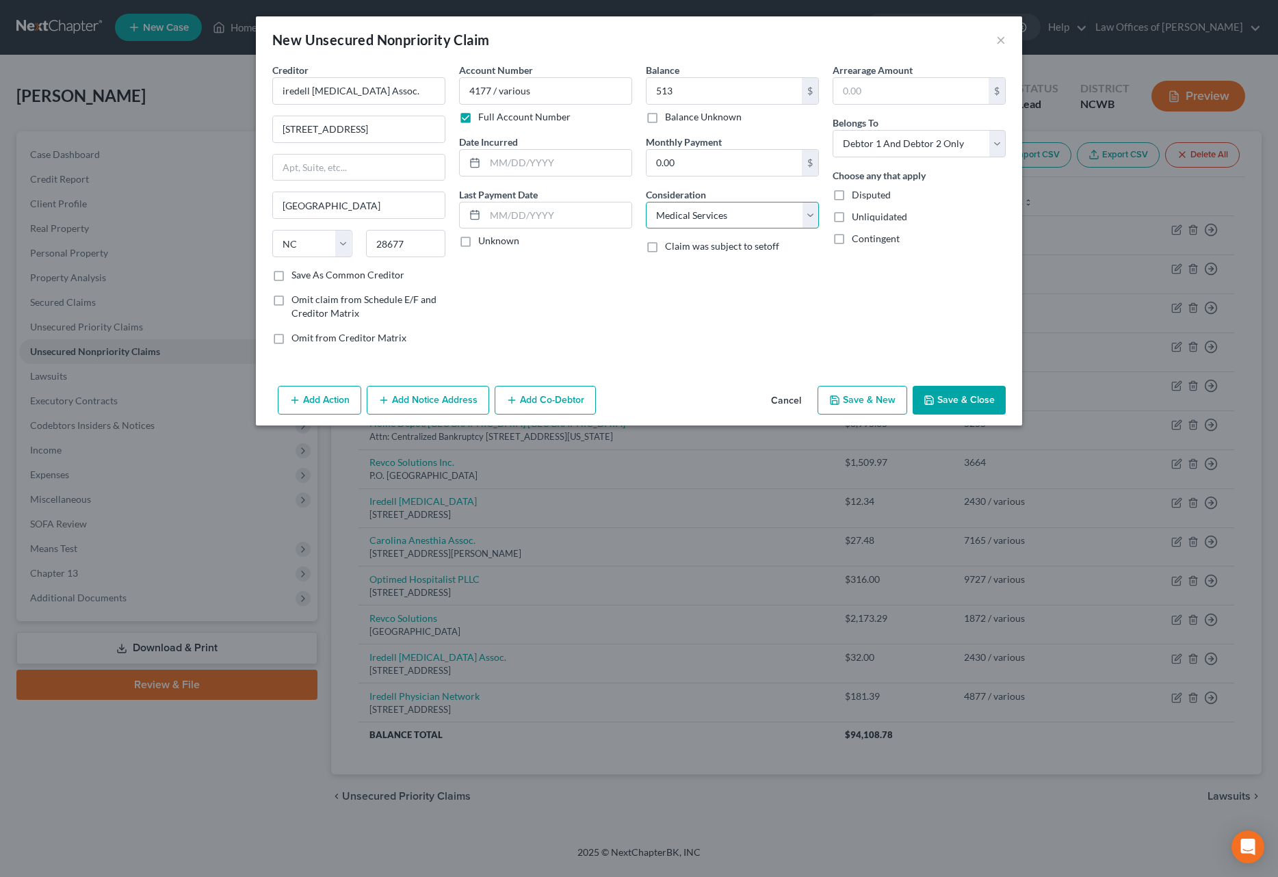
click at [646, 202] on select "Select Cable / Satellite Services Collection Agency Credit Card Debt Debt Couns…" at bounding box center [732, 215] width 173 height 27
click at [863, 148] on select "Select Debtor 1 Only Debtor 2 Only Debtor 1 And Debtor 2 Only At Least One Of T…" at bounding box center [919, 143] width 173 height 27
select select "1"
click at [833, 130] on select "Select Debtor 1 Only Debtor 2 Only Debtor 1 And Debtor 2 Only At Least One Of T…" at bounding box center [919, 143] width 173 height 27
click at [696, 92] on input "513" at bounding box center [724, 91] width 155 height 26
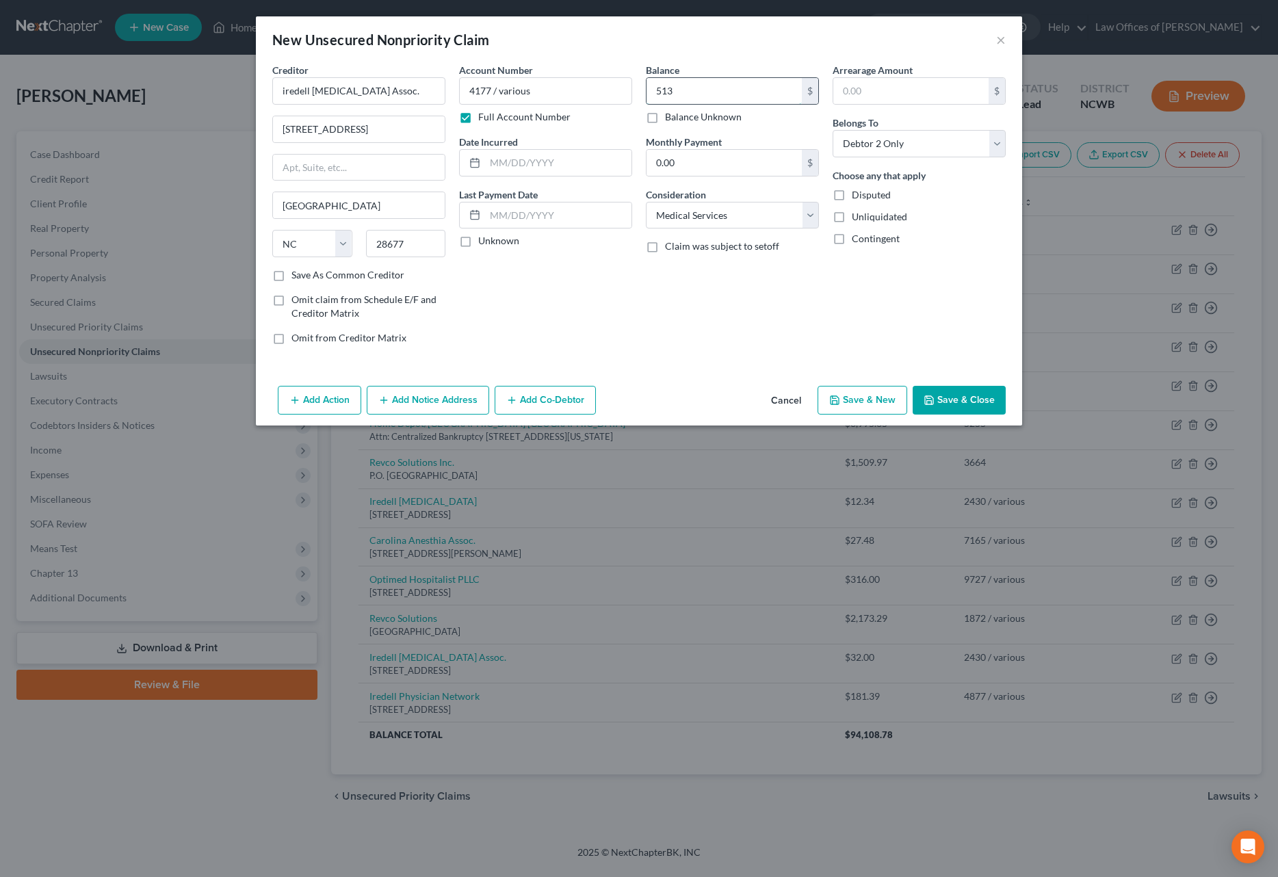
click at [696, 92] on input "513" at bounding box center [724, 91] width 155 height 26
type input "0"
type input "513.00"
click at [983, 400] on button "Save & Close" at bounding box center [959, 400] width 93 height 29
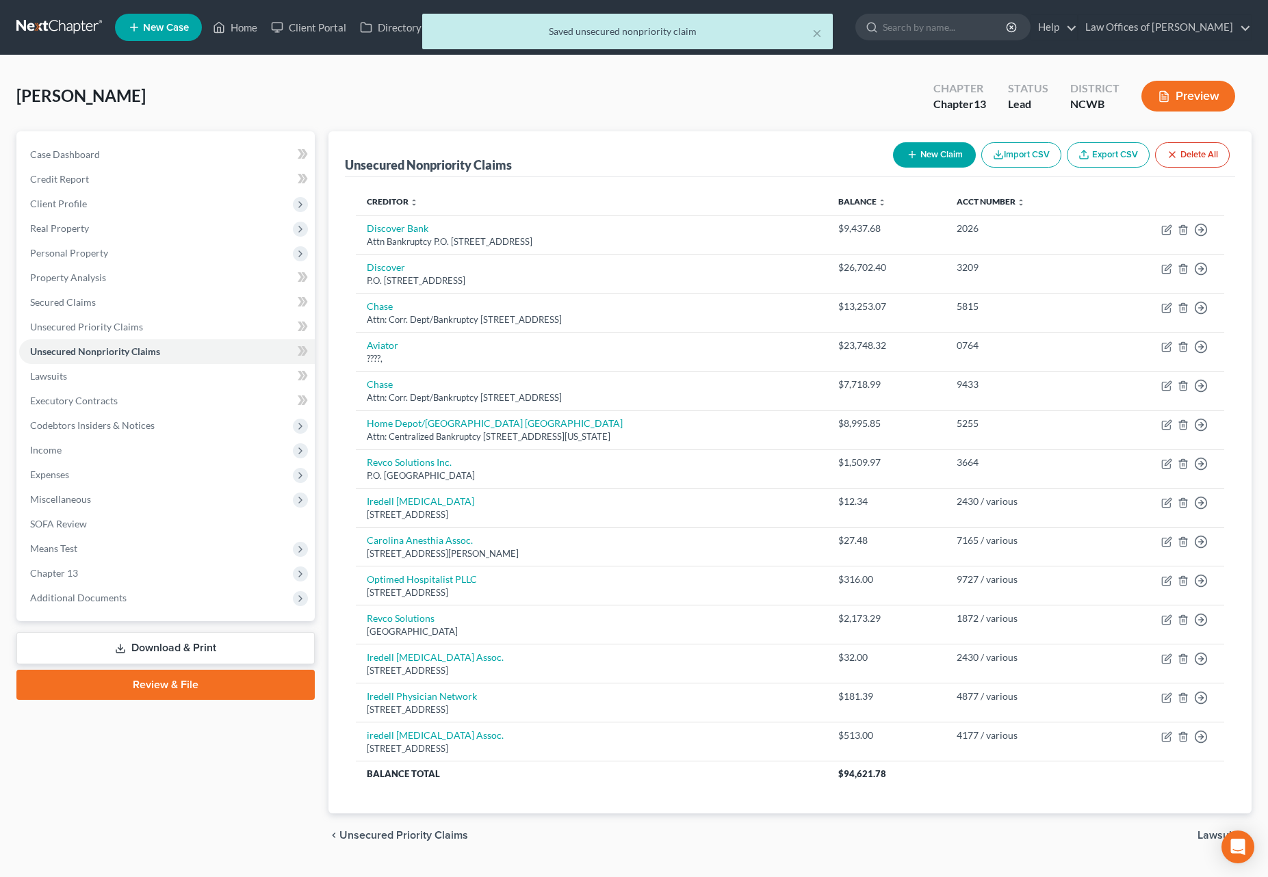
click at [917, 149] on button "New Claim" at bounding box center [934, 154] width 83 height 25
select select "2"
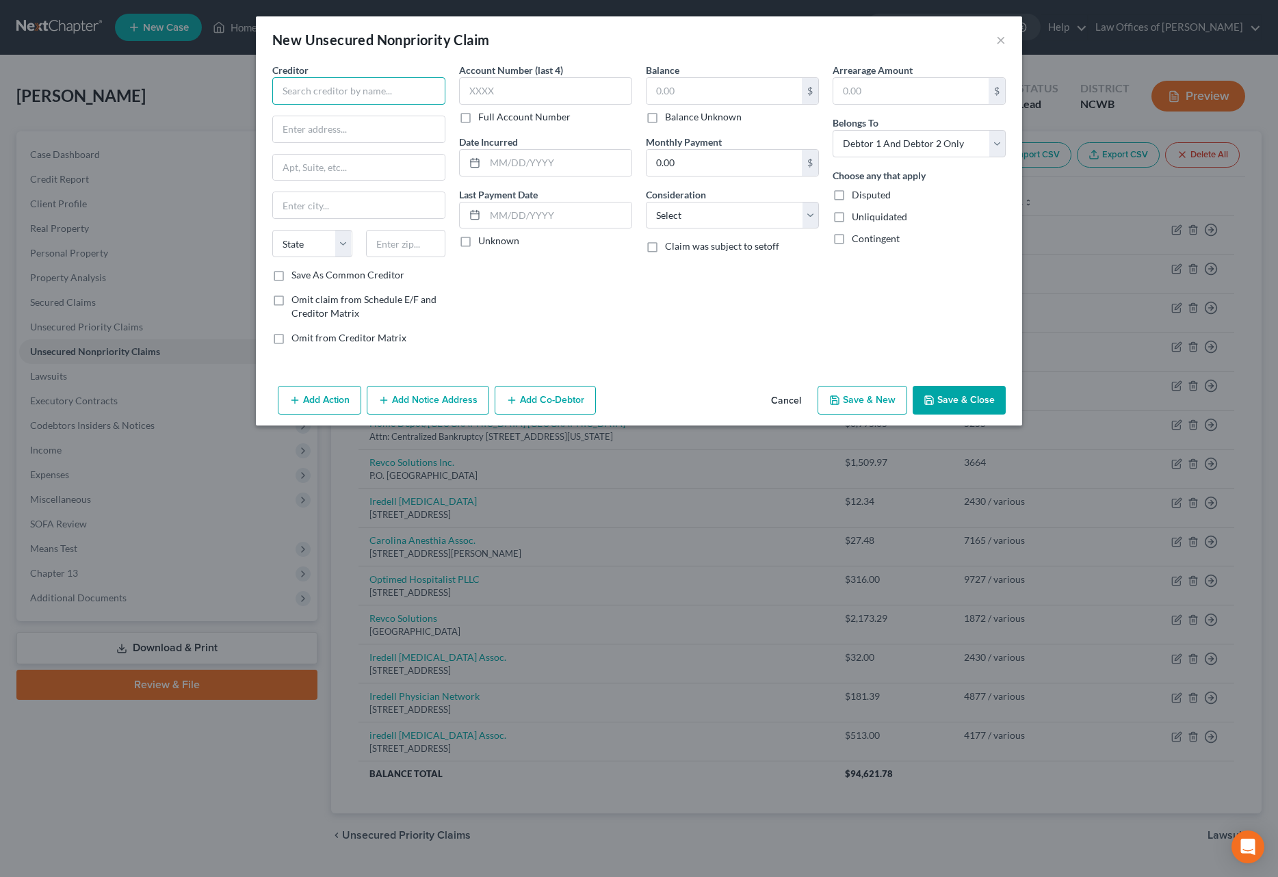
click at [348, 89] on input "text" at bounding box center [358, 90] width 173 height 27
type input "Iredell Health System"
type input "PO Box 6029"
type input "[GEOGRAPHIC_DATA]"
click at [389, 247] on input "text" at bounding box center [406, 243] width 80 height 27
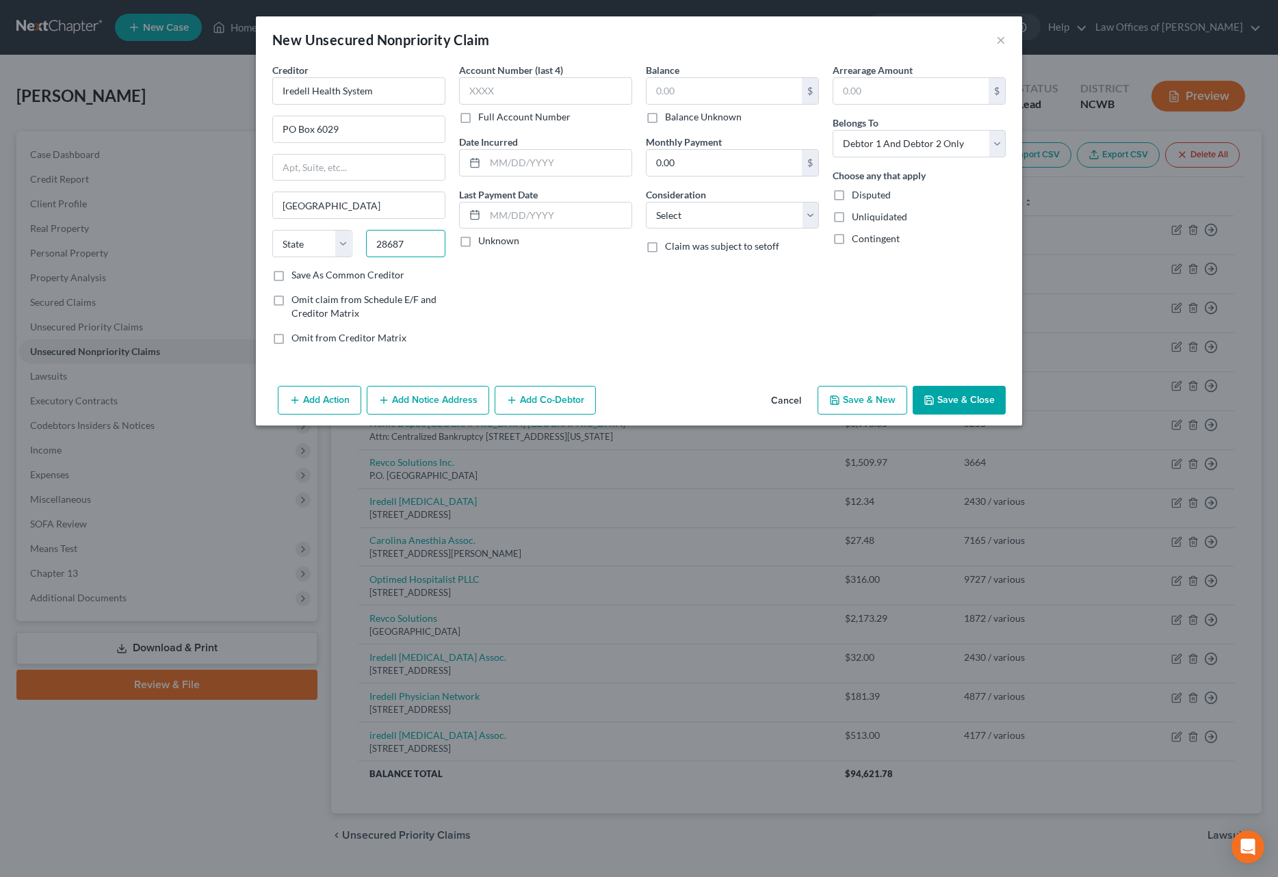
type input "28687"
select select "28"
click at [478, 119] on label "Full Account Number" at bounding box center [524, 117] width 92 height 14
click at [484, 119] on input "Full Account Number" at bounding box center [488, 114] width 9 height 9
click at [501, 92] on input "text" at bounding box center [545, 90] width 173 height 27
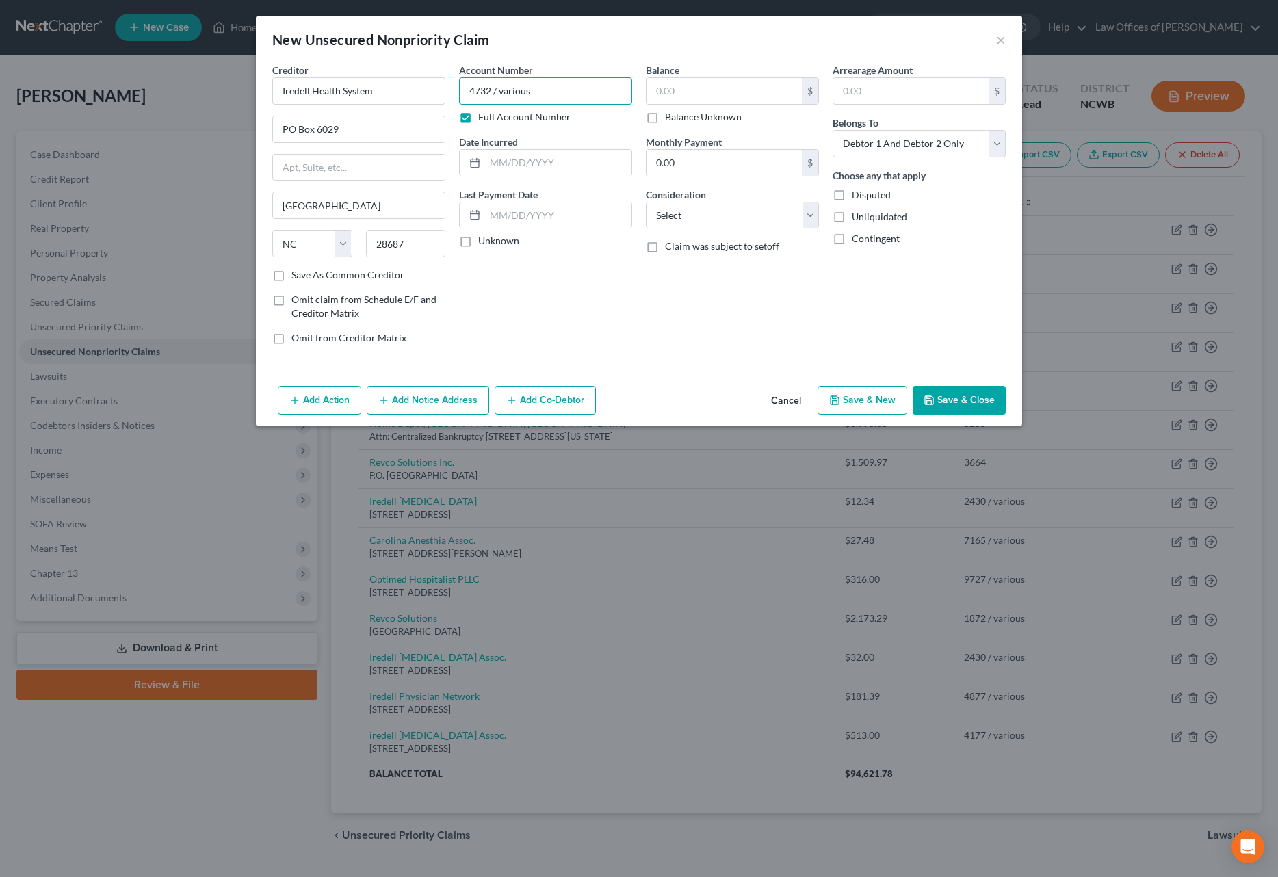
type input "4732 / various"
type input "15,607.18"
click at [715, 211] on select "Select Cable / Satellite Services Collection Agency Credit Card Debt Debt Couns…" at bounding box center [732, 215] width 173 height 27
select select "9"
click at [646, 202] on select "Select Cable / Satellite Services Collection Agency Credit Card Debt Debt Couns…" at bounding box center [732, 215] width 173 height 27
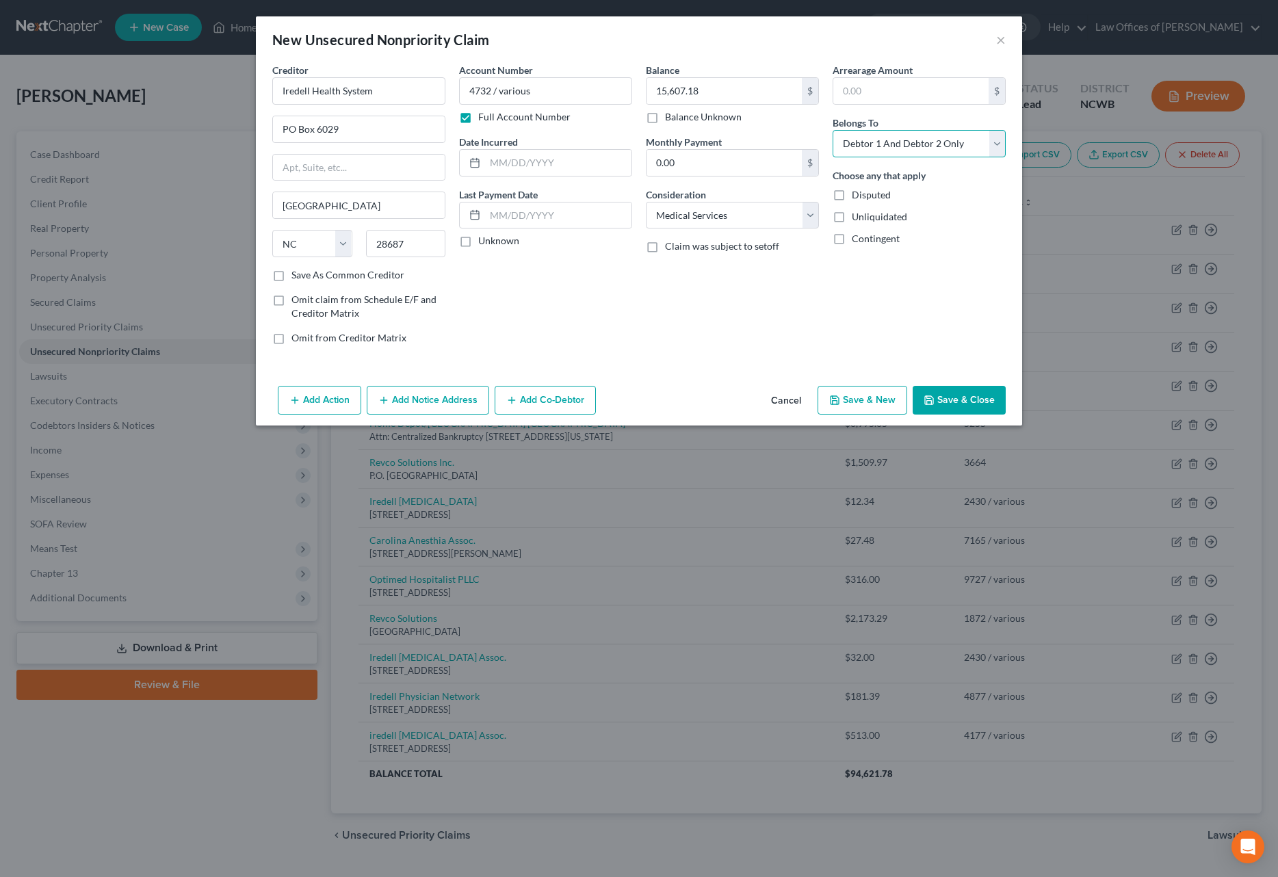
click at [981, 145] on select "Select Debtor 1 Only Debtor 2 Only Debtor 1 And Debtor 2 Only At Least One Of T…" at bounding box center [919, 143] width 173 height 27
select select "1"
click at [833, 130] on select "Select Debtor 1 Only Debtor 2 Only Debtor 1 And Debtor 2 Only At Least One Of T…" at bounding box center [919, 143] width 173 height 27
click at [959, 394] on button "Save & Close" at bounding box center [959, 400] width 93 height 29
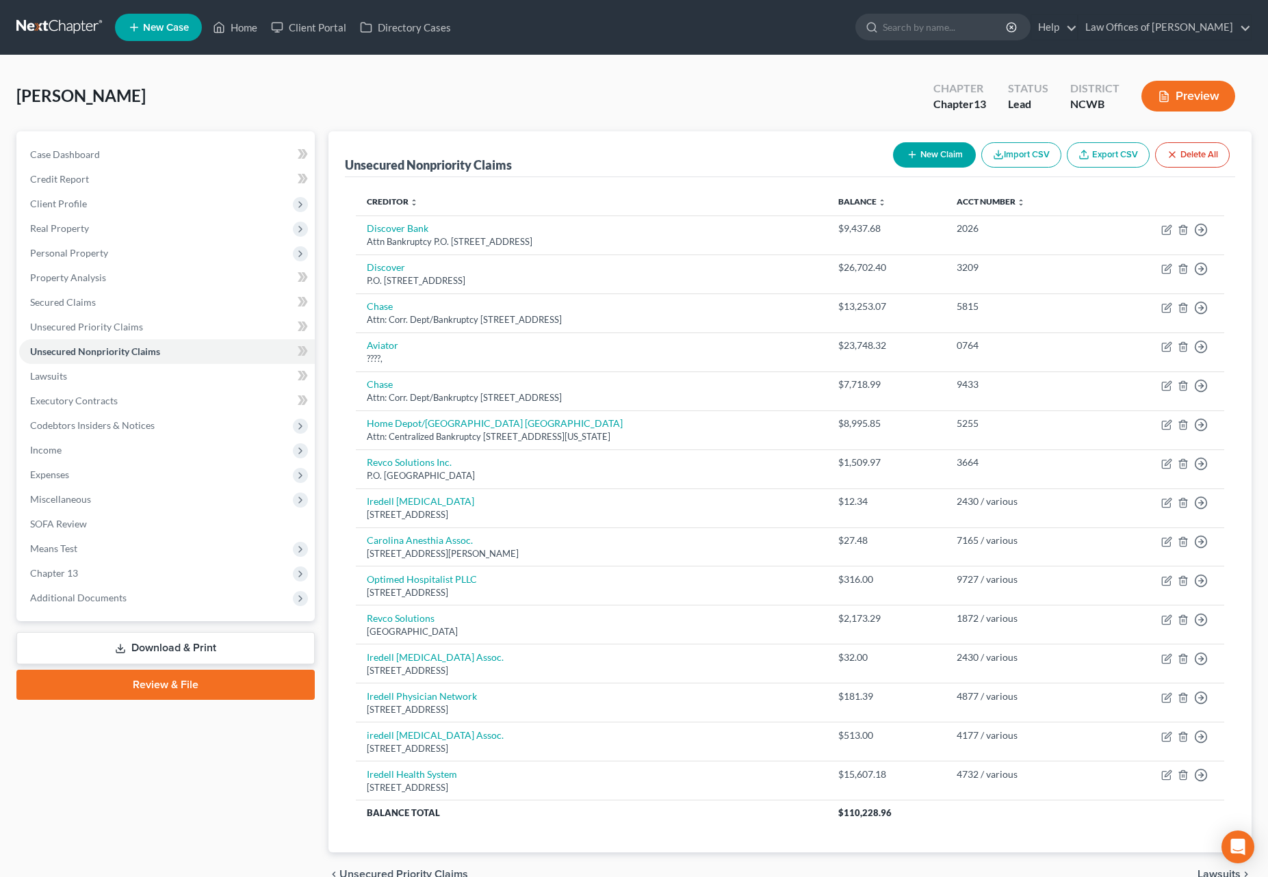
click at [942, 159] on button "New Claim" at bounding box center [934, 154] width 83 height 25
select select "2"
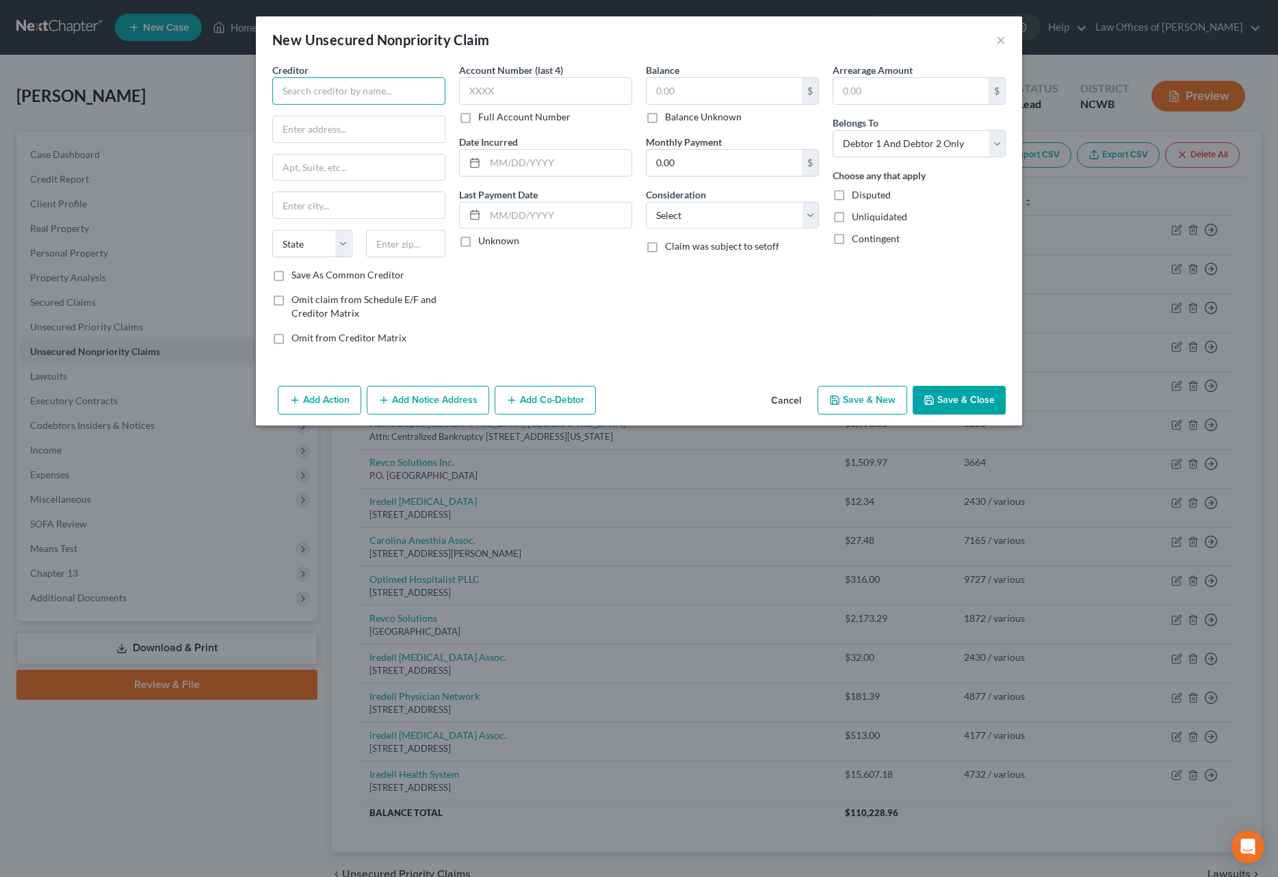
click at [305, 96] on input "text" at bounding box center [358, 90] width 173 height 27
type input "Piedmont Pathology"
type input "[STREET_ADDRESS][PERSON_NAME]"
click at [381, 244] on input "text" at bounding box center [406, 243] width 80 height 27
type input "28602"
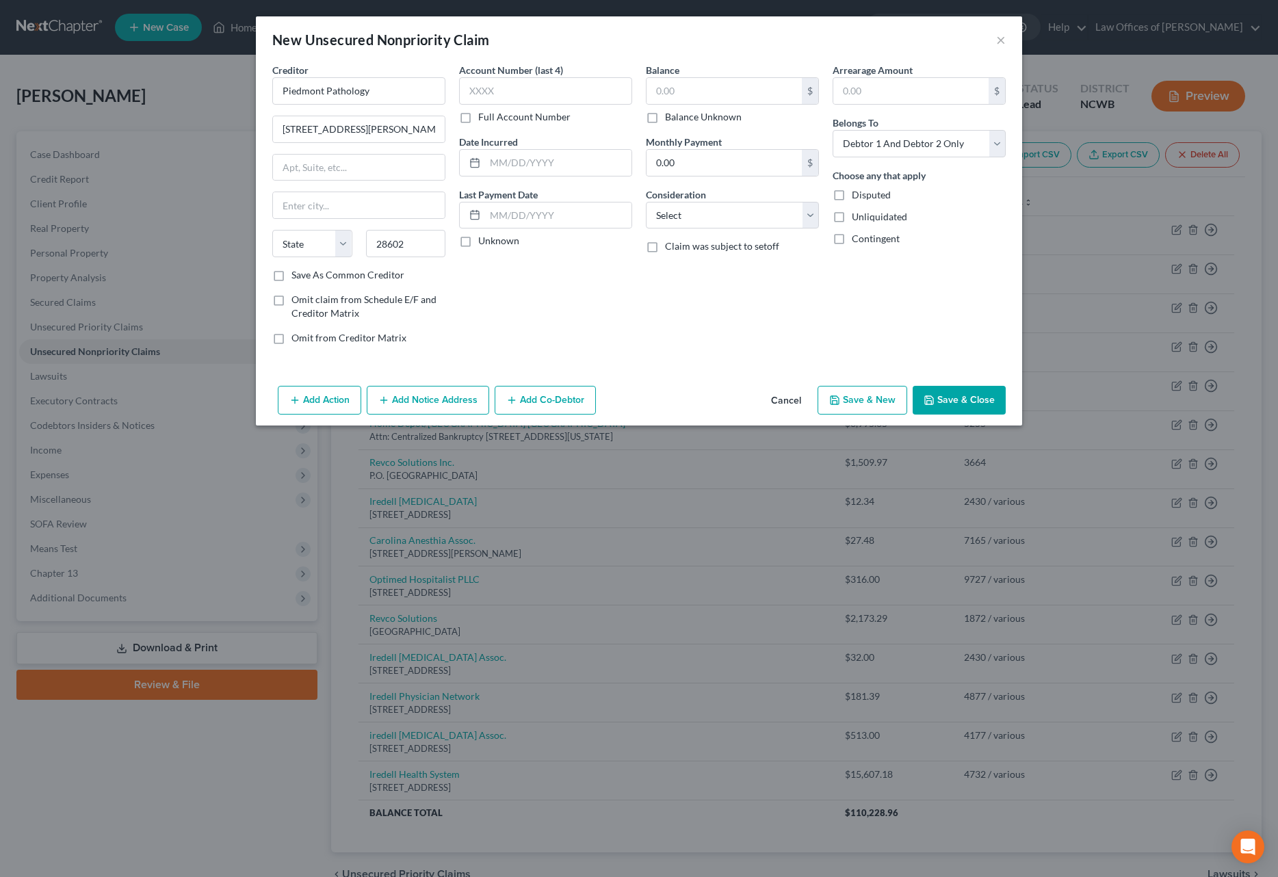
click at [478, 122] on label "Full Account Number" at bounding box center [524, 117] width 92 height 14
click at [484, 119] on input "Full Account Number" at bounding box center [488, 114] width 9 height 9
type input "Hickory"
click at [480, 90] on input "text" at bounding box center [545, 90] width 173 height 27
click at [750, 96] on input "text" at bounding box center [724, 91] width 155 height 26
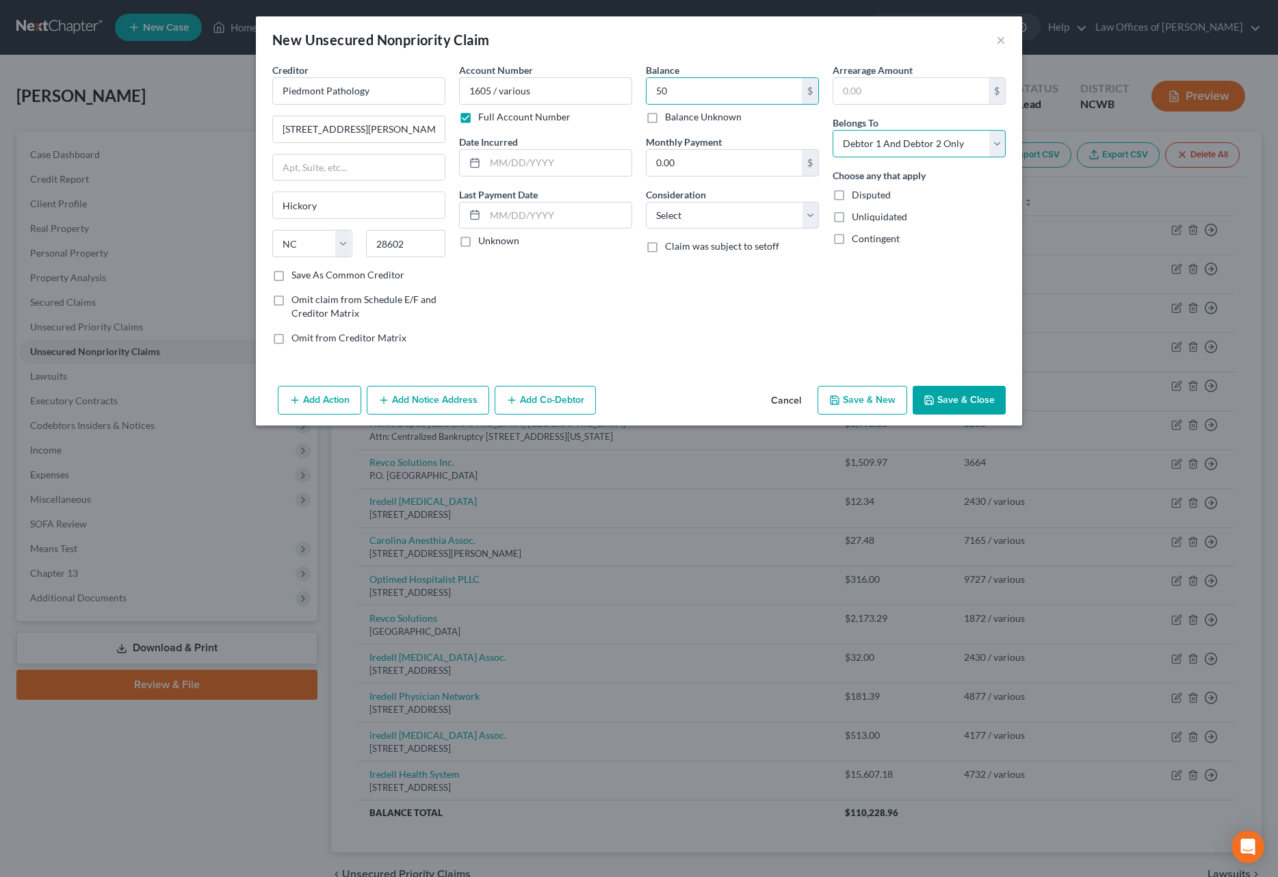
click at [856, 148] on select "Select Debtor 1 Only Debtor 2 Only Debtor 1 And Debtor 2 Only At Least One Of T…" at bounding box center [919, 143] width 173 height 27
click at [833, 130] on select "Select Debtor 1 Only Debtor 2 Only Debtor 1 And Debtor 2 Only At Least One Of T…" at bounding box center [919, 143] width 173 height 27
click at [703, 222] on select "Select Cable / Satellite Services Collection Agency Credit Card Debt Debt Couns…" at bounding box center [732, 215] width 173 height 27
click at [646, 202] on select "Select Cable / Satellite Services Collection Agency Credit Card Debt Debt Couns…" at bounding box center [732, 215] width 173 height 27
click at [389, 138] on input "[STREET_ADDRESS][PERSON_NAME]" at bounding box center [359, 129] width 172 height 26
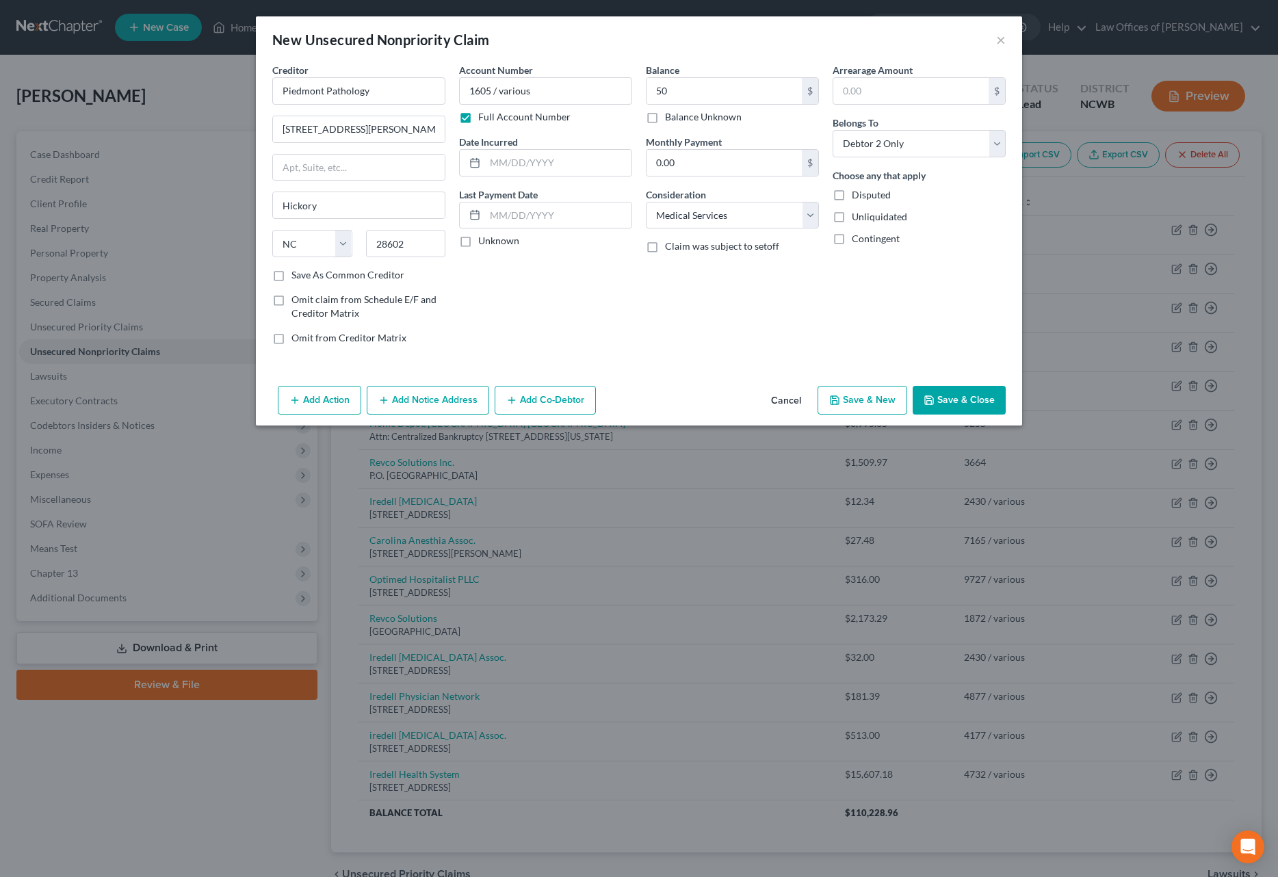
click at [978, 397] on button "Save & Close" at bounding box center [959, 400] width 93 height 29
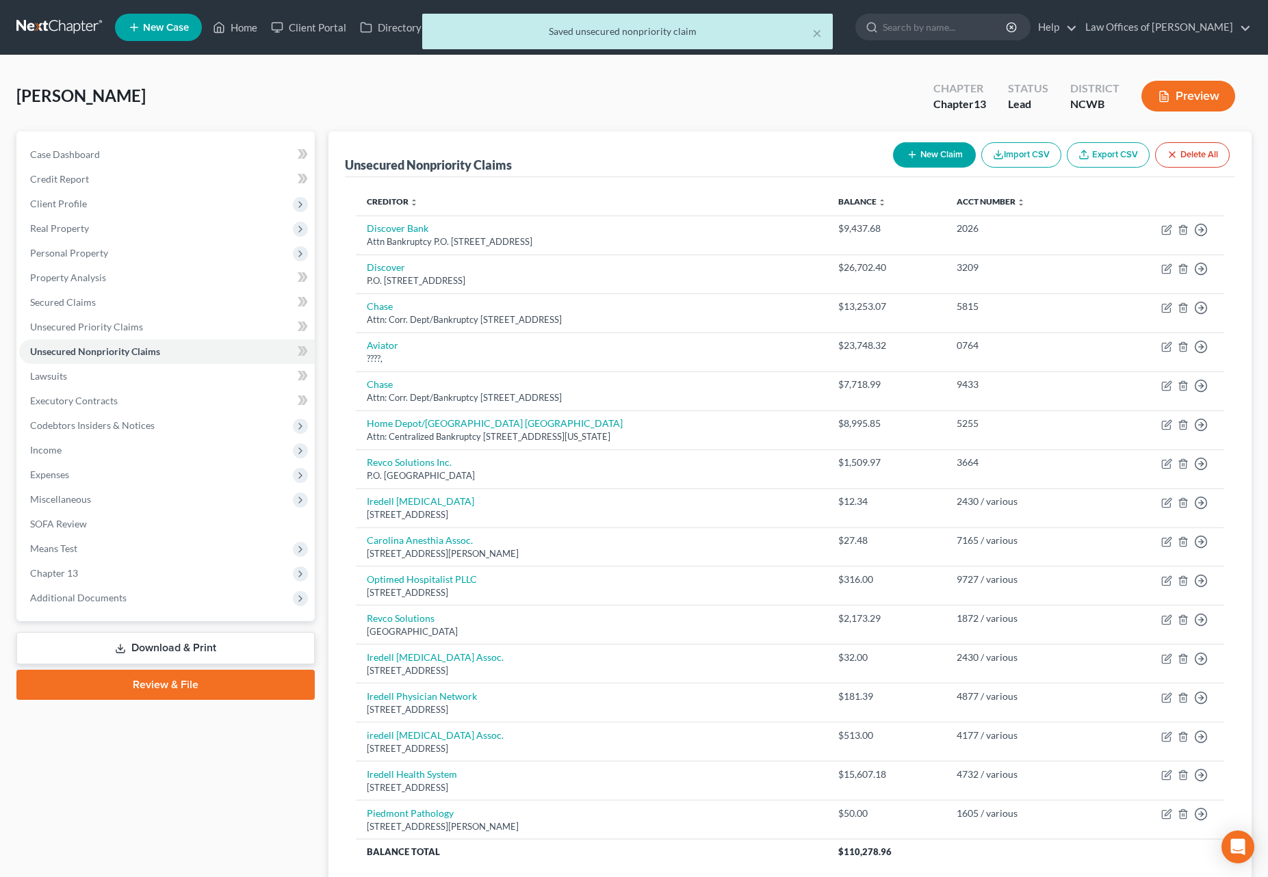
click at [941, 158] on button "New Claim" at bounding box center [934, 154] width 83 height 25
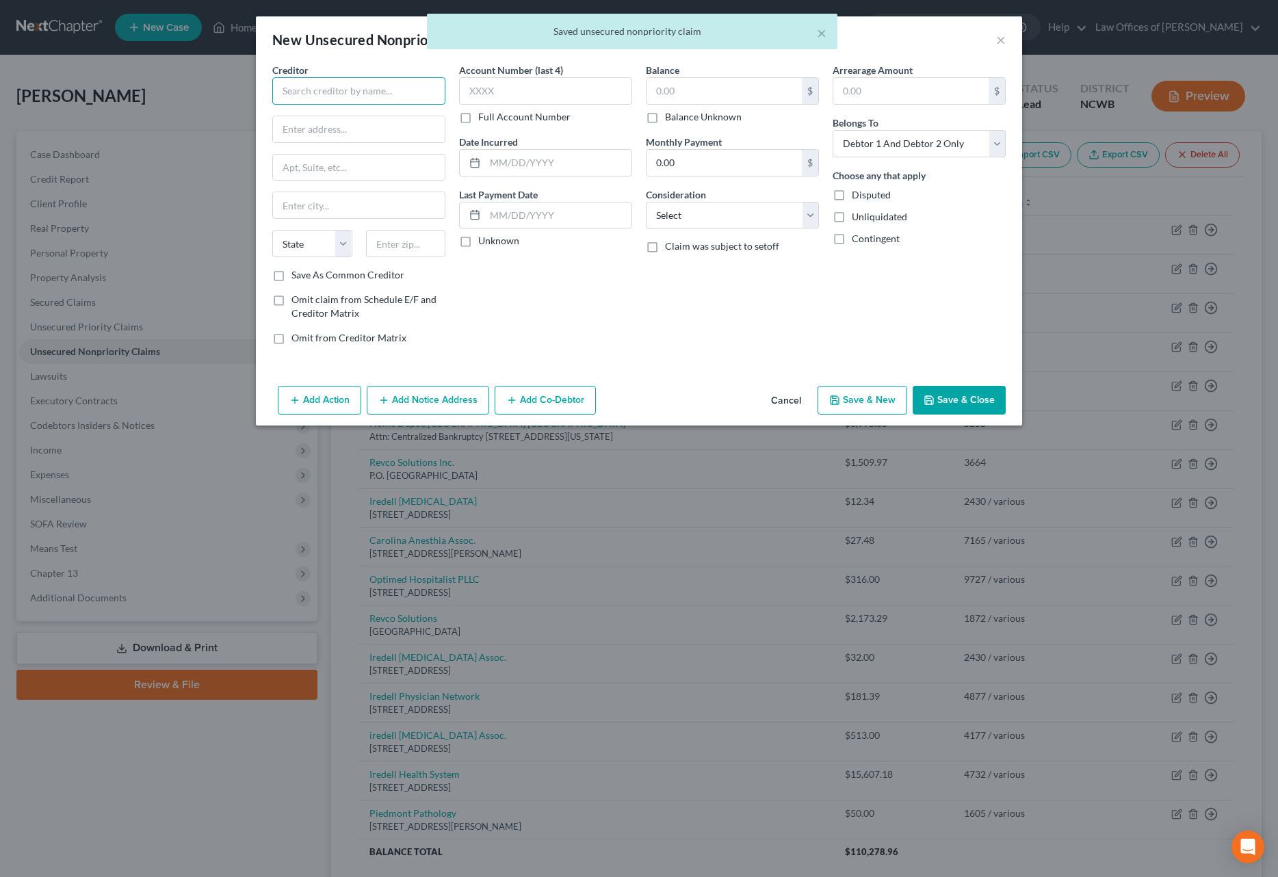
click at [314, 101] on input "text" at bounding box center [358, 90] width 173 height 27
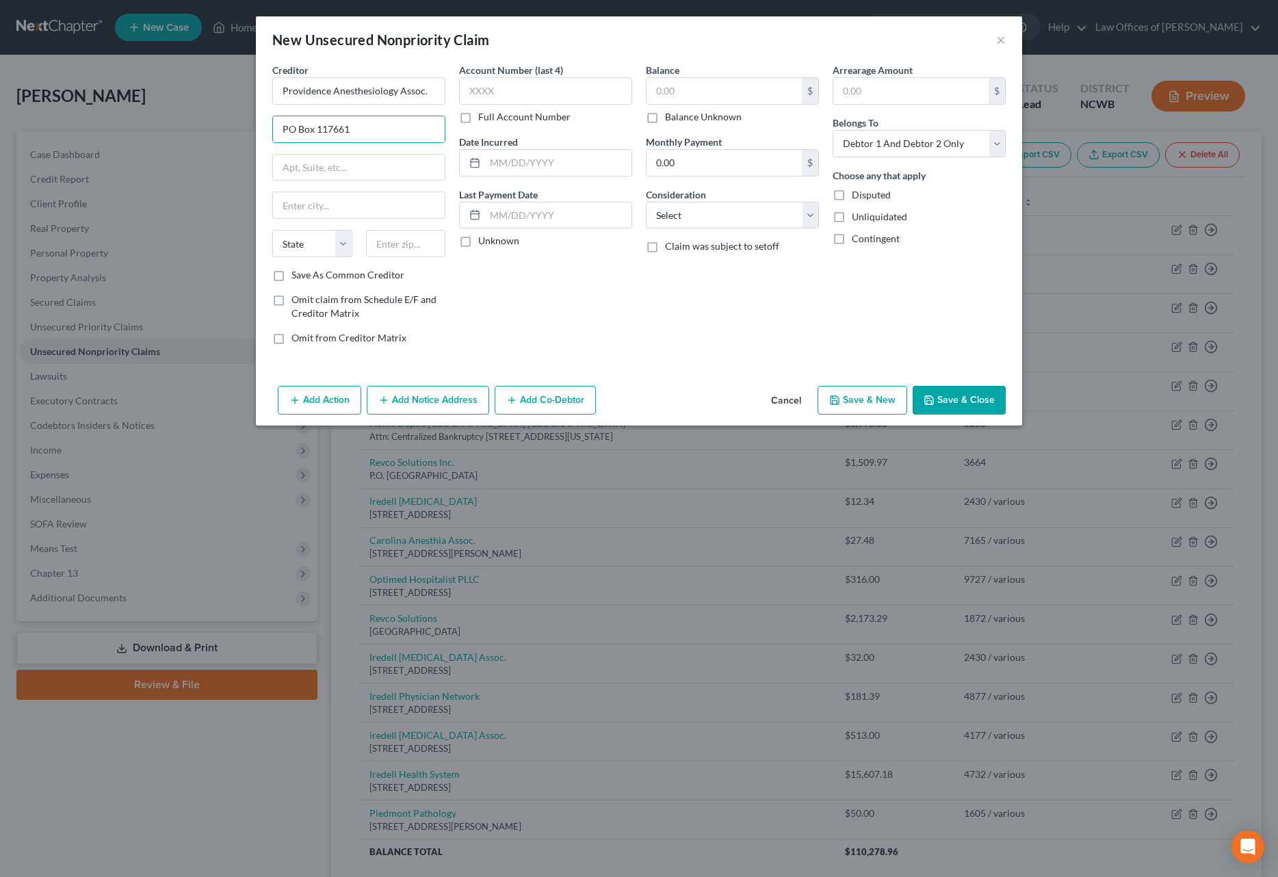
click at [478, 117] on label "Full Account Number" at bounding box center [524, 117] width 92 height 14
click at [484, 117] on input "Full Account Number" at bounding box center [488, 114] width 9 height 9
click at [498, 86] on input "text" at bounding box center [545, 90] width 173 height 27
click at [699, 93] on input "text" at bounding box center [724, 91] width 155 height 26
click at [694, 222] on select "Select Cable / Satellite Services Collection Agency Credit Card Debt Debt Couns…" at bounding box center [732, 215] width 173 height 27
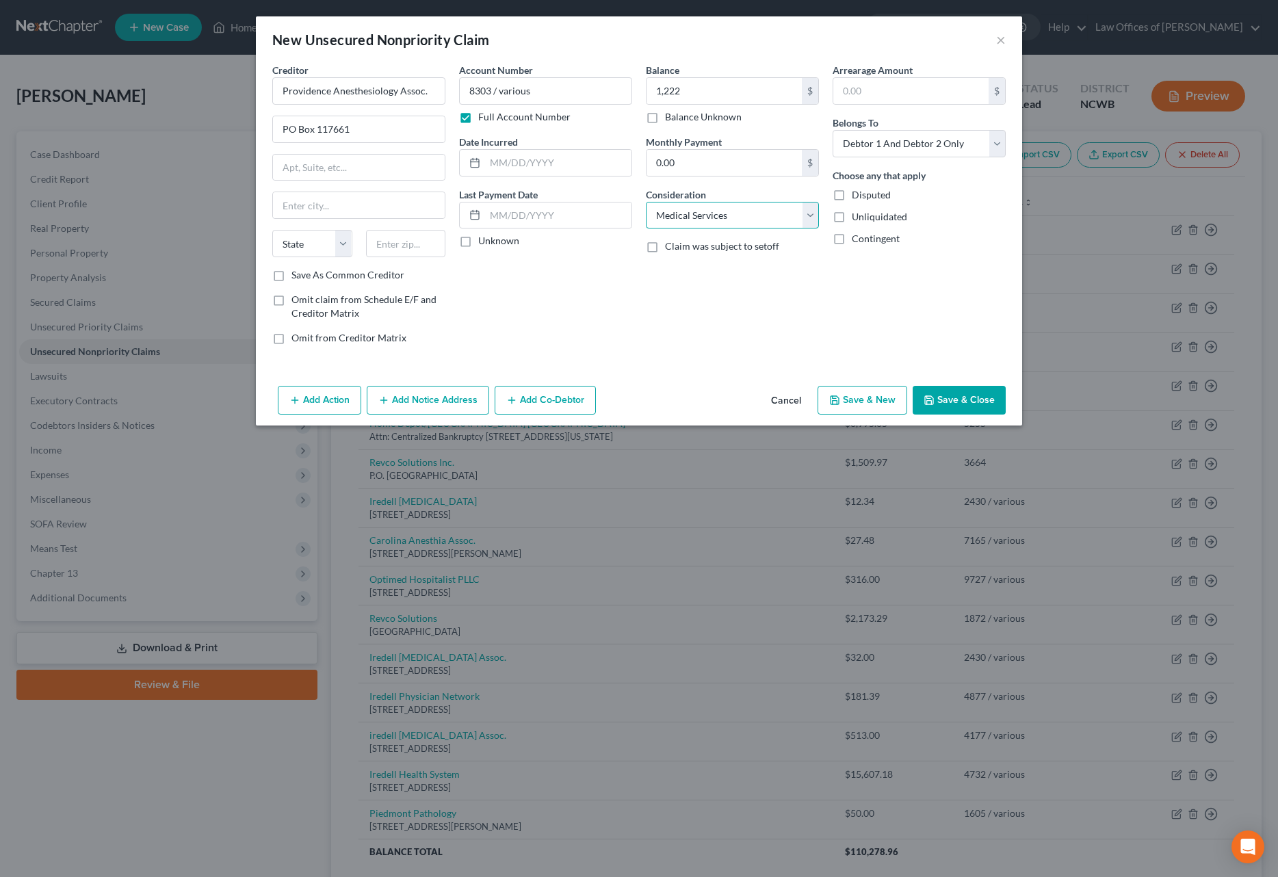
click at [646, 202] on select "Select Cable / Satellite Services Collection Agency Credit Card Debt Debt Couns…" at bounding box center [732, 215] width 173 height 27
click at [926, 148] on select "Select Debtor 1 Only Debtor 2 Only Debtor 1 And Debtor 2 Only At Least One Of T…" at bounding box center [919, 143] width 173 height 27
click at [833, 130] on select "Select Debtor 1 Only Debtor 2 Only Debtor 1 And Debtor 2 Only At Least One Of T…" at bounding box center [919, 143] width 173 height 27
click at [401, 238] on input "text" at bounding box center [406, 243] width 80 height 27
click at [976, 401] on button "Save & Close" at bounding box center [959, 400] width 93 height 29
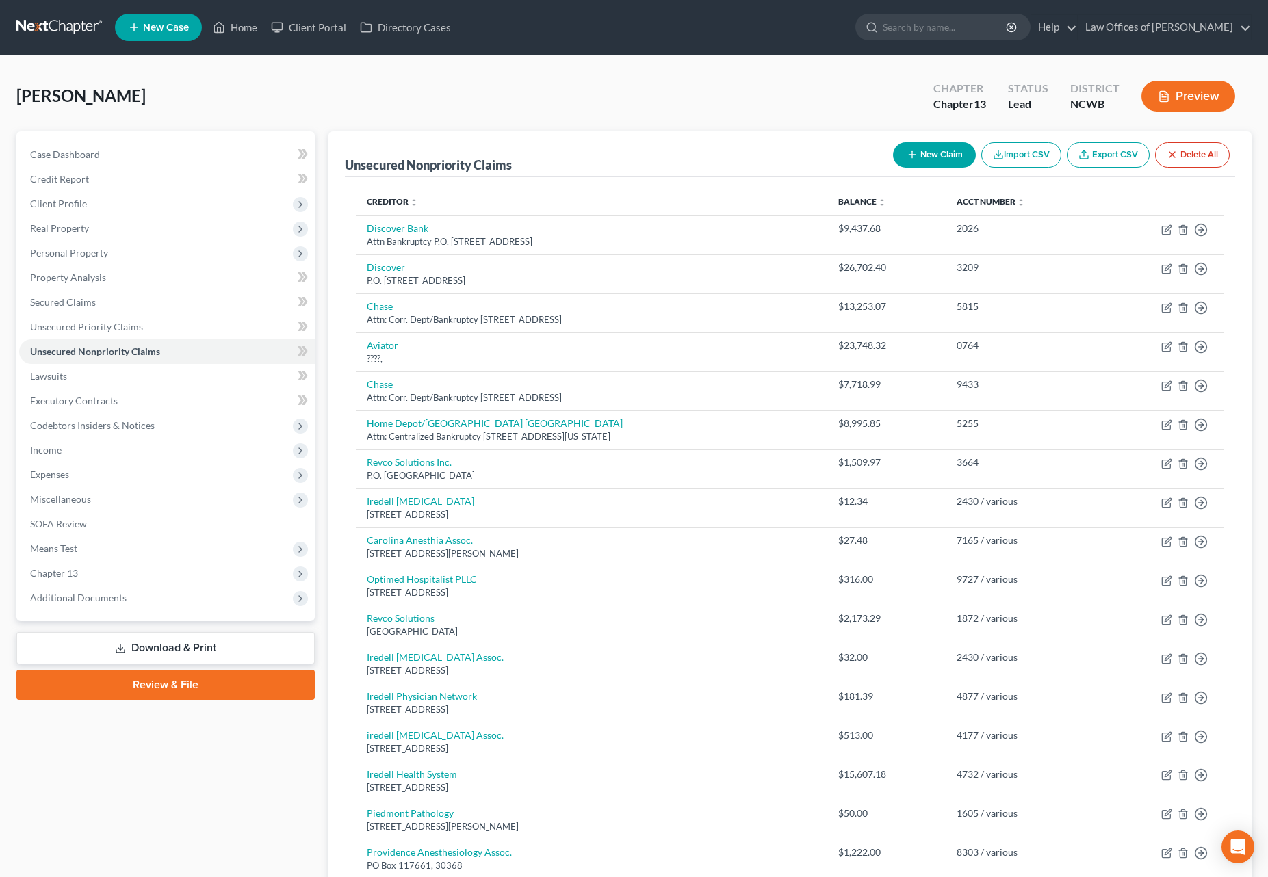
click at [915, 156] on button "New Claim" at bounding box center [934, 154] width 83 height 25
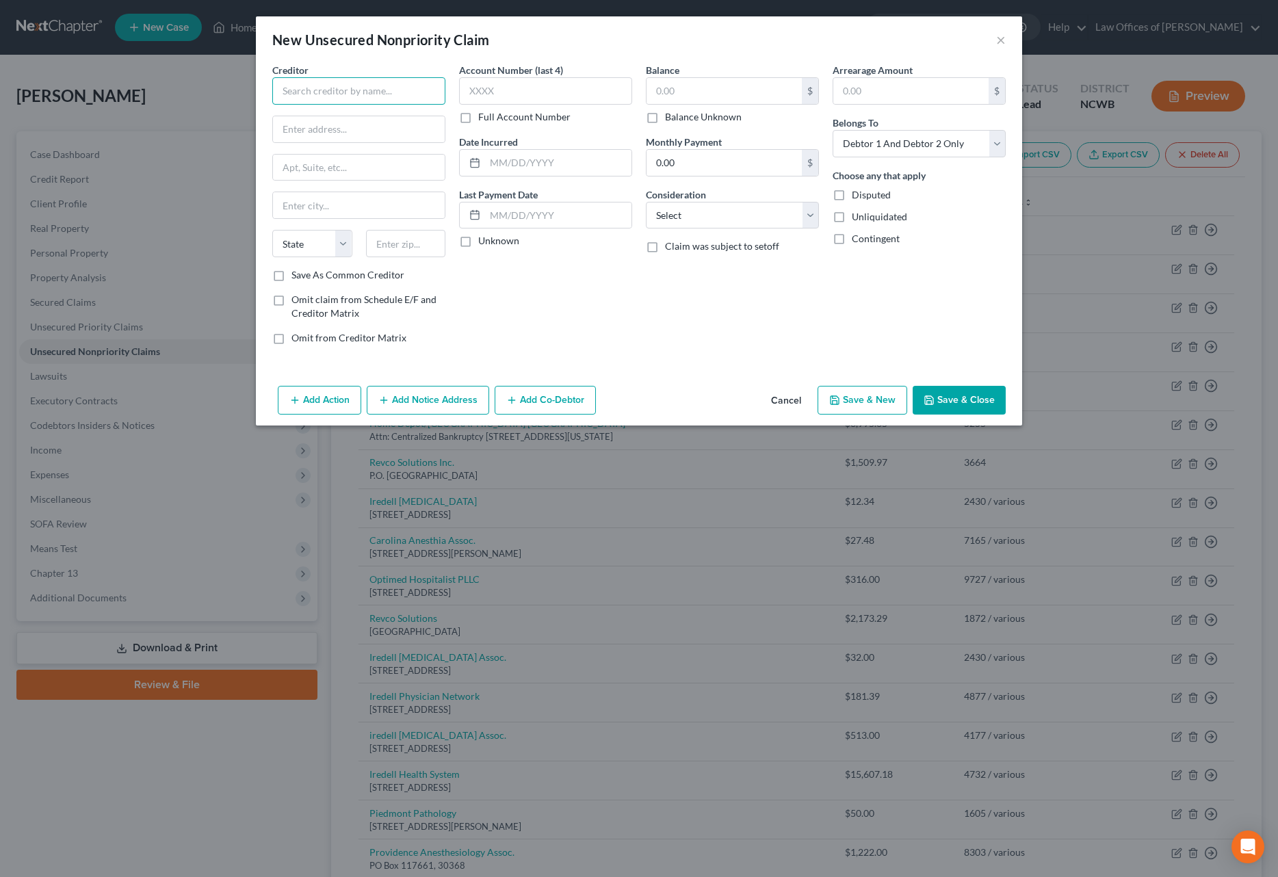
click at [355, 96] on input "text" at bounding box center [358, 90] width 173 height 27
click at [478, 117] on label "Full Account Number" at bounding box center [524, 117] width 92 height 14
click at [484, 117] on input "Full Account Number" at bounding box center [488, 114] width 9 height 9
click at [476, 96] on input "text" at bounding box center [545, 90] width 173 height 27
click at [551, 170] on input "text" at bounding box center [558, 163] width 146 height 26
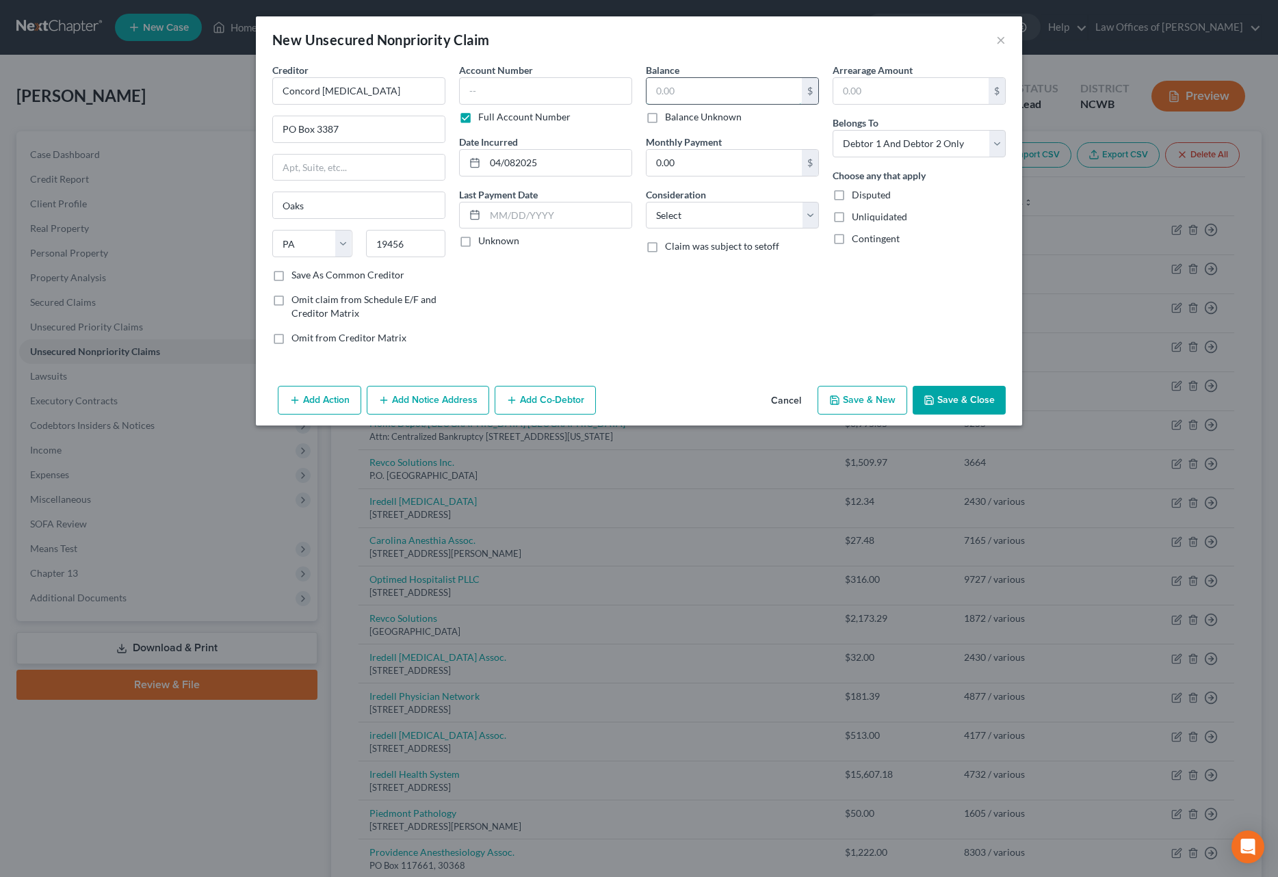
click at [668, 103] on input "text" at bounding box center [724, 91] width 155 height 26
click at [486, 89] on input "text" at bounding box center [545, 90] width 173 height 27
click at [930, 142] on select "Select Debtor 1 Only Debtor 2 Only Debtor 1 And Debtor 2 Only At Least One Of T…" at bounding box center [919, 143] width 173 height 27
click at [833, 130] on select "Select Debtor 1 Only Debtor 2 Only Debtor 1 And Debtor 2 Only At Least One Of T…" at bounding box center [919, 143] width 173 height 27
click at [764, 214] on select "Select Cable / Satellite Services Collection Agency Credit Card Debt Debt Couns…" at bounding box center [732, 215] width 173 height 27
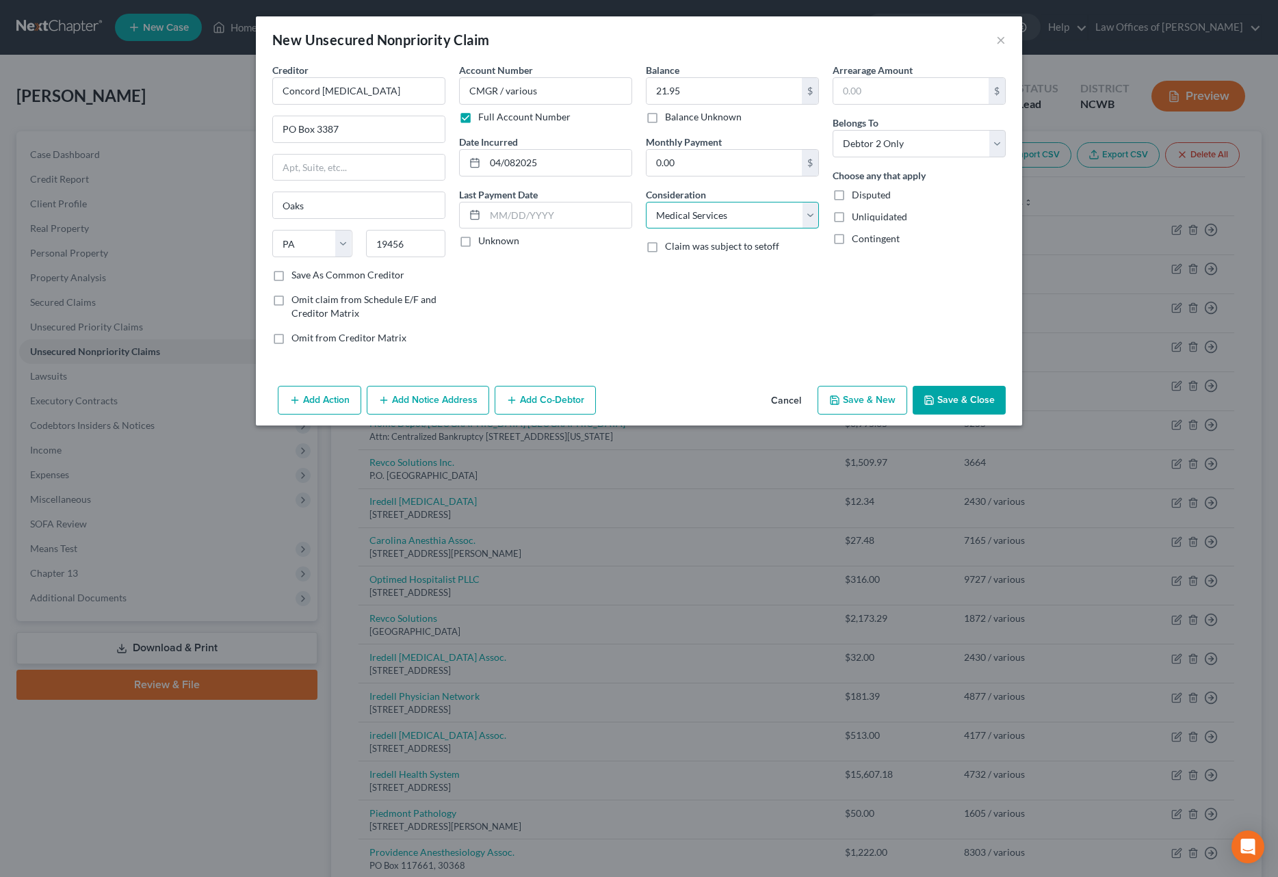
click at [646, 202] on select "Select Cable / Satellite Services Collection Agency Credit Card Debt Debt Couns…" at bounding box center [732, 215] width 173 height 27
click at [981, 402] on button "Save & Close" at bounding box center [959, 400] width 93 height 29
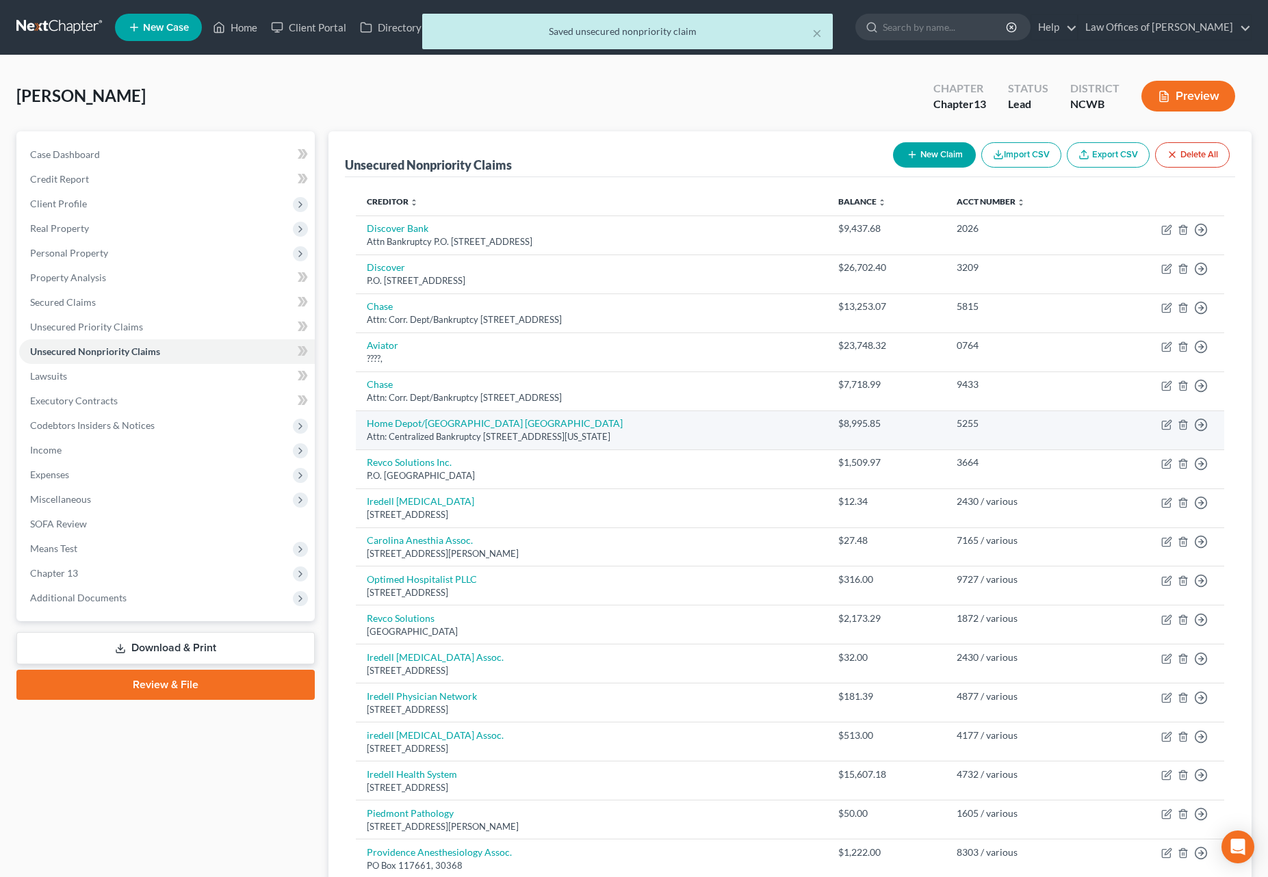
scroll to position [137, 0]
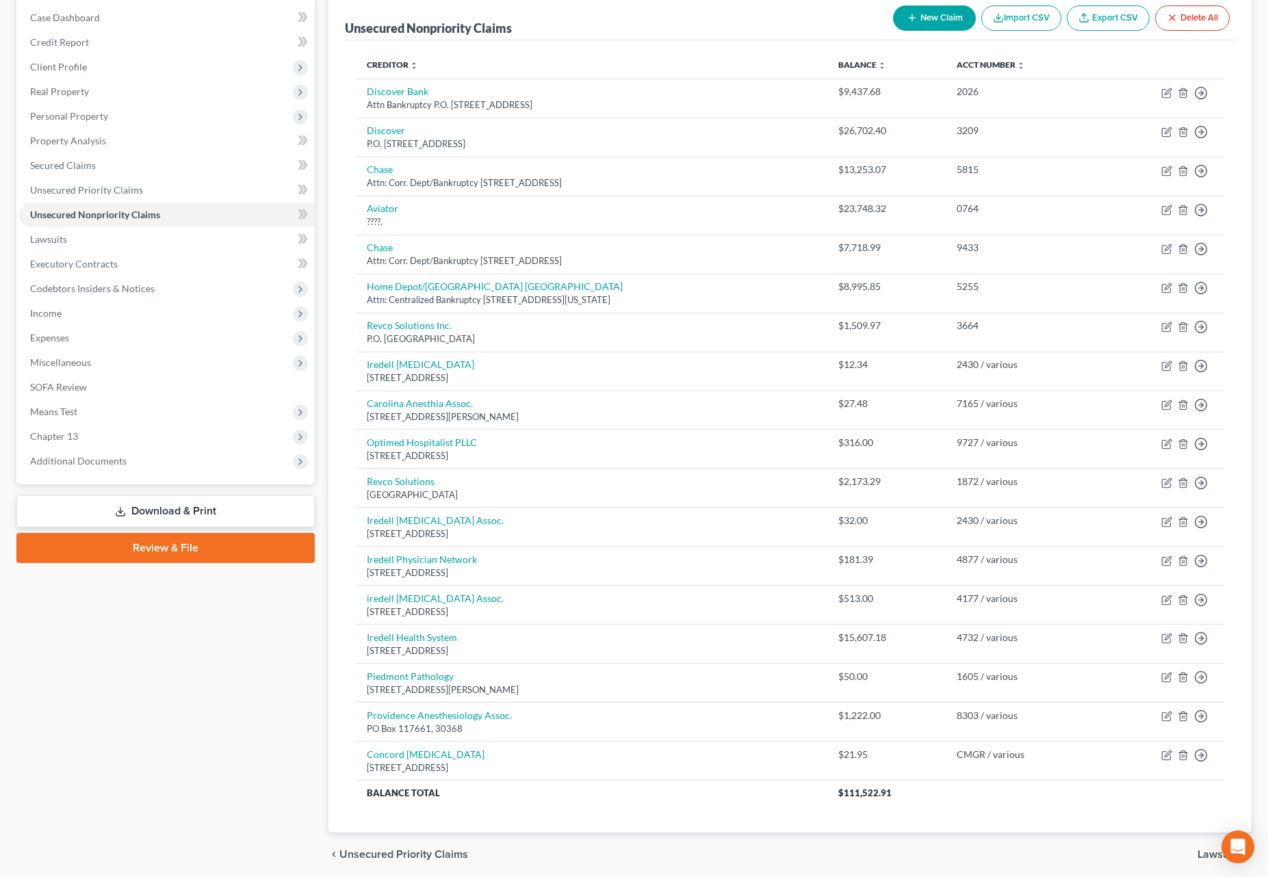
click at [939, 18] on button "New Claim" at bounding box center [934, 17] width 83 height 25
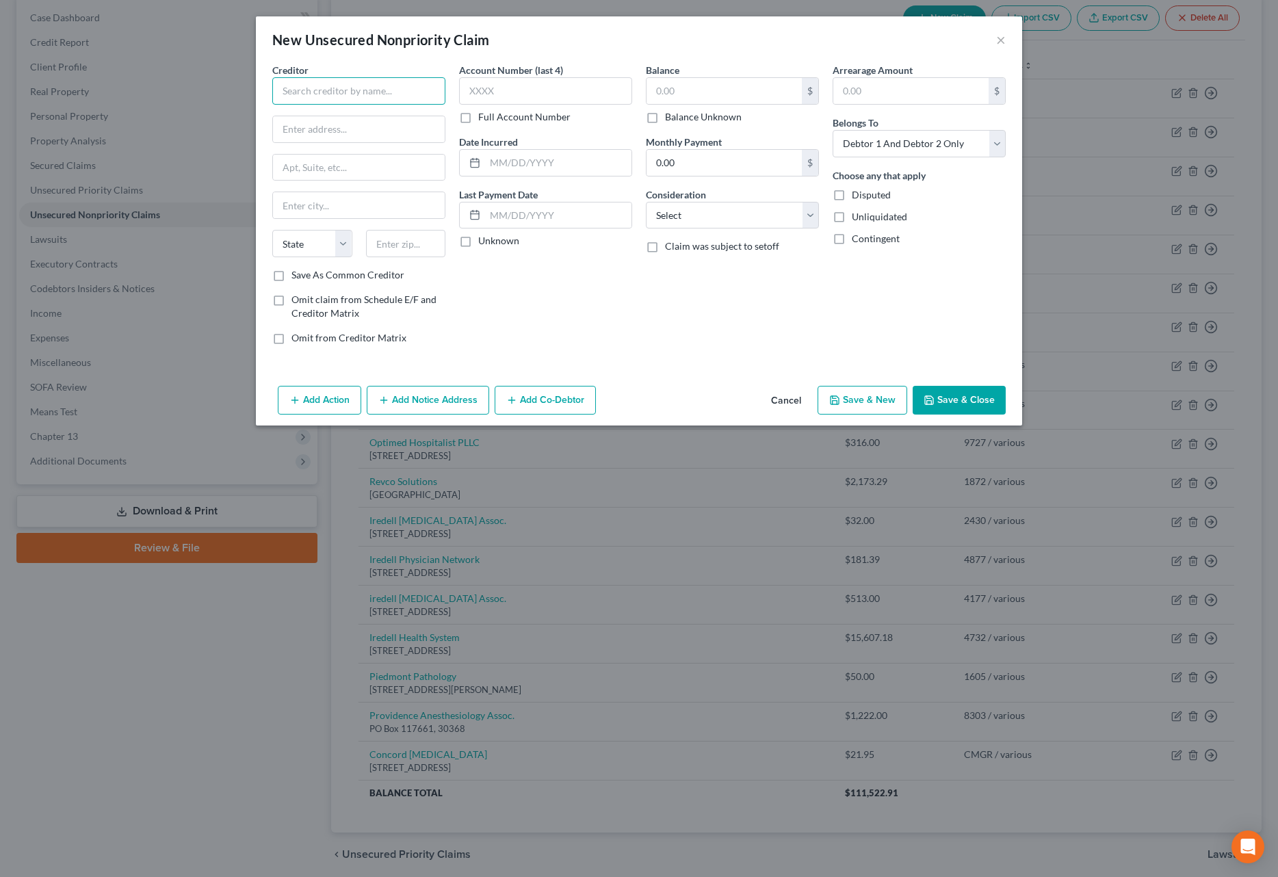
click at [368, 96] on input "text" at bounding box center [358, 90] width 173 height 27
click at [478, 118] on label "Full Account Number" at bounding box center [524, 117] width 92 height 14
click at [484, 118] on input "Full Account Number" at bounding box center [488, 114] width 9 height 9
click at [482, 101] on input "text" at bounding box center [545, 90] width 173 height 27
click at [706, 94] on input "text" at bounding box center [724, 91] width 155 height 26
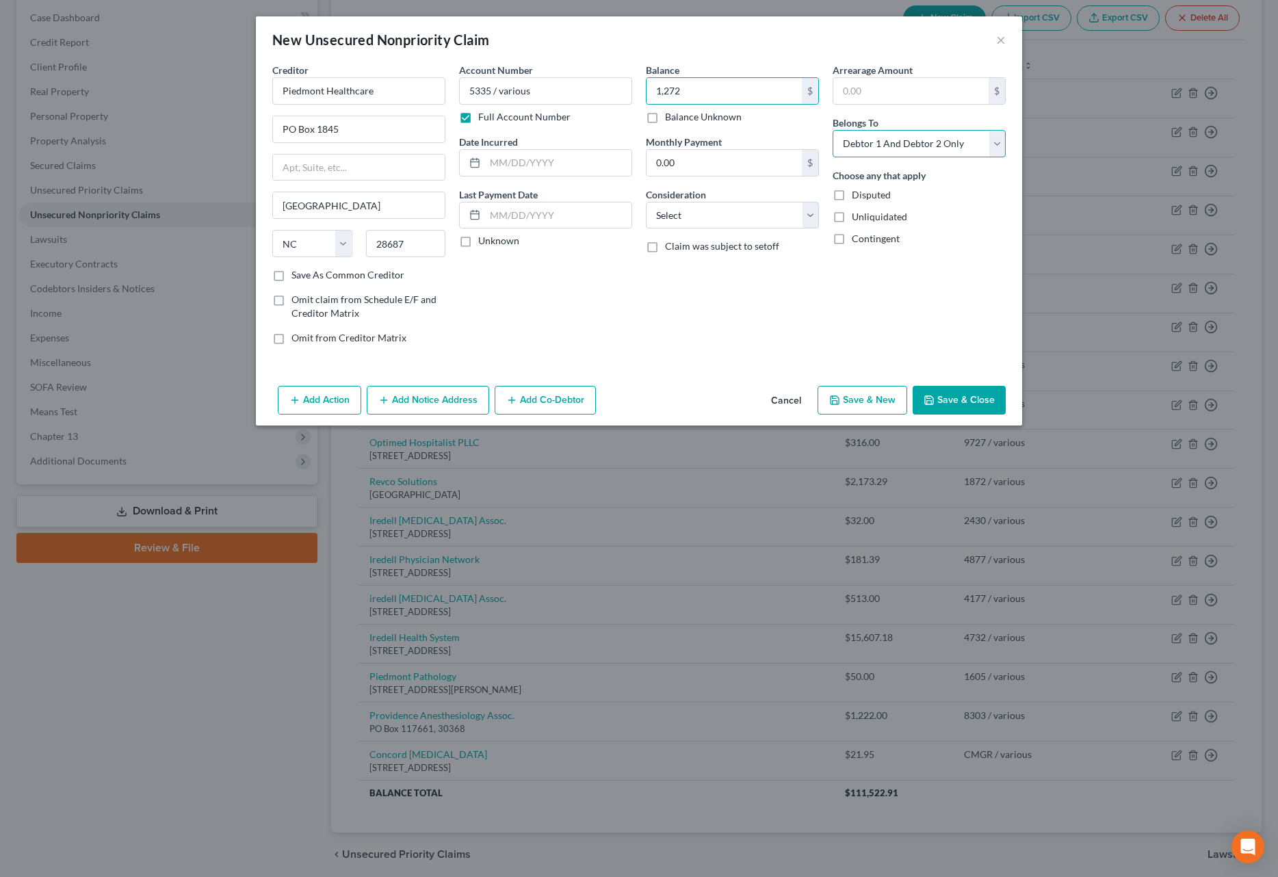
click at [902, 139] on select "Select Debtor 1 Only Debtor 2 Only Debtor 1 And Debtor 2 Only At Least One Of T…" at bounding box center [919, 143] width 173 height 27
click at [833, 130] on select "Select Debtor 1 Only Debtor 2 Only Debtor 1 And Debtor 2 Only At Least One Of T…" at bounding box center [919, 143] width 173 height 27
click at [583, 161] on input "text" at bounding box center [558, 163] width 146 height 26
click at [952, 396] on button "Save & Close" at bounding box center [959, 400] width 93 height 29
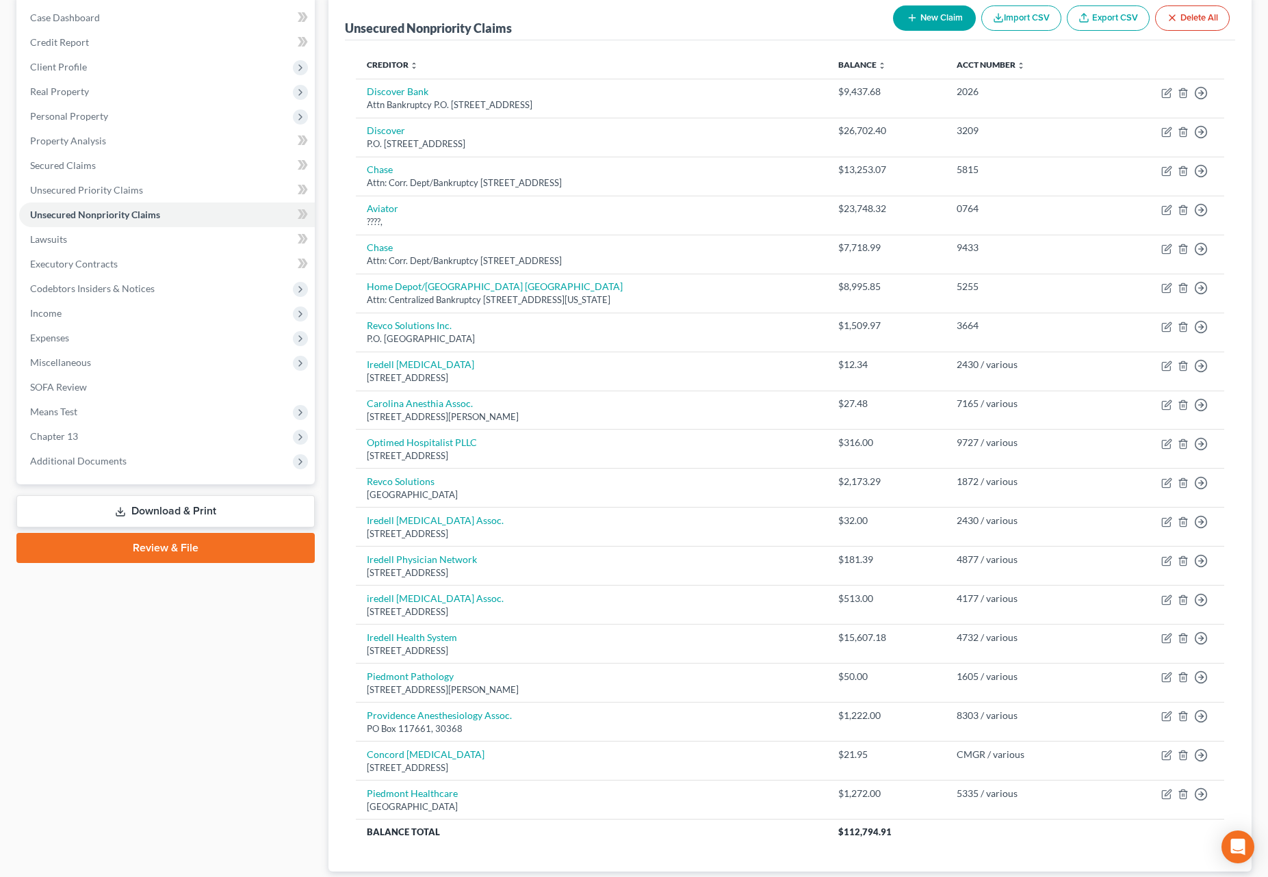
click at [944, 23] on button "New Claim" at bounding box center [934, 17] width 83 height 25
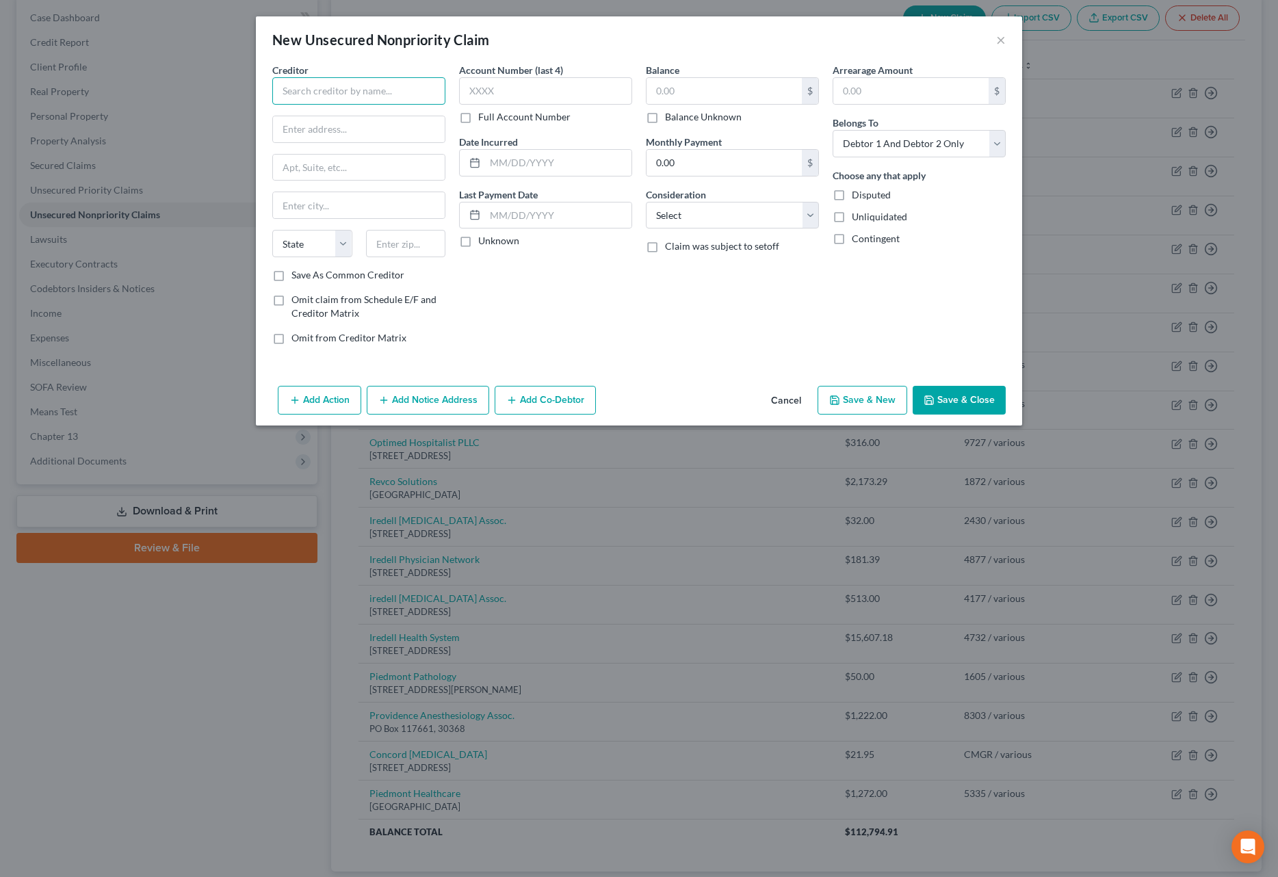
click at [297, 97] on input "text" at bounding box center [358, 90] width 173 height 27
click at [478, 116] on label "Full Account Number" at bounding box center [524, 117] width 92 height 14
click at [484, 116] on input "Full Account Number" at bounding box center [488, 114] width 9 height 9
click at [492, 99] on input "text" at bounding box center [545, 90] width 173 height 27
click at [700, 94] on input "text" at bounding box center [724, 91] width 155 height 26
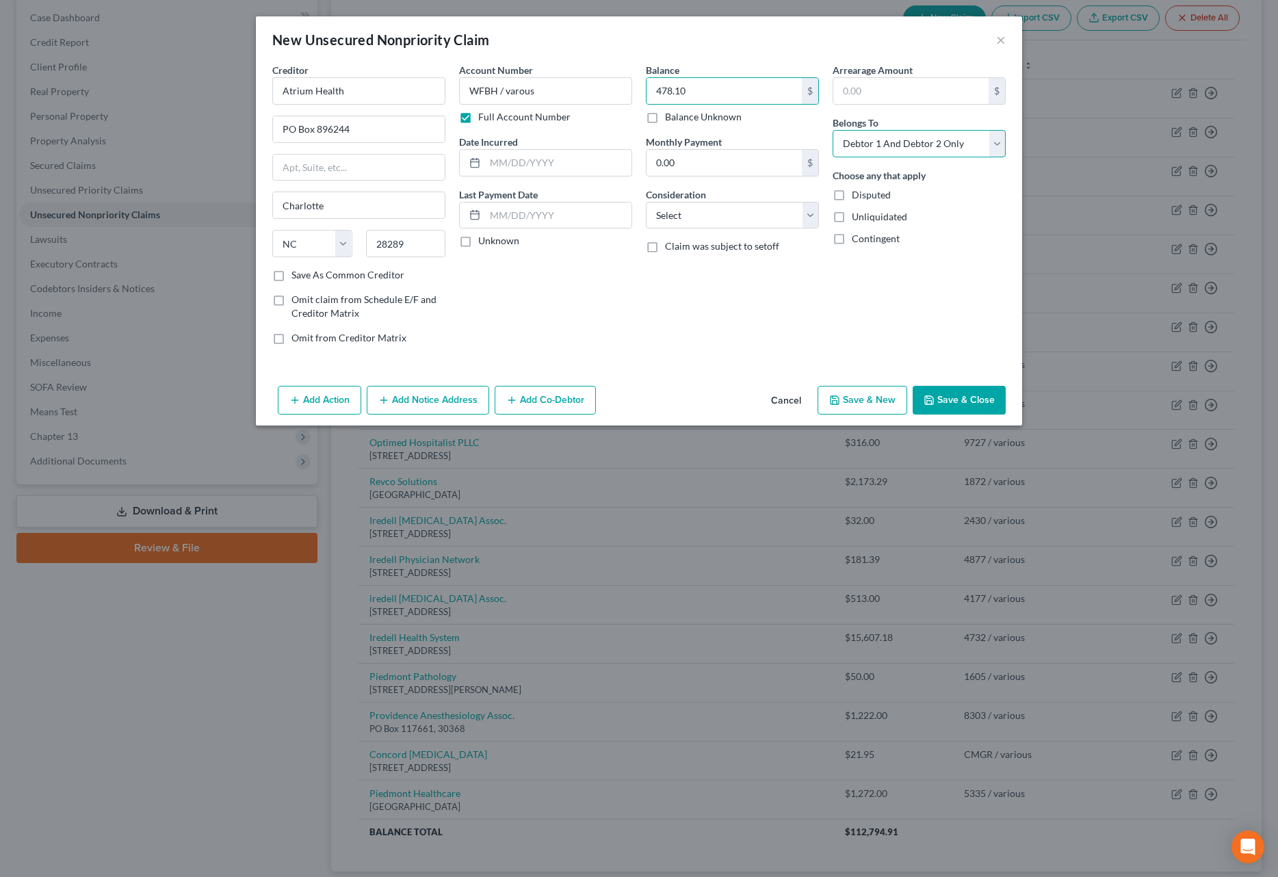
click at [890, 146] on select "Select Debtor 1 Only Debtor 2 Only Debtor 1 And Debtor 2 Only At Least One Of T…" at bounding box center [919, 143] width 173 height 27
click at [833, 130] on select "Select Debtor 1 Only Debtor 2 Only Debtor 1 And Debtor 2 Only At Least One Of T…" at bounding box center [919, 143] width 173 height 27
click at [696, 219] on select "Select Cable / Satellite Services Collection Agency Credit Card Debt Debt Couns…" at bounding box center [732, 215] width 173 height 27
click at [646, 202] on select "Select Cable / Satellite Services Collection Agency Credit Card Debt Debt Couns…" at bounding box center [732, 215] width 173 height 27
click at [952, 400] on button "Save & Close" at bounding box center [959, 400] width 93 height 29
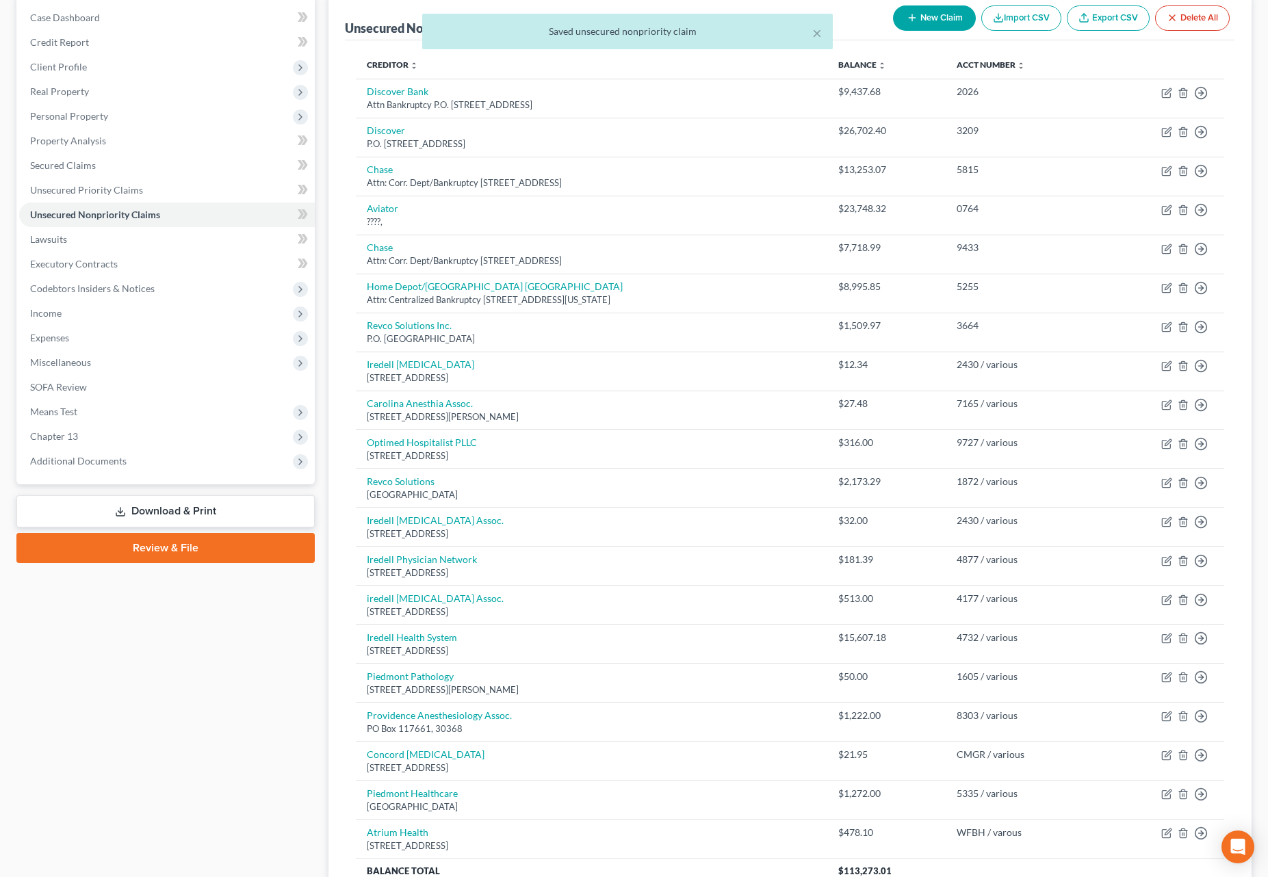
click at [944, 23] on button "New Claim" at bounding box center [934, 17] width 83 height 25
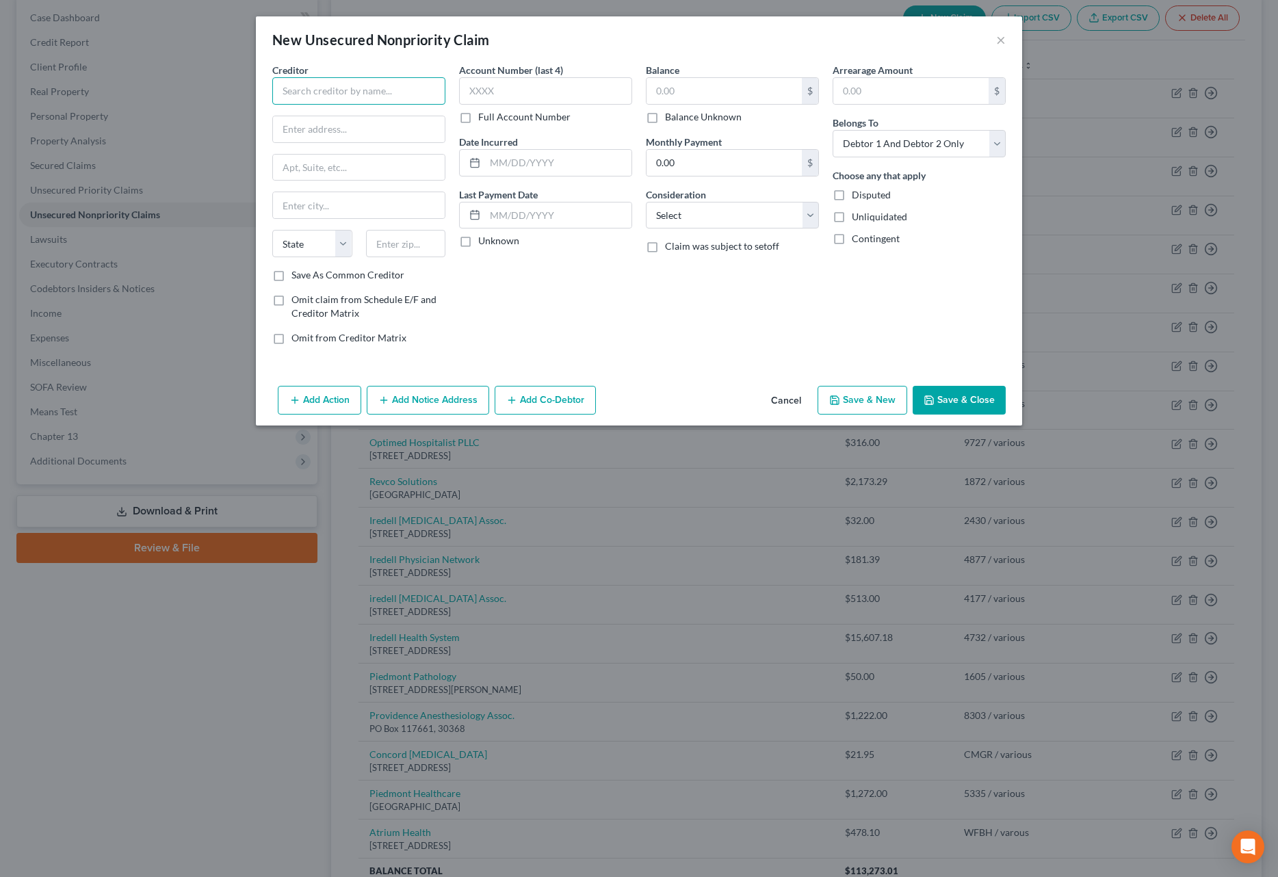
click at [367, 80] on input "text" at bounding box center [358, 90] width 173 height 27
click at [478, 115] on label "Full Account Number" at bounding box center [524, 117] width 92 height 14
click at [484, 115] on input "Full Account Number" at bounding box center [488, 114] width 9 height 9
click at [476, 99] on input "text" at bounding box center [545, 90] width 173 height 27
click at [692, 83] on input "text" at bounding box center [724, 91] width 155 height 26
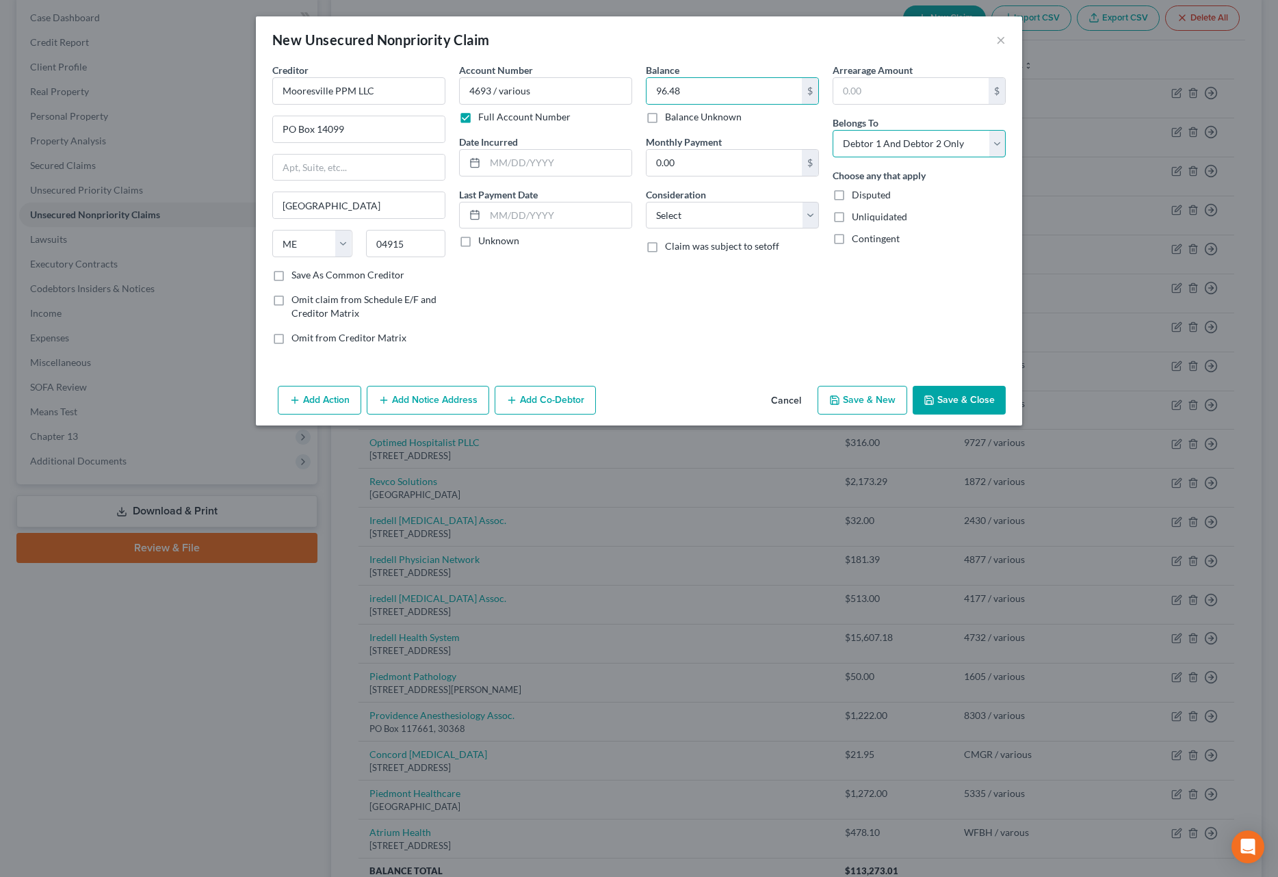
click at [845, 145] on select "Select Debtor 1 Only Debtor 2 Only Debtor 1 And Debtor 2 Only At Least One Of T…" at bounding box center [919, 143] width 173 height 27
click at [833, 130] on select "Select Debtor 1 Only Debtor 2 Only Debtor 1 And Debtor 2 Only At Least One Of T…" at bounding box center [919, 143] width 173 height 27
click at [528, 158] on input "text" at bounding box center [558, 163] width 146 height 26
click at [677, 222] on select "Select Cable / Satellite Services Collection Agency Credit Card Debt Debt Couns…" at bounding box center [732, 215] width 173 height 27
click at [646, 202] on select "Select Cable / Satellite Services Collection Agency Credit Card Debt Debt Couns…" at bounding box center [732, 215] width 173 height 27
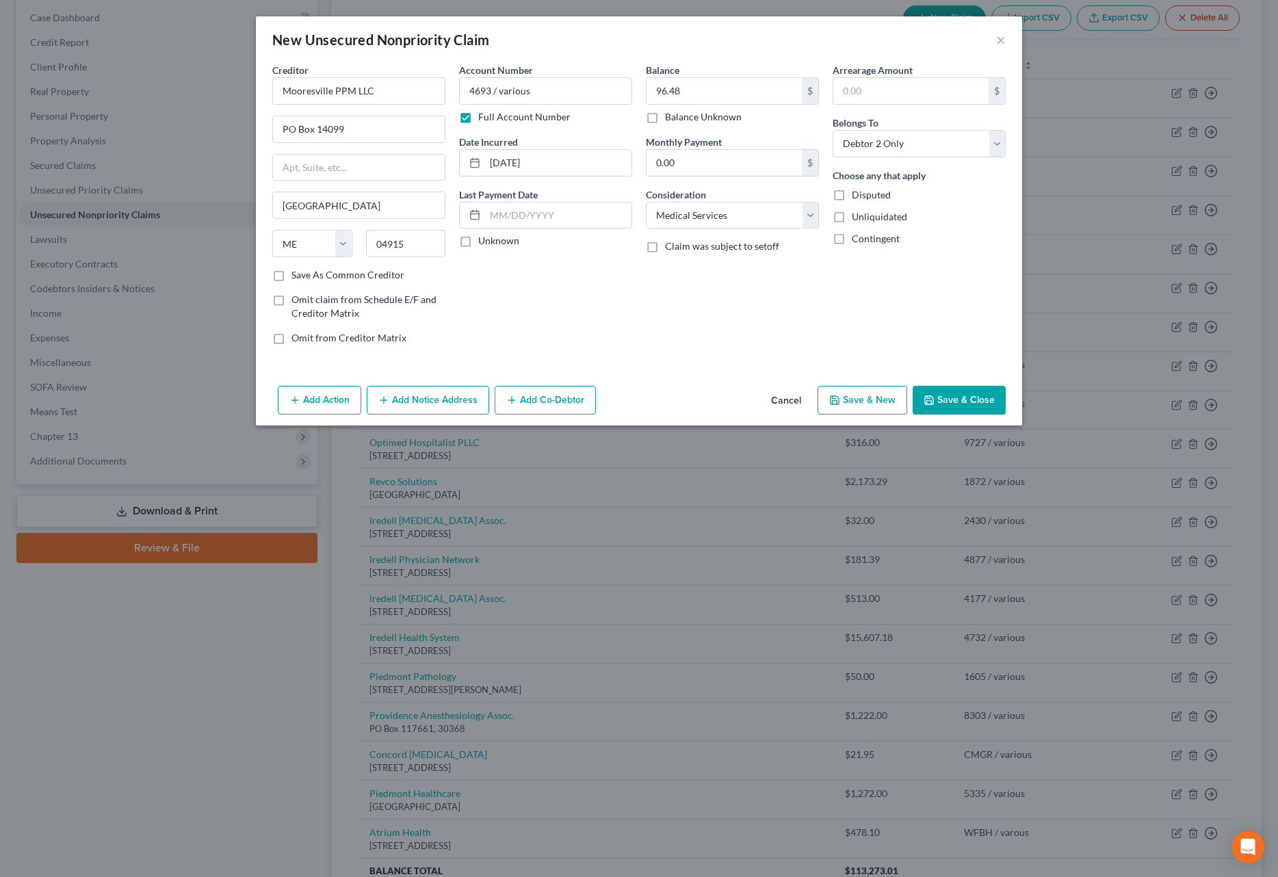
click at [953, 400] on button "Save & Close" at bounding box center [959, 400] width 93 height 29
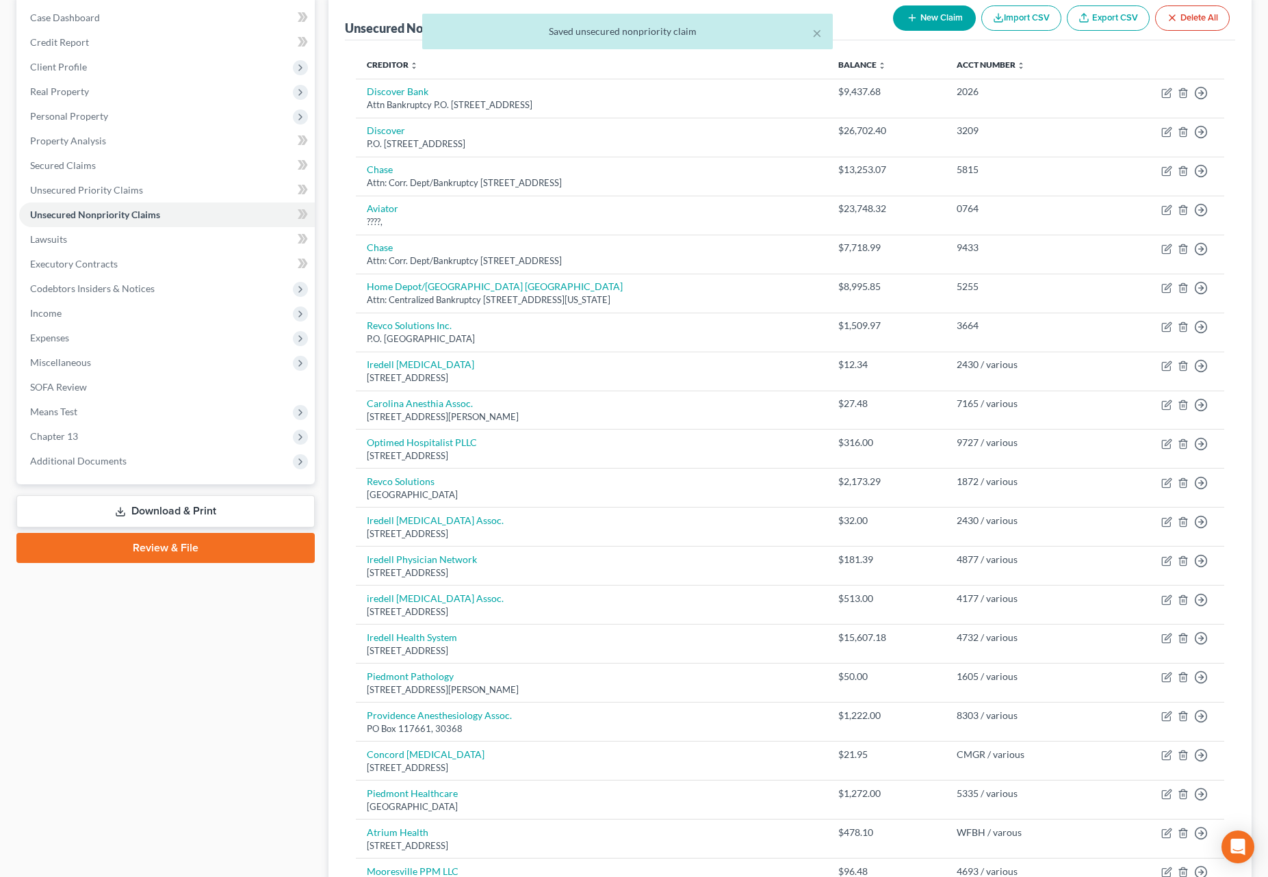
click at [942, 18] on div "× Saved unsecured nonpriority claim" at bounding box center [627, 35] width 1268 height 42
click at [943, 18] on button "New Claim" at bounding box center [934, 17] width 83 height 25
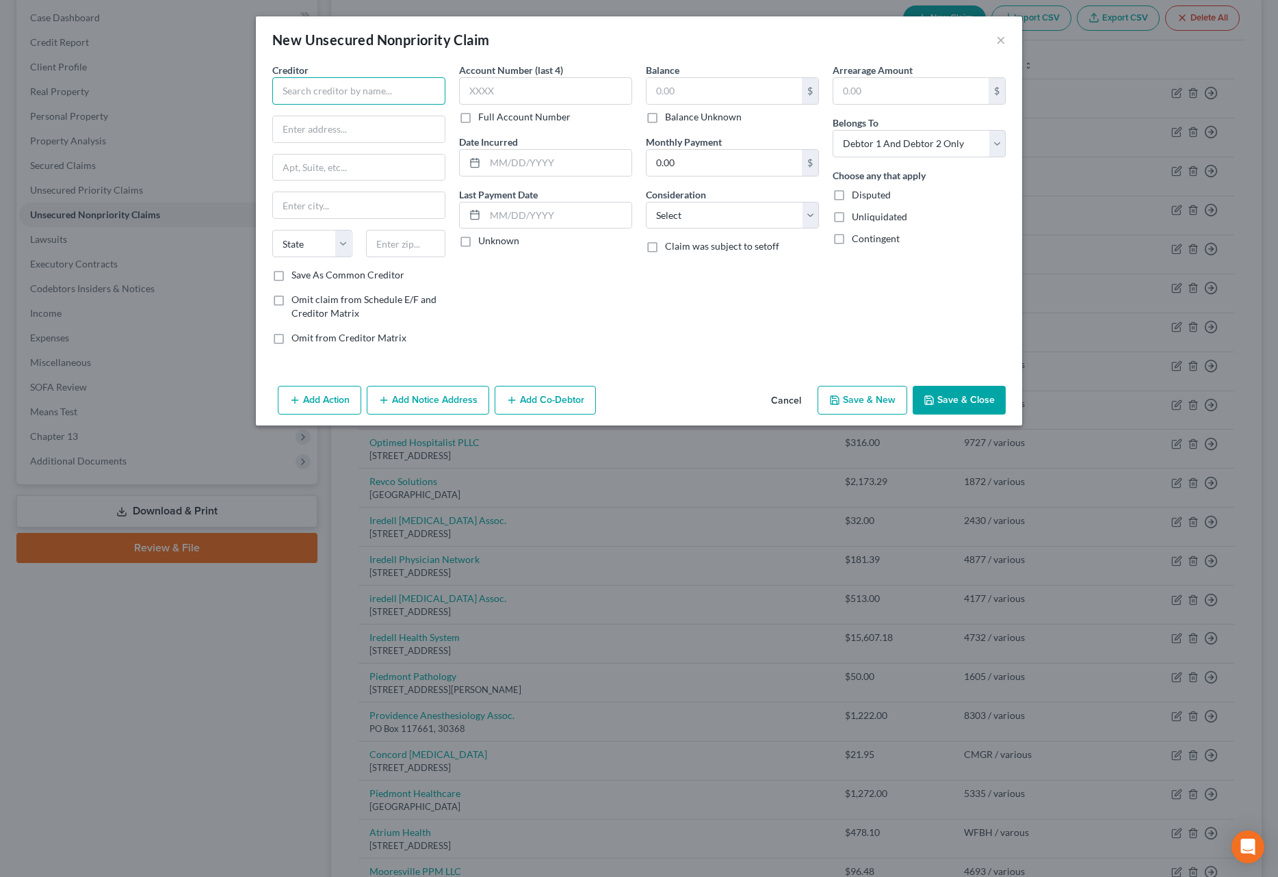
click at [412, 89] on input "text" at bounding box center [358, 90] width 173 height 27
click at [525, 92] on input "text" at bounding box center [545, 90] width 173 height 27
click at [478, 124] on label "Full Account Number" at bounding box center [524, 117] width 92 height 14
click at [484, 119] on input "Full Account Number" at bounding box center [488, 114] width 9 height 9
click at [481, 99] on input "text" at bounding box center [545, 90] width 173 height 27
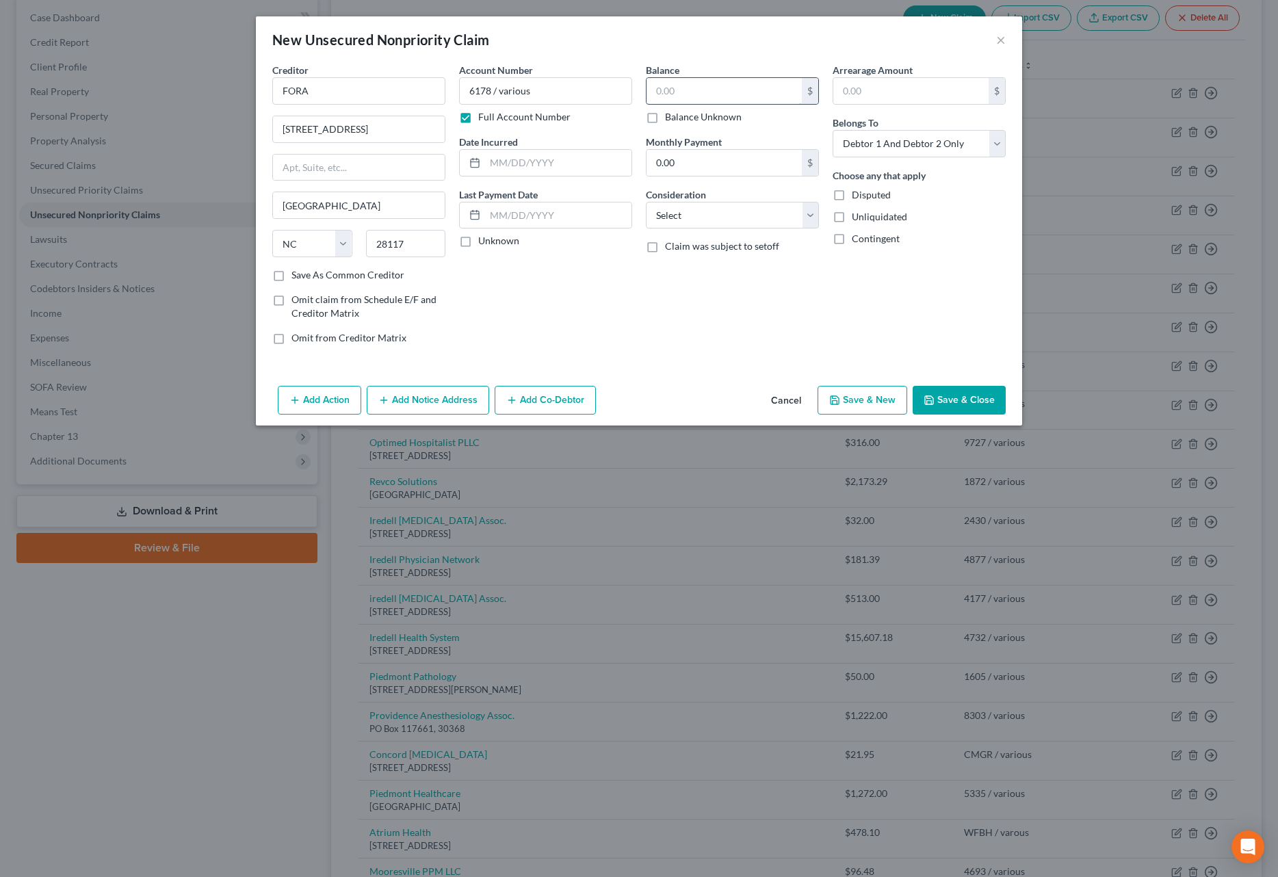
click at [694, 92] on input "text" at bounding box center [724, 91] width 155 height 26
drag, startPoint x: 525, startPoint y: 166, endPoint x: 514, endPoint y: 170, distance: 12.3
click at [525, 166] on input "text" at bounding box center [558, 163] width 146 height 26
click at [868, 138] on select "Select Debtor 1 Only Debtor 2 Only Debtor 1 And Debtor 2 Only At Least One Of T…" at bounding box center [919, 143] width 173 height 27
click at [833, 130] on select "Select Debtor 1 Only Debtor 2 Only Debtor 1 And Debtor 2 Only At Least One Of T…" at bounding box center [919, 143] width 173 height 27
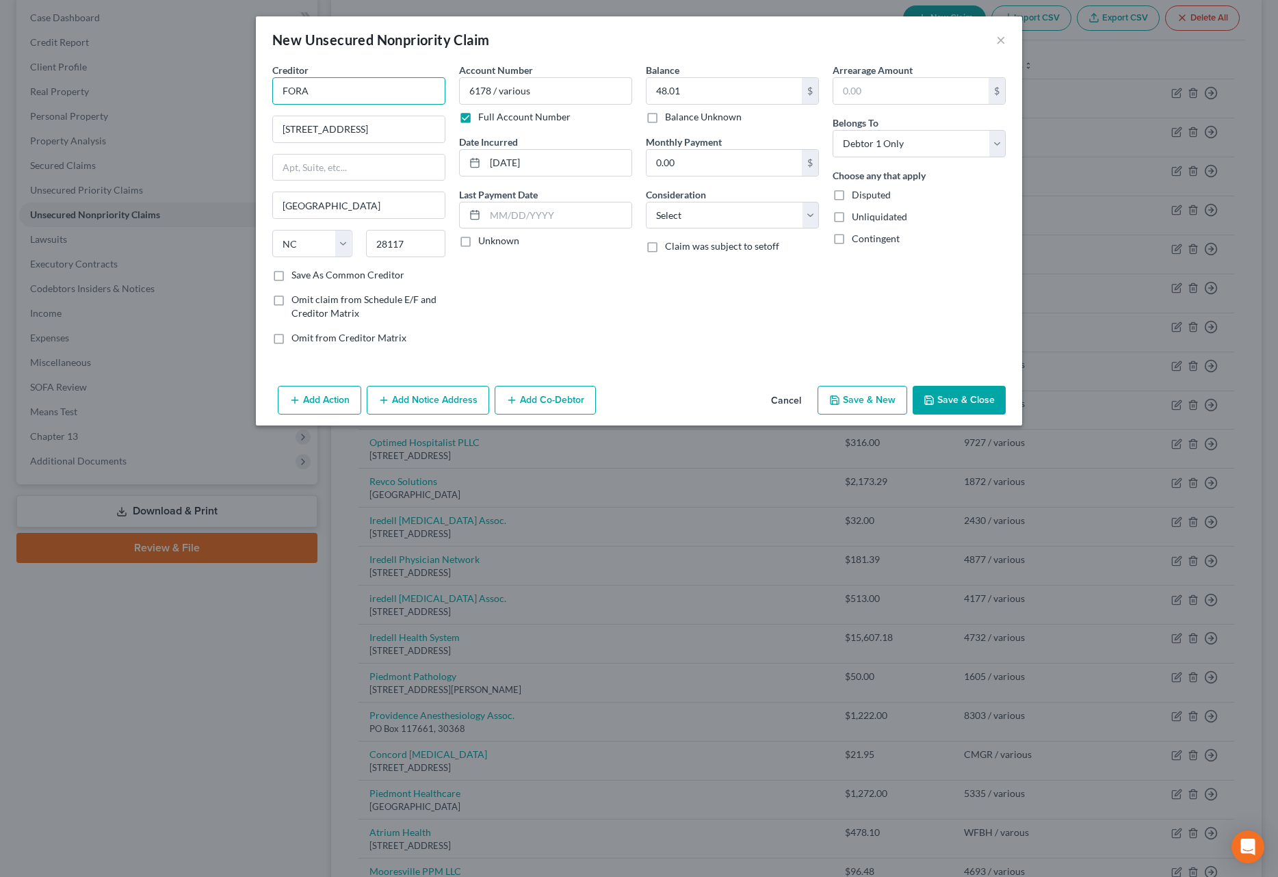
click at [309, 91] on input "FORA" at bounding box center [358, 90] width 173 height 27
click at [727, 211] on select "Select Cable / Satellite Services Collection Agency Credit Card Debt Debt Couns…" at bounding box center [732, 215] width 173 height 27
click at [646, 202] on select "Select Cable / Satellite Services Collection Agency Credit Card Debt Debt Couns…" at bounding box center [732, 215] width 173 height 27
click at [957, 397] on button "Save & Close" at bounding box center [959, 400] width 93 height 29
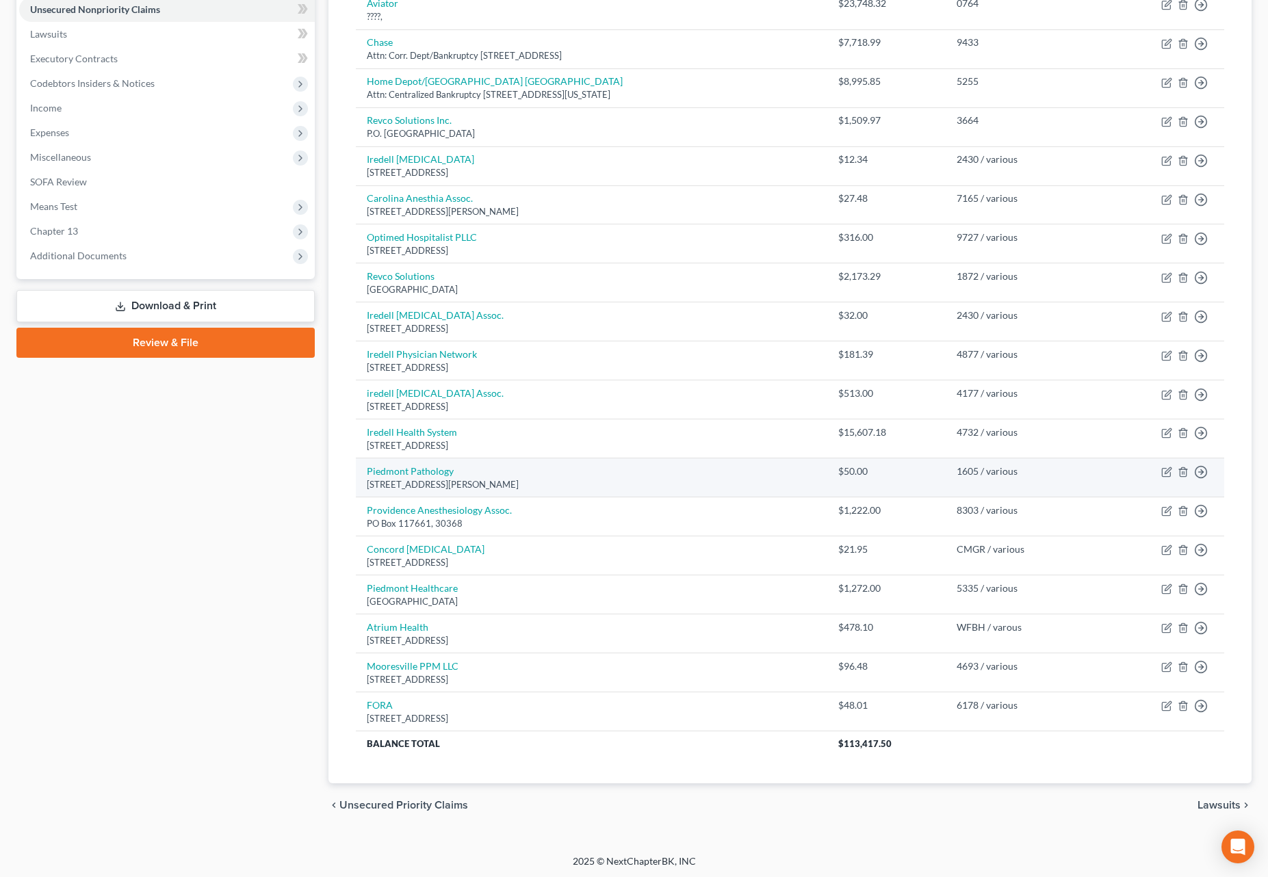
scroll to position [344, 0]
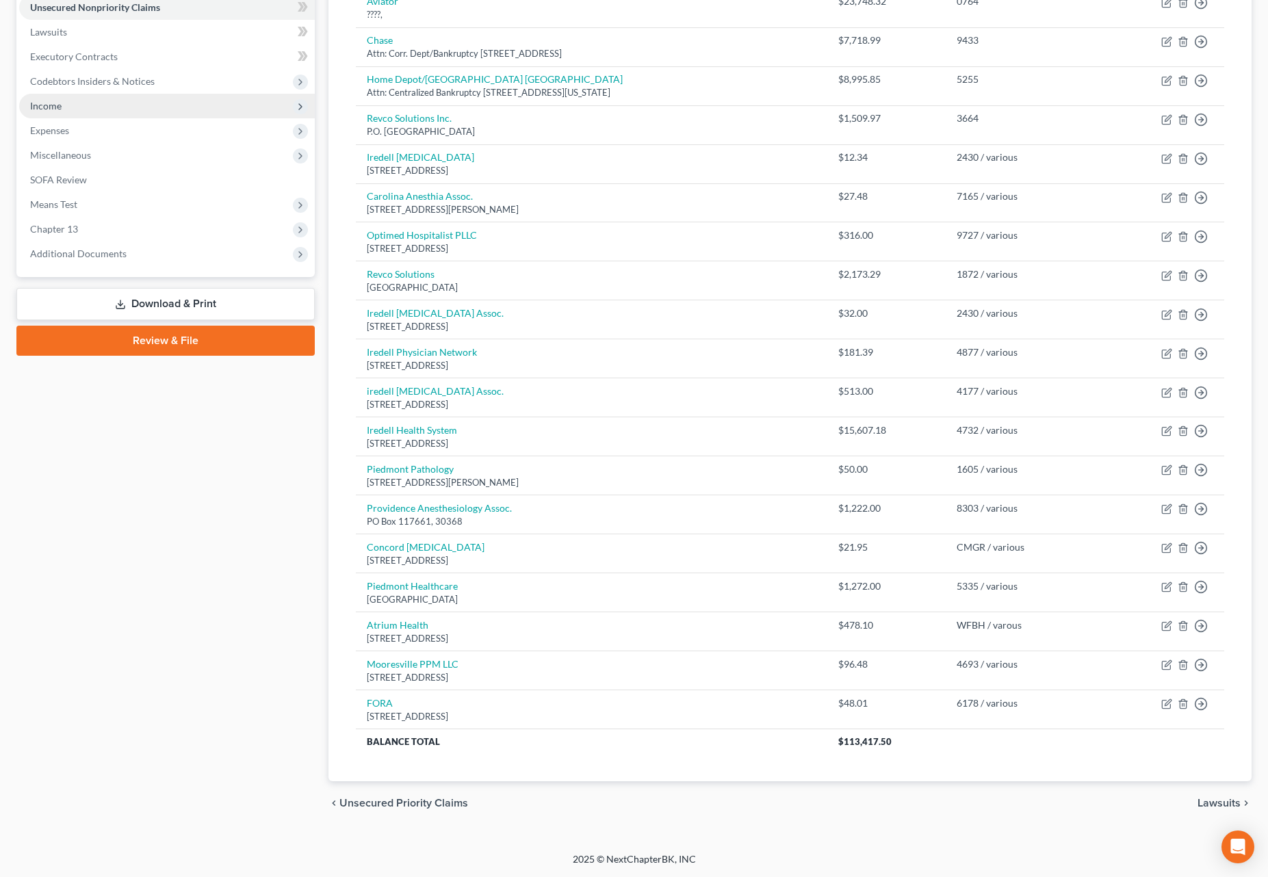
click at [59, 107] on span "Income" at bounding box center [45, 106] width 31 height 12
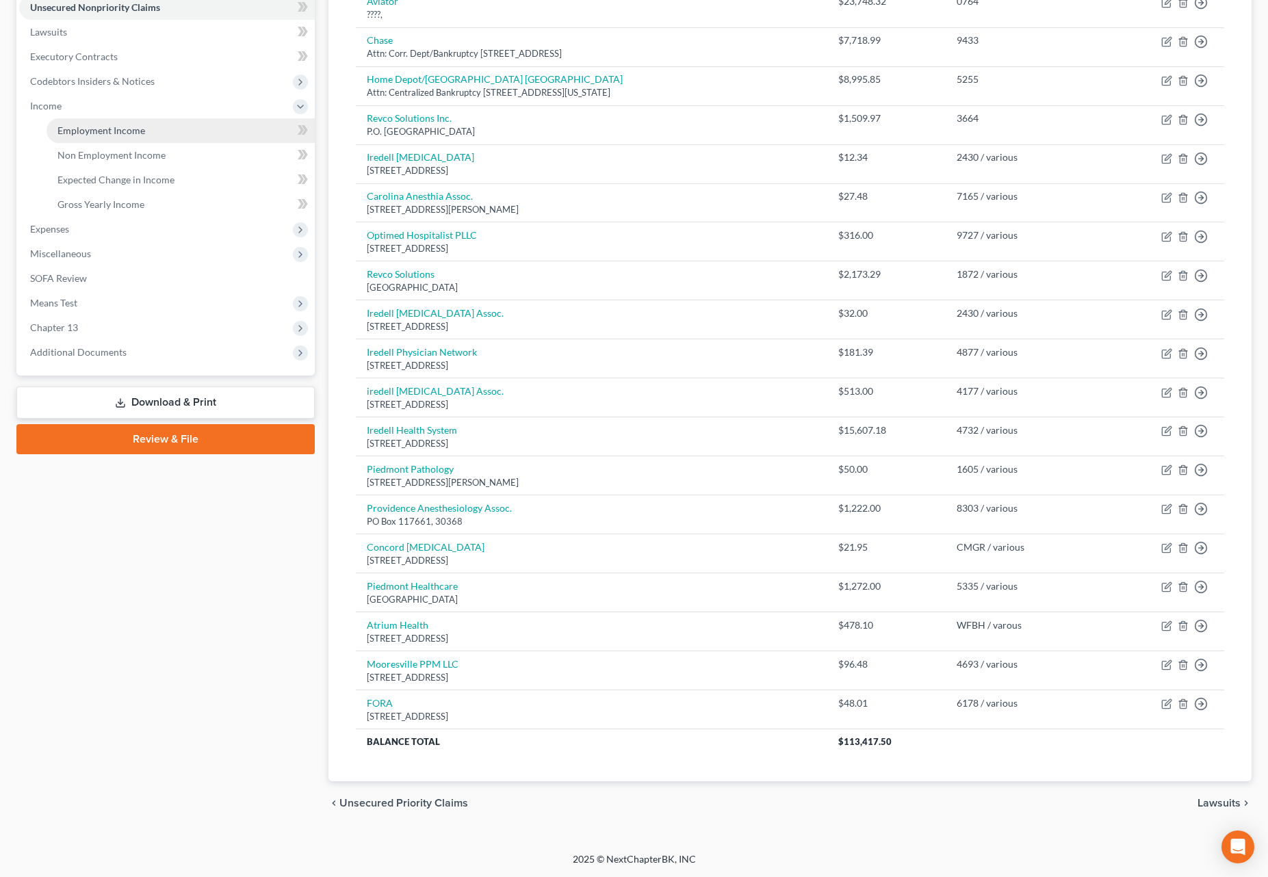
click at [83, 129] on span "Employment Income" at bounding box center [101, 131] width 88 height 12
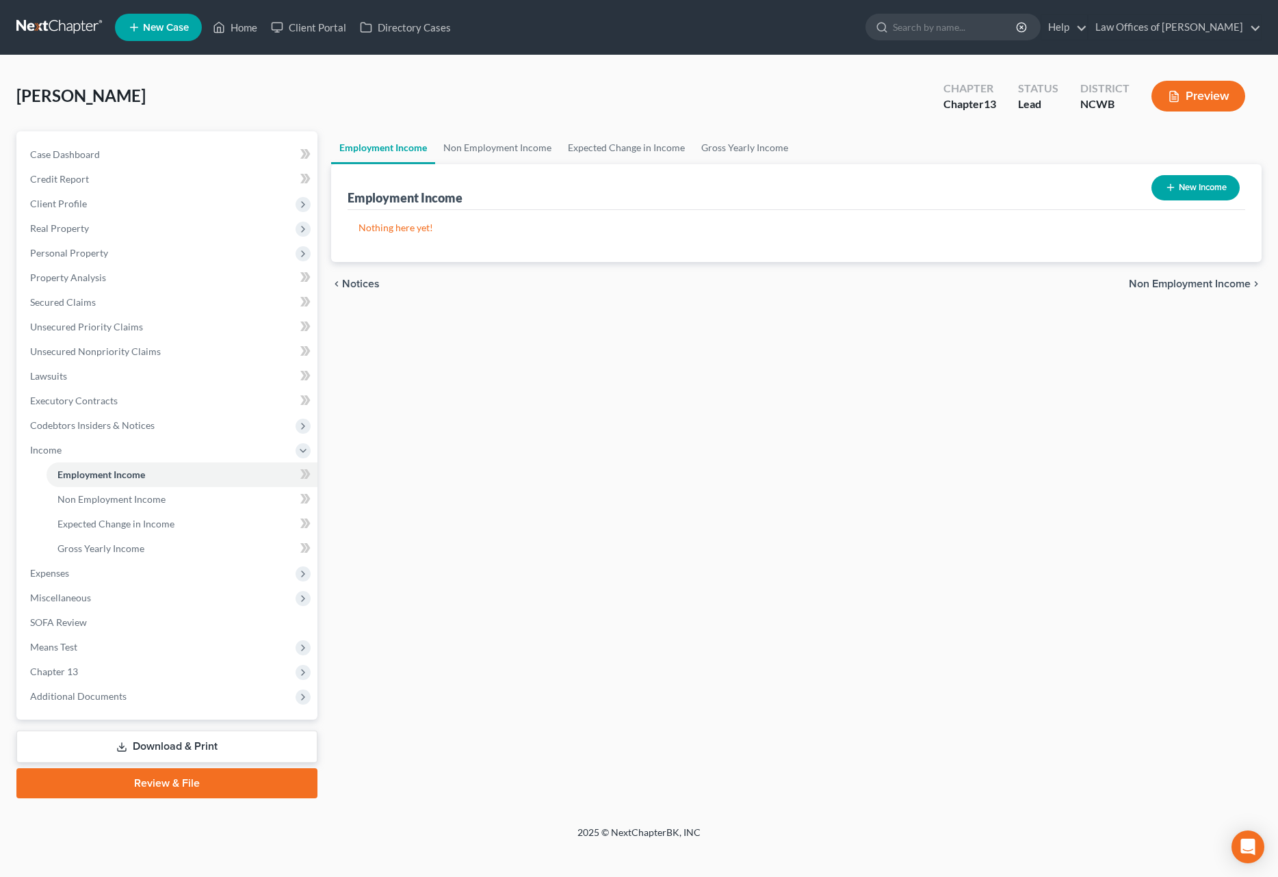
click at [1209, 192] on button "New Income" at bounding box center [1195, 187] width 88 height 25
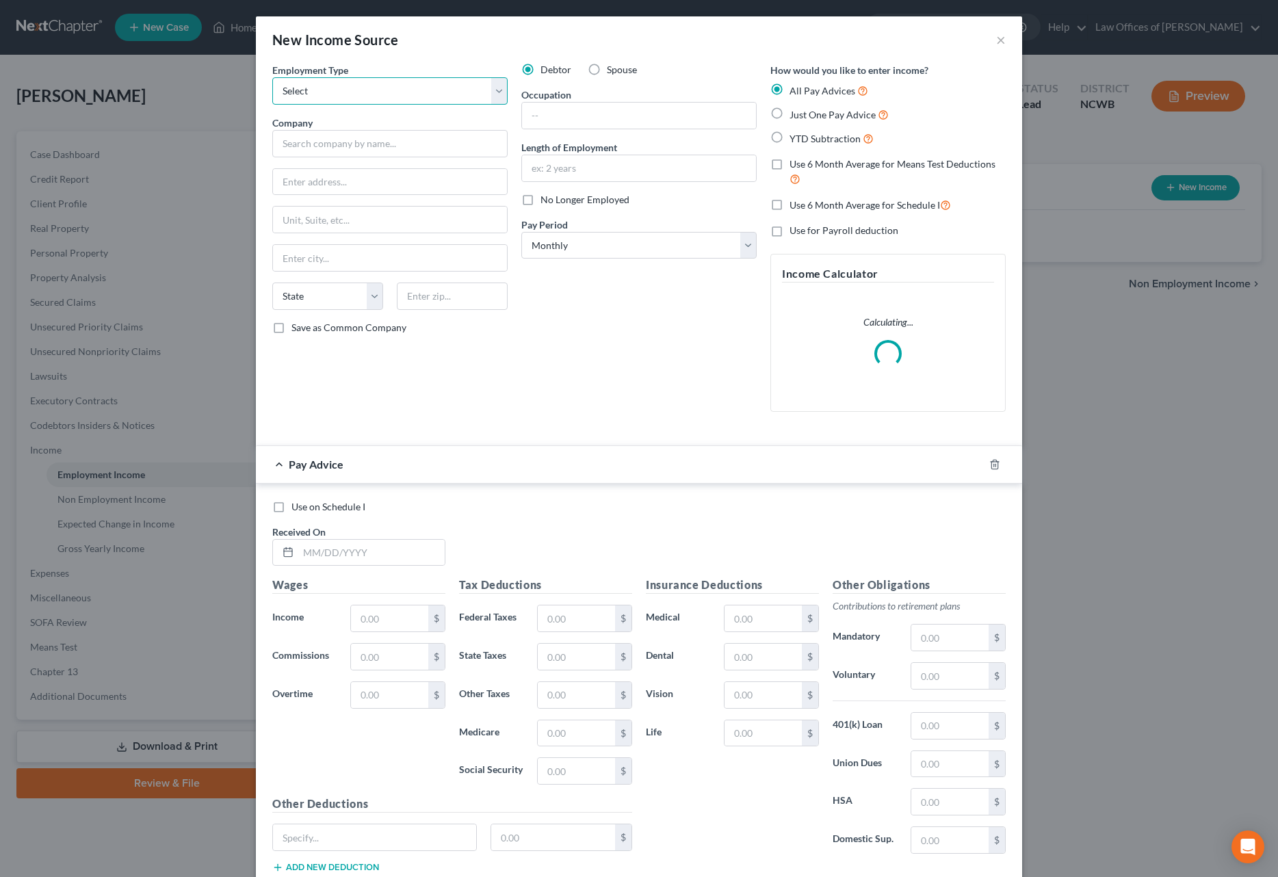
click at [404, 92] on select "Select Full or [DEMOGRAPHIC_DATA] Employment Self Employment" at bounding box center [389, 90] width 235 height 27
click at [272, 77] on select "Select Full or [DEMOGRAPHIC_DATA] Employment Self Employment" at bounding box center [389, 90] width 235 height 27
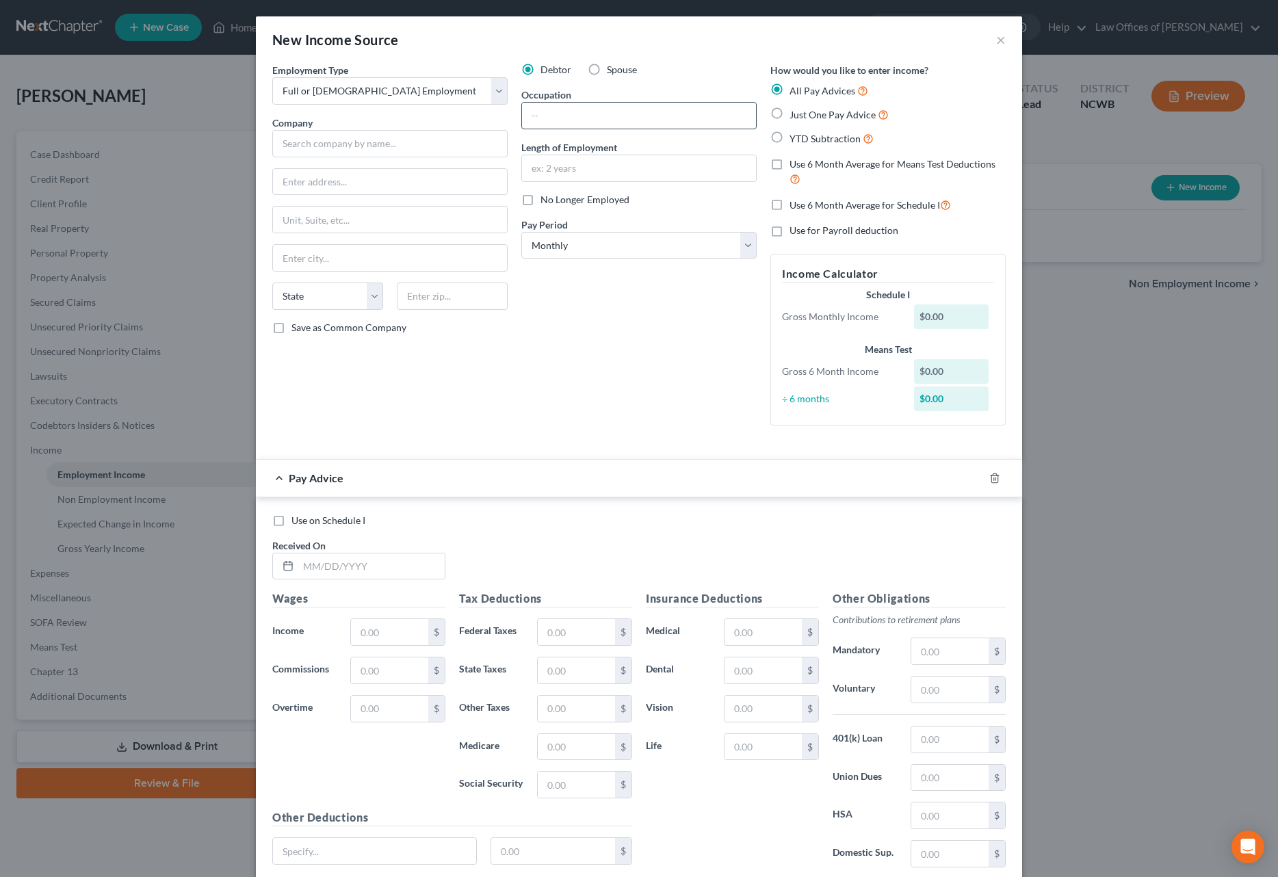
click at [533, 122] on input "text" at bounding box center [639, 116] width 234 height 26
click at [403, 145] on input "text" at bounding box center [389, 143] width 235 height 27
click at [661, 175] on input "text" at bounding box center [639, 168] width 234 height 26
click at [790, 114] on label "Just One Pay Advice" at bounding box center [839, 115] width 99 height 16
click at [795, 114] on input "Just One Pay Advice" at bounding box center [799, 111] width 9 height 9
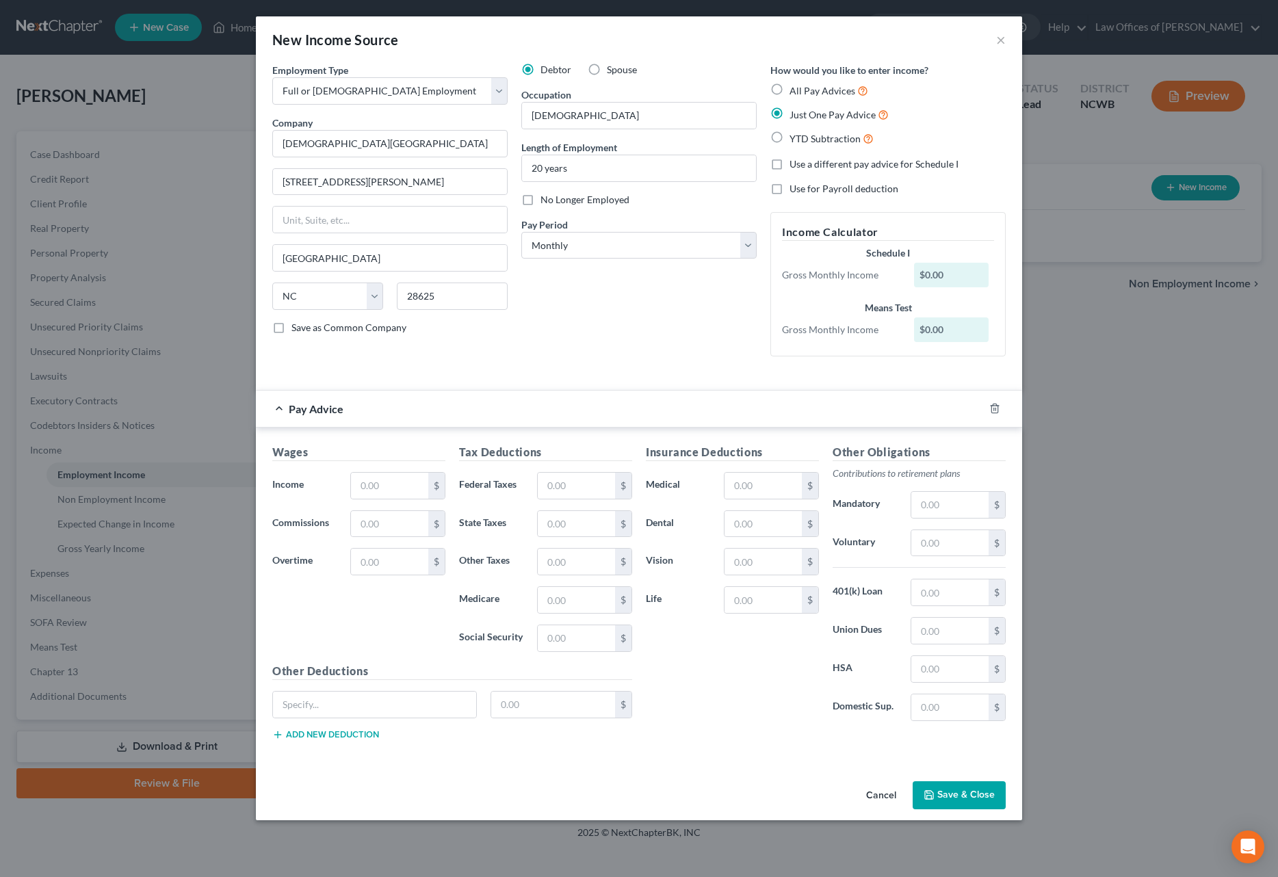
click at [320, 408] on span "Pay Advice" at bounding box center [316, 408] width 55 height 13
click at [415, 489] on input "text" at bounding box center [389, 486] width 77 height 26
click at [551, 489] on input "text" at bounding box center [576, 486] width 77 height 26
click at [586, 530] on input "text" at bounding box center [576, 524] width 77 height 26
click at [380, 560] on input "text" at bounding box center [389, 562] width 77 height 26
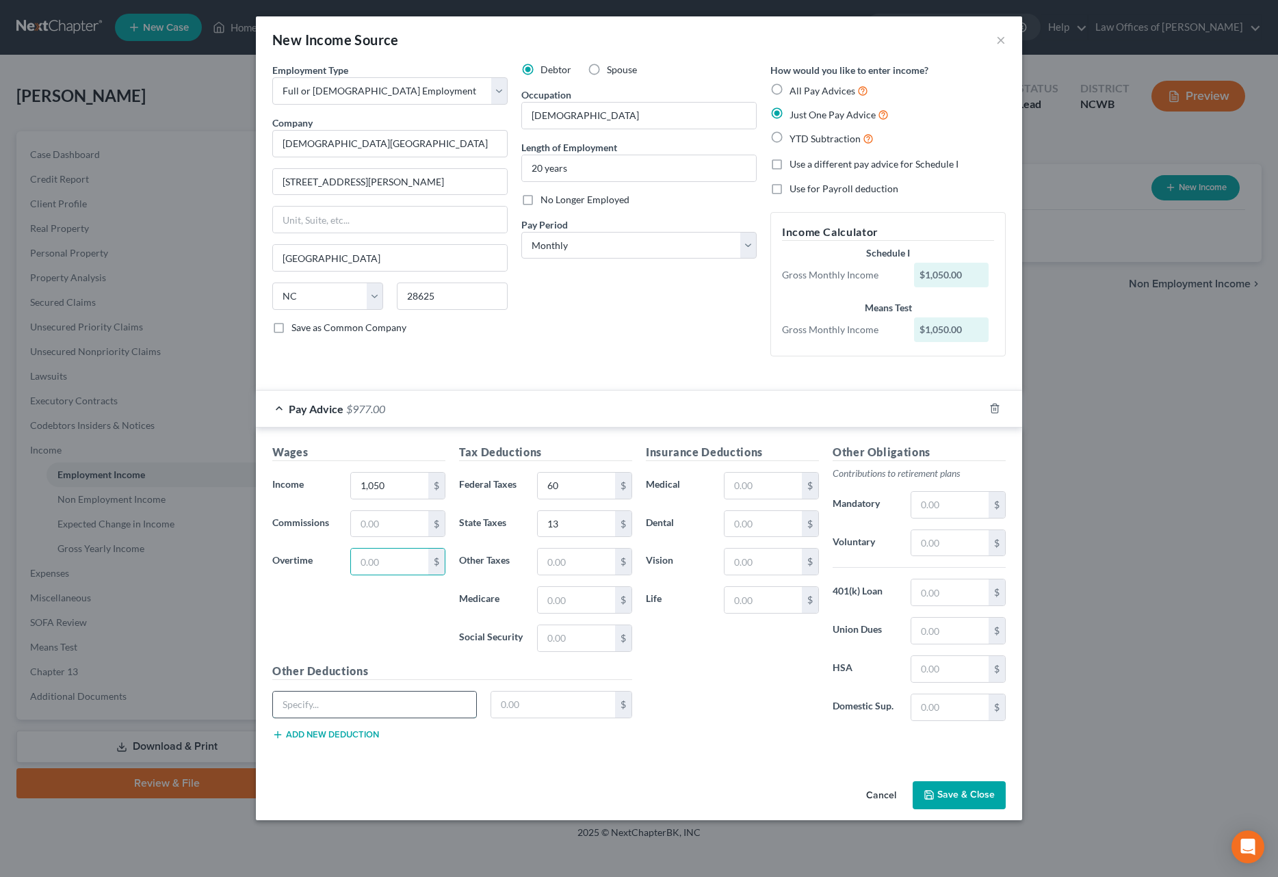
click at [332, 707] on input "text" at bounding box center [374, 705] width 203 height 26
click at [409, 551] on input "text" at bounding box center [389, 562] width 77 height 26
click at [411, 489] on input "1,050" at bounding box center [389, 486] width 77 height 26
click at [665, 241] on select "Select Monthly Twice Monthly Every Other Week Weekly" at bounding box center [638, 245] width 235 height 27
click at [521, 232] on select "Select Monthly Twice Monthly Every Other Week Weekly" at bounding box center [638, 245] width 235 height 27
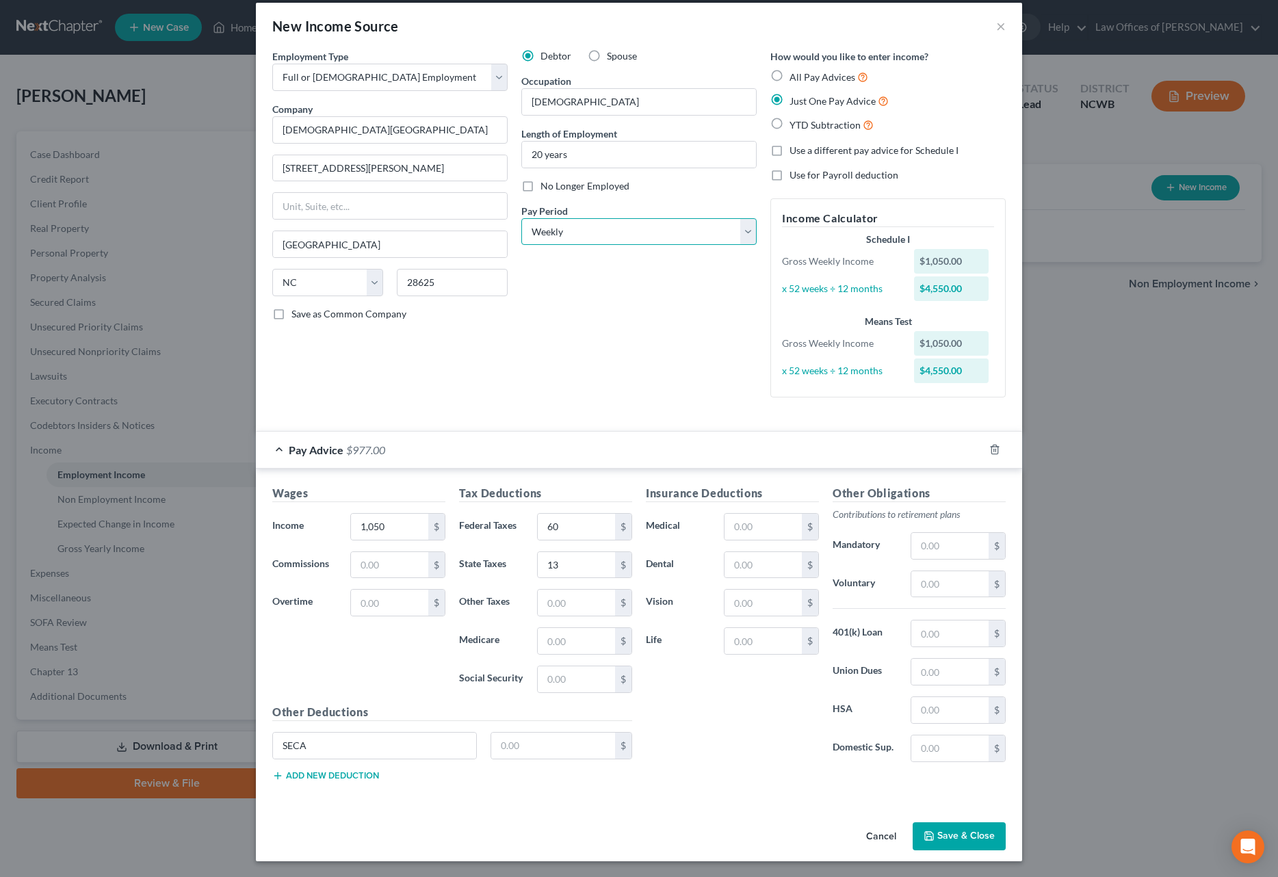
scroll to position [14, 0]
click at [311, 447] on span "Pay Advice" at bounding box center [316, 449] width 55 height 13
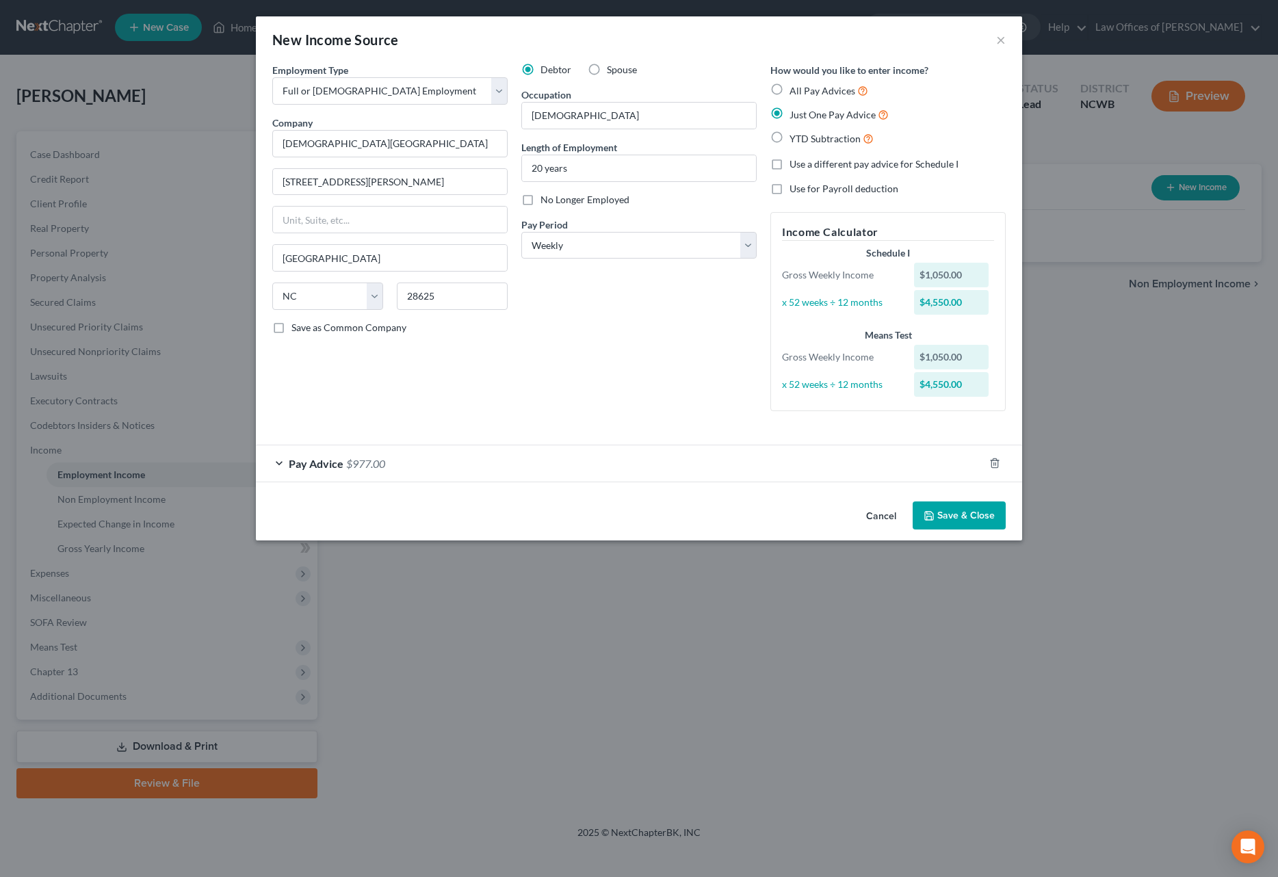
scroll to position [0, 0]
click at [307, 460] on span "Pay Advice" at bounding box center [316, 463] width 55 height 13
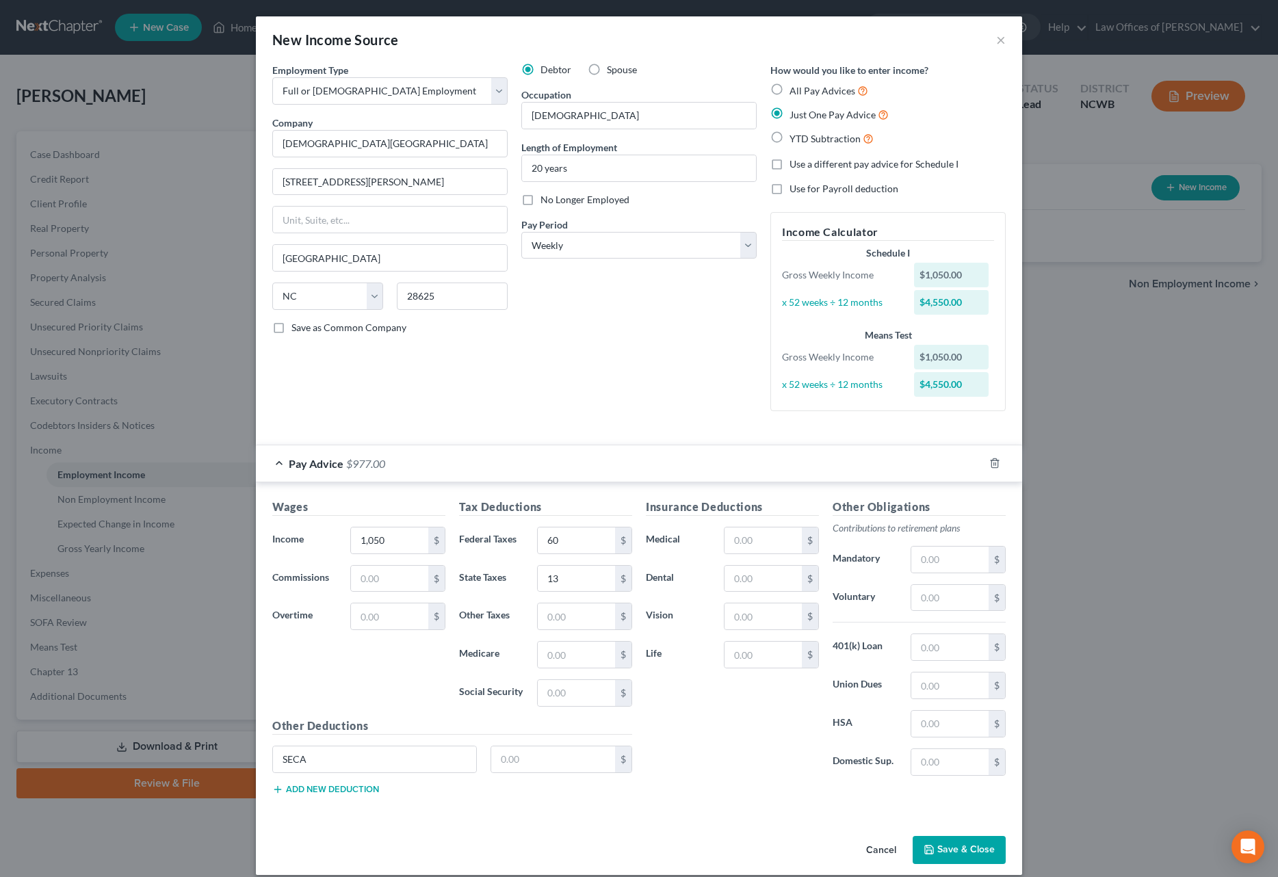
click at [954, 852] on button "Save & Close" at bounding box center [959, 850] width 93 height 29
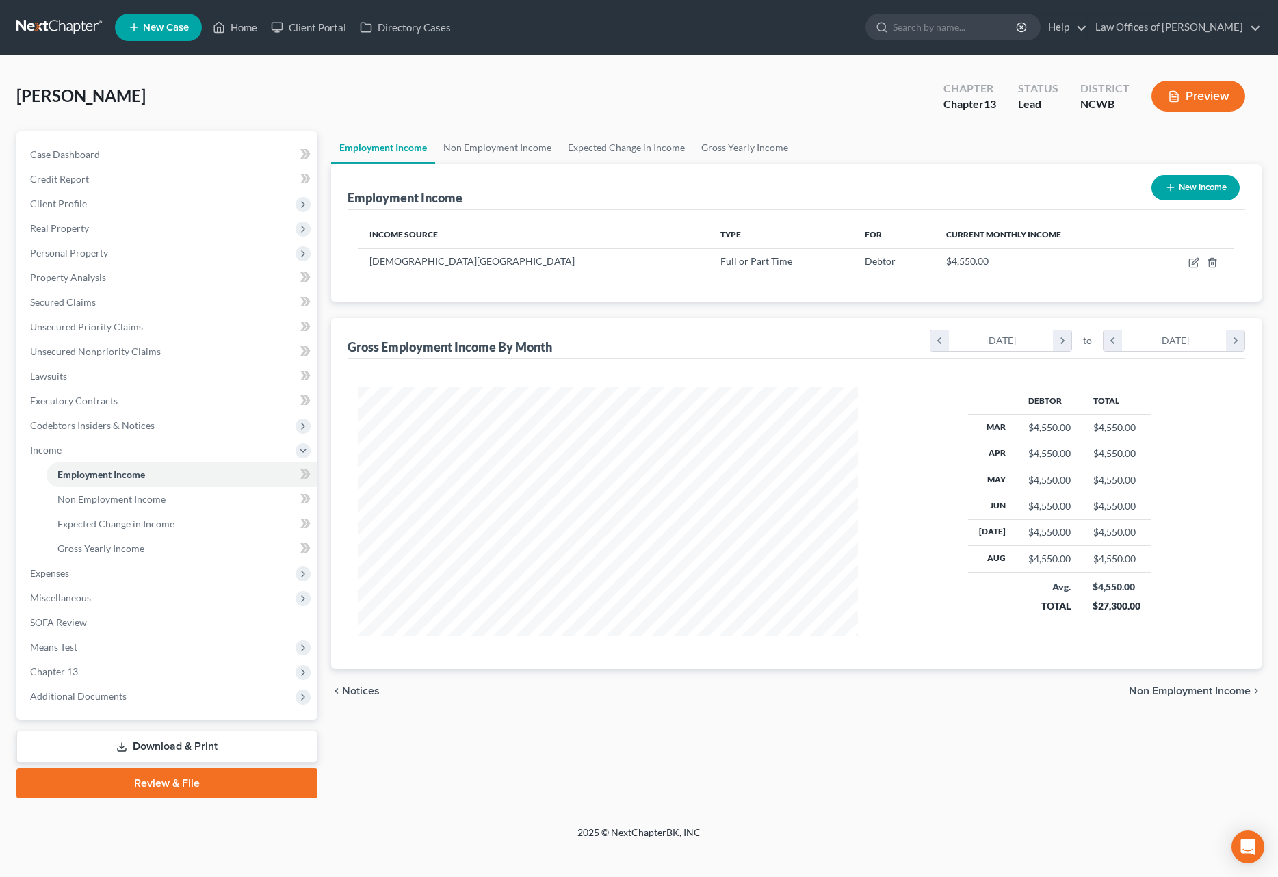
scroll to position [250, 527]
click at [1190, 187] on button "New Income" at bounding box center [1195, 187] width 88 height 25
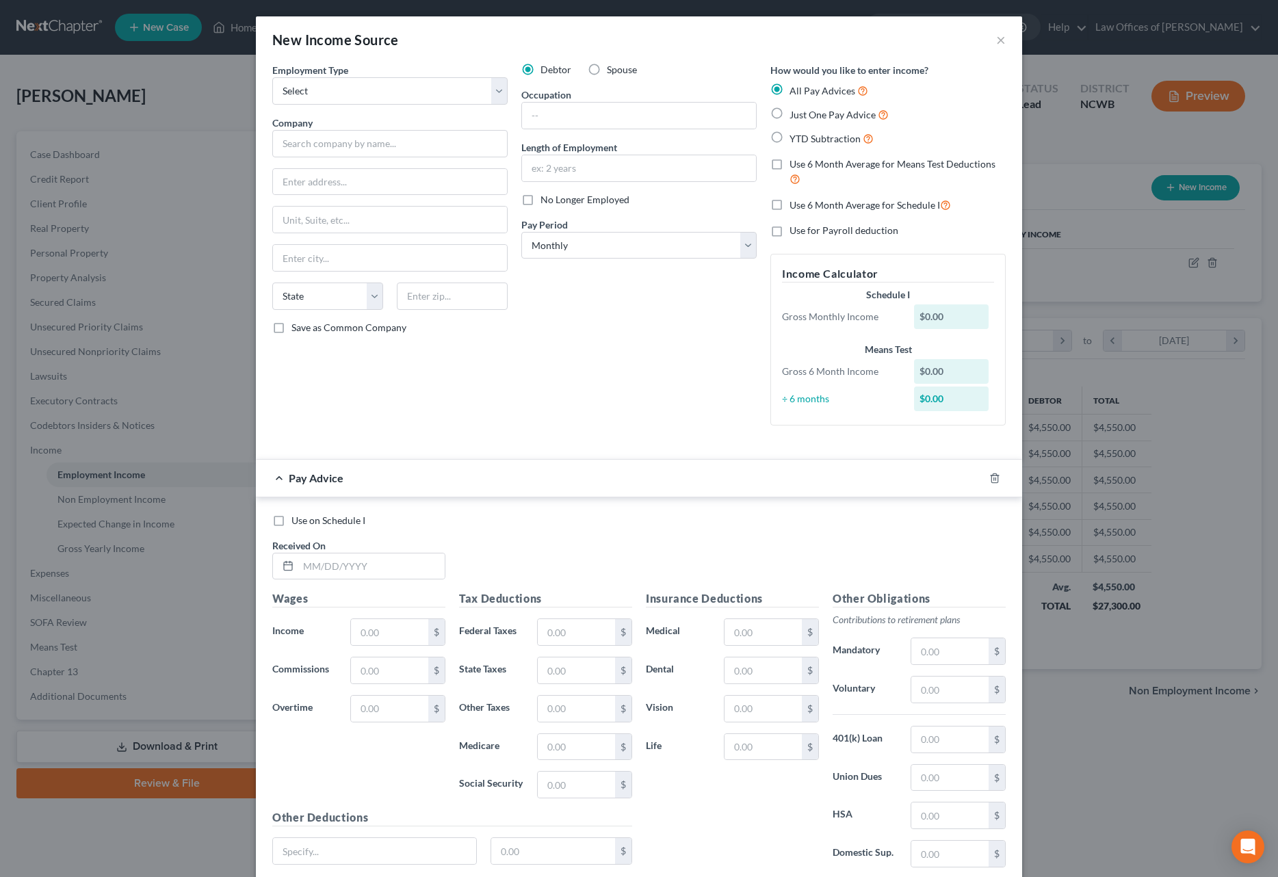
click at [607, 70] on label "Spouse" at bounding box center [622, 70] width 30 height 14
click at [612, 70] on input "Spouse" at bounding box center [616, 67] width 9 height 9
click at [790, 112] on label "Just One Pay Advice" at bounding box center [839, 115] width 99 height 16
click at [795, 112] on input "Just One Pay Advice" at bounding box center [799, 111] width 9 height 9
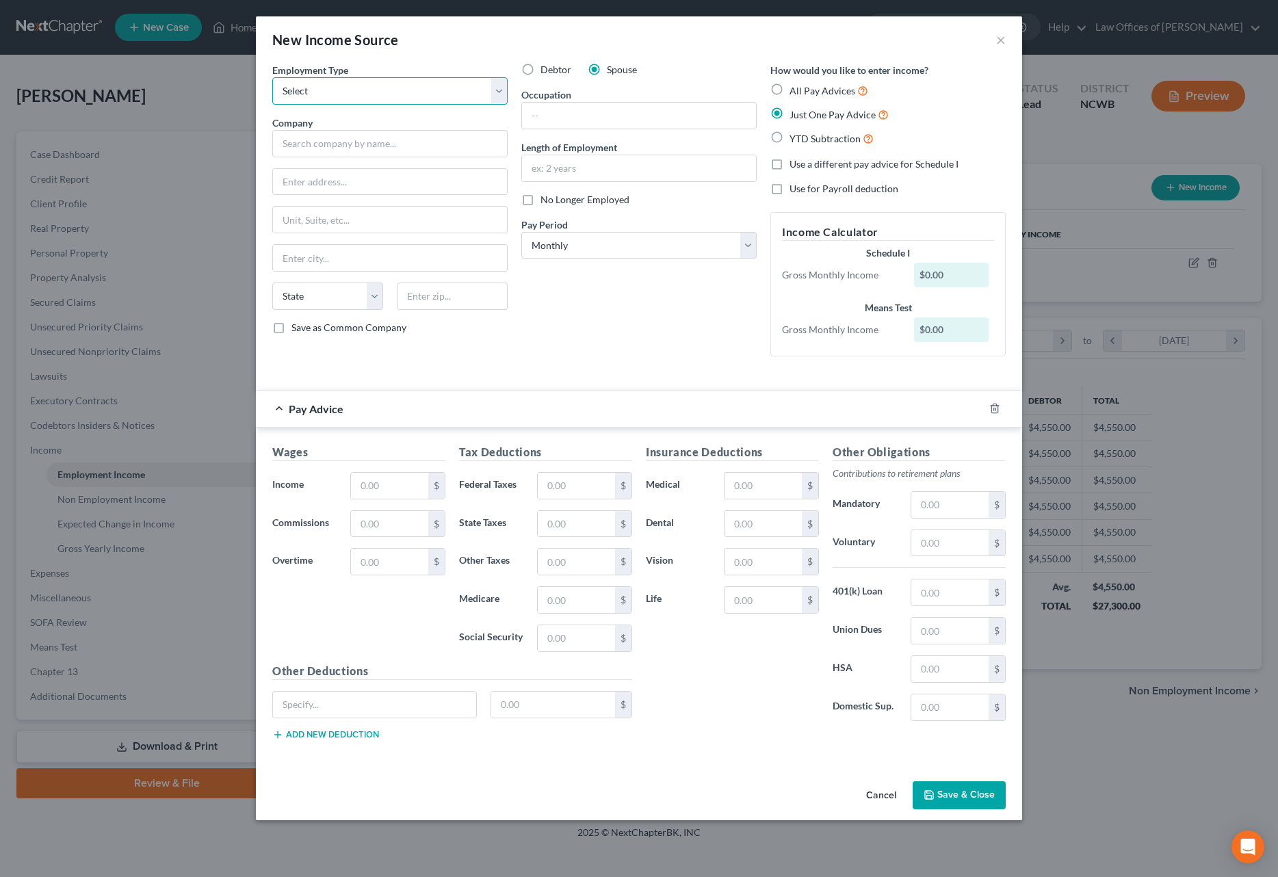
click at [332, 98] on select "Select Full or [DEMOGRAPHIC_DATA] Employment Self Employment" at bounding box center [389, 90] width 235 height 27
click at [272, 77] on select "Select Full or [DEMOGRAPHIC_DATA] Employment Self Employment" at bounding box center [389, 90] width 235 height 27
click at [341, 146] on input "text" at bounding box center [389, 143] width 235 height 27
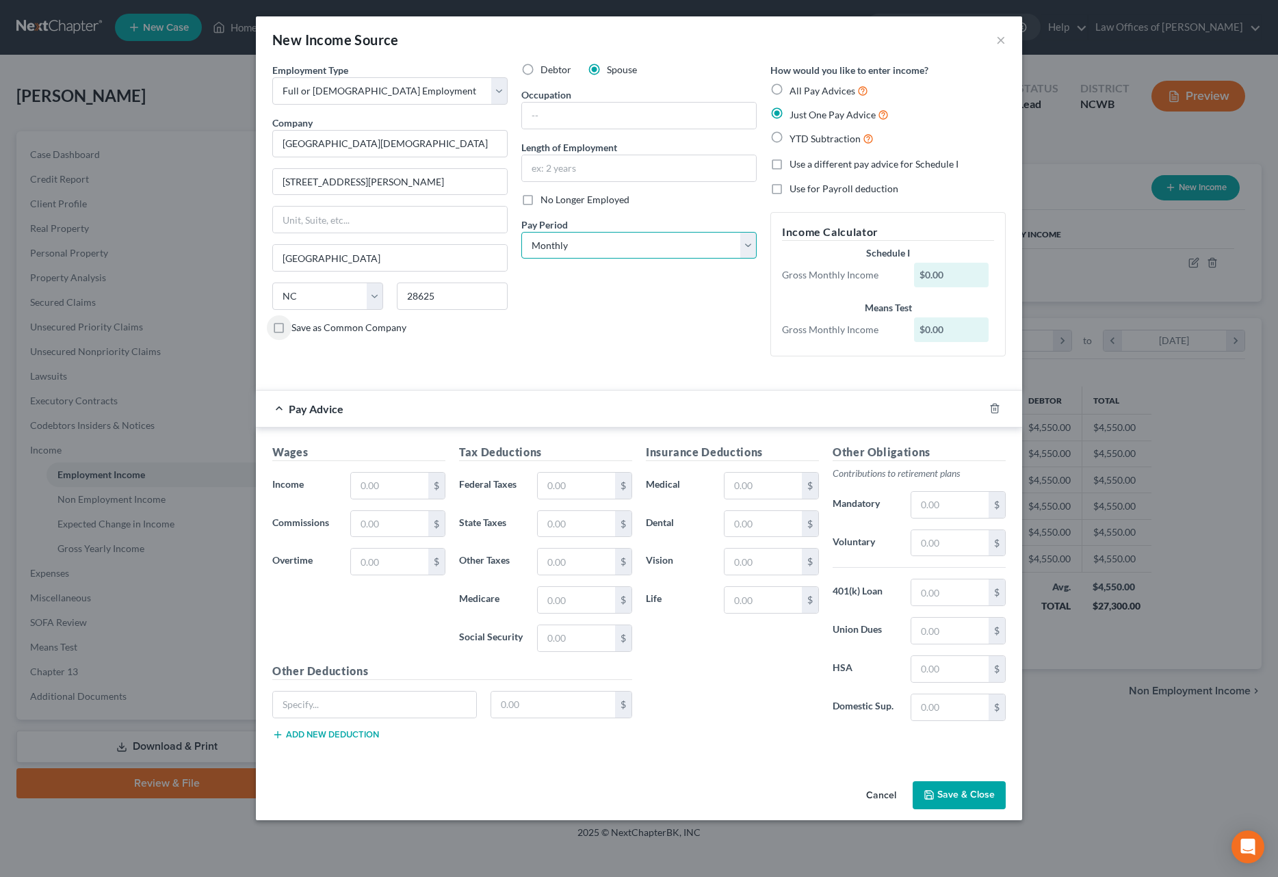
click at [625, 246] on select "Select Monthly Twice Monthly Every Other Week Weekly" at bounding box center [638, 245] width 235 height 27
click at [521, 232] on select "Select Monthly Twice Monthly Every Other Week Weekly" at bounding box center [638, 245] width 235 height 27
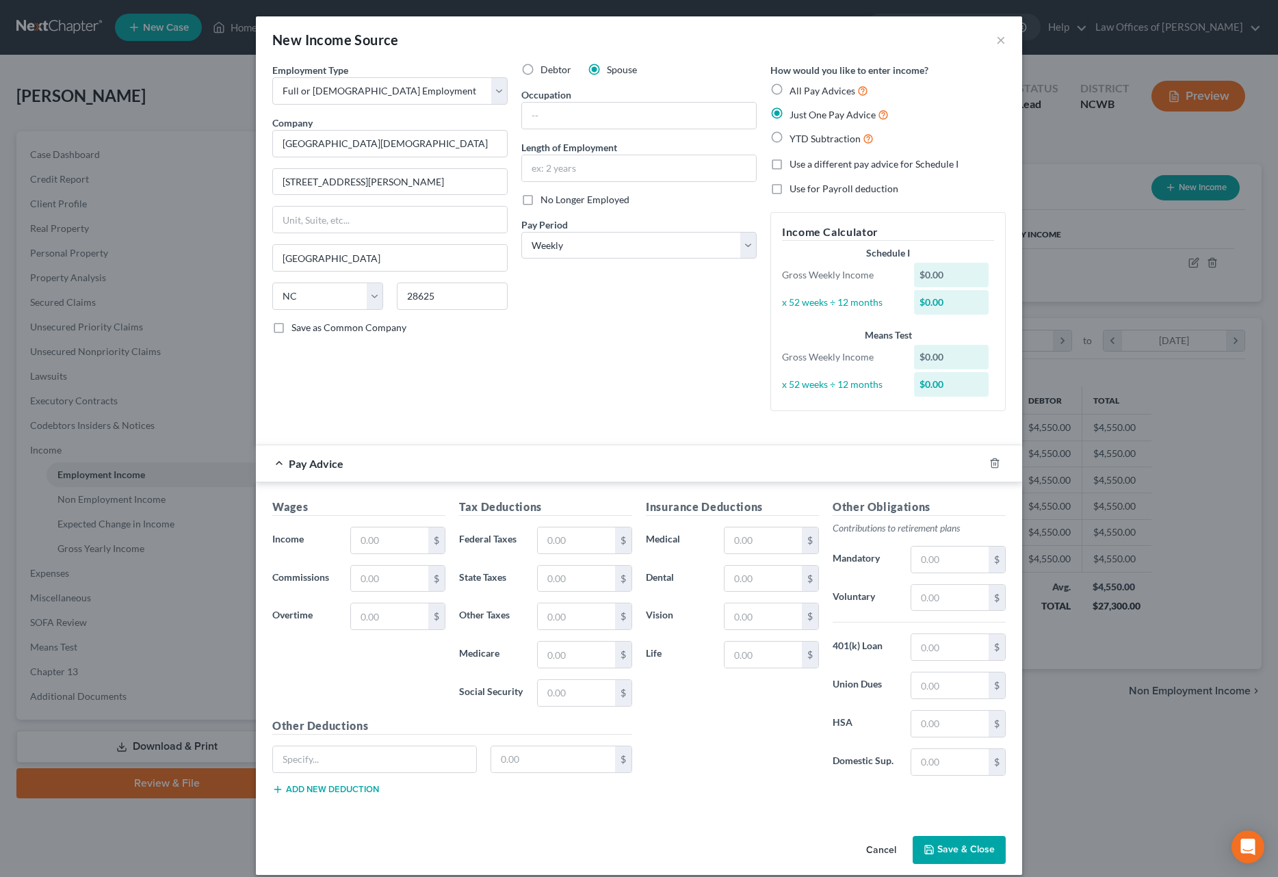
click at [294, 458] on span "Pay Advice" at bounding box center [316, 463] width 55 height 13
click at [370, 535] on input "text" at bounding box center [389, 541] width 77 height 26
click at [589, 536] on input "text" at bounding box center [576, 541] width 77 height 26
click at [588, 543] on input "309.10" at bounding box center [576, 541] width 77 height 26
click at [570, 580] on input "text" at bounding box center [576, 579] width 77 height 26
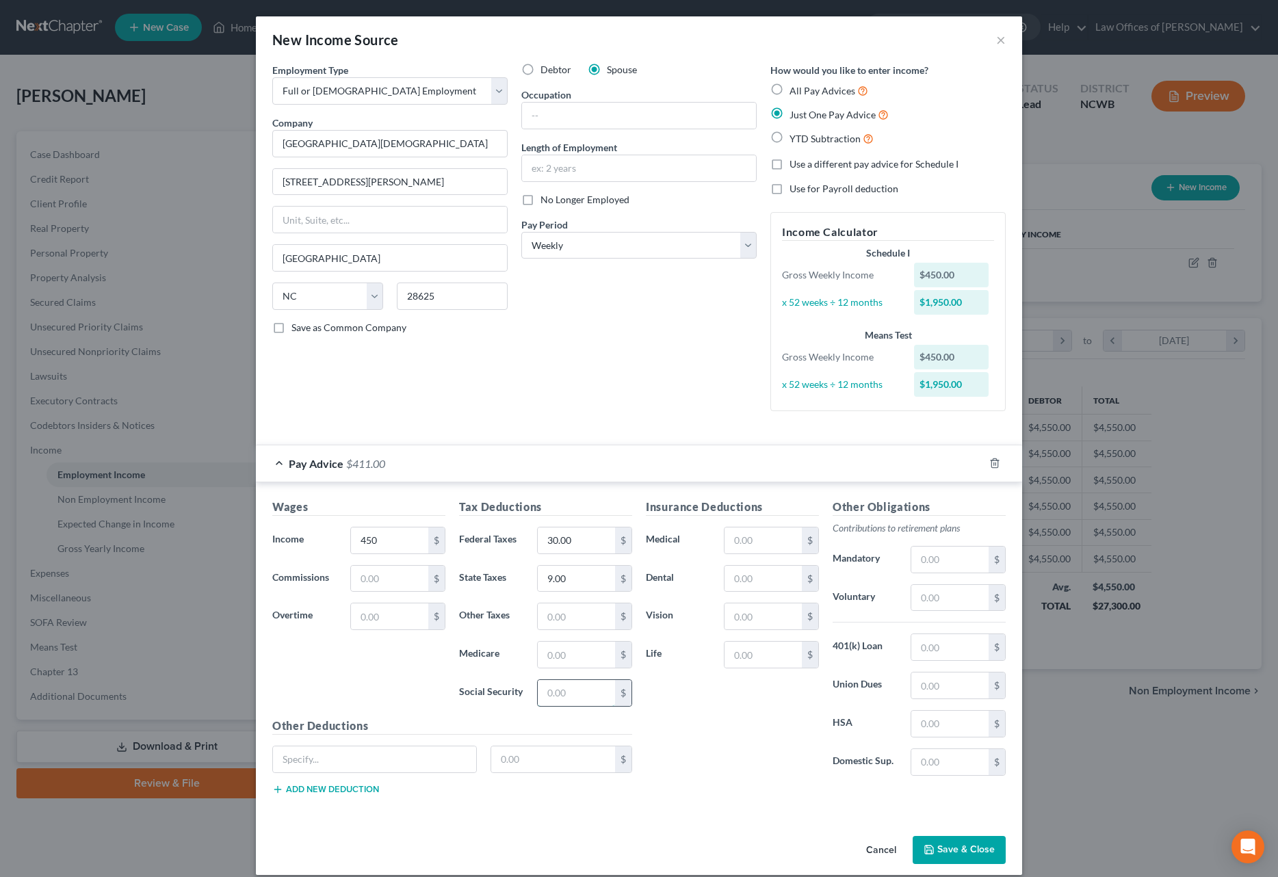
click at [586, 692] on input "text" at bounding box center [576, 693] width 77 height 26
click at [549, 618] on input "text" at bounding box center [576, 616] width 77 height 26
click at [742, 544] on input "text" at bounding box center [763, 541] width 77 height 26
click at [948, 851] on button "Save & Close" at bounding box center [959, 850] width 93 height 29
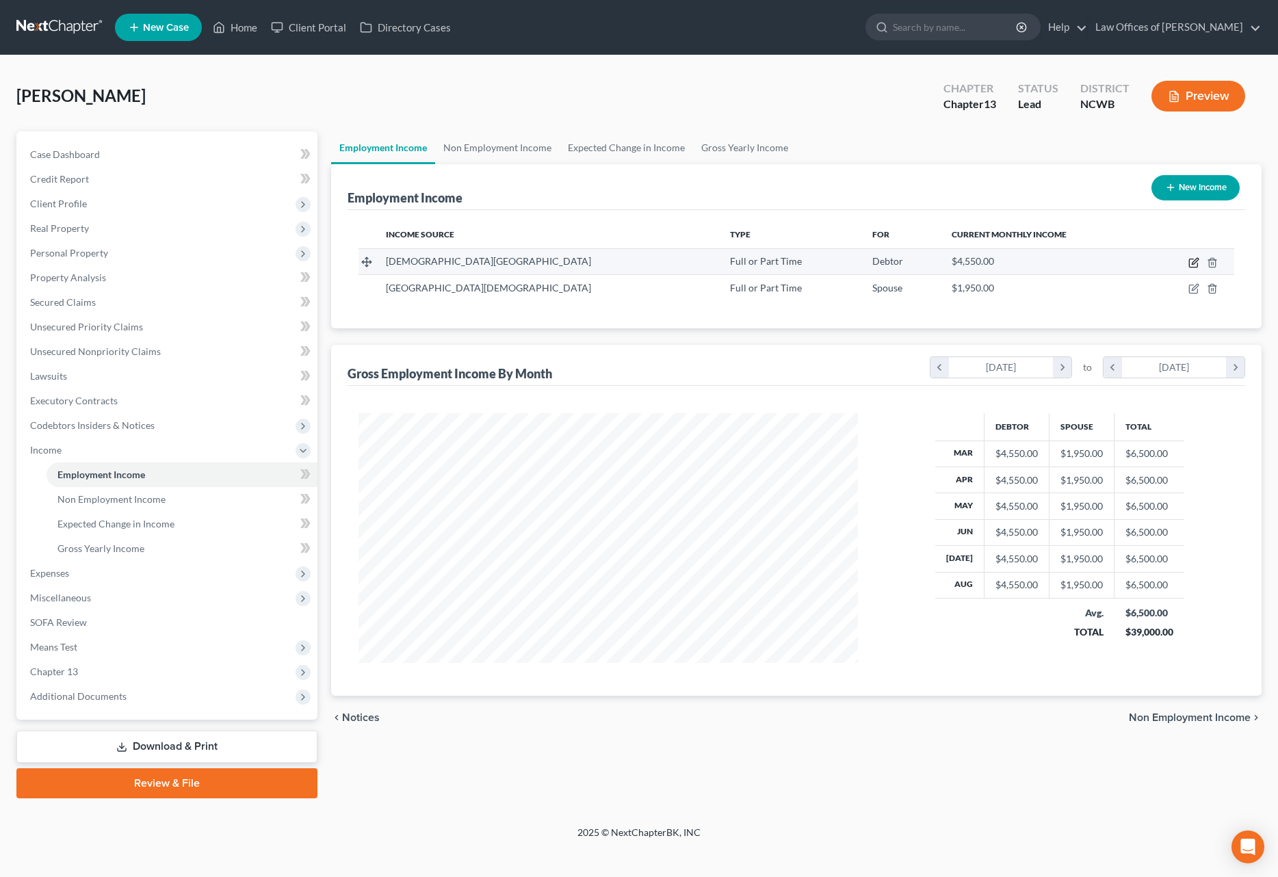
click at [1193, 265] on icon "button" at bounding box center [1193, 262] width 11 height 11
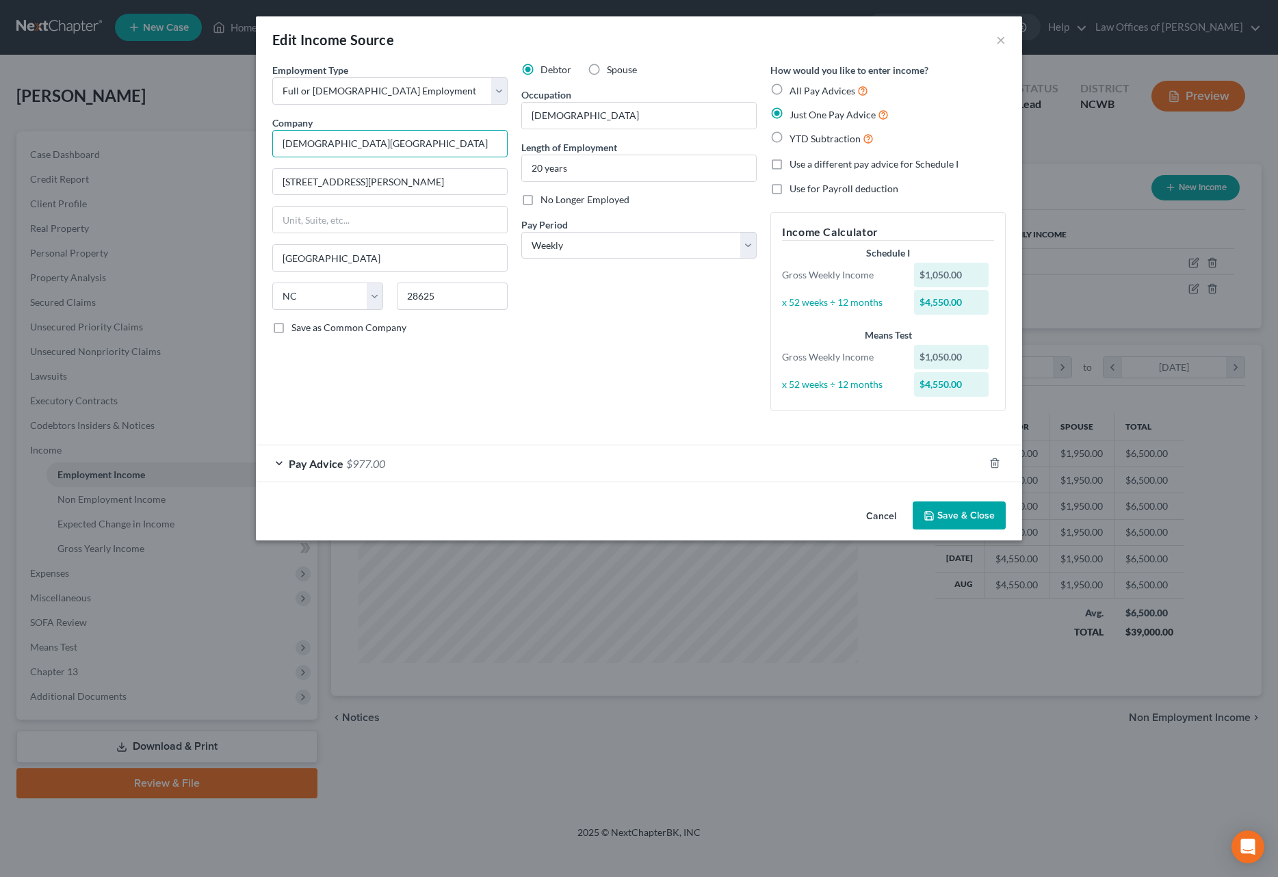
click at [313, 139] on input "[DEMOGRAPHIC_DATA][GEOGRAPHIC_DATA]" at bounding box center [389, 143] width 235 height 27
click at [985, 515] on button "Save & Close" at bounding box center [959, 516] width 93 height 29
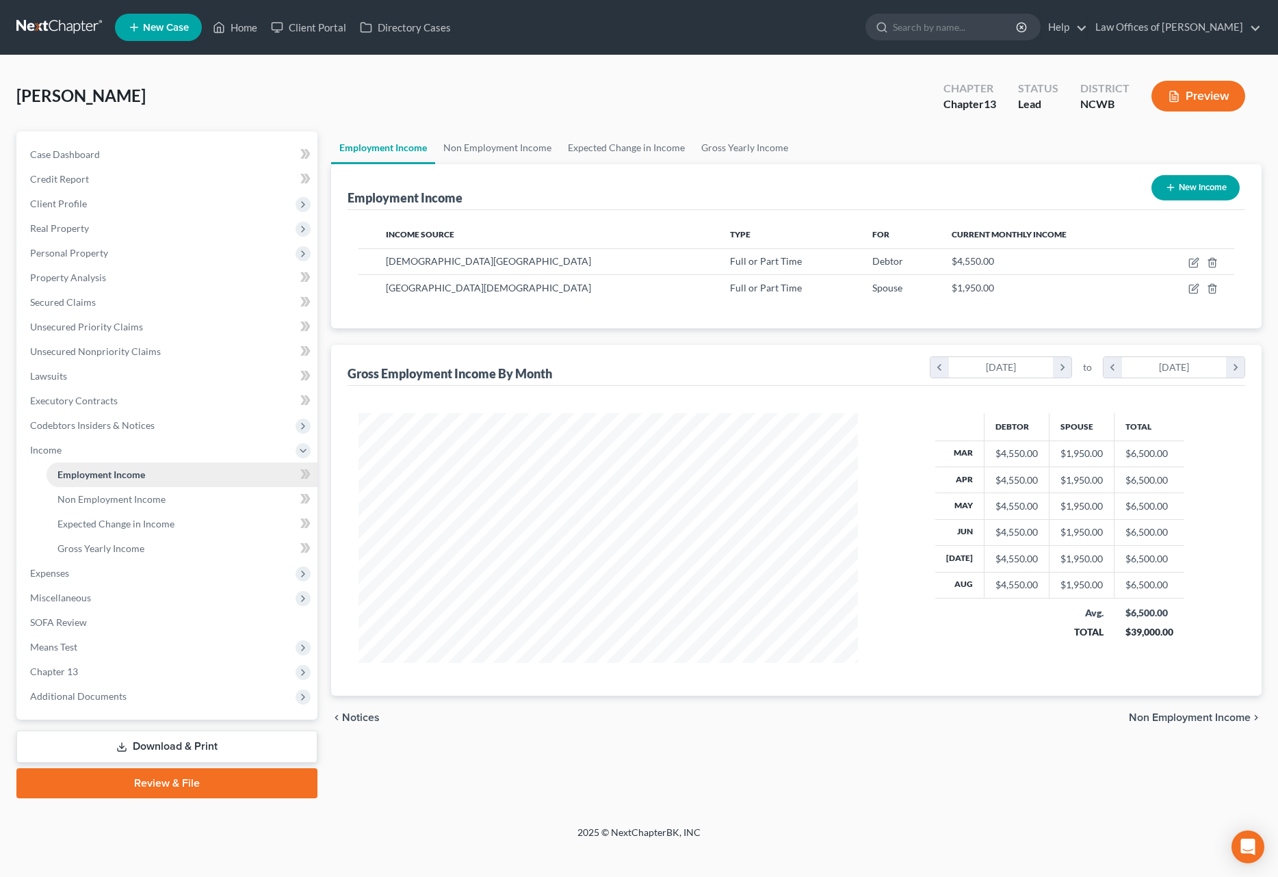
click at [154, 478] on link "Employment Income" at bounding box center [182, 475] width 271 height 25
click at [309, 476] on icon at bounding box center [307, 474] width 6 height 10
click at [277, 477] on link "Employment Income" at bounding box center [182, 475] width 271 height 25
click at [307, 471] on icon at bounding box center [307, 474] width 6 height 10
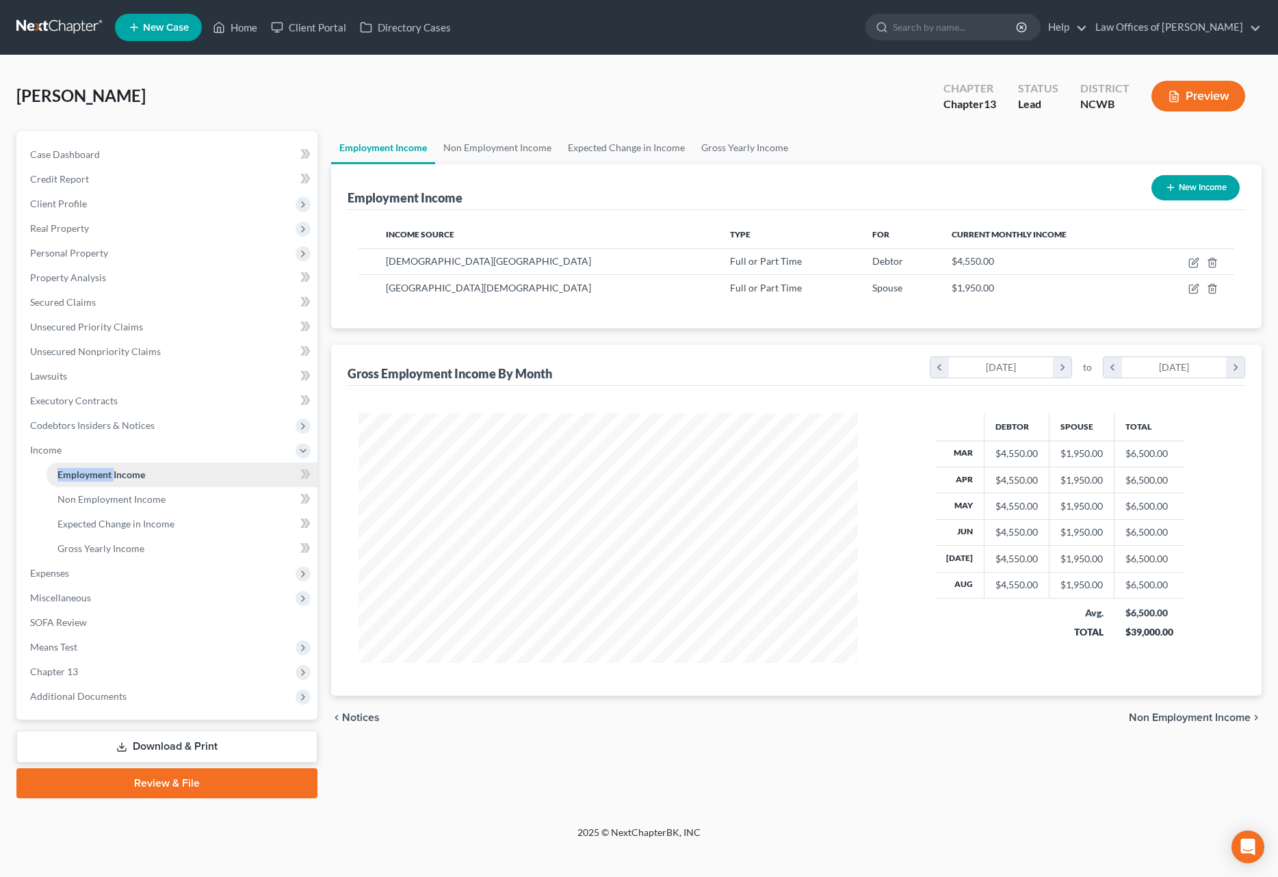
click at [115, 472] on span "Employment Income" at bounding box center [101, 475] width 88 height 12
click at [126, 503] on span "Non Employment Income" at bounding box center [111, 499] width 108 height 12
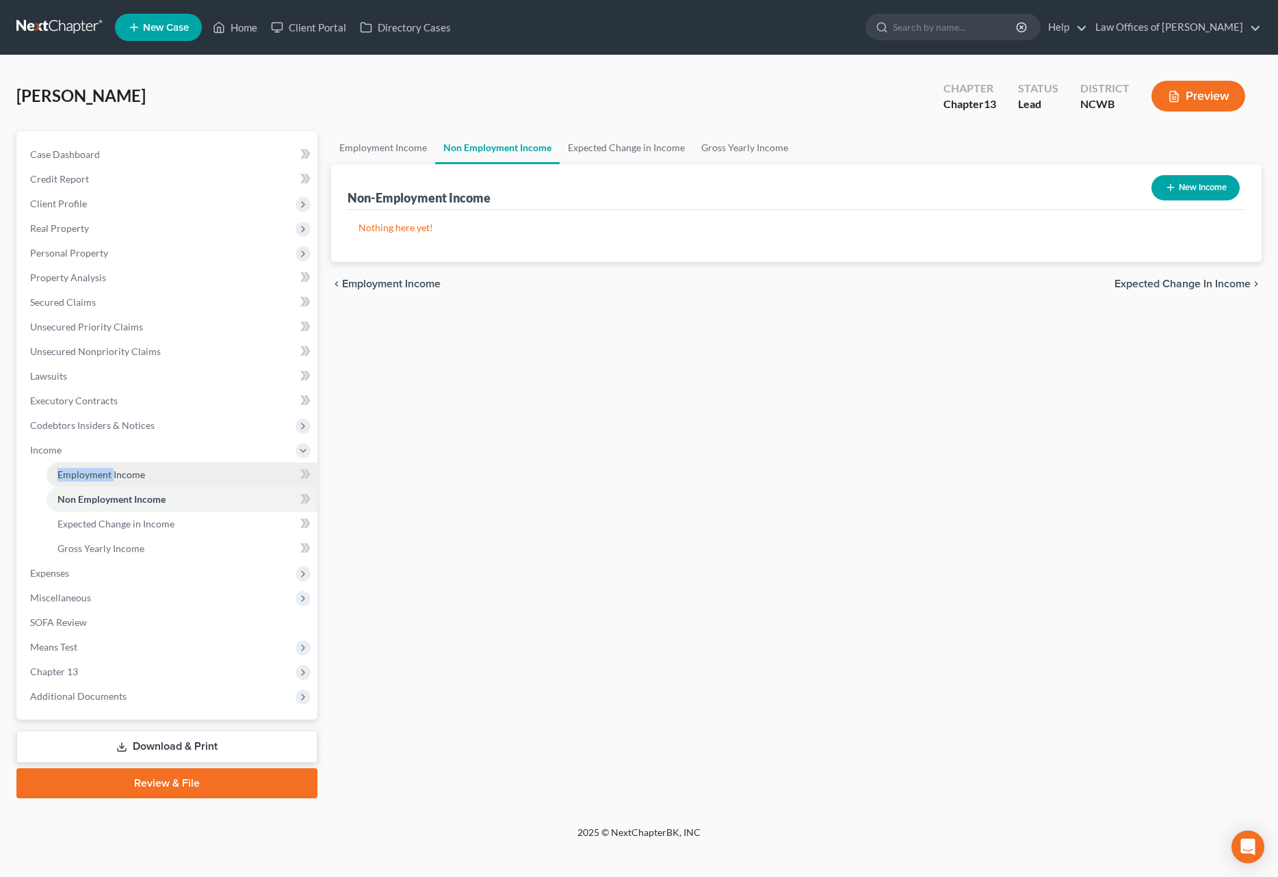
click at [126, 476] on span "Employment Income" at bounding box center [101, 475] width 88 height 12
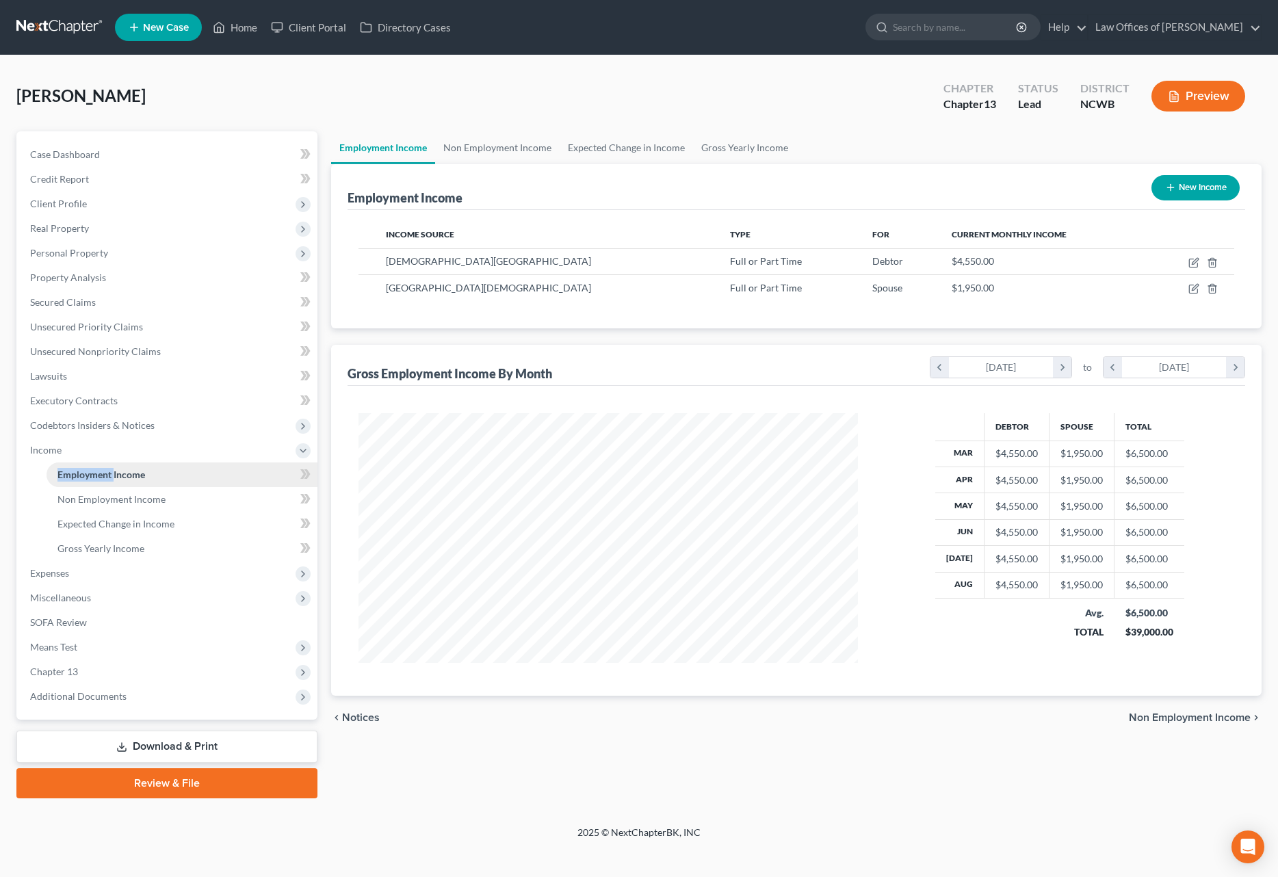
scroll to position [250, 527]
click at [1193, 265] on icon "button" at bounding box center [1193, 262] width 11 height 11
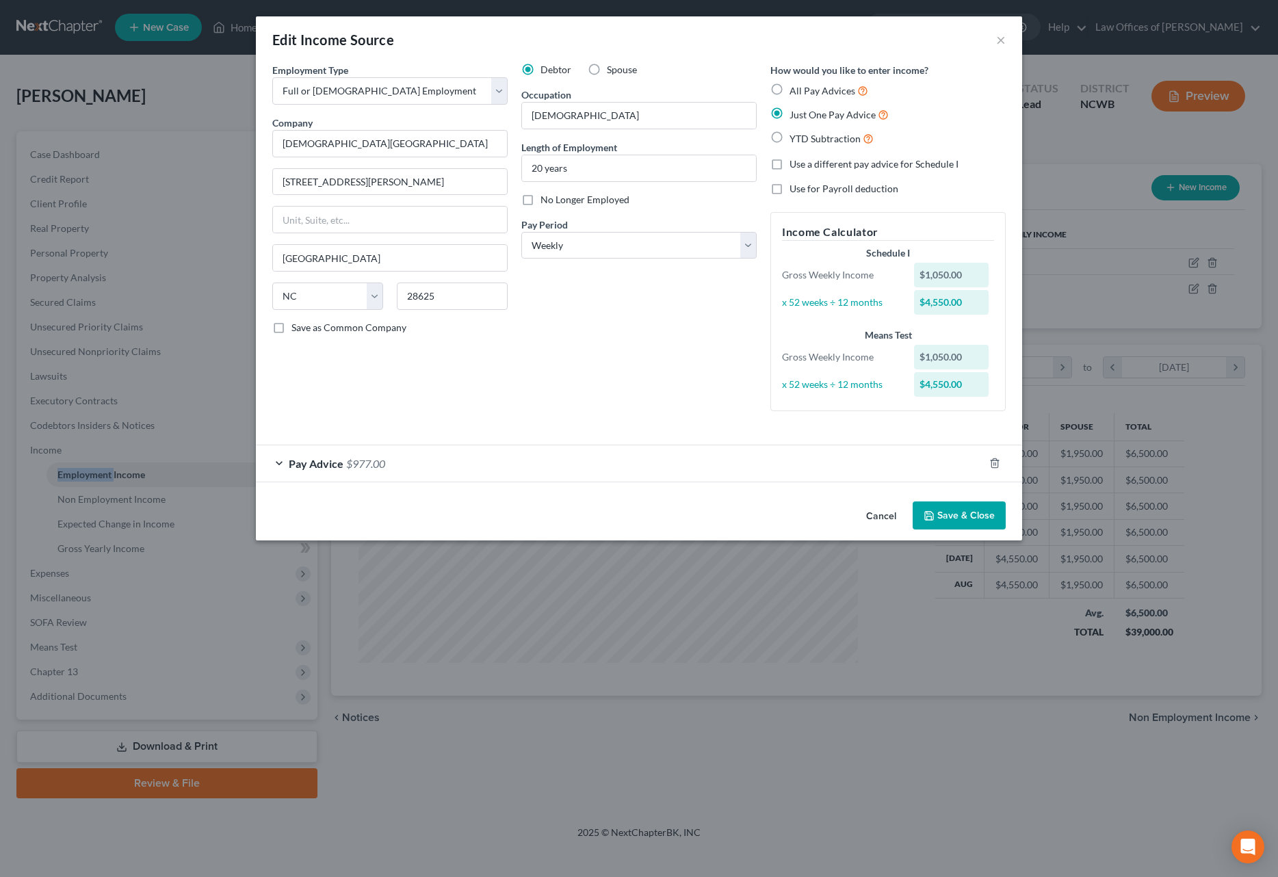
click at [374, 463] on span "$977.00" at bounding box center [365, 463] width 39 height 13
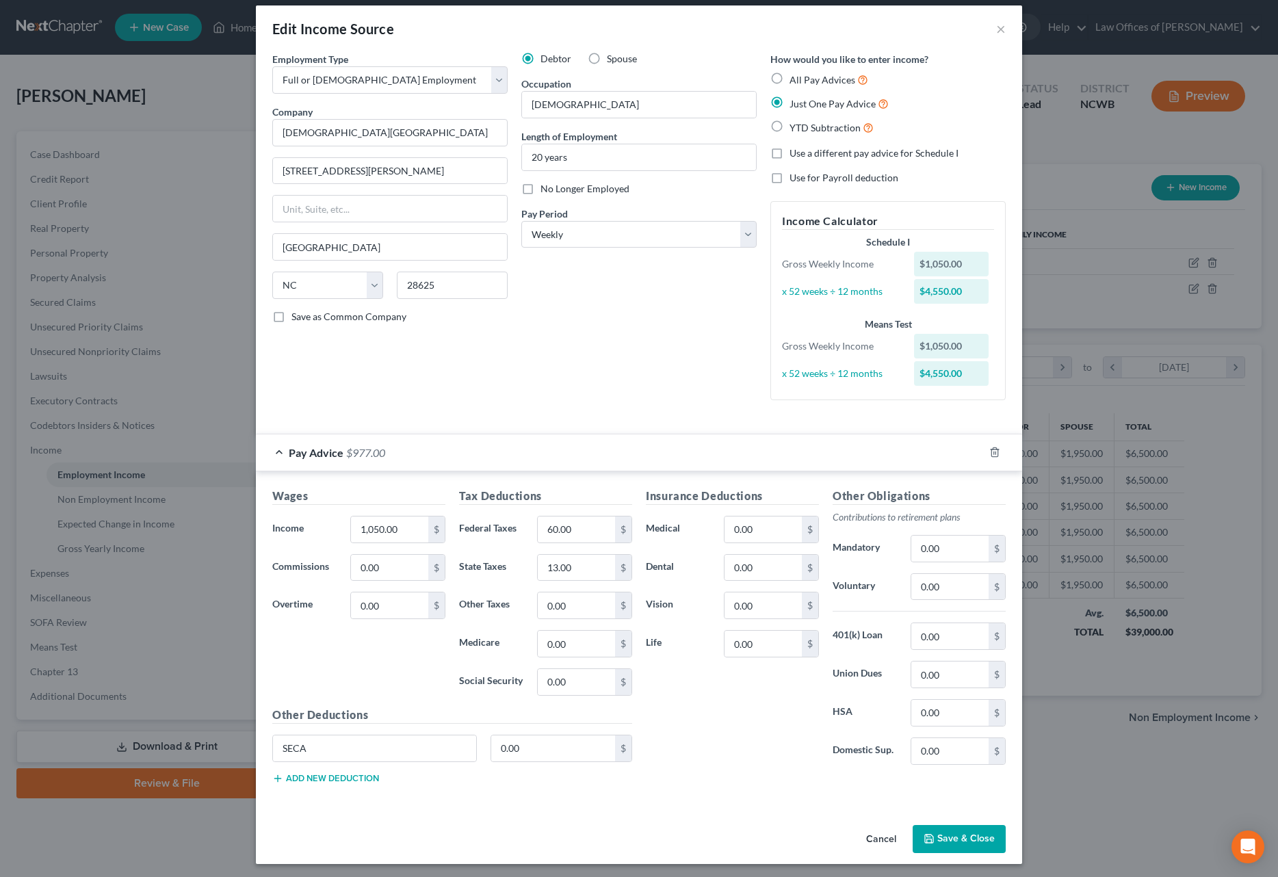
scroll to position [14, 0]
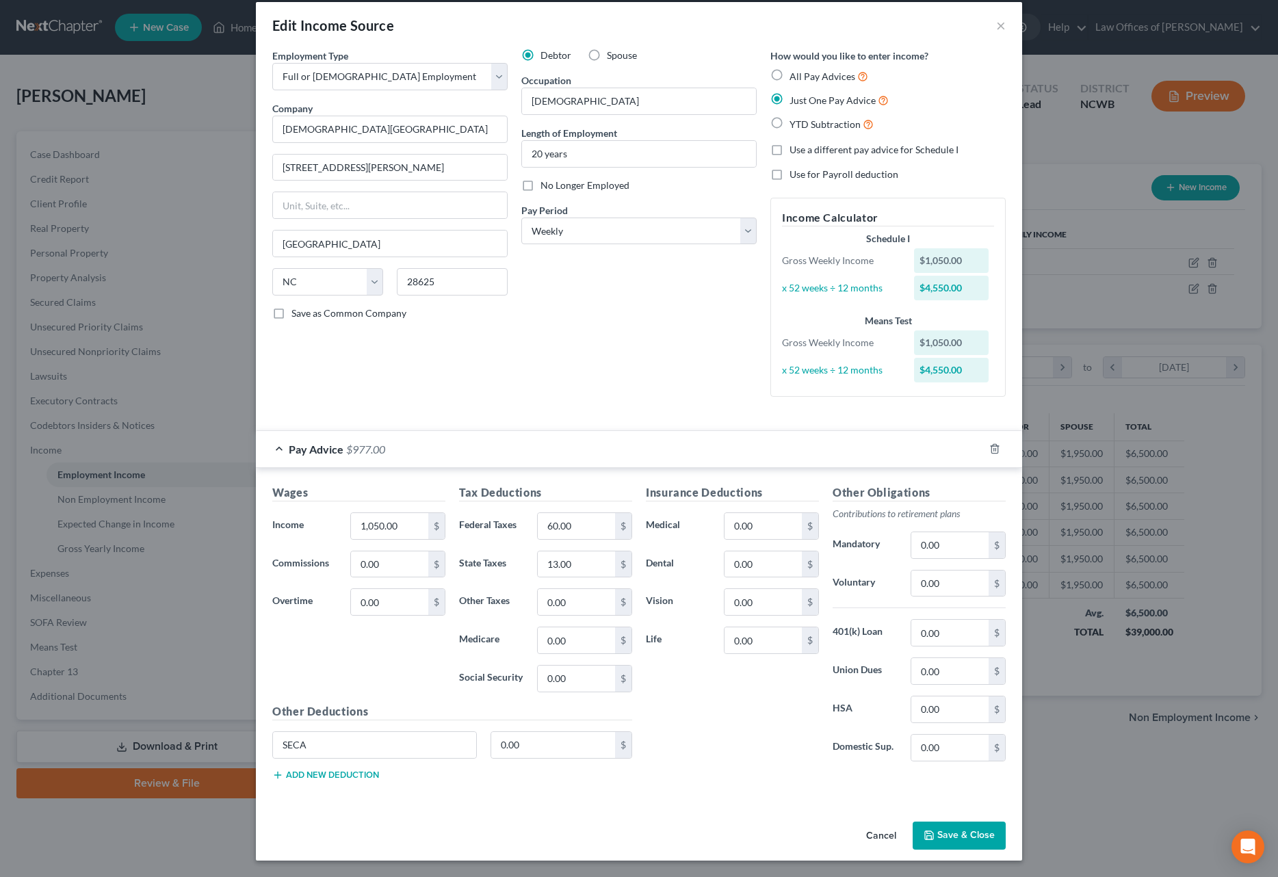
click at [790, 70] on label "All Pay Advices" at bounding box center [829, 76] width 79 height 16
click at [795, 70] on input "All Pay Advices" at bounding box center [799, 72] width 9 height 9
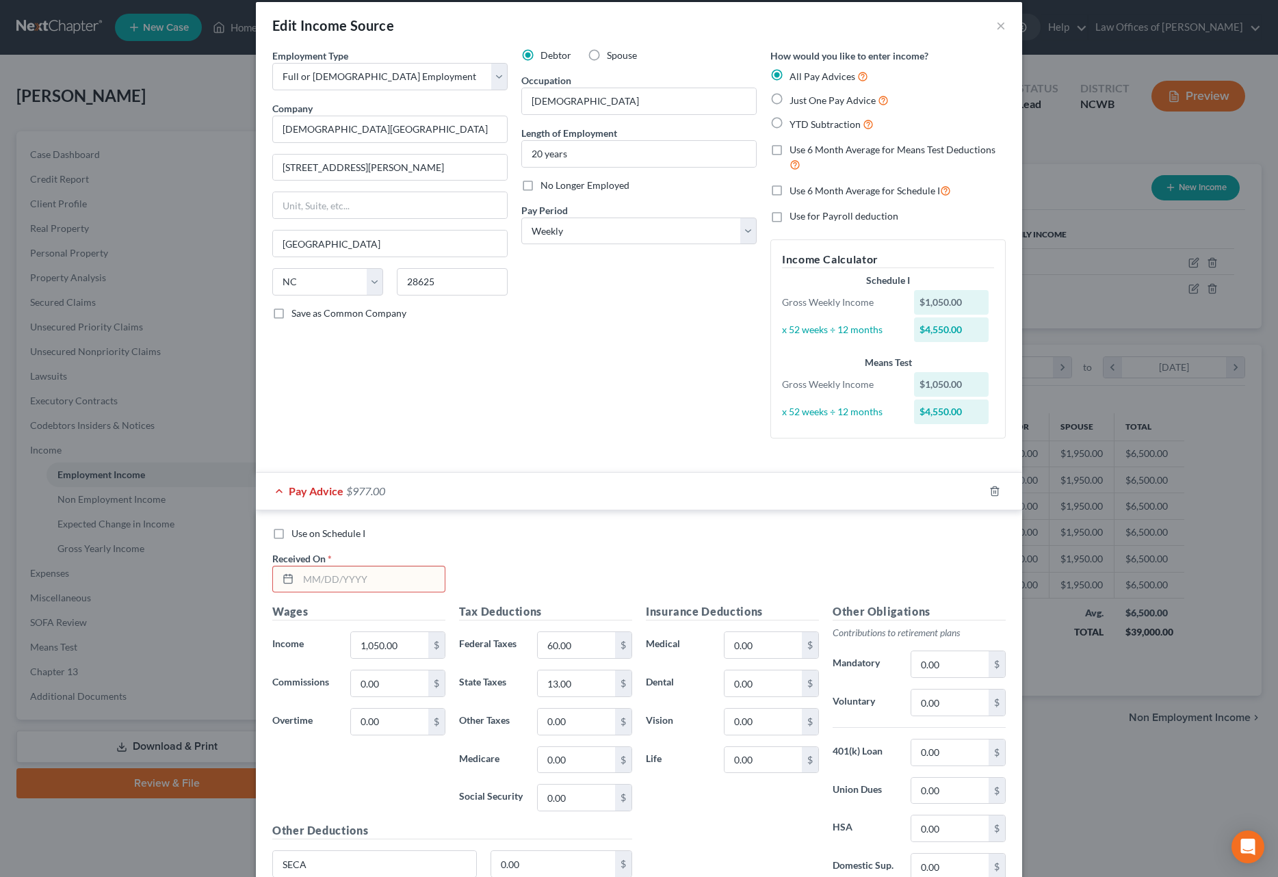
click at [790, 102] on label "Just One Pay Advice" at bounding box center [839, 100] width 99 height 16
click at [795, 101] on input "Just One Pay Advice" at bounding box center [799, 96] width 9 height 9
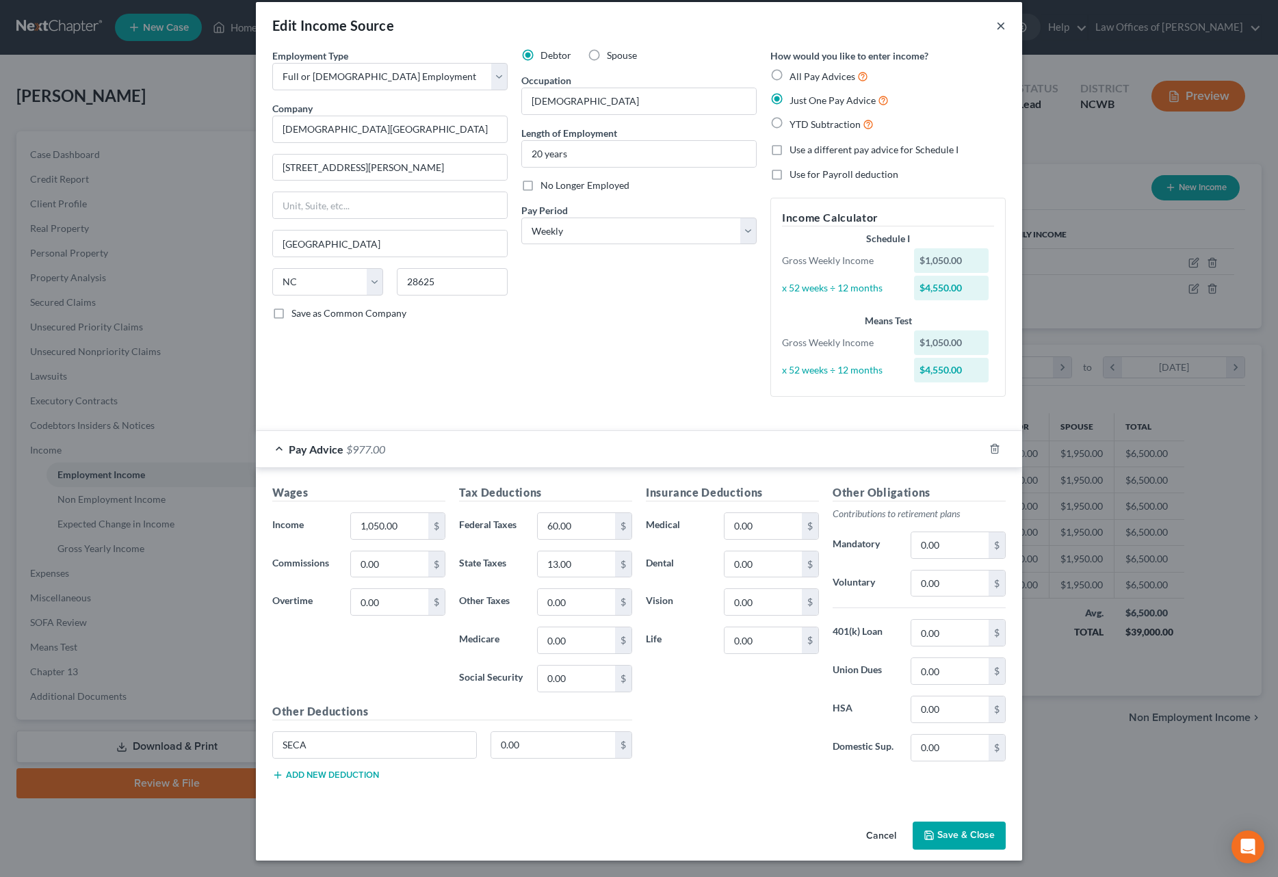
click at [996, 29] on button "×" at bounding box center [1001, 25] width 10 height 16
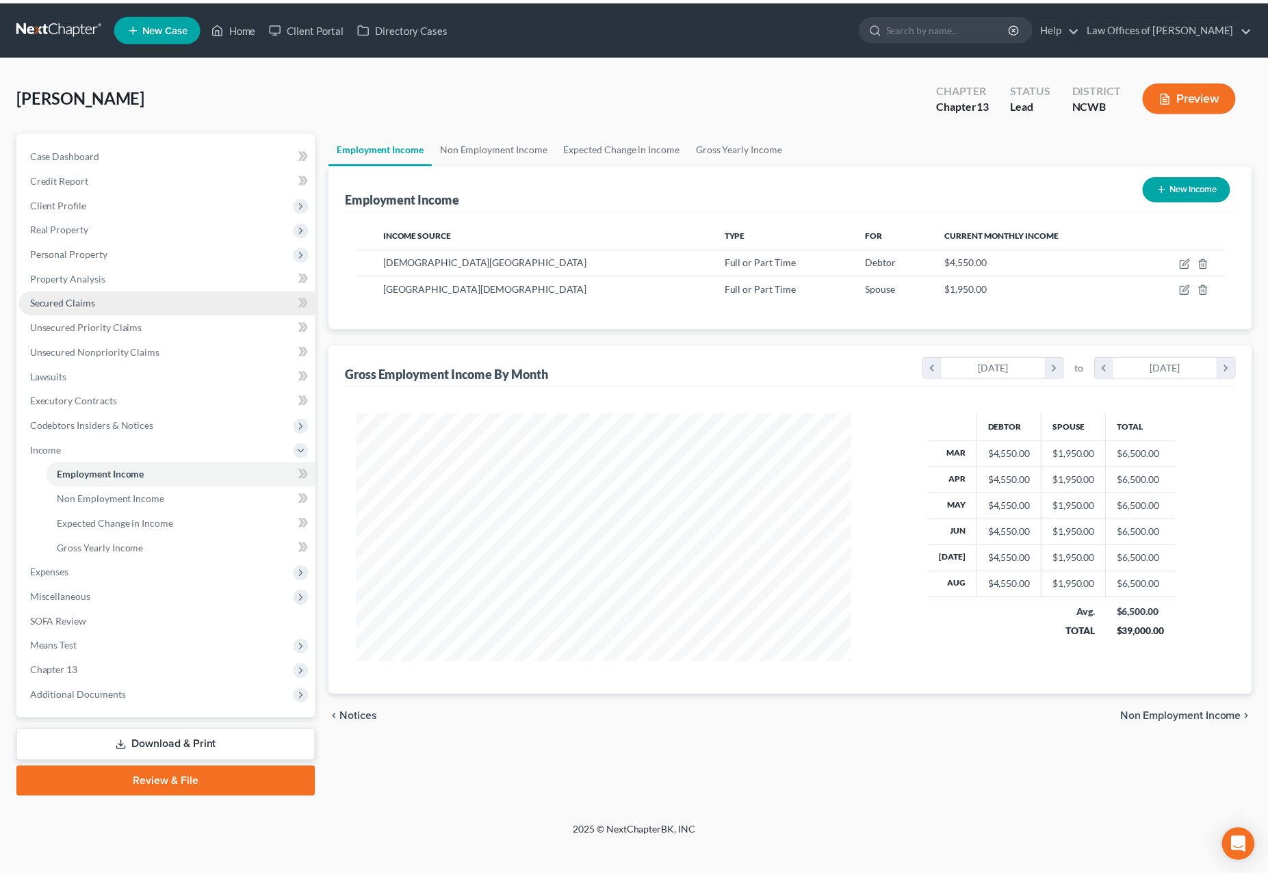
scroll to position [250, 527]
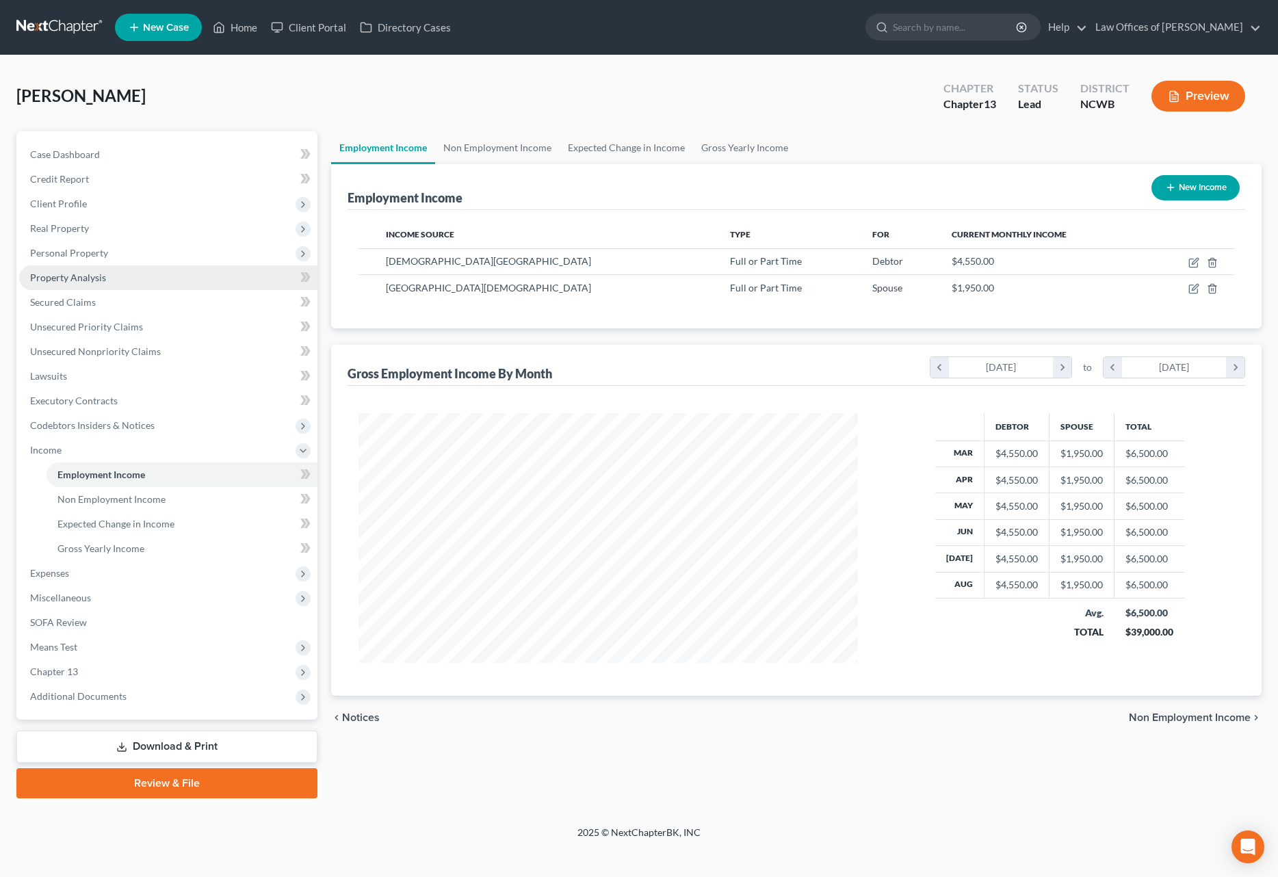
click at [74, 283] on link "Property Analysis" at bounding box center [168, 277] width 298 height 25
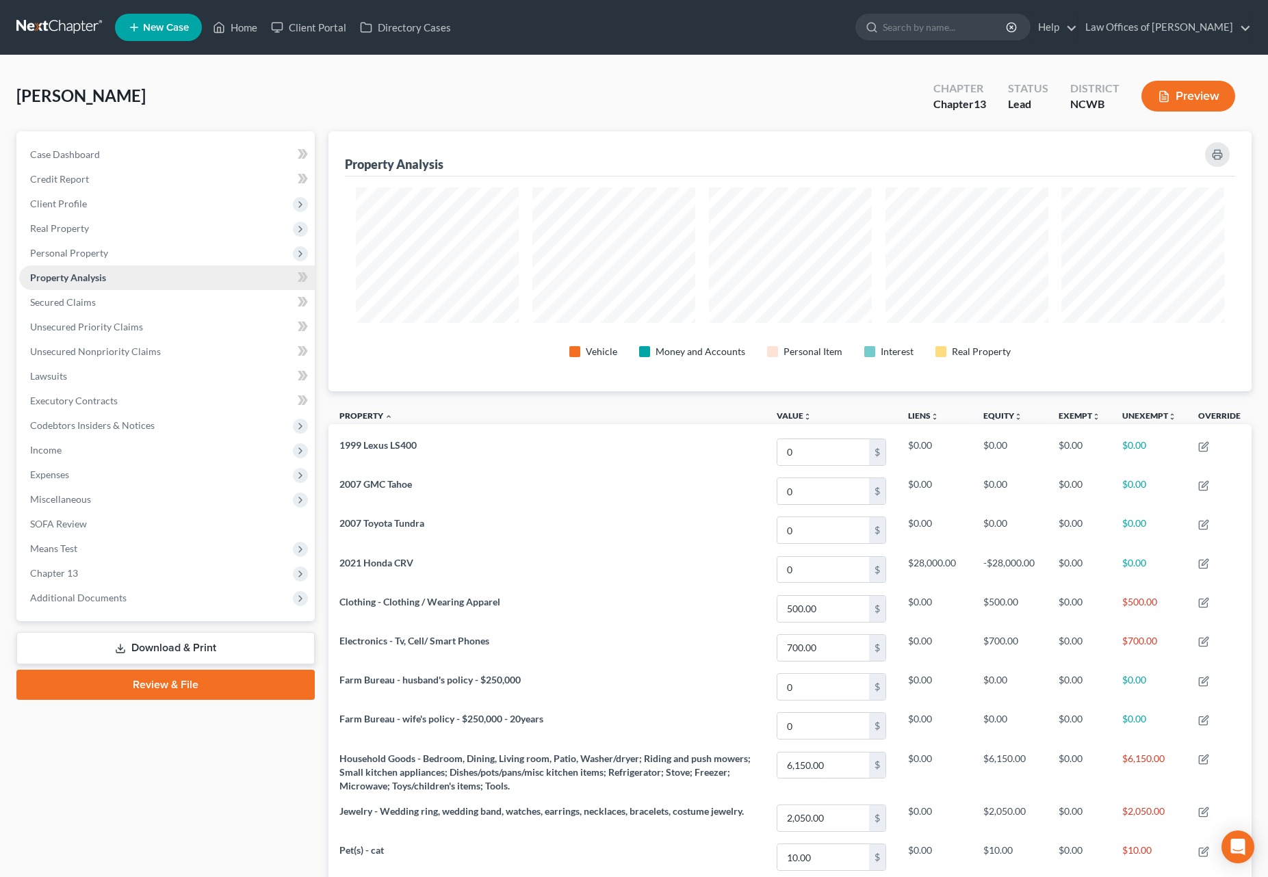
scroll to position [260, 923]
click at [84, 258] on span "Personal Property" at bounding box center [69, 253] width 78 height 12
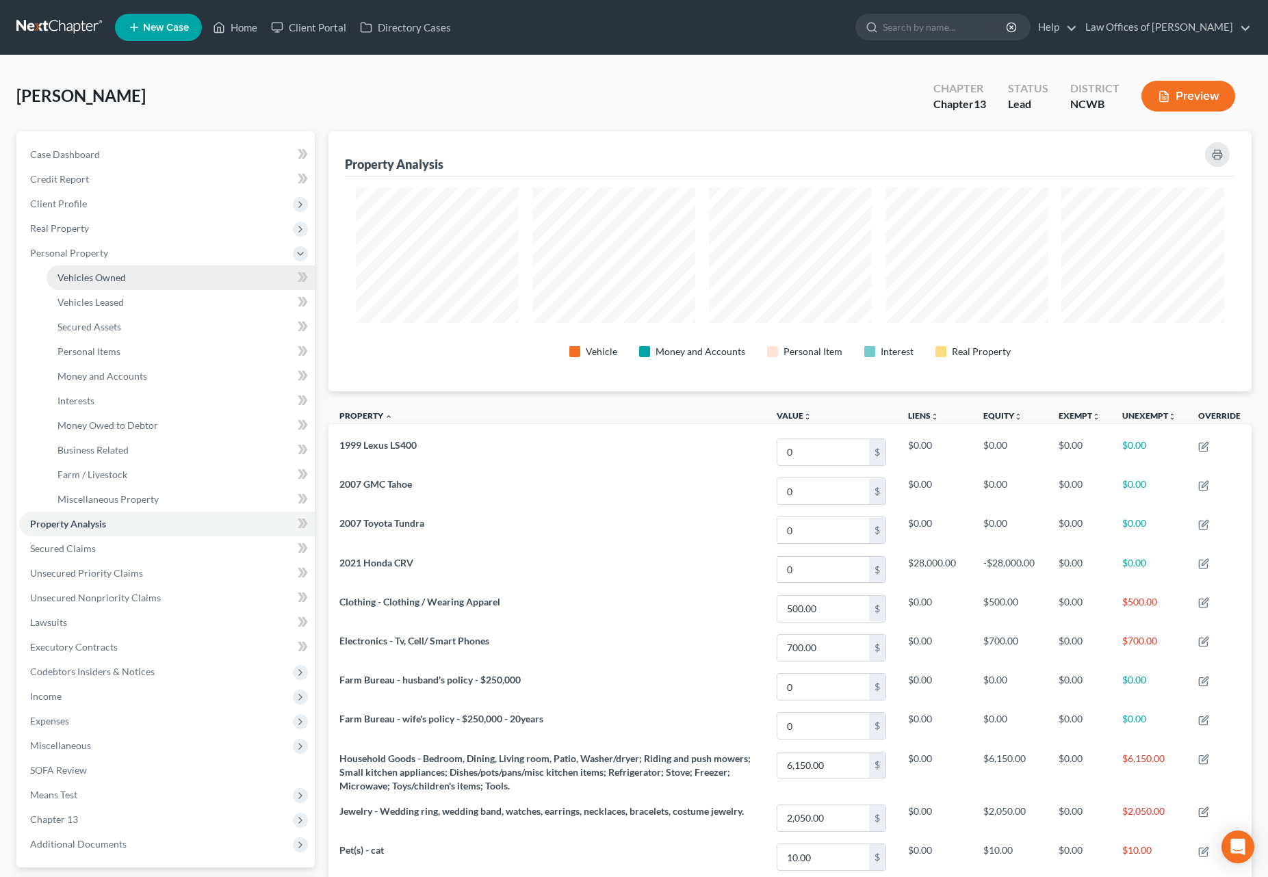
click at [92, 280] on span "Vehicles Owned" at bounding box center [91, 278] width 68 height 12
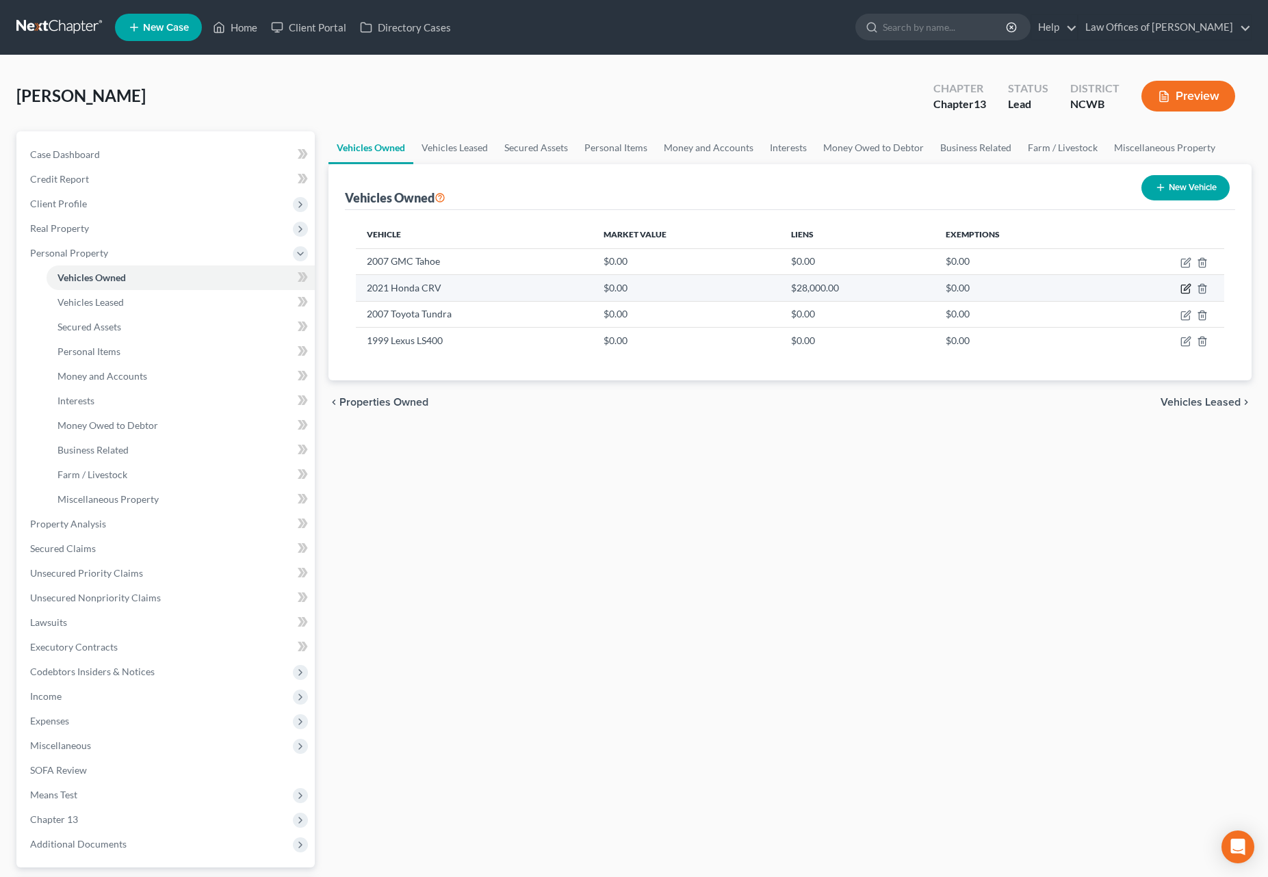
click at [1190, 287] on icon "button" at bounding box center [1187, 288] width 6 height 6
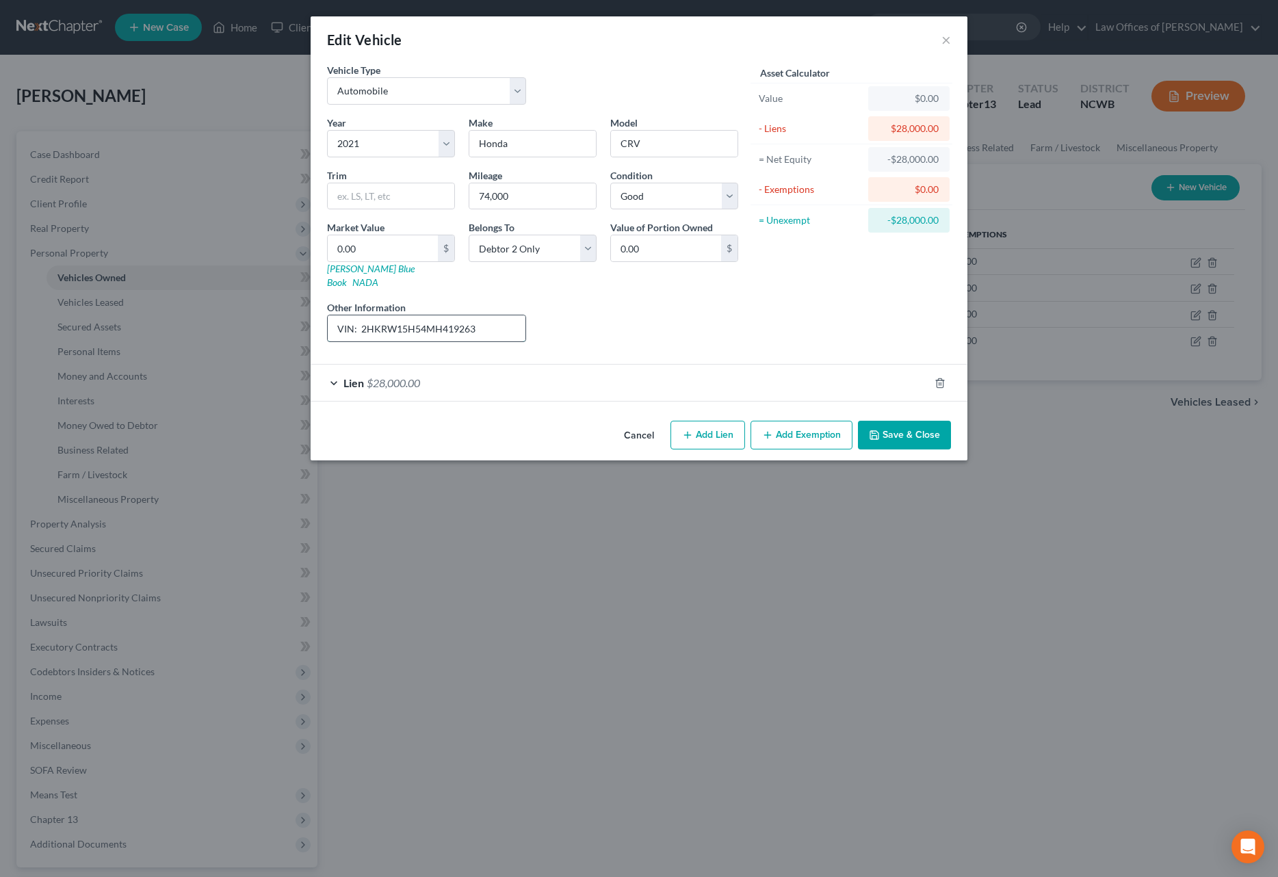
drag, startPoint x: 481, startPoint y: 318, endPoint x: 362, endPoint y: 317, distance: 119.0
click at [362, 317] on input "VIN: 2HKRW15H54MH419263" at bounding box center [427, 328] width 198 height 26
click at [353, 266] on link "[PERSON_NAME] Blue Book" at bounding box center [371, 275] width 88 height 25
click at [378, 276] on link "NADA" at bounding box center [365, 282] width 26 height 12
click at [334, 267] on link "[PERSON_NAME] Blue Book" at bounding box center [371, 275] width 88 height 25
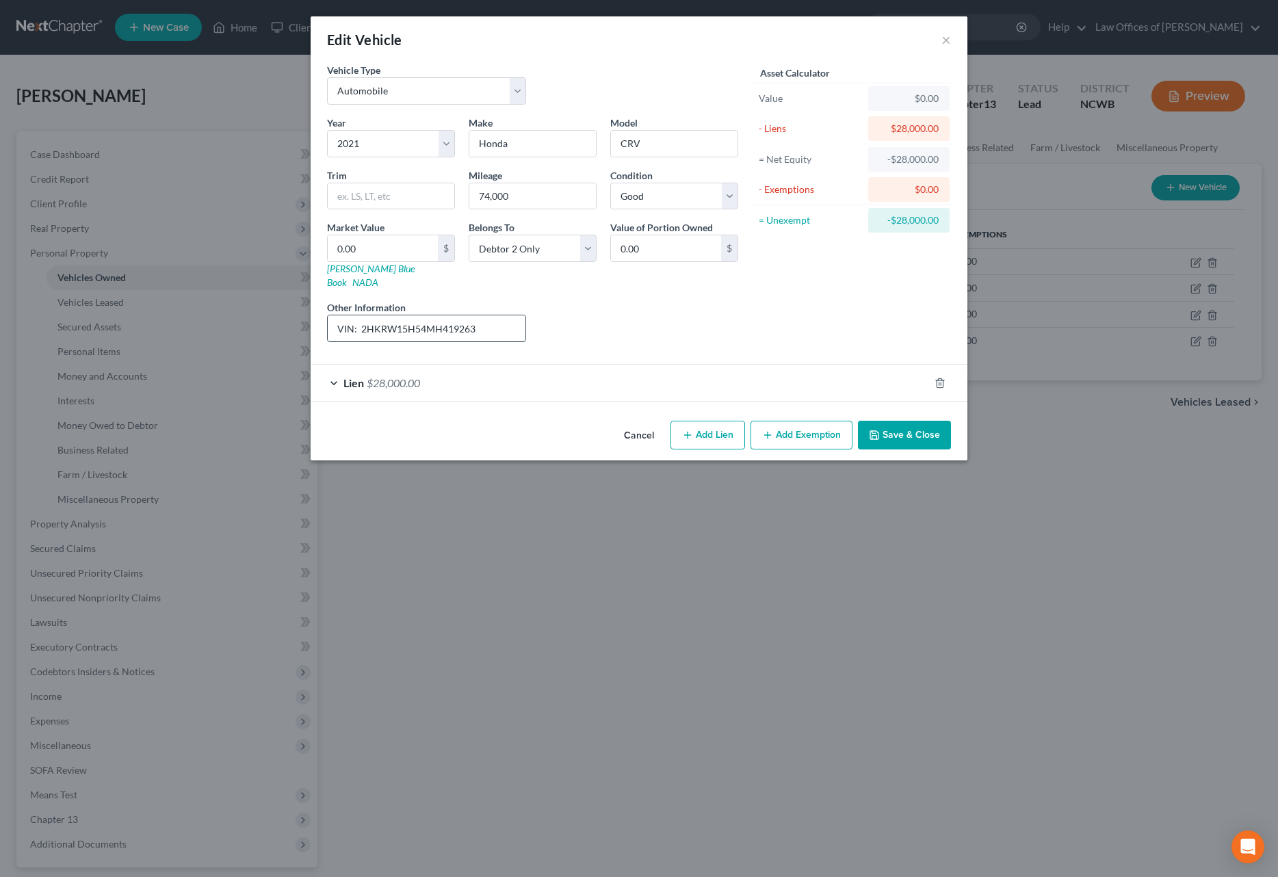
click at [335, 315] on input "VIN: 2HKRW15H54MH419263" at bounding box center [427, 328] width 198 height 26
click at [382, 201] on input "text" at bounding box center [391, 196] width 127 height 26
click at [631, 141] on input "CRV" at bounding box center [674, 144] width 127 height 26
click at [902, 421] on button "Save & Close" at bounding box center [904, 435] width 93 height 29
